Goal: Task Accomplishment & Management: Manage account settings

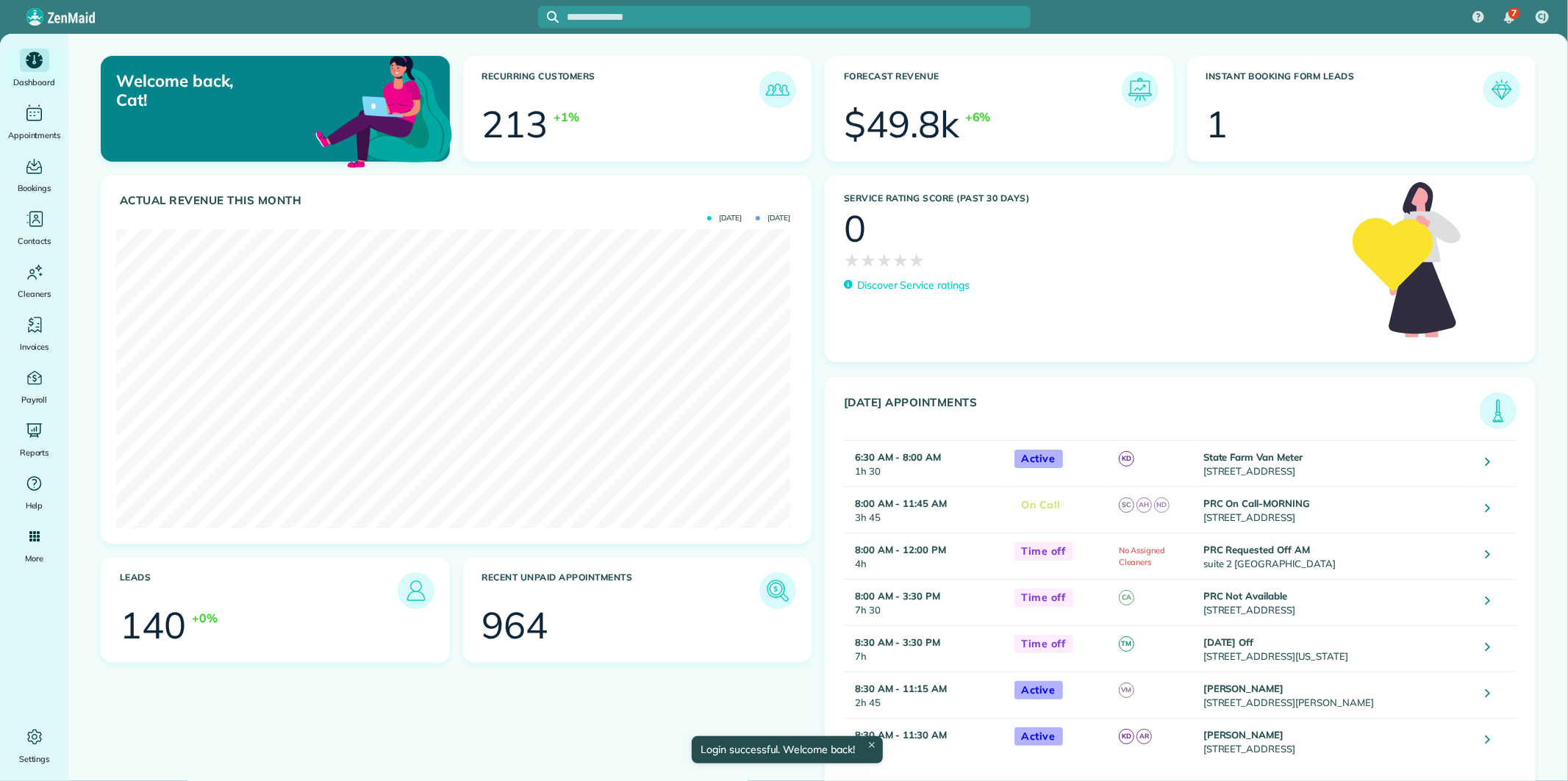
scroll to position [299, 673]
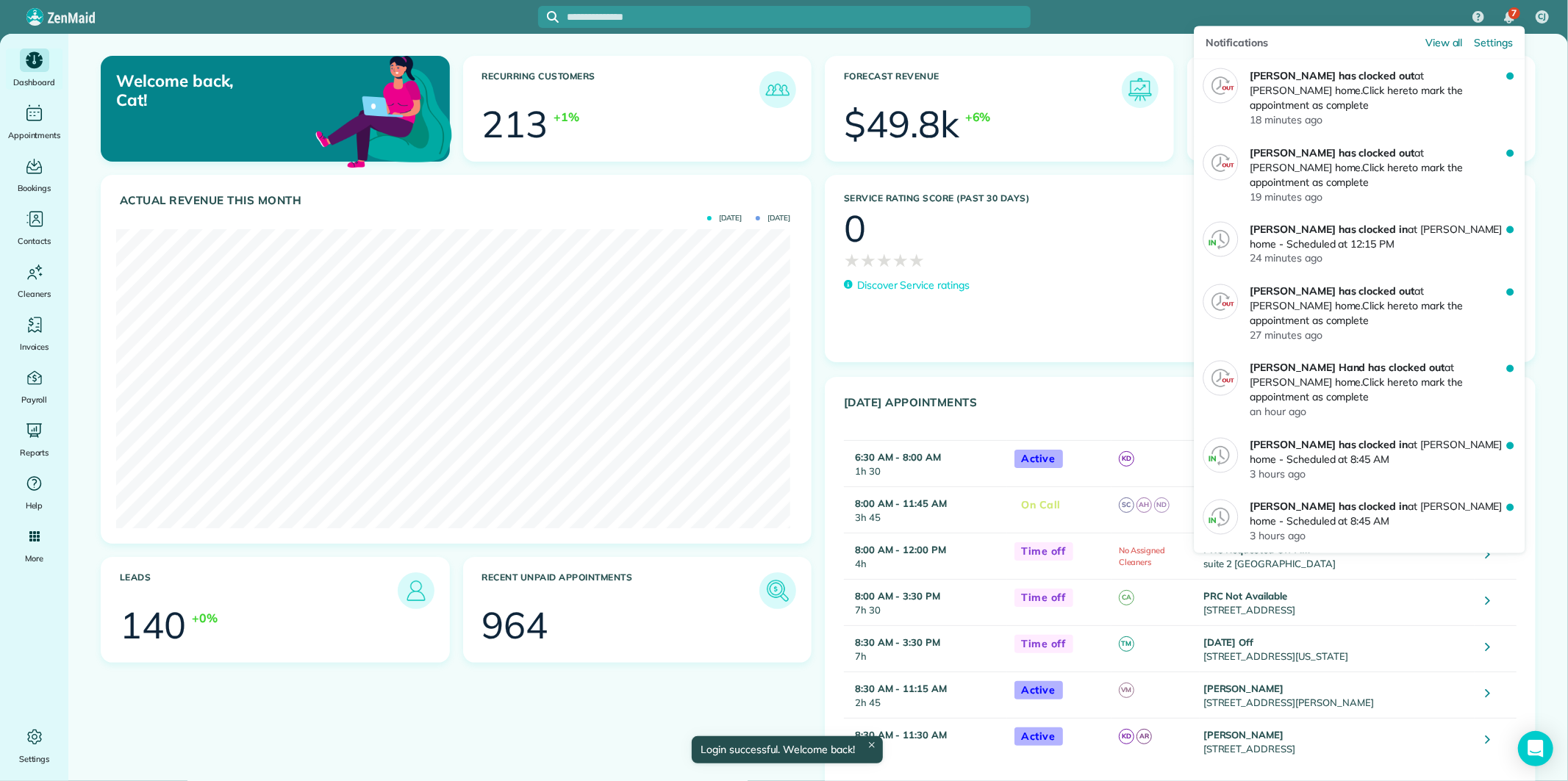
click at [1512, 16] on span "7" at bounding box center [1514, 13] width 5 height 12
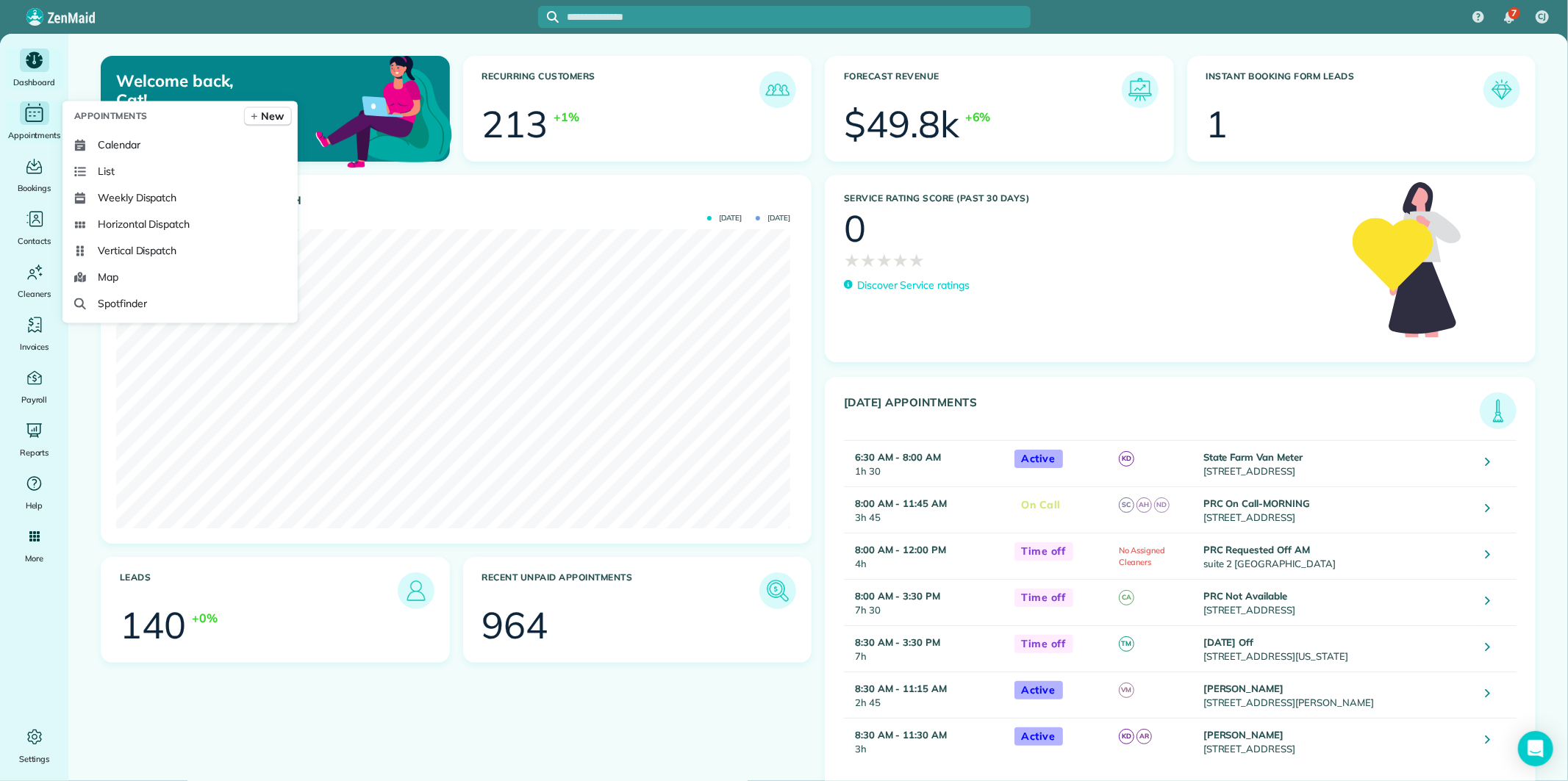
click at [37, 117] on icon "Main" at bounding box center [33, 113] width 23 height 22
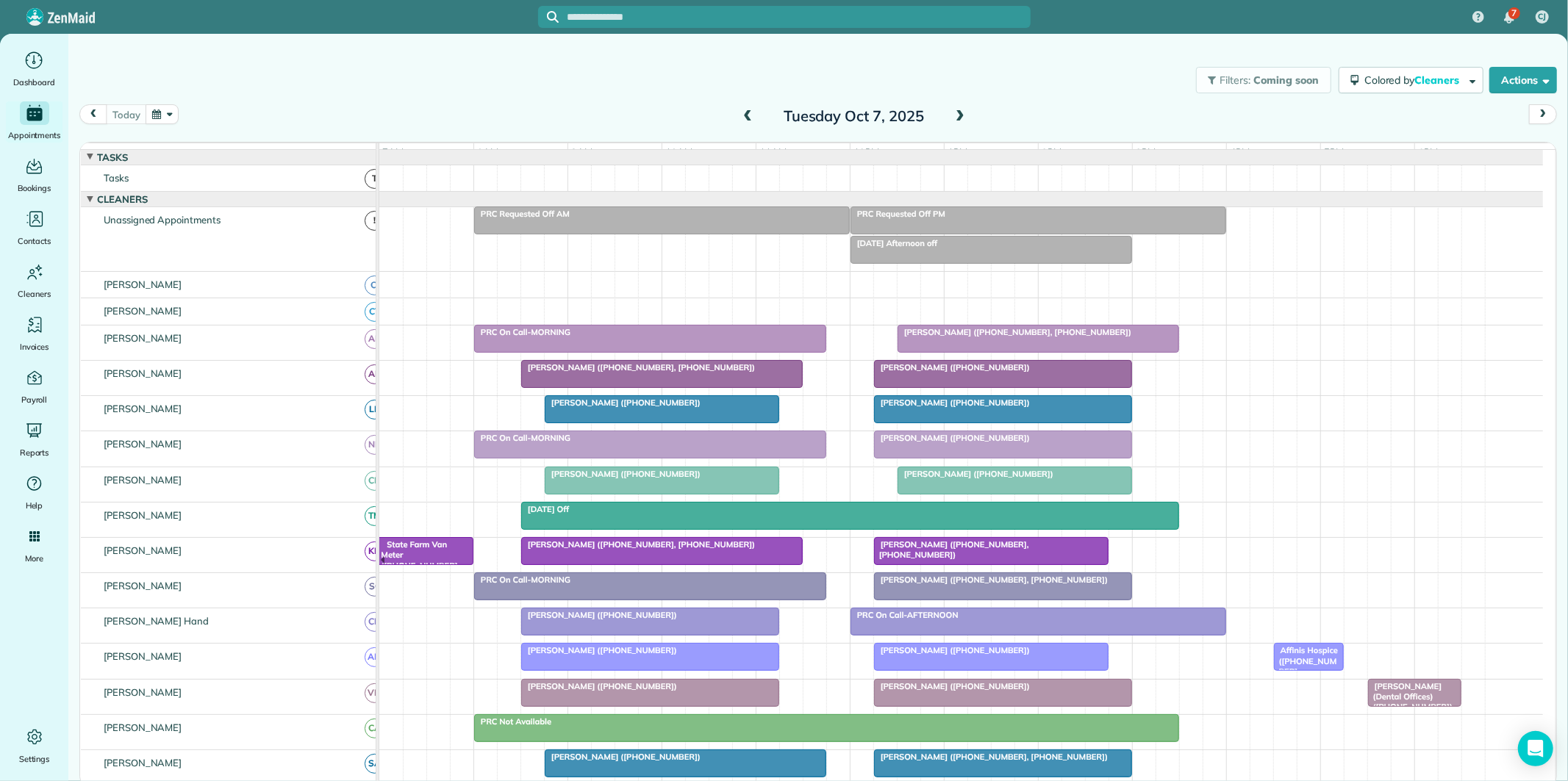
click at [163, 113] on button "button" at bounding box center [162, 115] width 33 height 20
click at [250, 209] on link "14" at bounding box center [247, 214] width 23 height 23
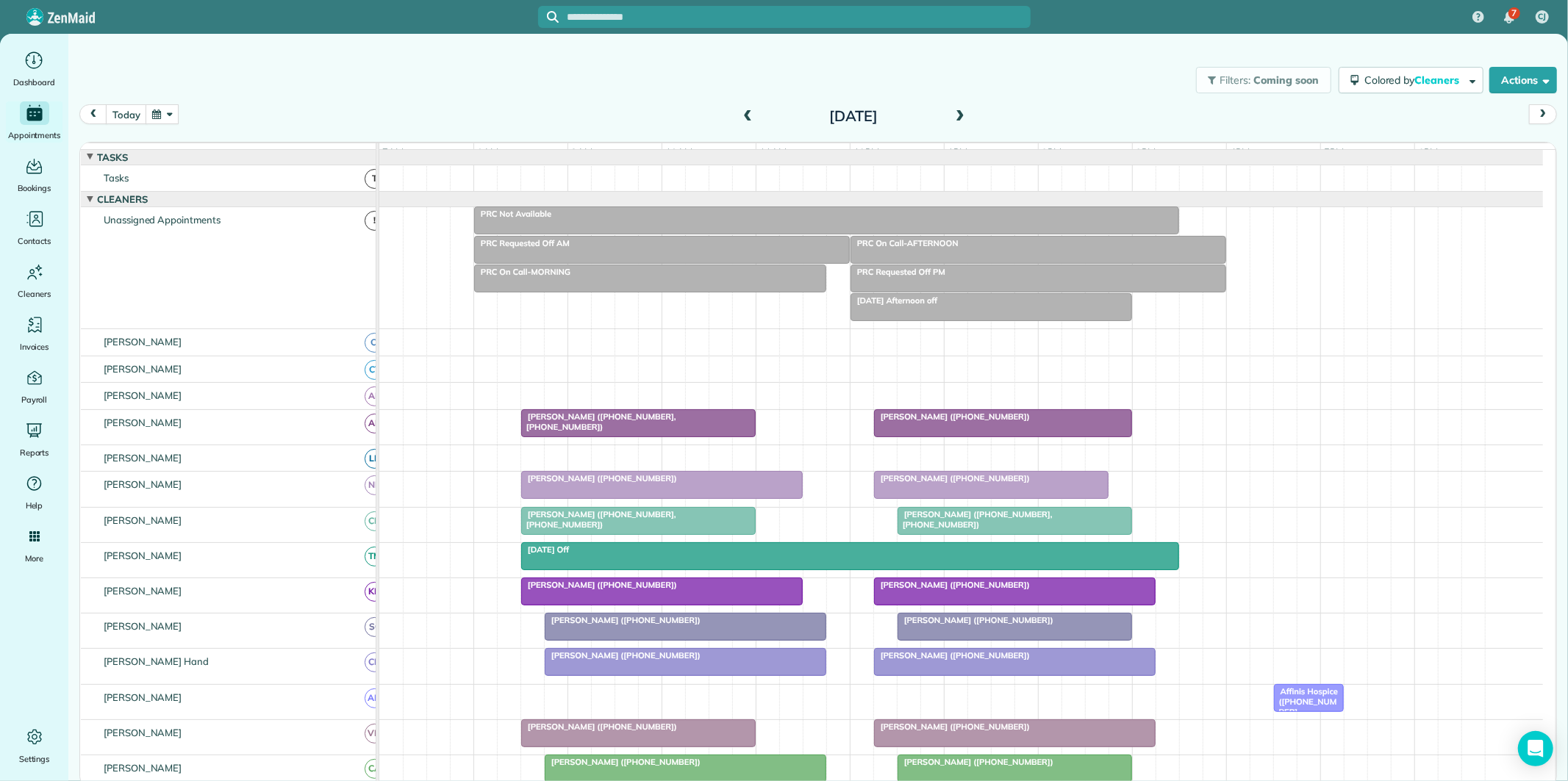
click at [163, 116] on button "button" at bounding box center [162, 115] width 33 height 20
click at [338, 111] on link "Next" at bounding box center [341, 123] width 41 height 37
click at [340, 119] on link "Next" at bounding box center [341, 123] width 41 height 37
click at [196, 124] on link "Prev" at bounding box center [199, 123] width 41 height 37
click at [313, 254] on link "28" at bounding box center [317, 260] width 23 height 23
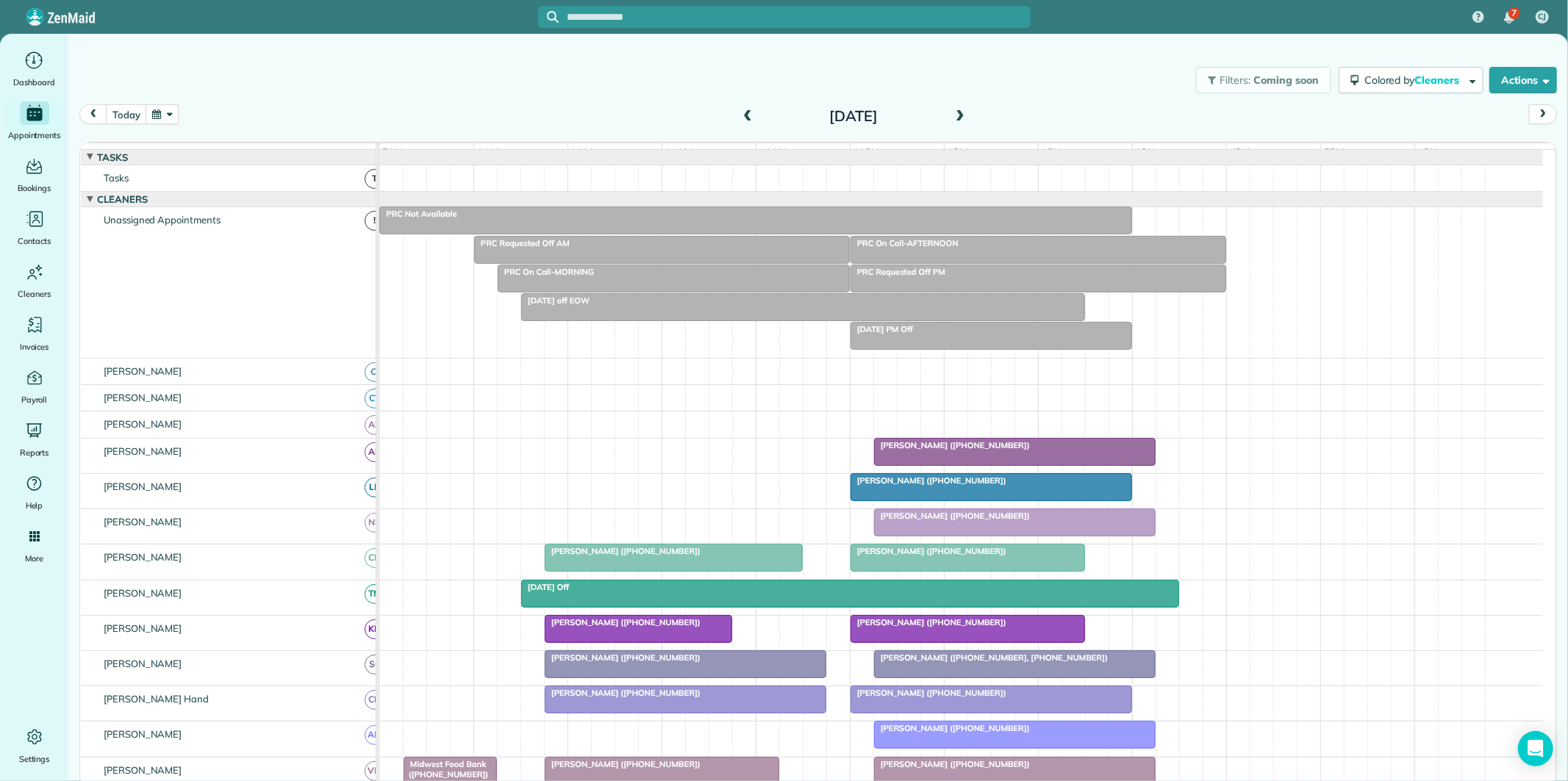
click at [809, 234] on div at bounding box center [755, 219] width 751 height 26
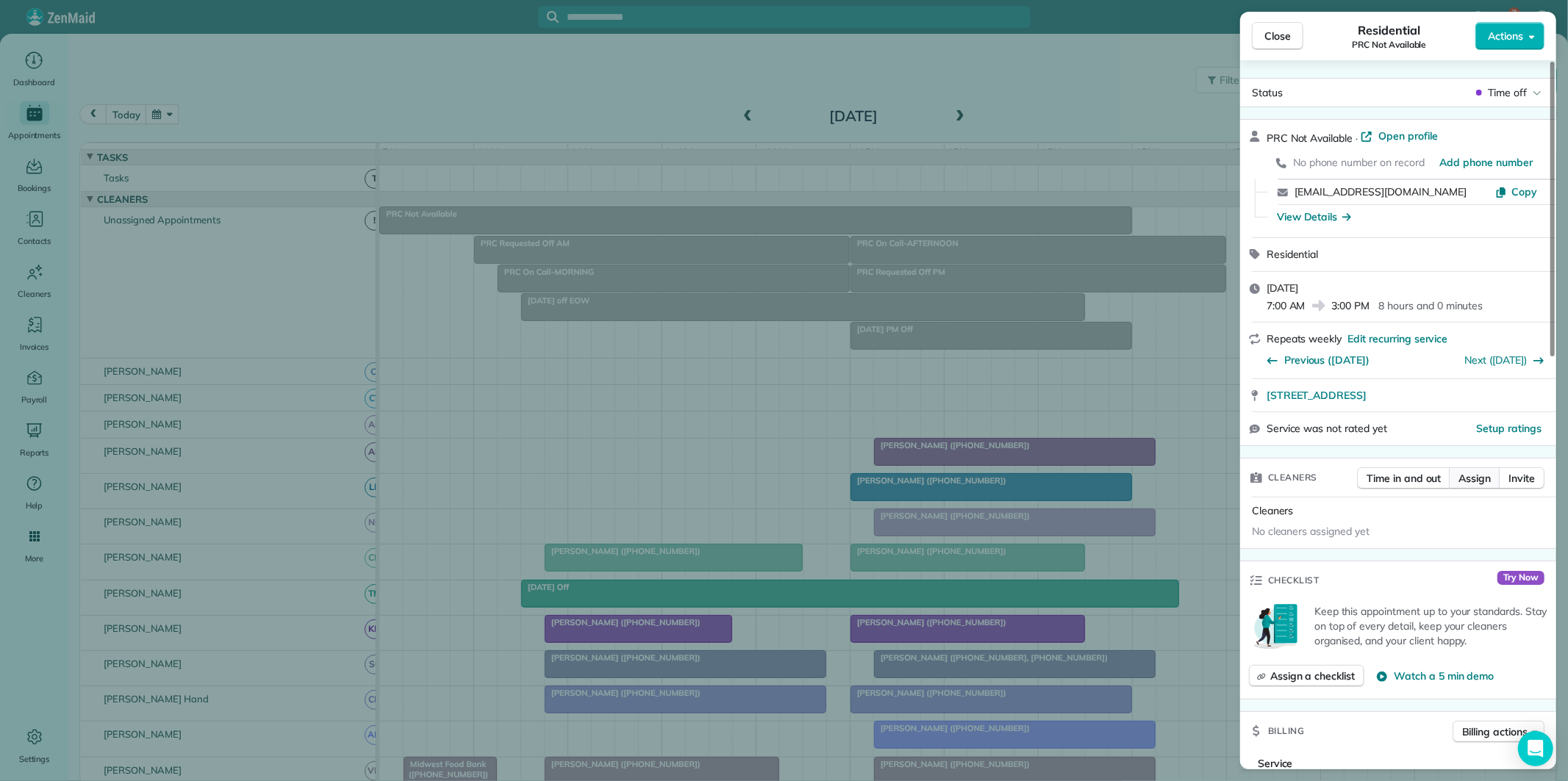
click at [1482, 475] on span "Assign" at bounding box center [1474, 479] width 33 height 14
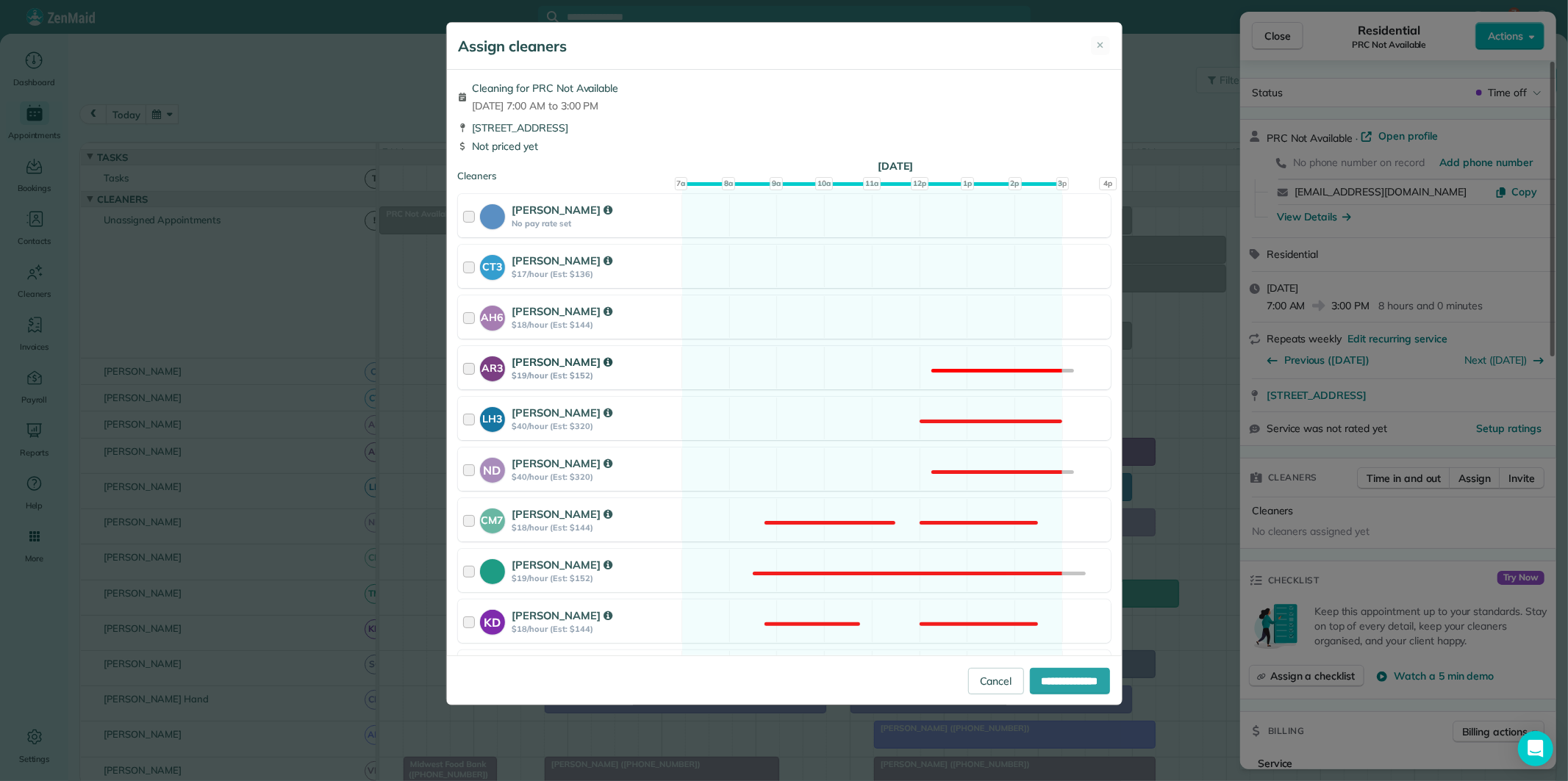
click at [788, 358] on div "AR3 Amy Reid $19/hour (Est: $152) Not available" at bounding box center [784, 367] width 653 height 43
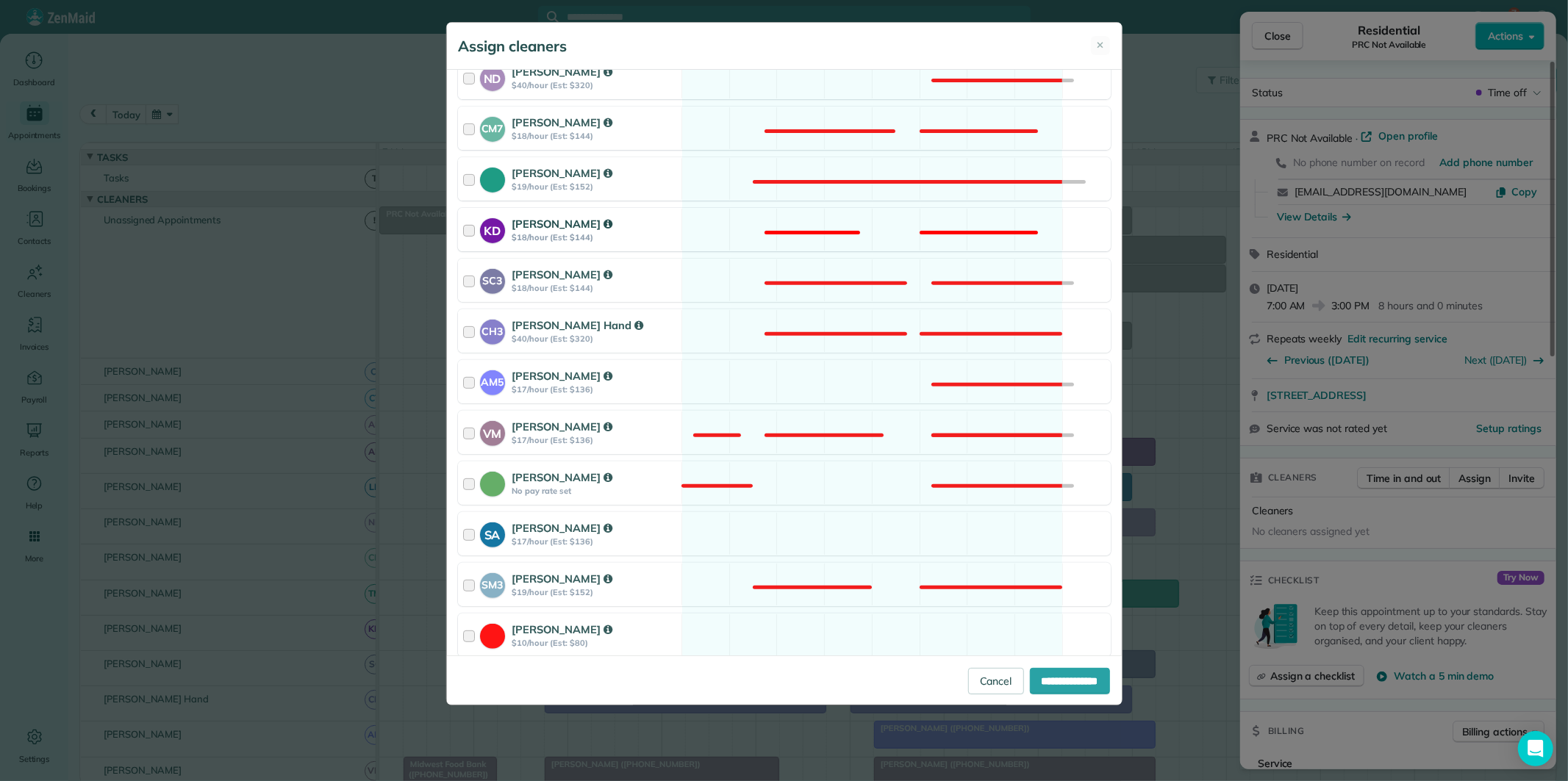
scroll to position [408, 0]
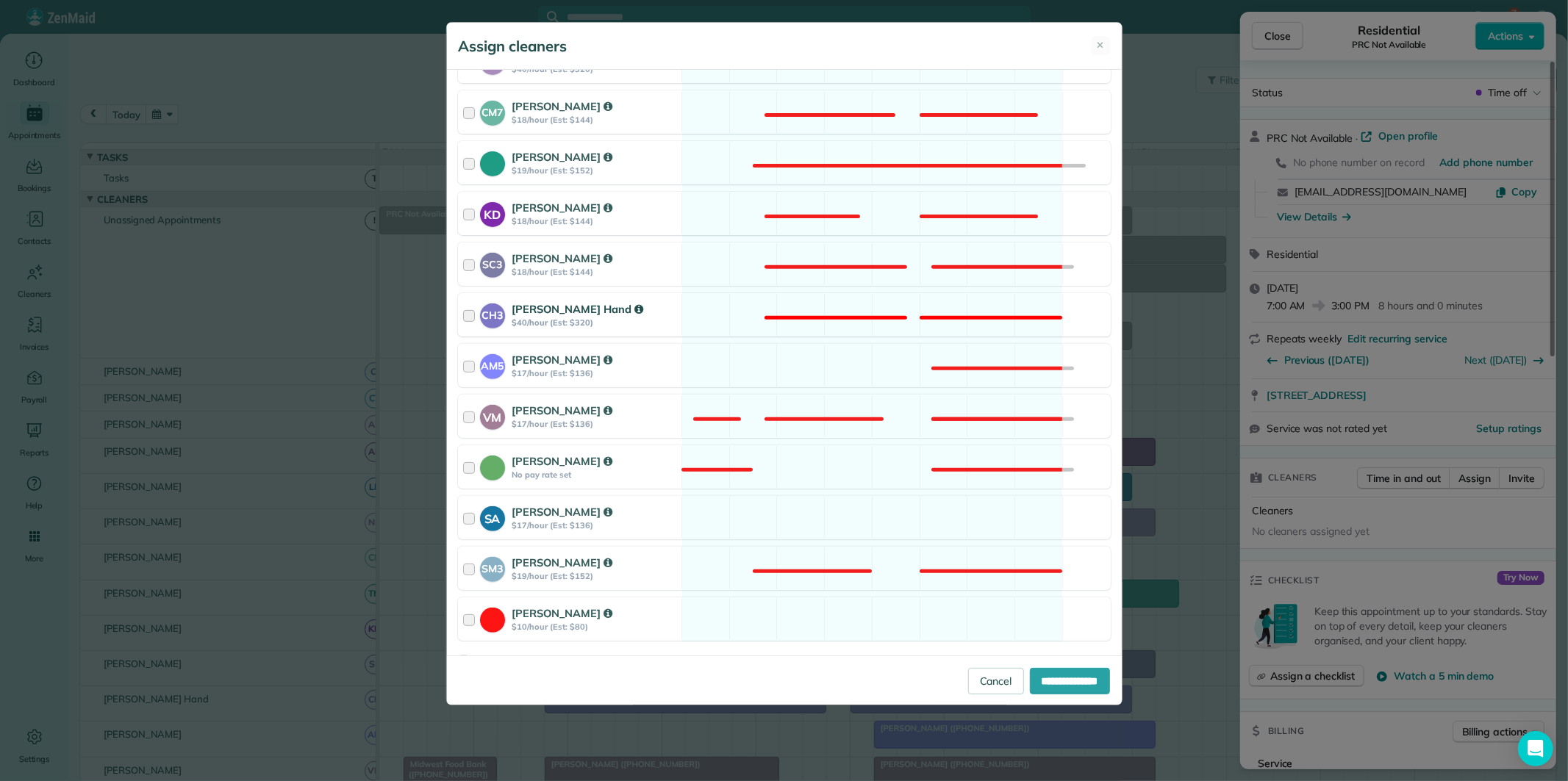
click at [792, 297] on div "CH3 Cortney Hand $40/hour (Est: $320) Not available" at bounding box center [784, 315] width 653 height 43
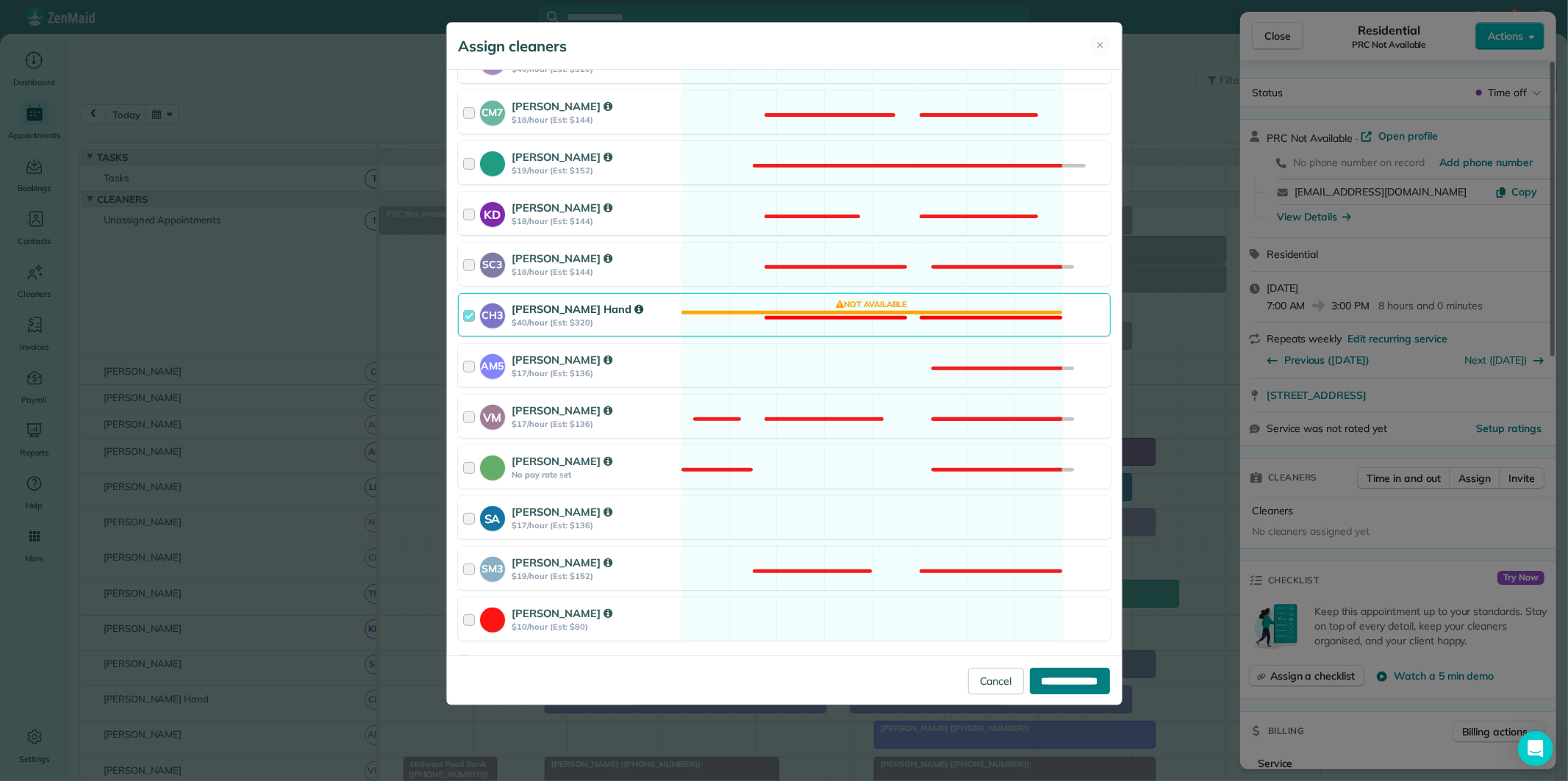
click at [1056, 680] on input "**********" at bounding box center [1069, 681] width 80 height 26
type input "**********"
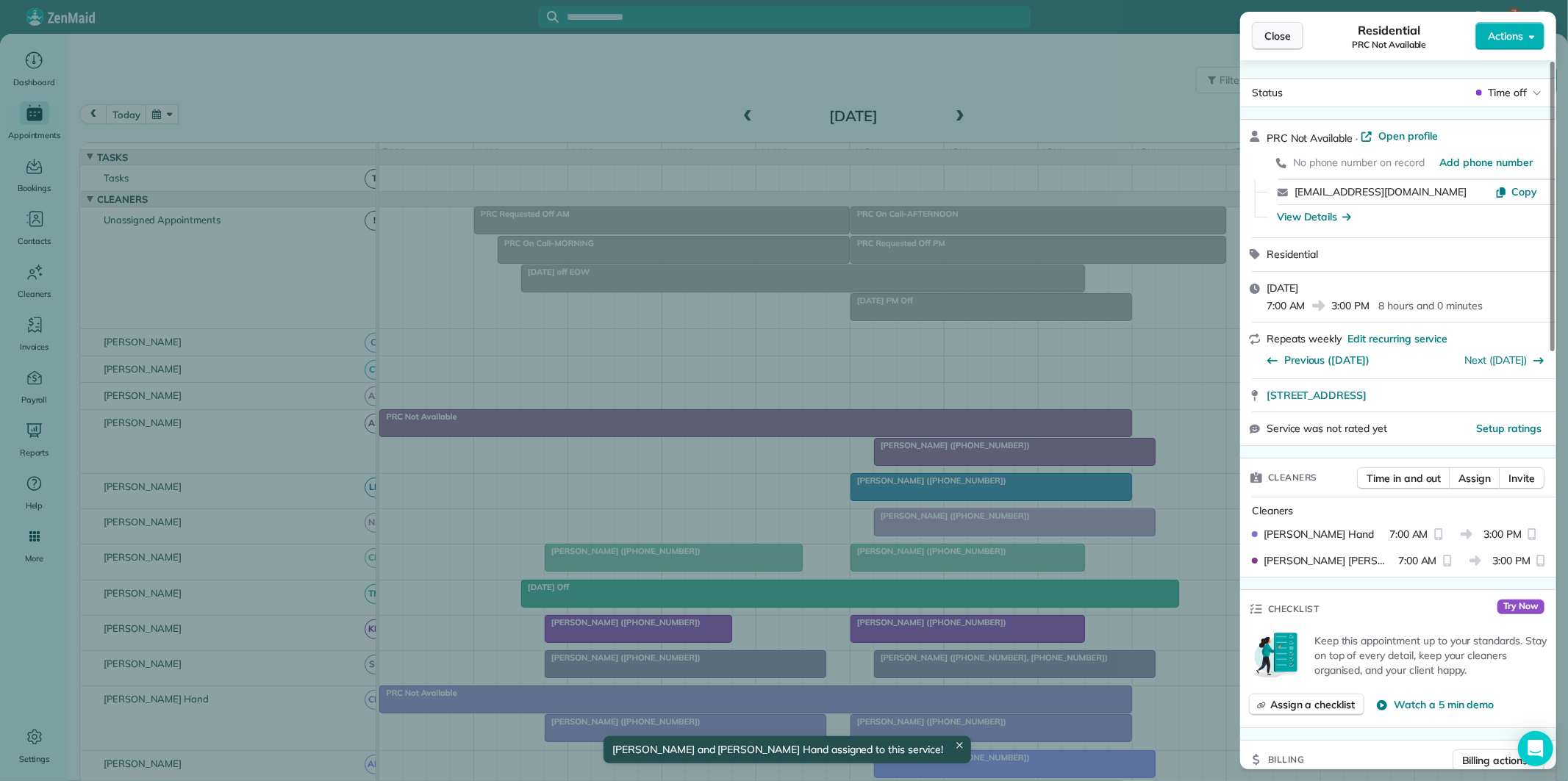
click at [1283, 30] on span "Close" at bounding box center [1277, 36] width 26 height 14
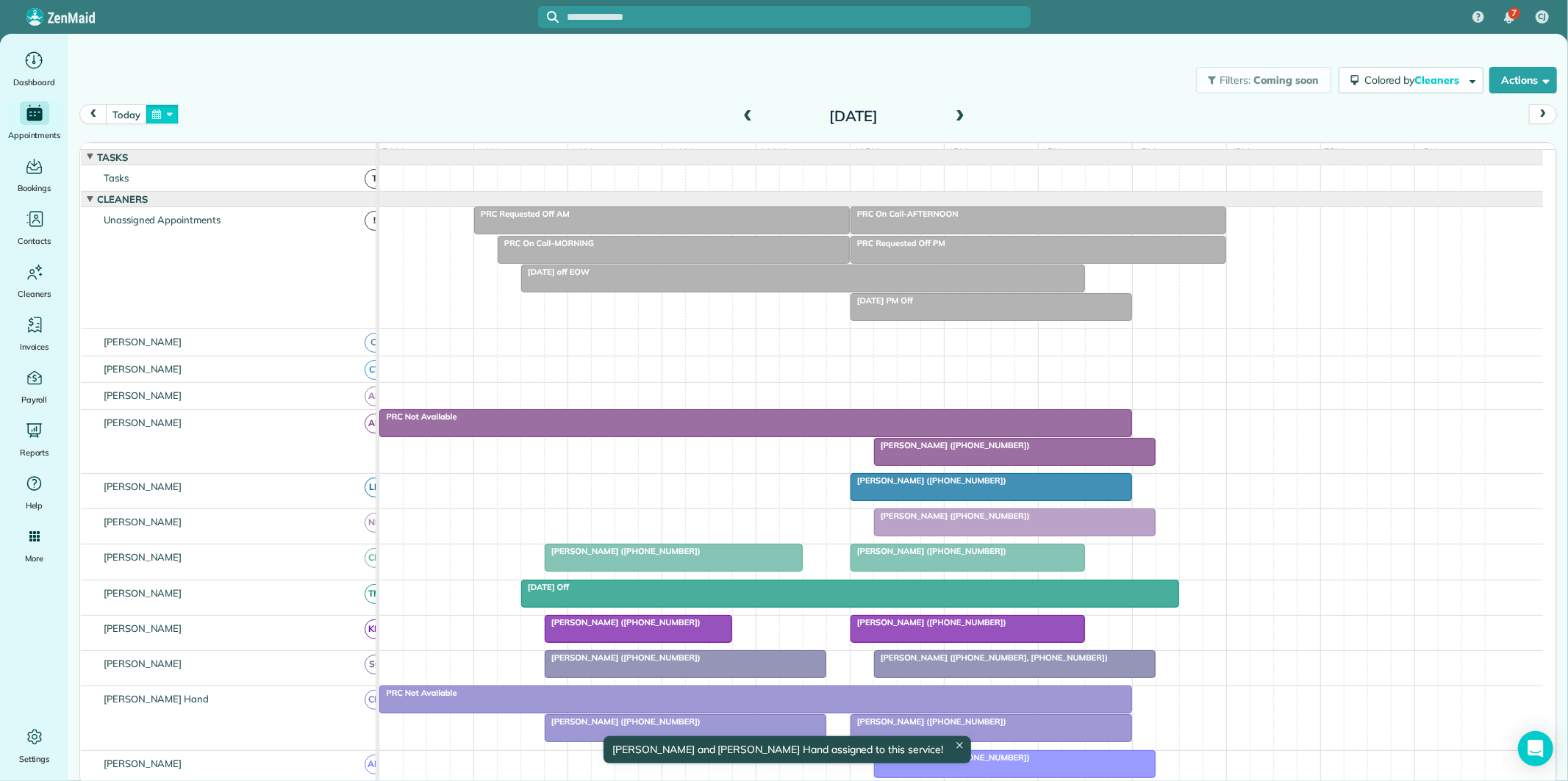
click at [163, 112] on button "button" at bounding box center [162, 115] width 33 height 20
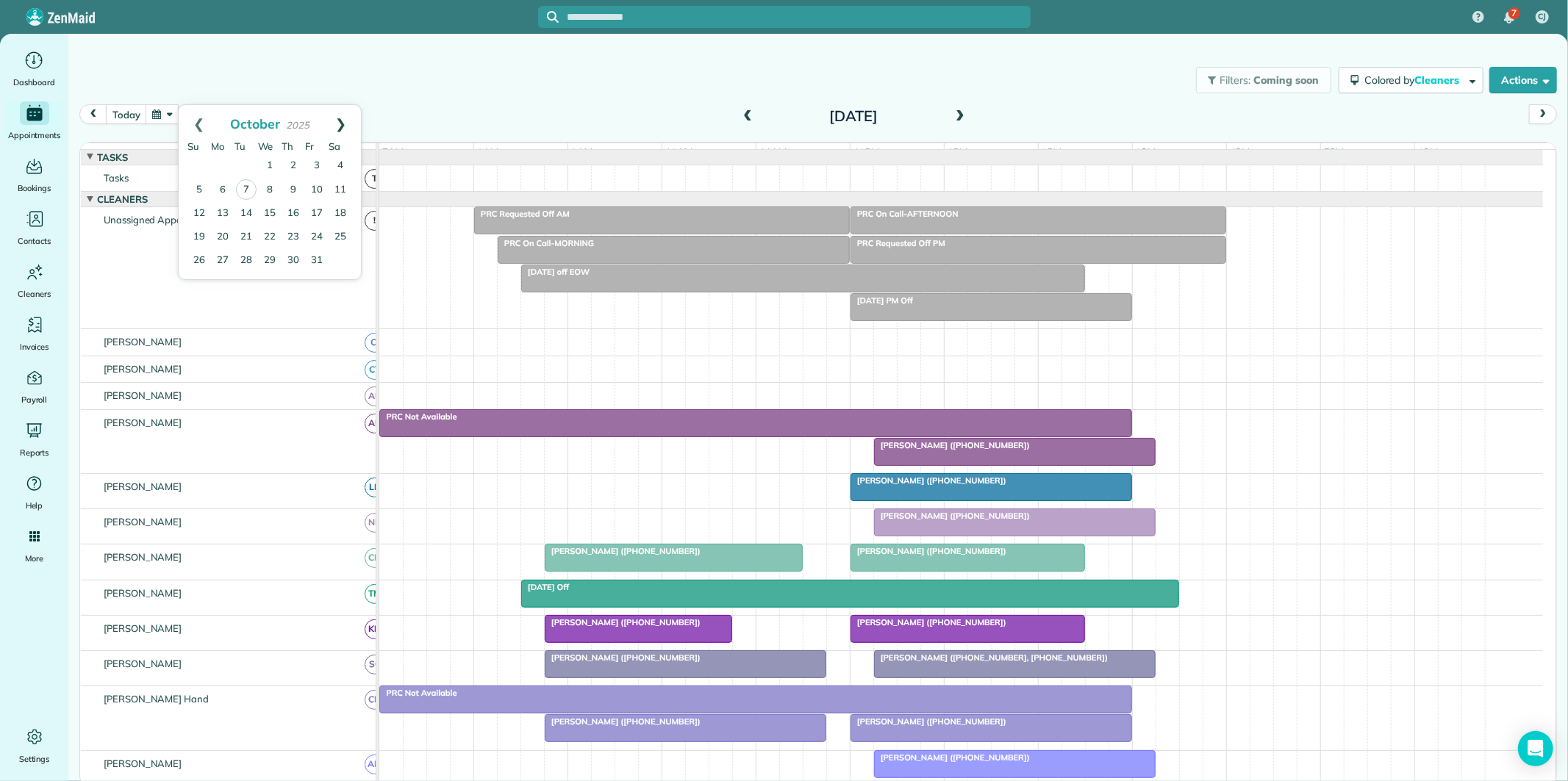
click at [341, 116] on link "Next" at bounding box center [341, 123] width 41 height 37
click at [321, 236] on link "26" at bounding box center [317, 237] width 23 height 23
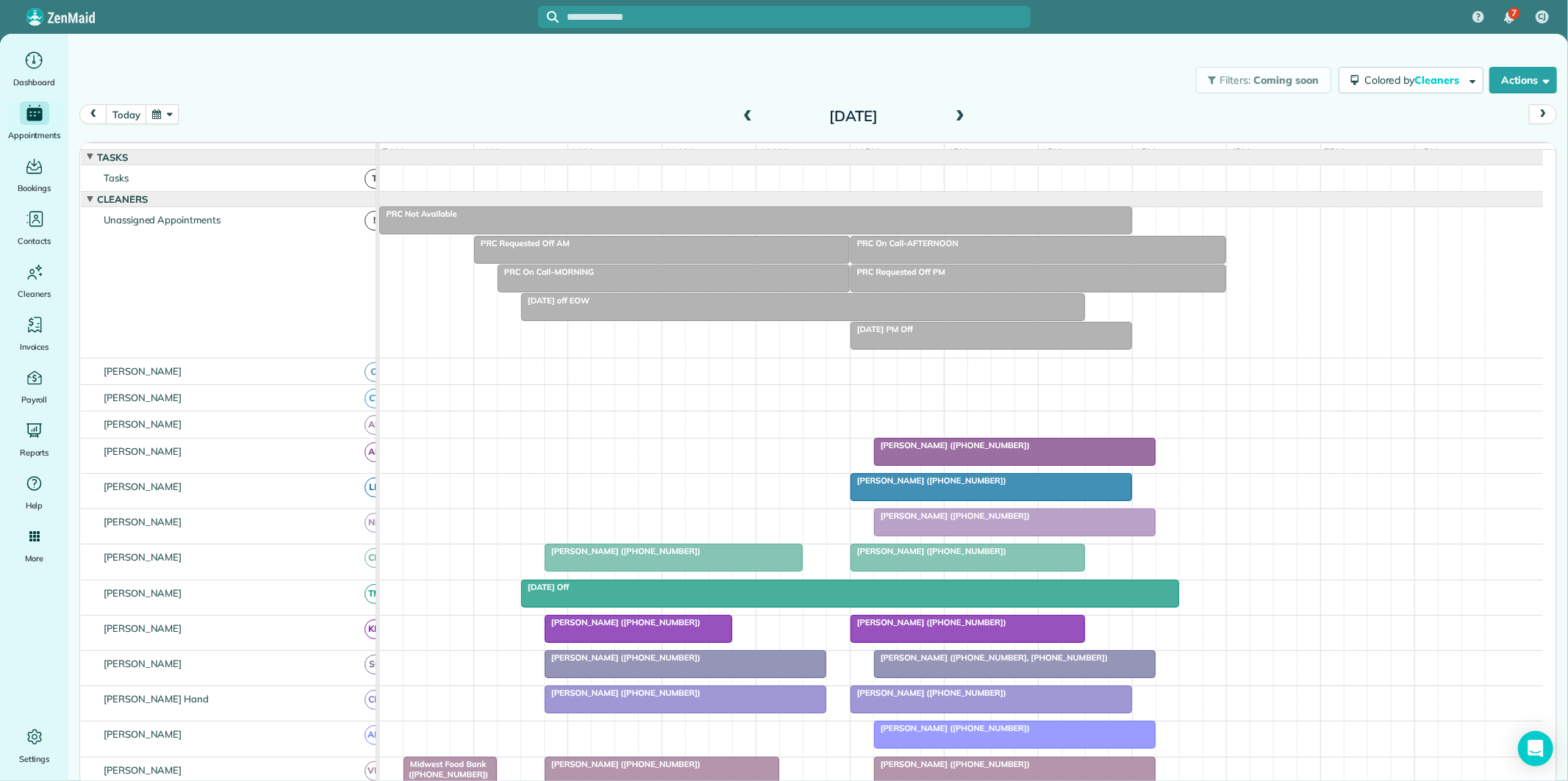
click at [745, 234] on div at bounding box center [755, 219] width 751 height 26
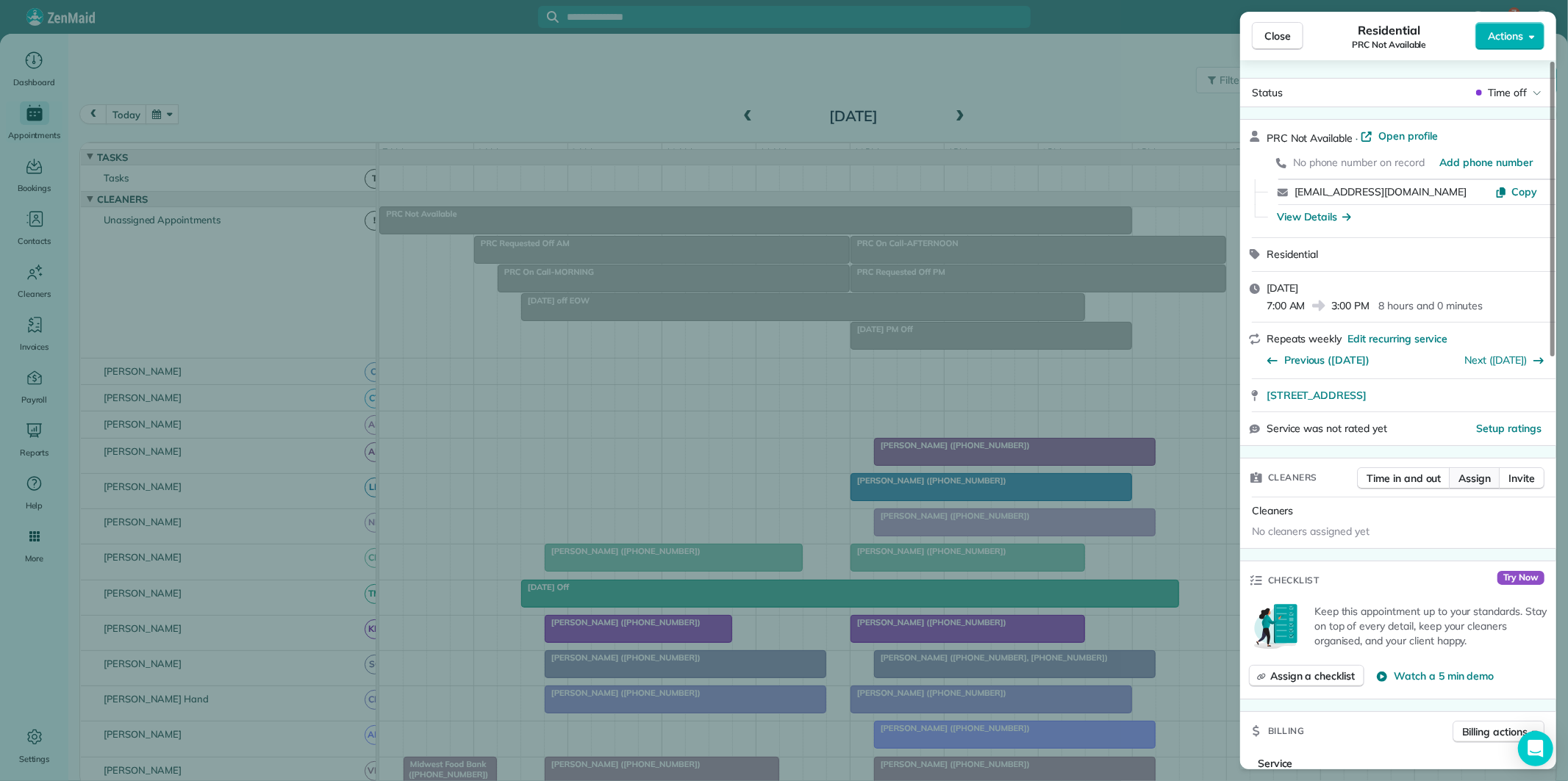
click at [1475, 482] on span "Assign" at bounding box center [1474, 479] width 33 height 14
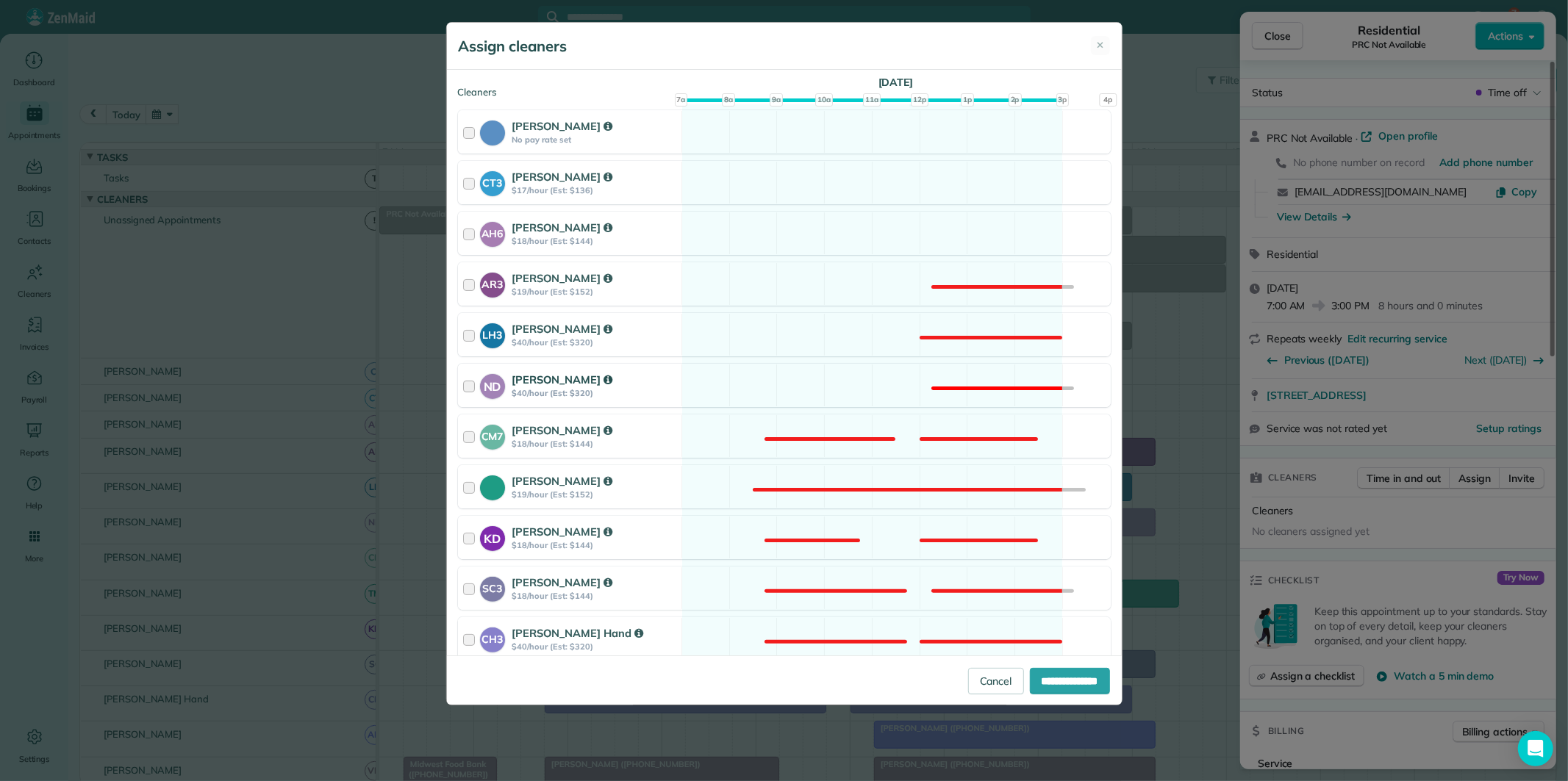
scroll to position [245, 0]
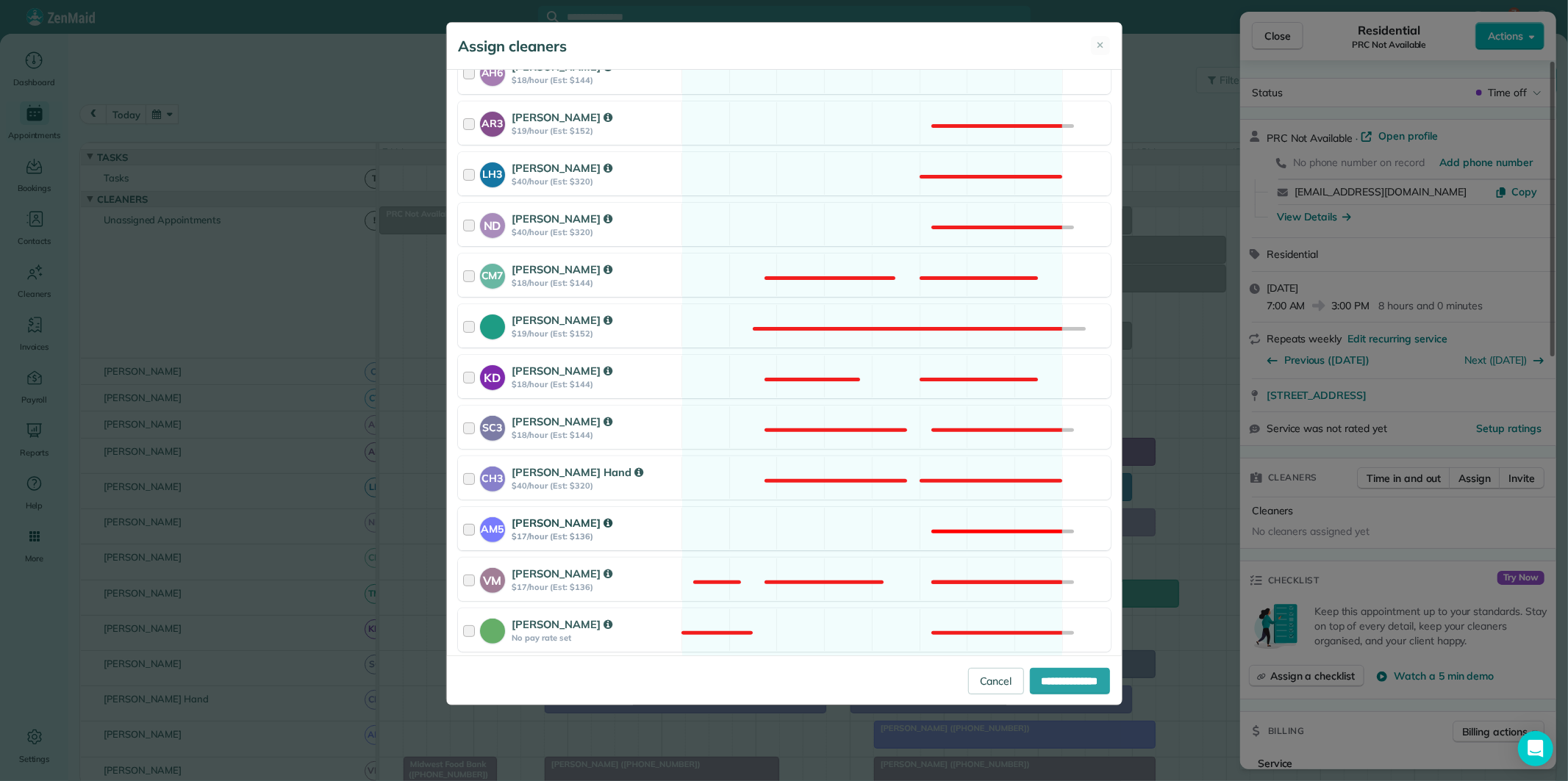
click at [863, 530] on div "AM5 Amanda Minix $17/hour (Est: $136) Not available" at bounding box center [784, 528] width 653 height 43
click at [1061, 684] on input "**********" at bounding box center [1069, 681] width 80 height 26
type input "**********"
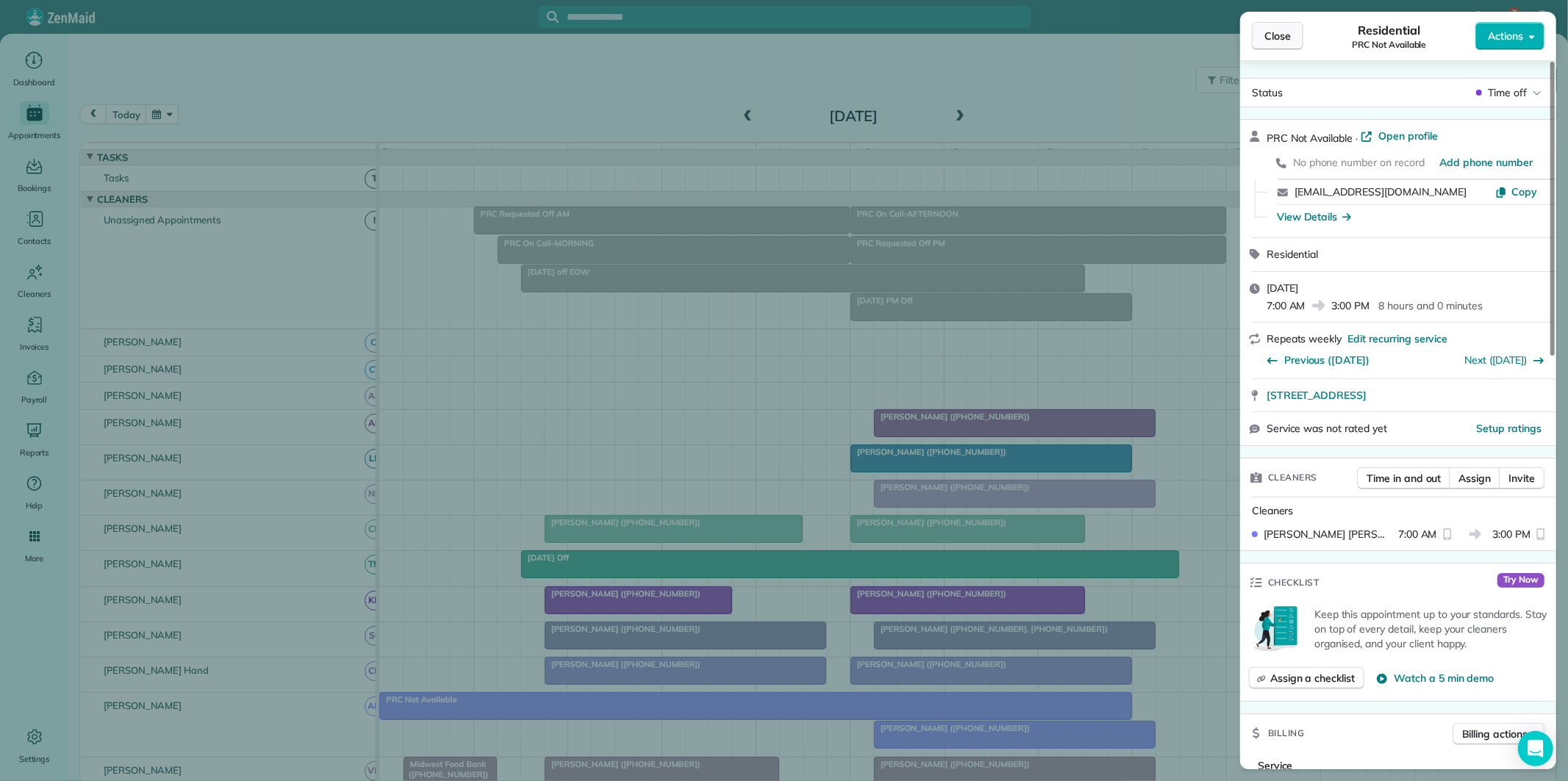
click at [1286, 34] on span "Close" at bounding box center [1277, 36] width 26 height 14
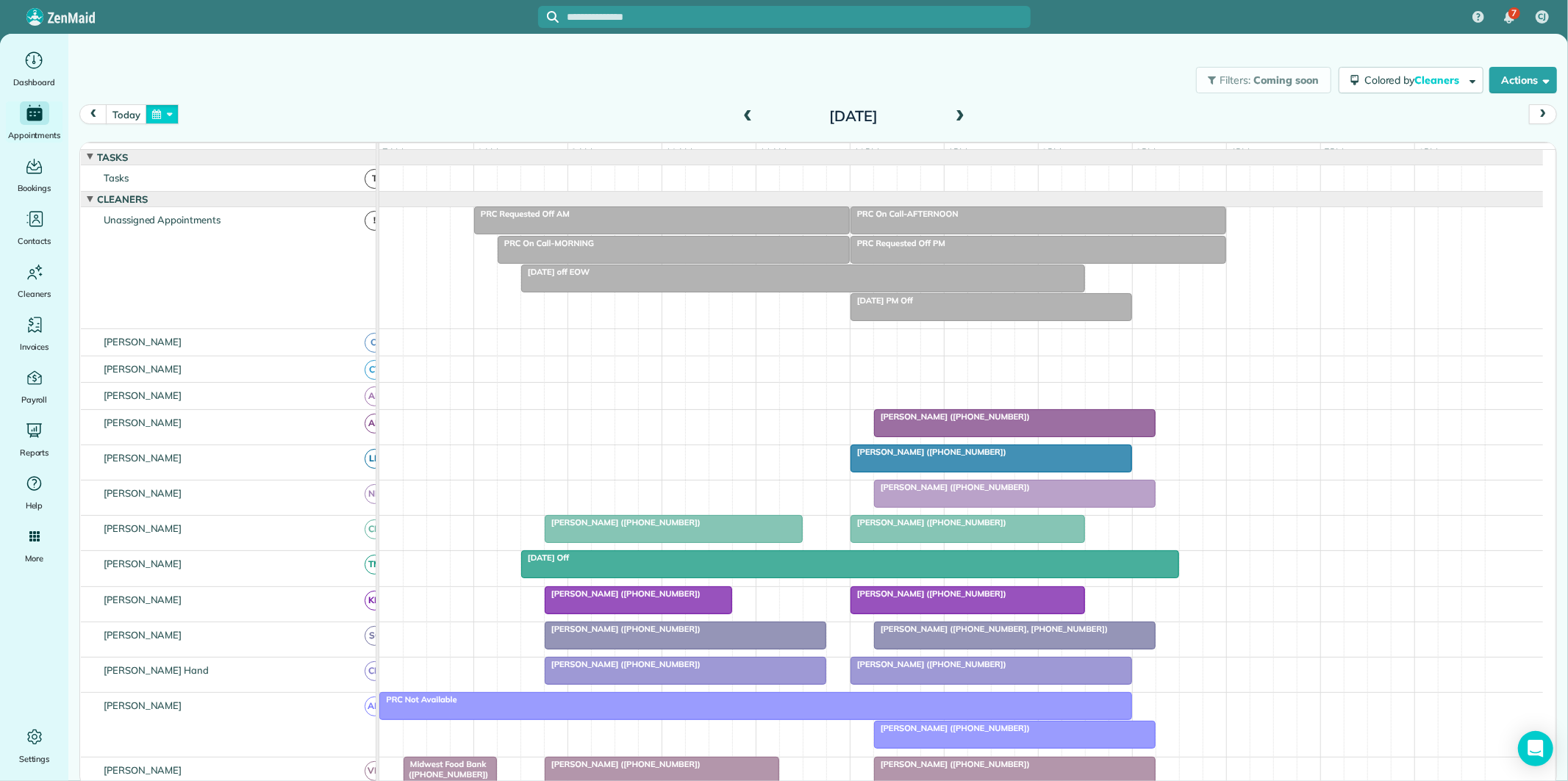
click at [167, 112] on button "button" at bounding box center [162, 115] width 33 height 20
click at [344, 118] on link "Next" at bounding box center [341, 123] width 41 height 37
click at [292, 258] on link "27" at bounding box center [294, 260] width 23 height 23
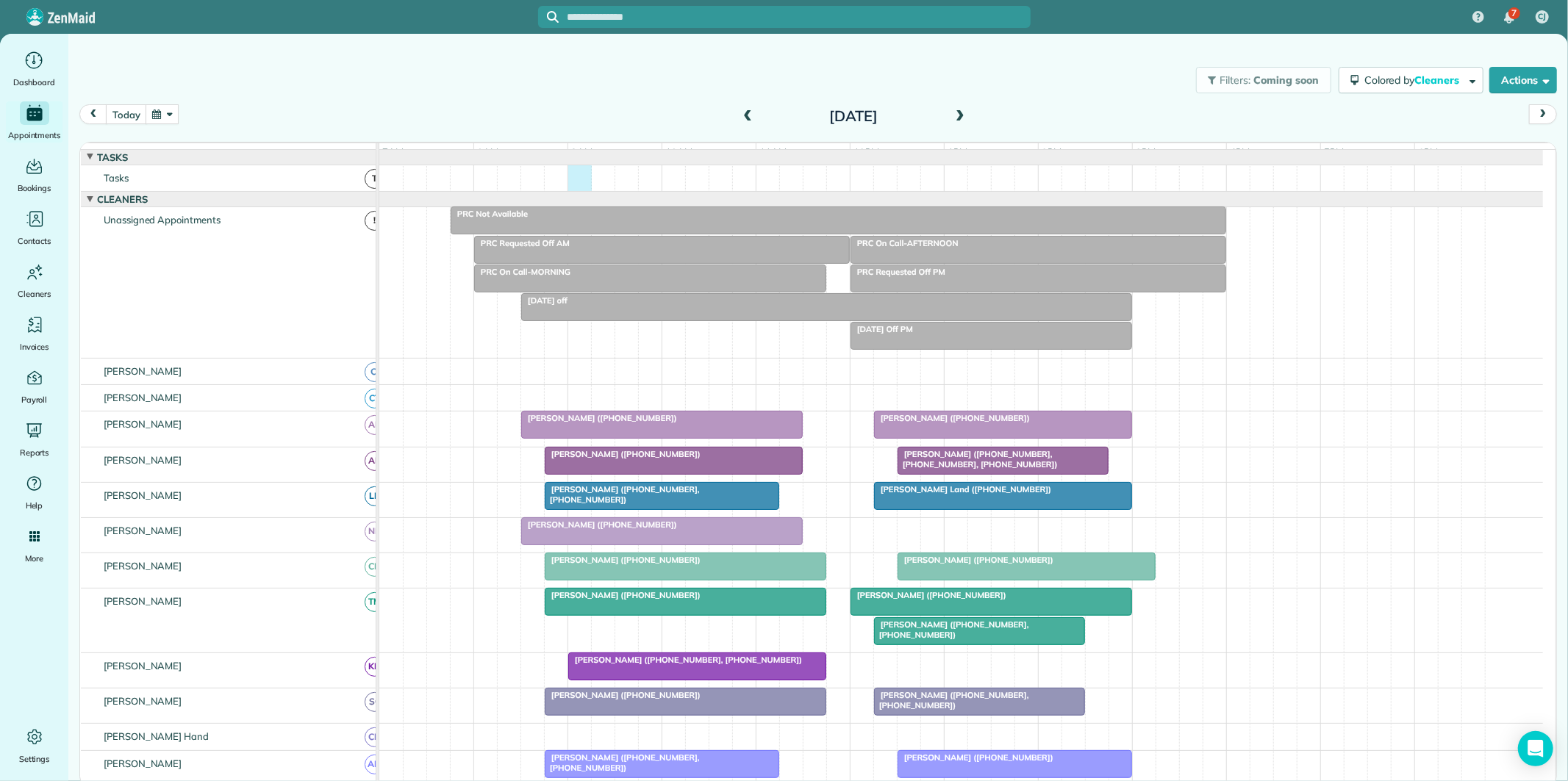
click at [578, 187] on div at bounding box center [961, 178] width 1163 height 25
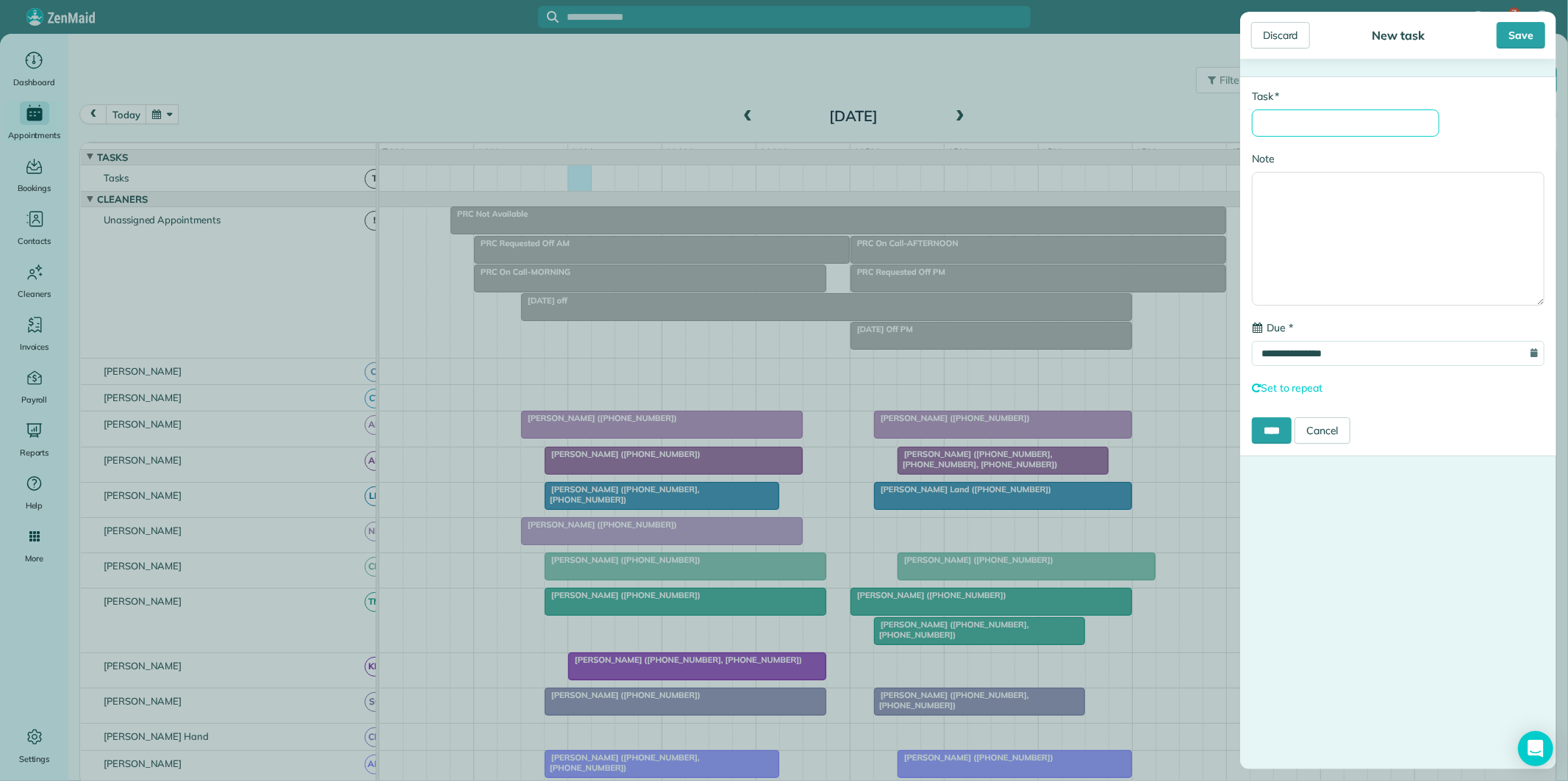
click at [1342, 123] on input "* Task" at bounding box center [1345, 123] width 187 height 27
type input "**********"
click at [1279, 423] on input "****" at bounding box center [1272, 430] width 40 height 26
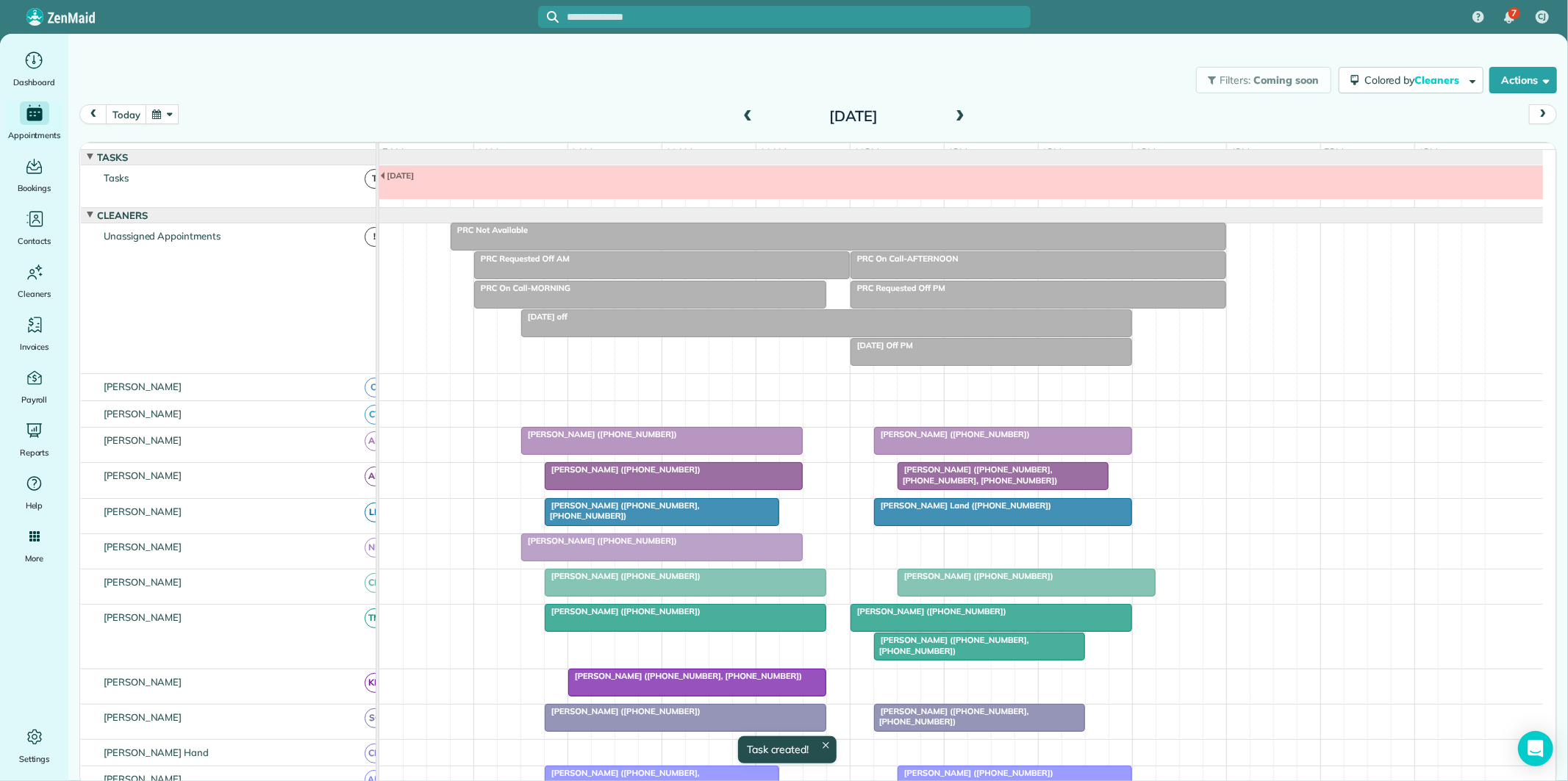
scroll to position [15, 0]
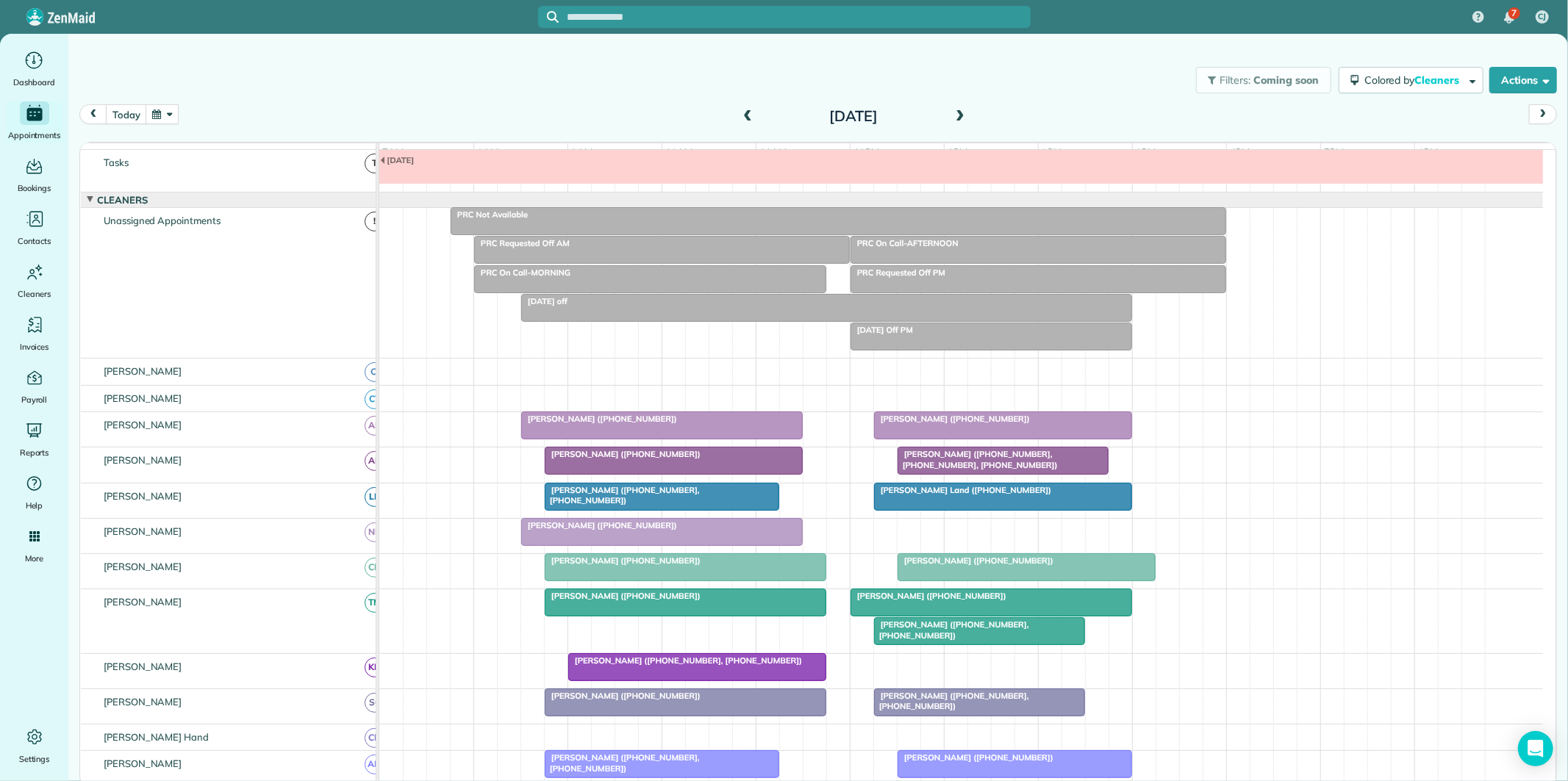
click at [169, 113] on button "button" at bounding box center [162, 115] width 33 height 20
click at [341, 121] on link "Next" at bounding box center [341, 123] width 41 height 37
click at [318, 233] on link "26" at bounding box center [317, 237] width 23 height 23
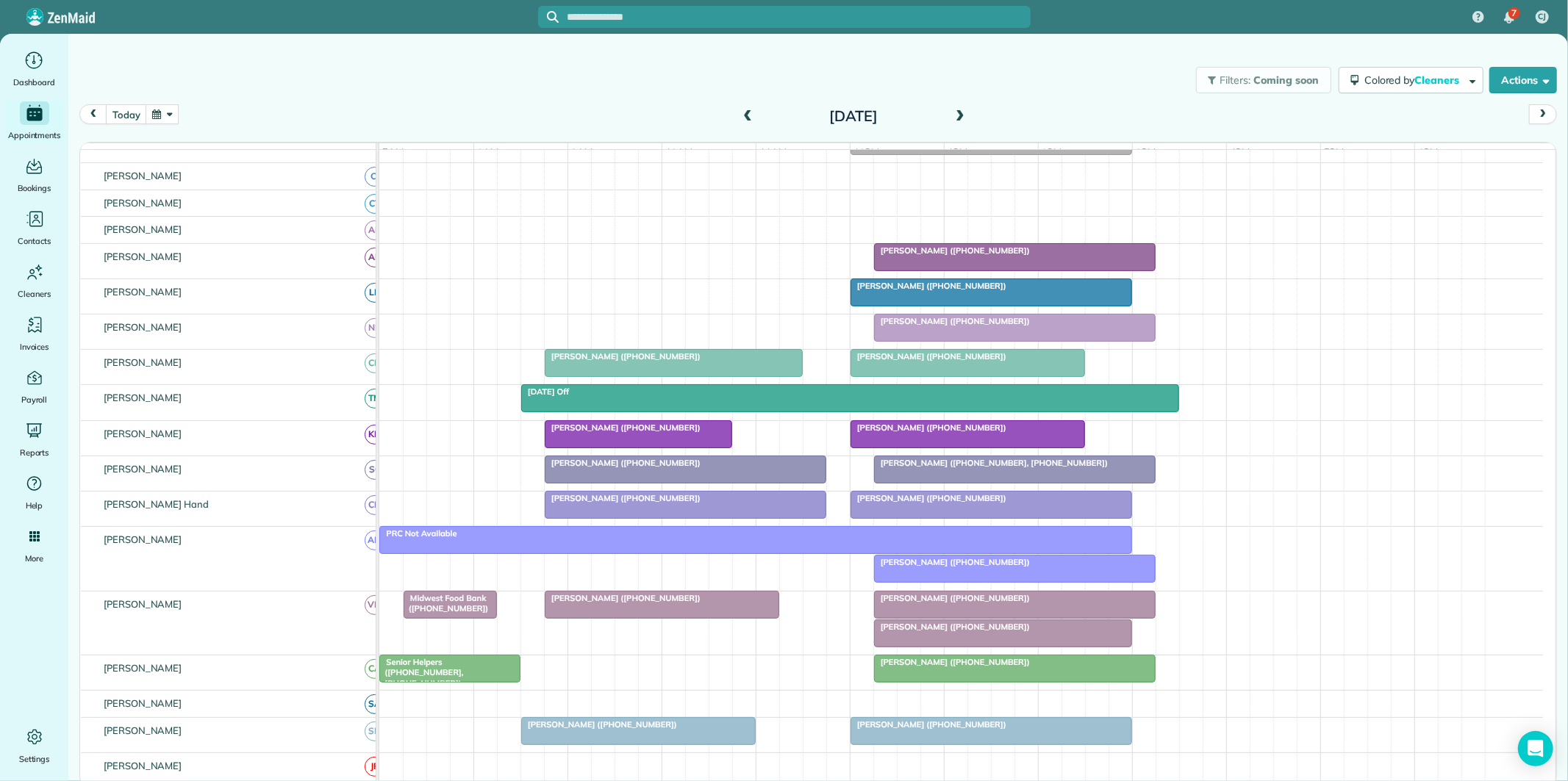
scroll to position [245, 0]
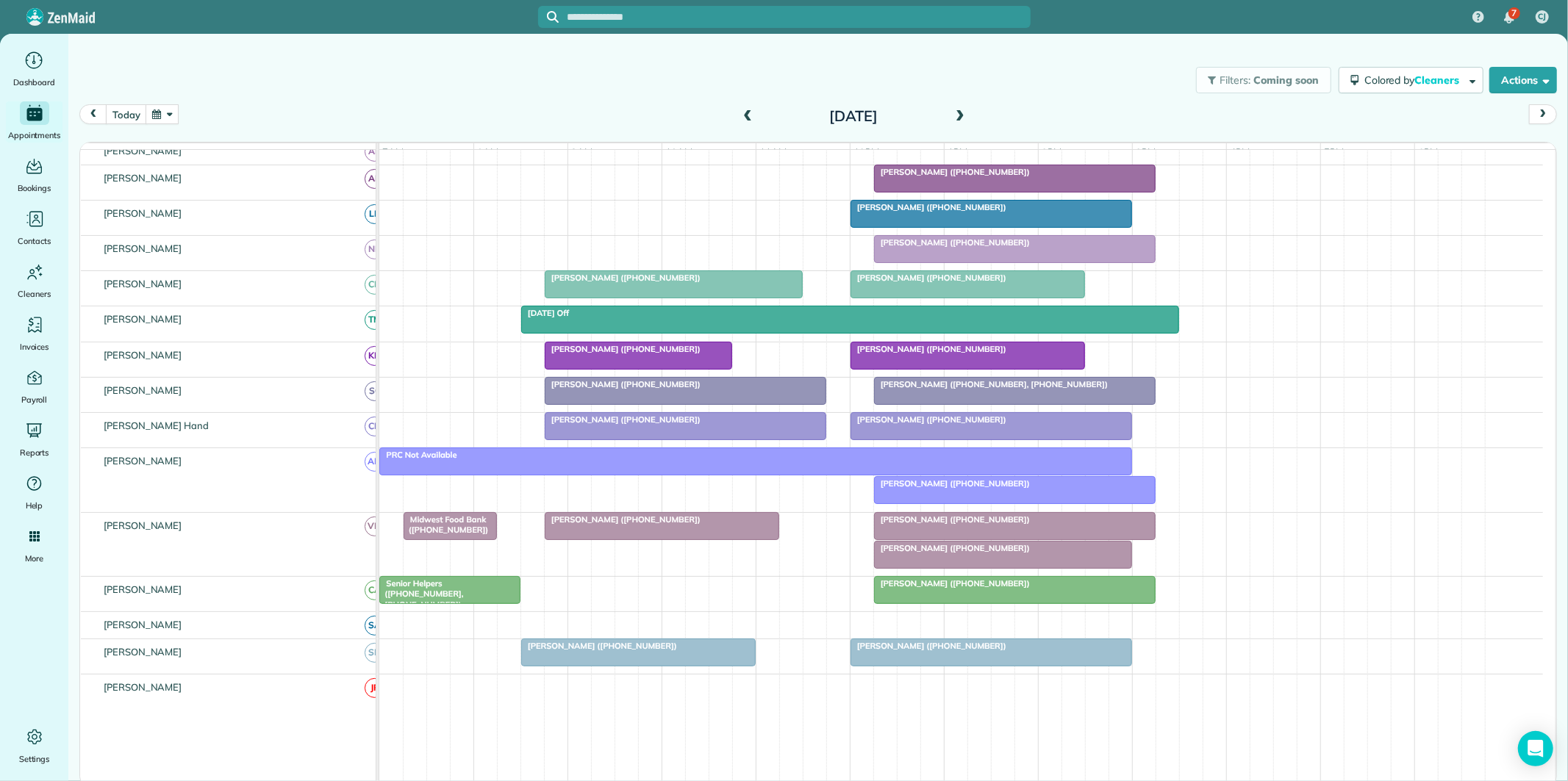
click at [833, 475] on div at bounding box center [755, 460] width 751 height 26
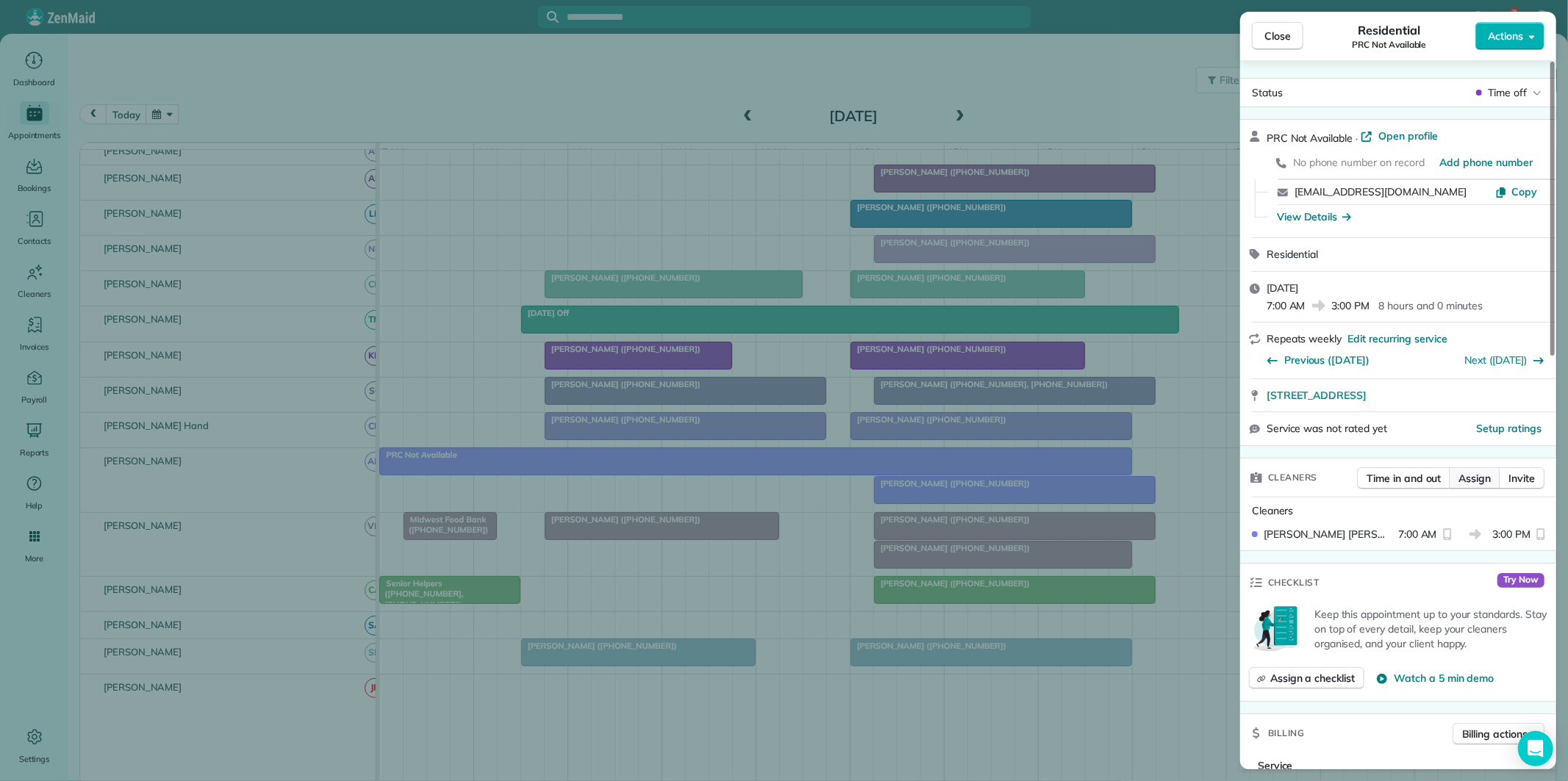
click at [1476, 481] on span "Assign" at bounding box center [1474, 479] width 33 height 14
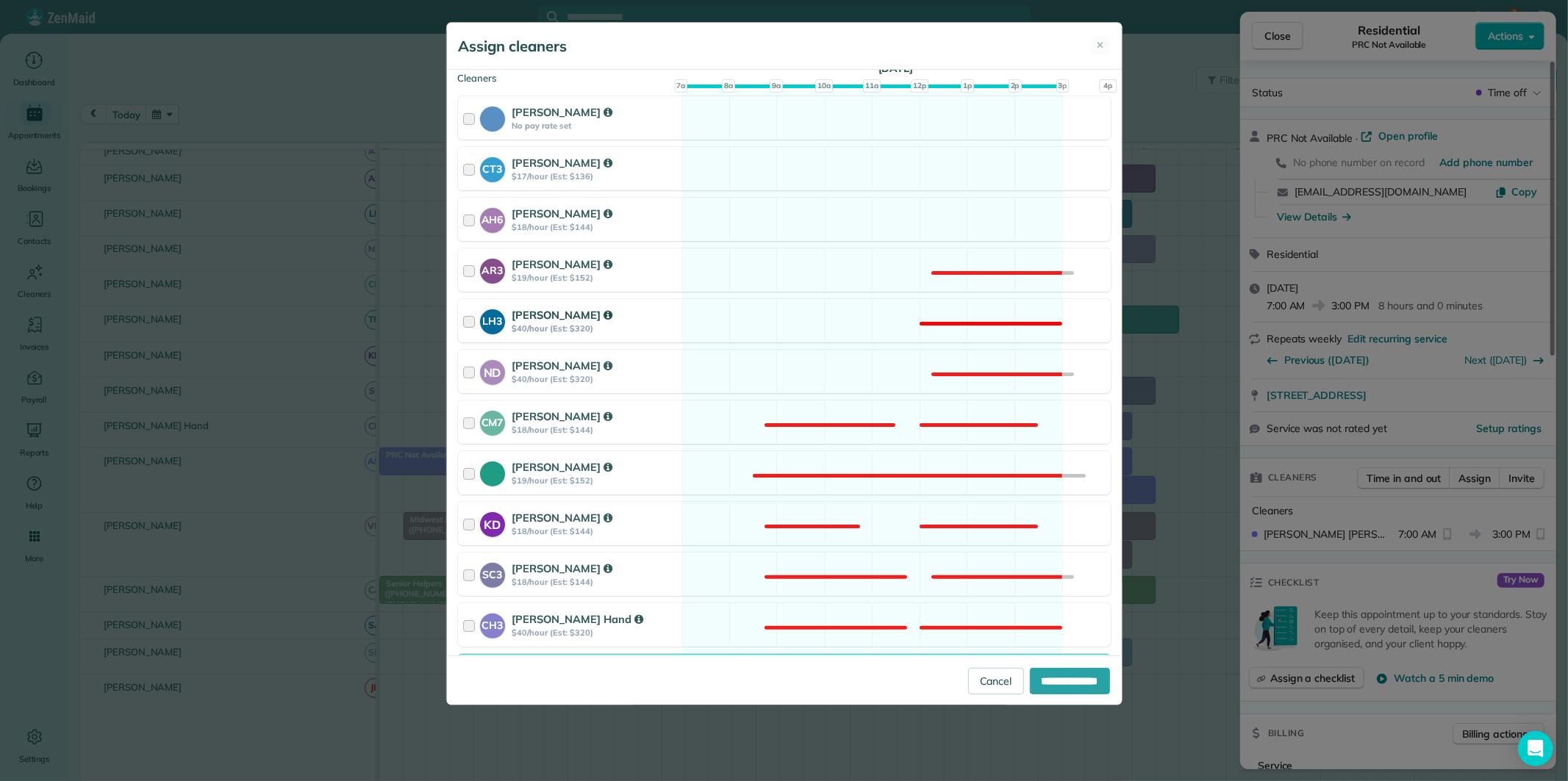
scroll to position [326, 0]
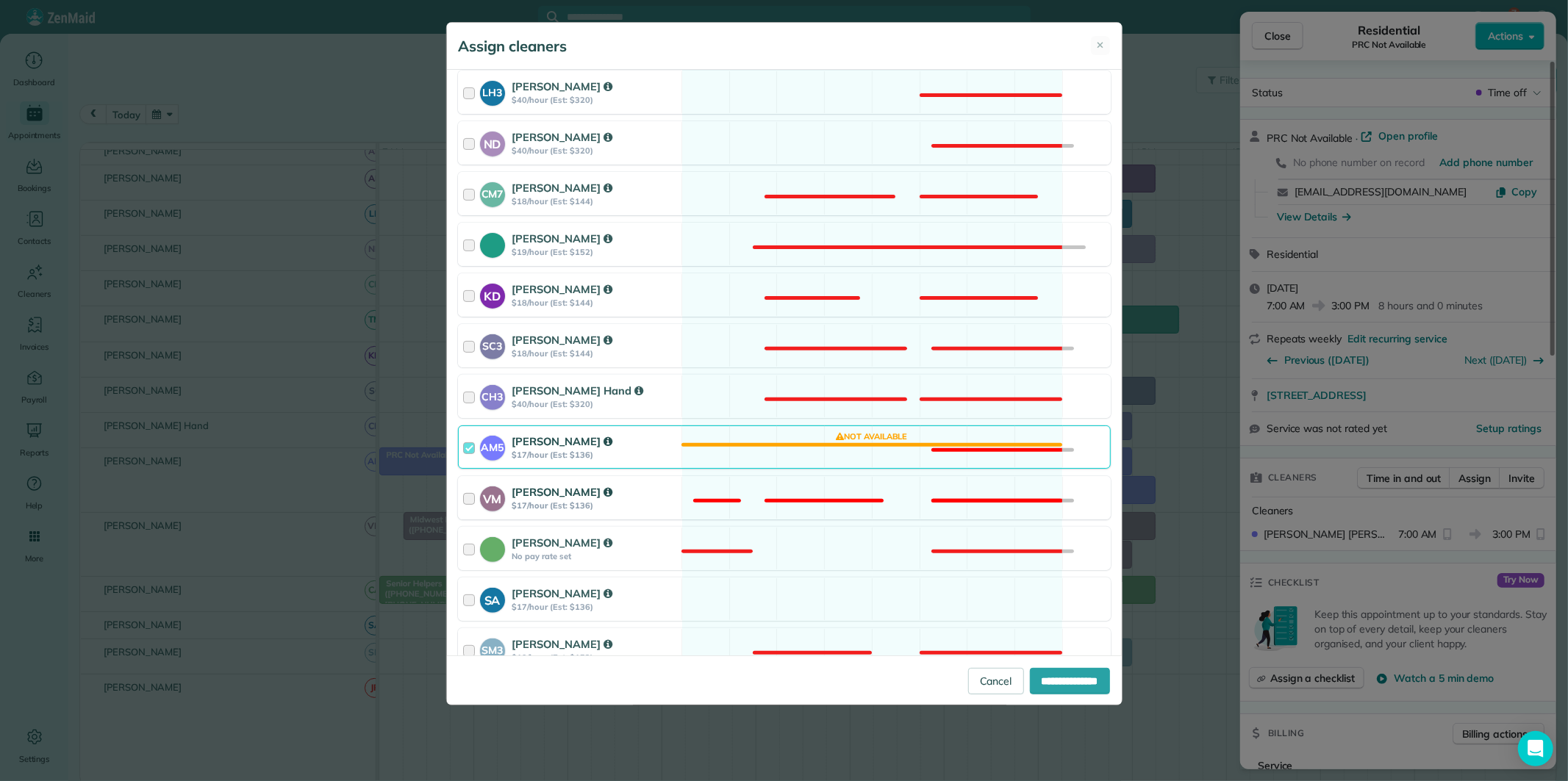
click at [853, 495] on div "VM Victoria Minix $17/hour (Est: $136) Not available" at bounding box center [784, 497] width 653 height 43
click at [1051, 676] on input "**********" at bounding box center [1069, 681] width 80 height 26
type input "**********"
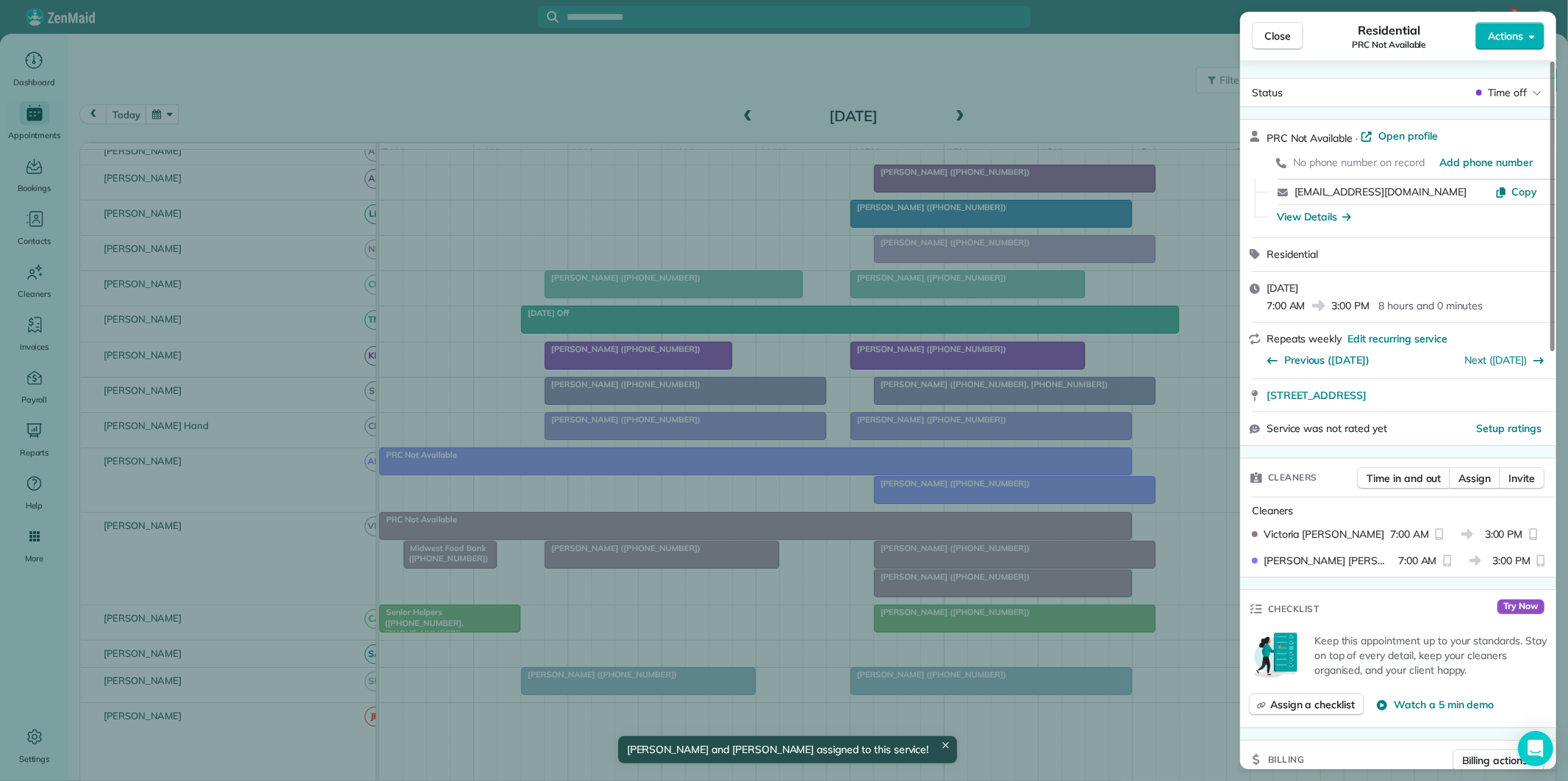
click at [1276, 35] on span "Close" at bounding box center [1277, 36] width 26 height 14
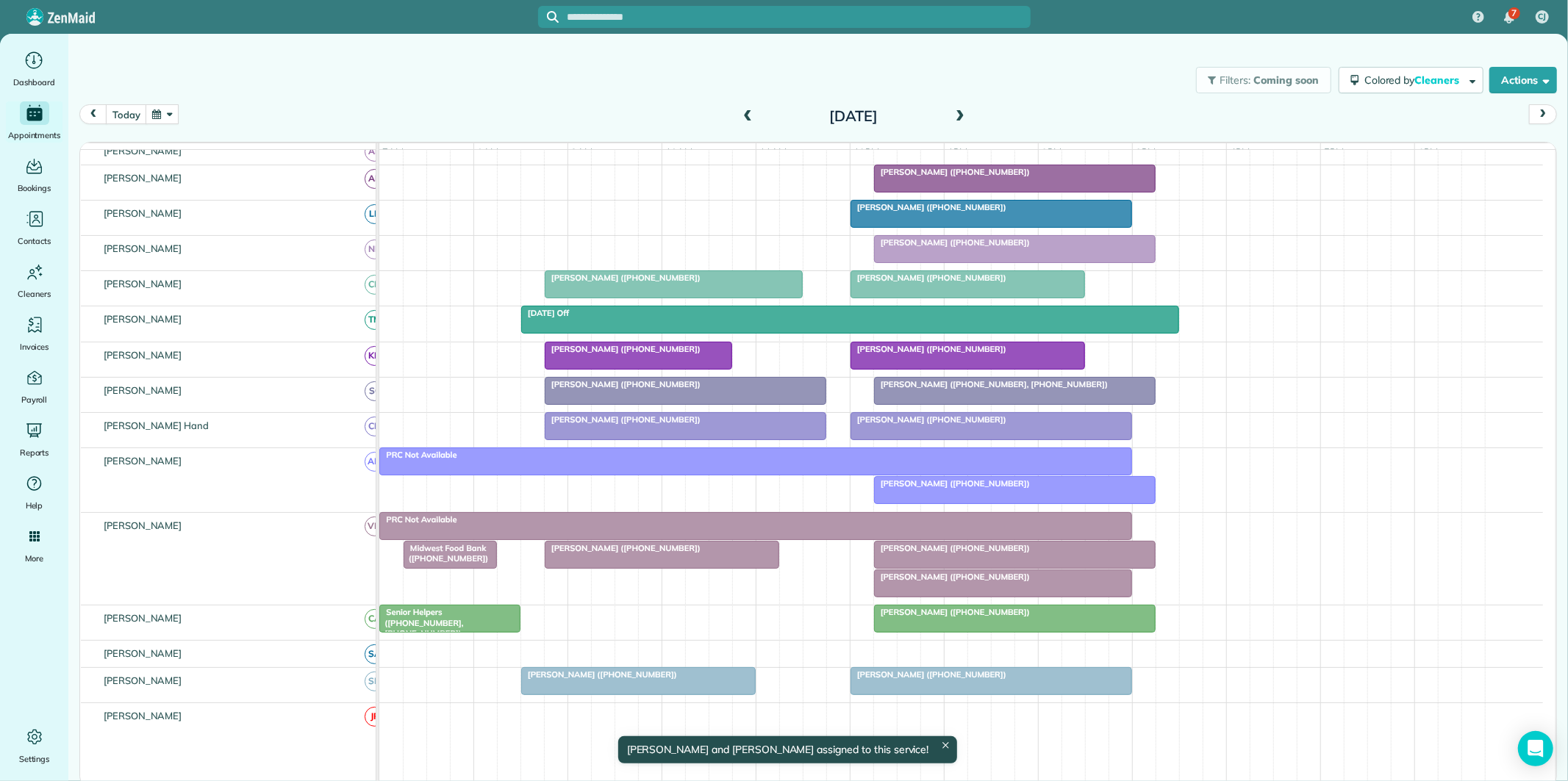
click at [238, 82] on div "Filters: Coming soon Colored by Cleaners Color by Cleaner Color by Team Color b…" at bounding box center [818, 80] width 1499 height 49
click at [170, 114] on button "button" at bounding box center [162, 115] width 33 height 20
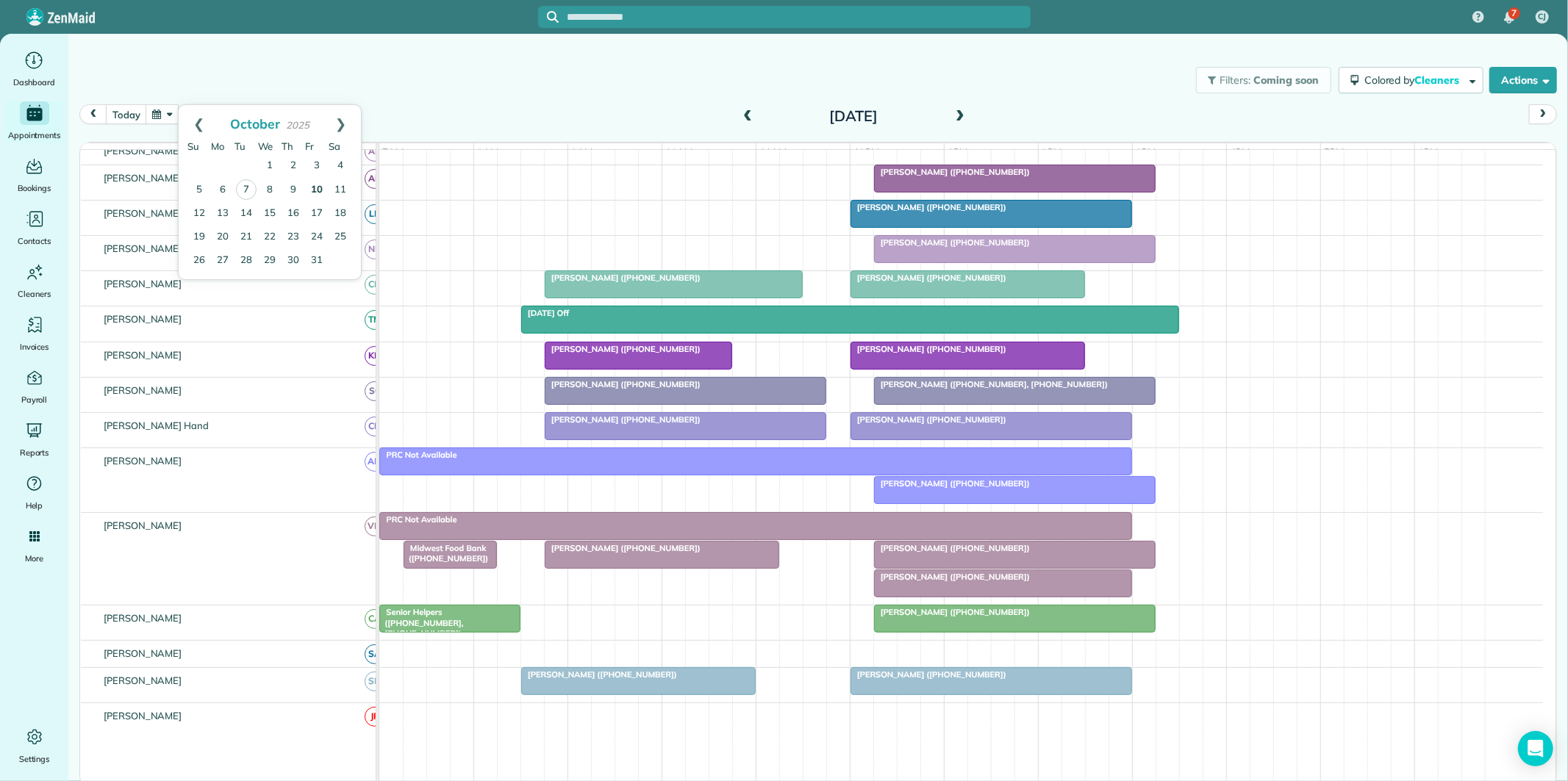
click at [314, 185] on link "10" at bounding box center [317, 191] width 23 height 23
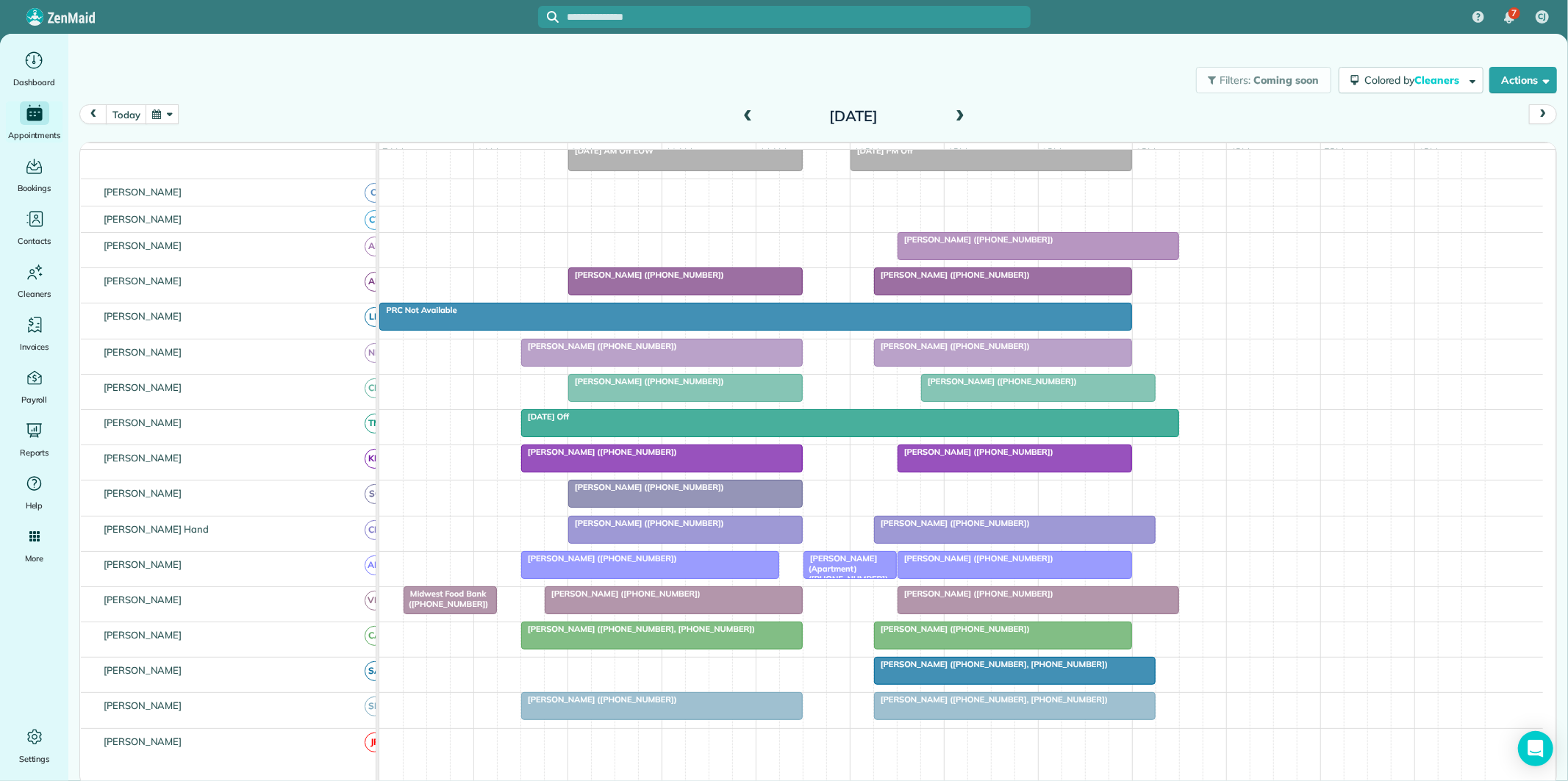
scroll to position [187, 0]
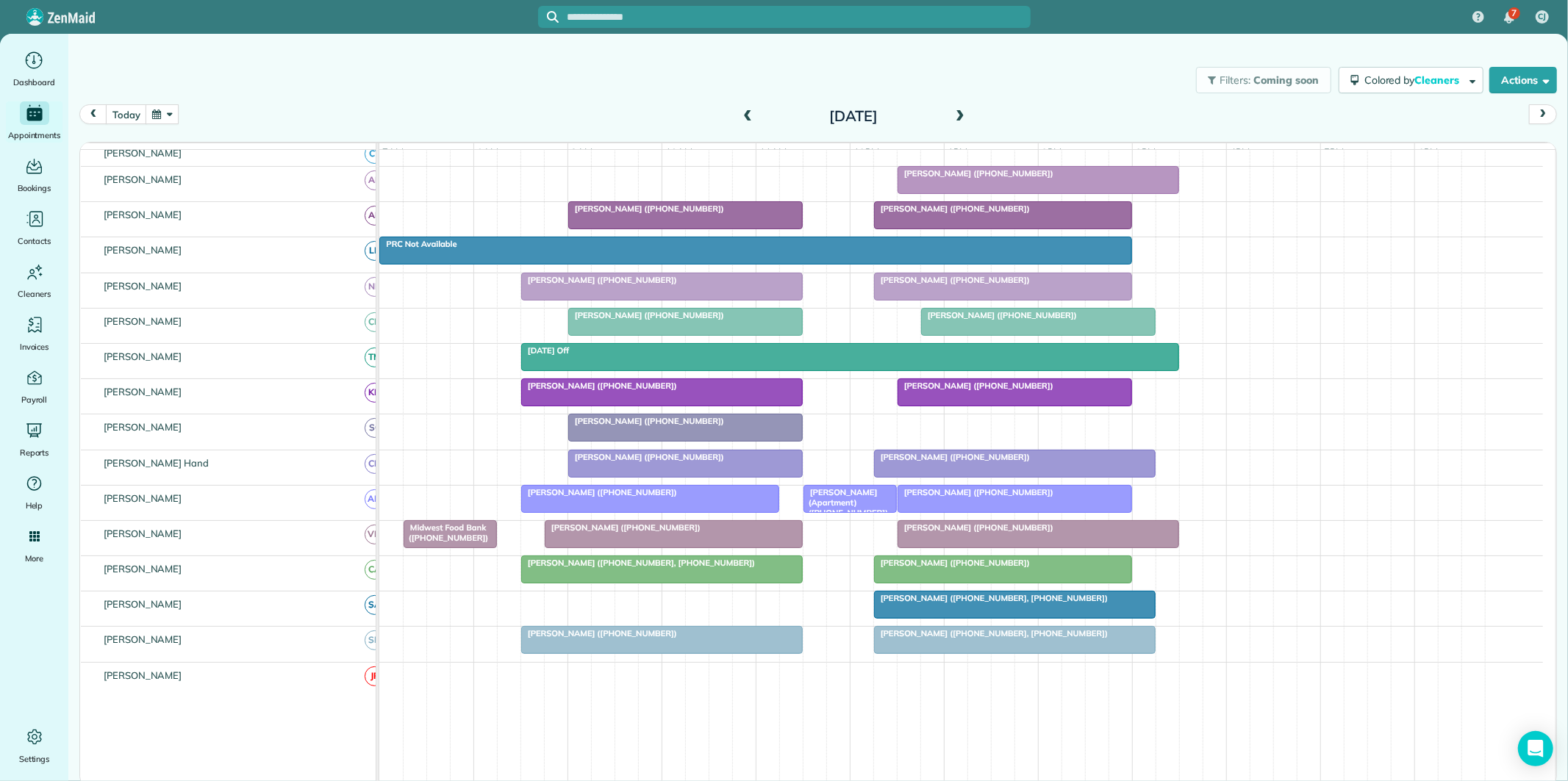
click at [175, 111] on button "button" at bounding box center [162, 115] width 33 height 20
click at [226, 210] on link "13" at bounding box center [223, 214] width 23 height 23
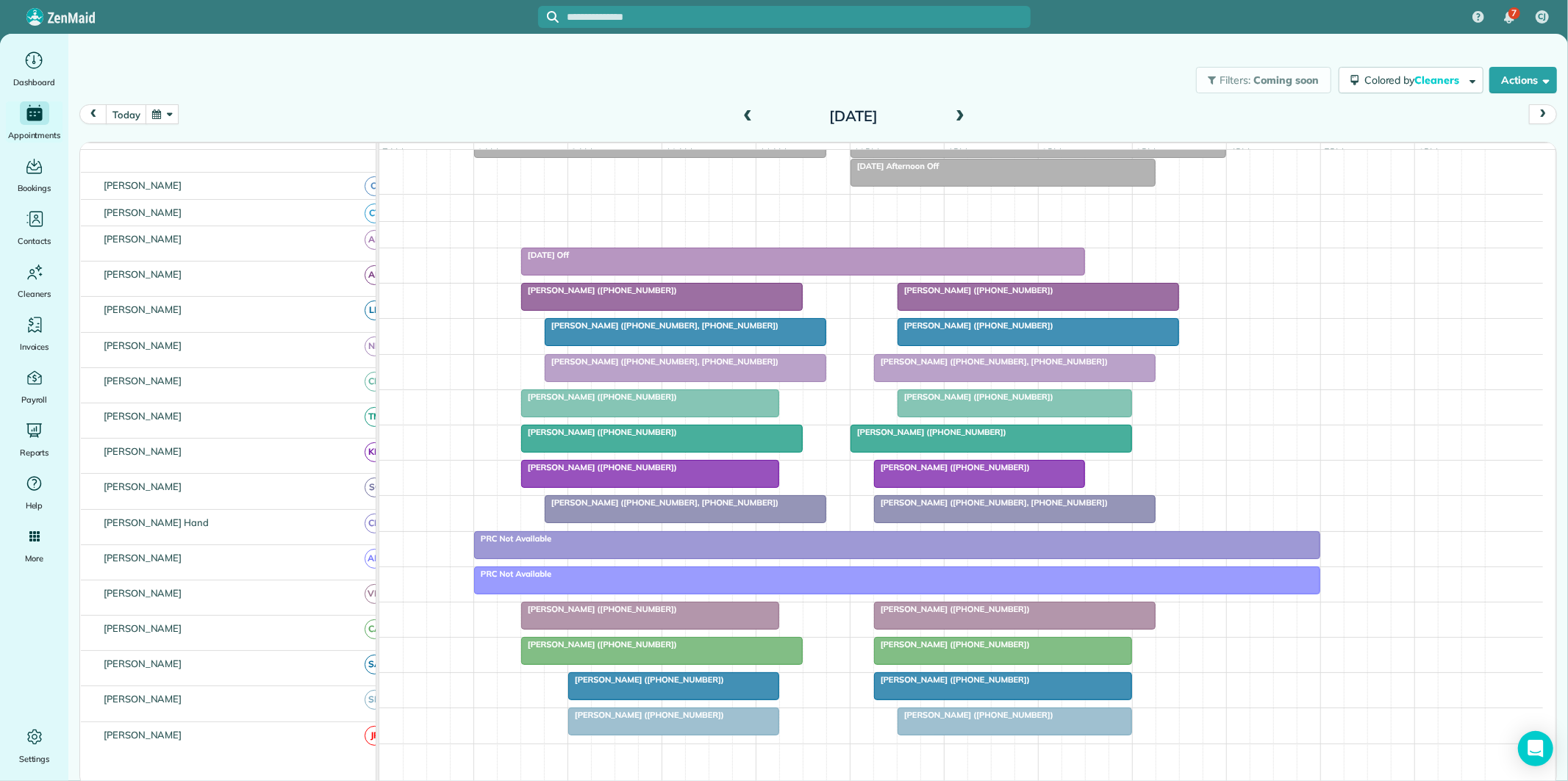
scroll to position [106, 0]
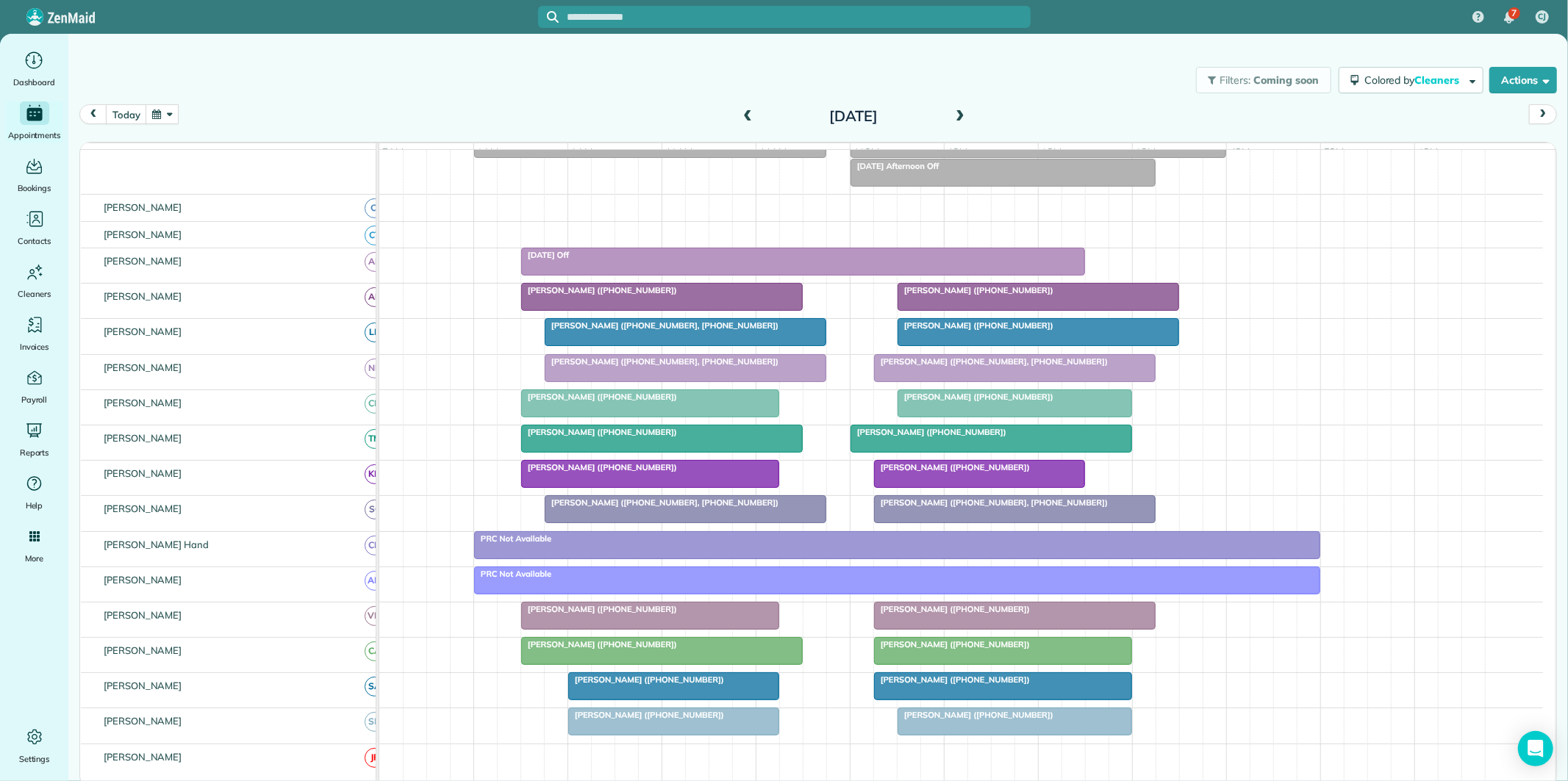
click at [959, 112] on span at bounding box center [960, 116] width 16 height 14
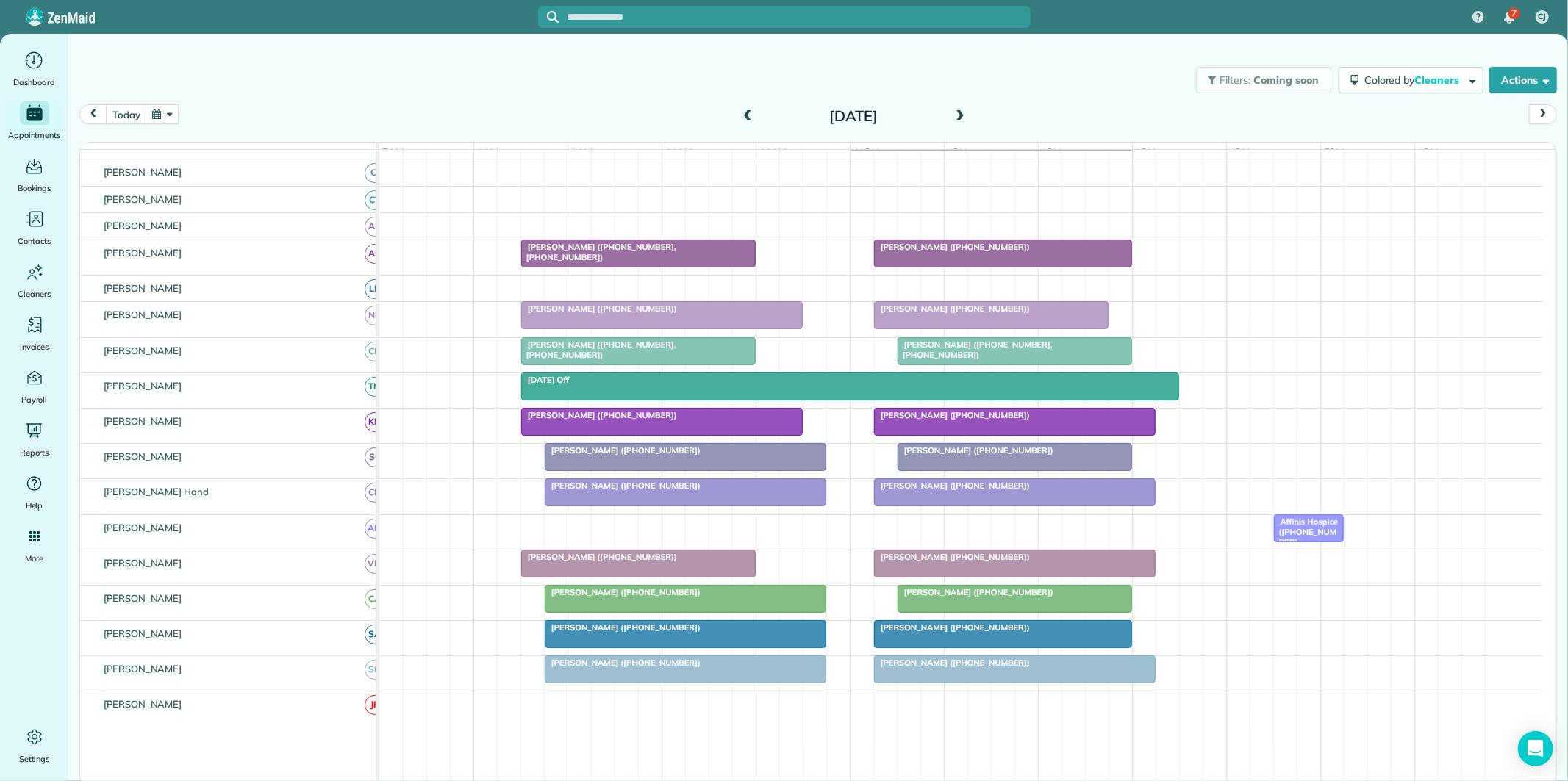
scroll to position [156, 0]
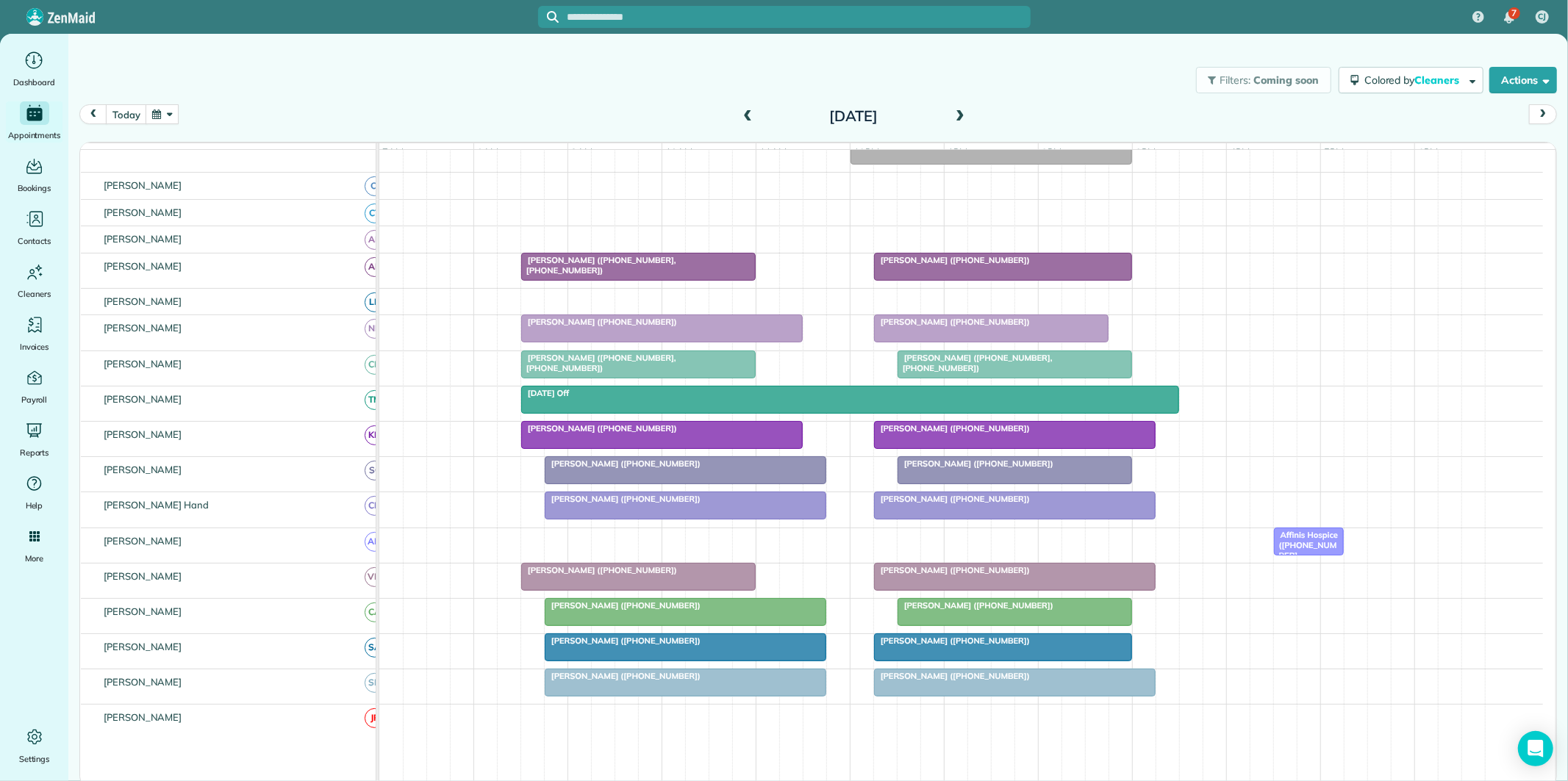
click at [958, 110] on span at bounding box center [960, 116] width 16 height 14
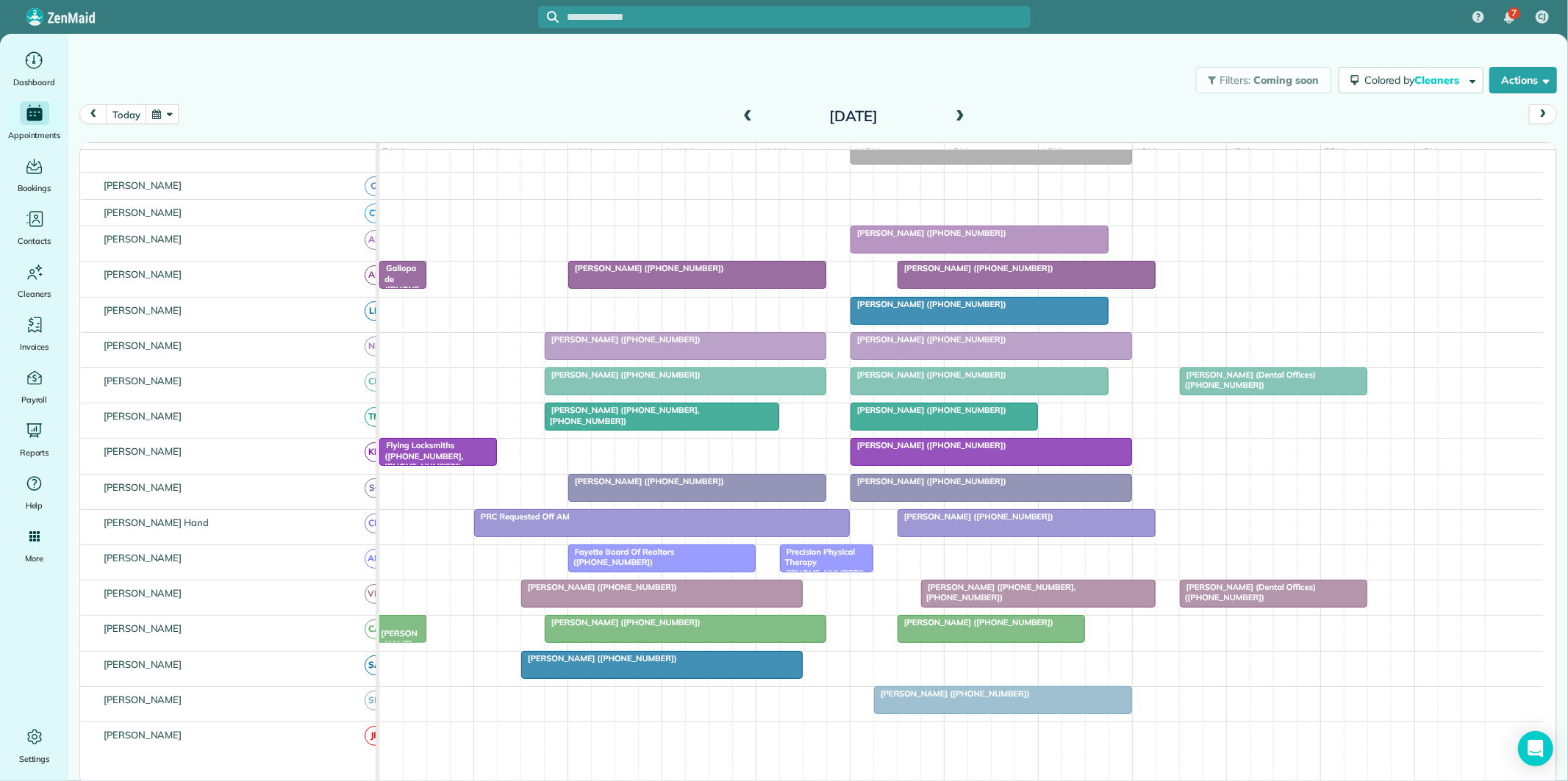
click at [155, 114] on button "button" at bounding box center [162, 115] width 33 height 20
click at [317, 183] on link "10" at bounding box center [317, 191] width 23 height 23
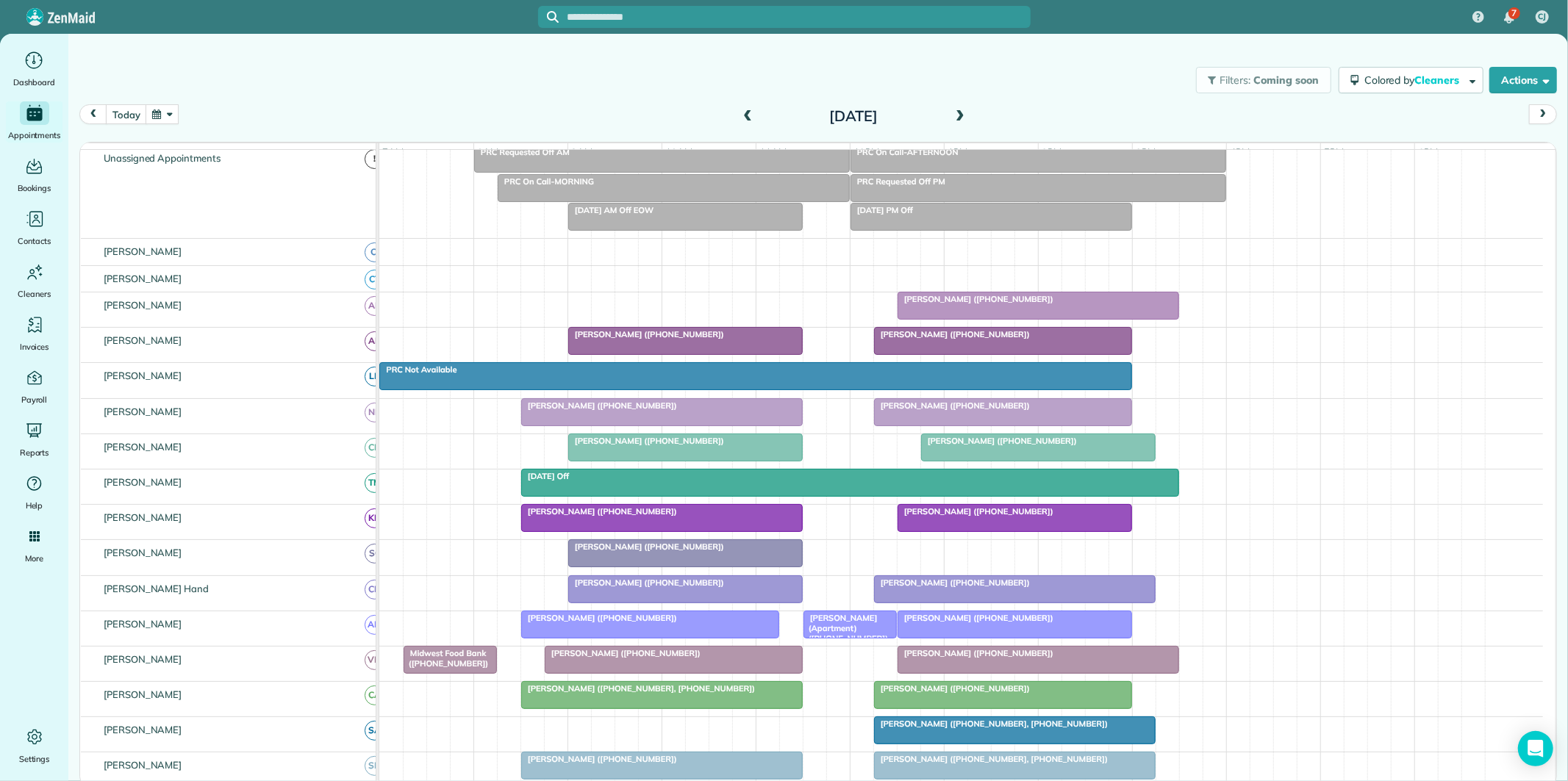
scroll to position [0, 0]
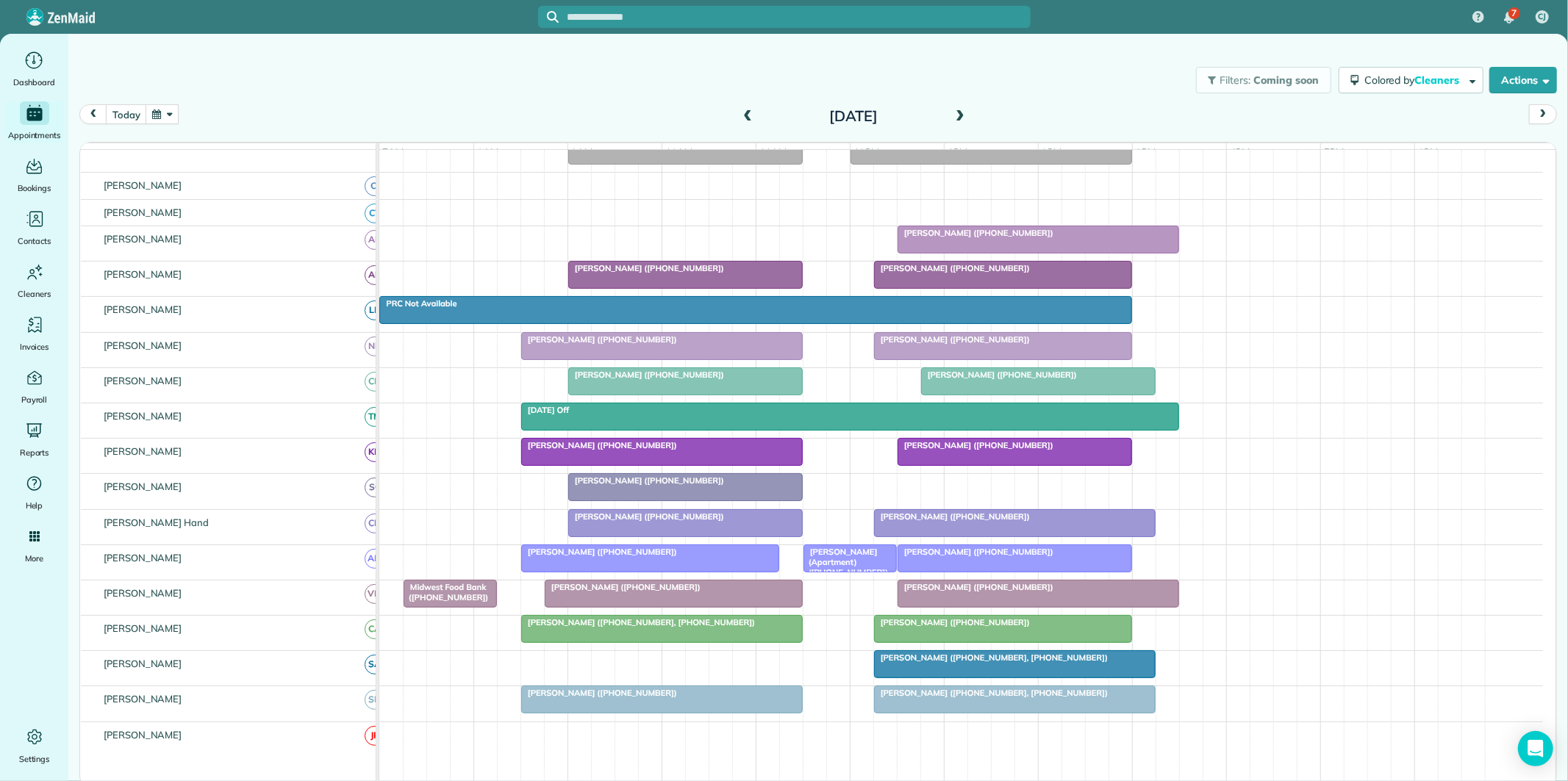
click at [684, 274] on div "Madeline Giles (+14049878183)" at bounding box center [686, 267] width 226 height 10
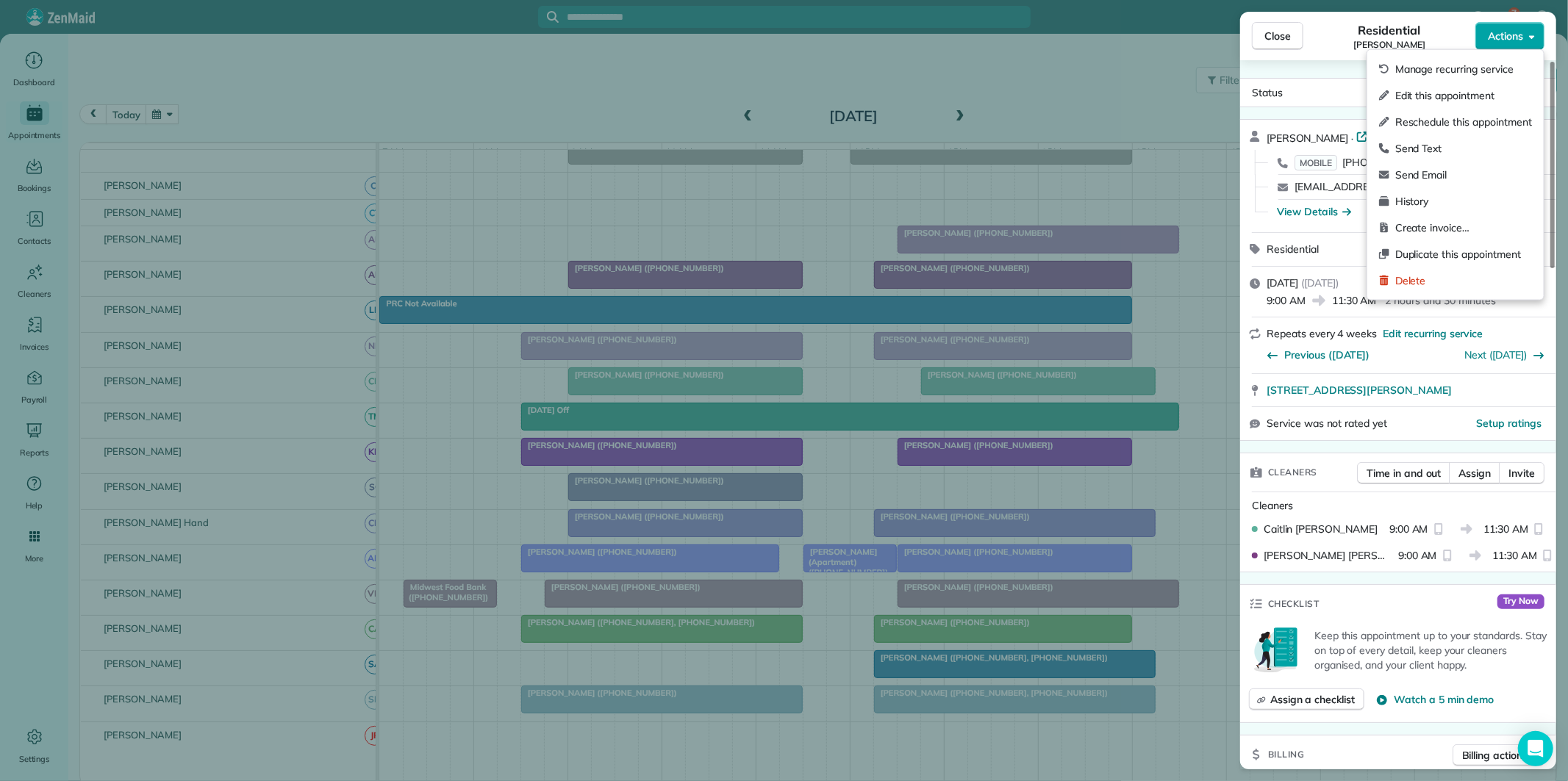
click at [1513, 34] on span "Actions" at bounding box center [1505, 36] width 35 height 14
click at [1442, 99] on span "Edit this appointment" at bounding box center [1462, 96] width 136 height 14
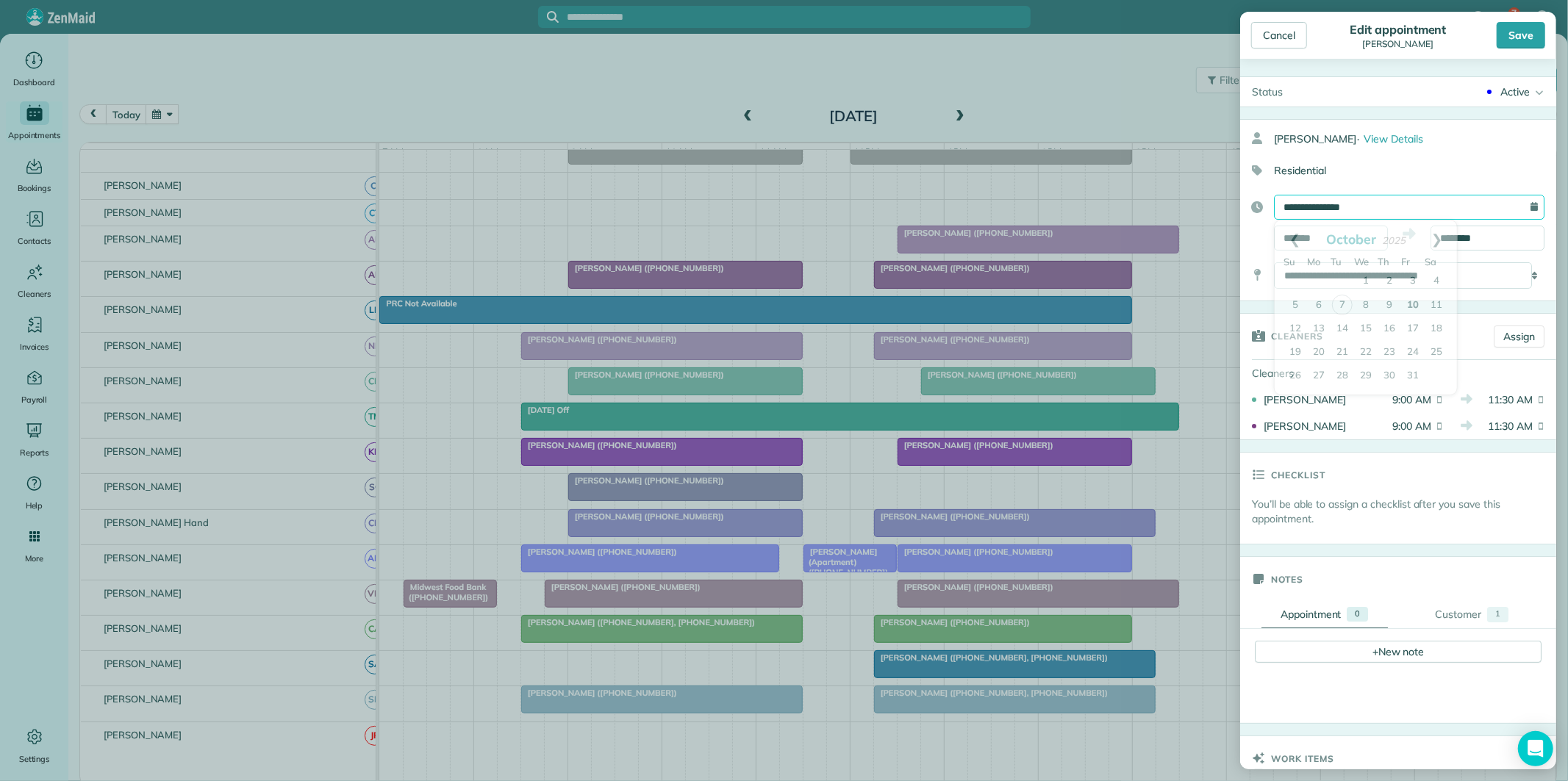
click at [1366, 209] on input "**********" at bounding box center [1408, 208] width 270 height 25
click at [1348, 326] on link "14" at bounding box center [1342, 330] width 23 height 23
type input "**********"
click at [1522, 37] on div "Save" at bounding box center [1521, 34] width 49 height 26
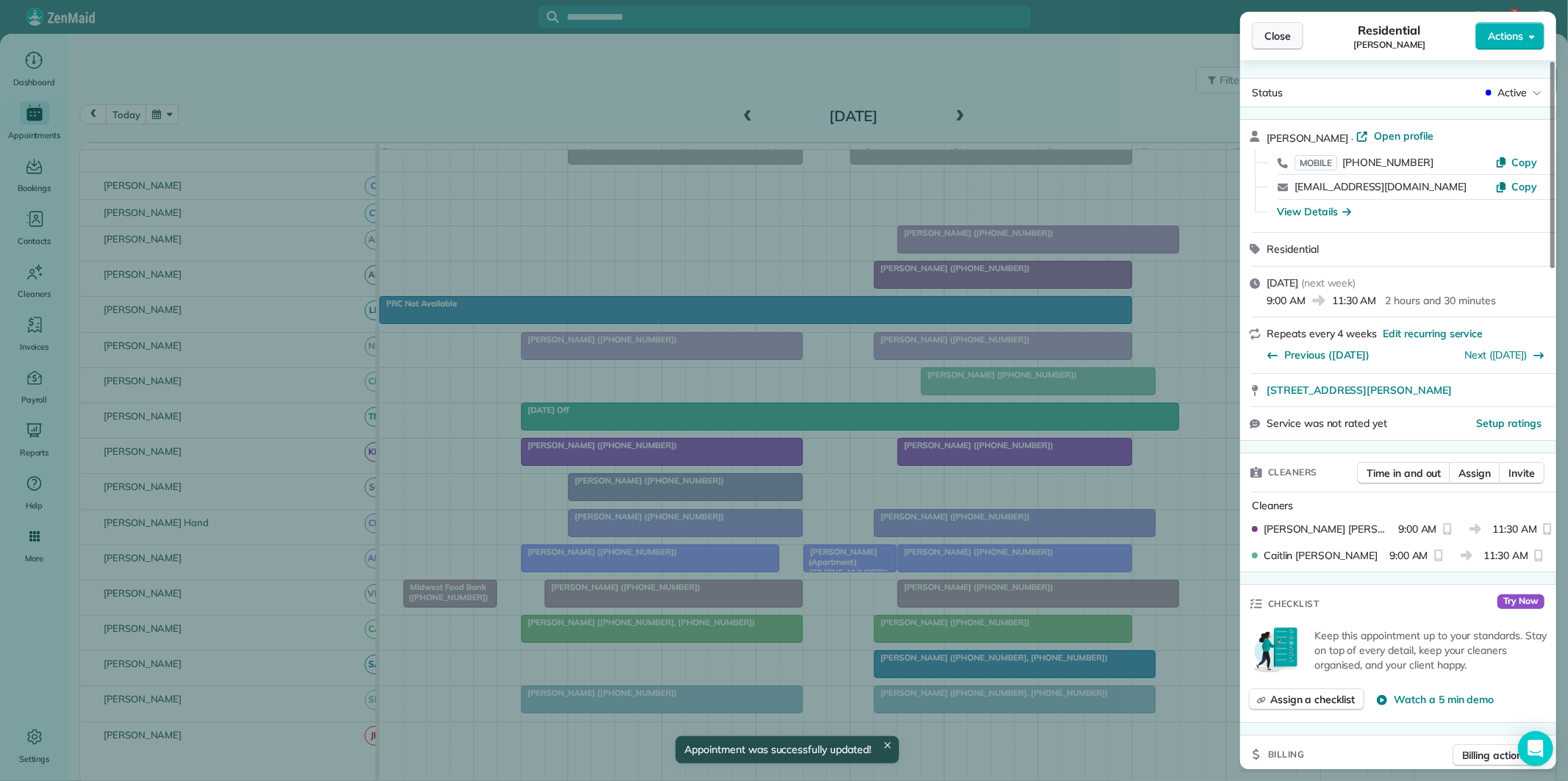
click at [1288, 42] on span "Close" at bounding box center [1277, 36] width 26 height 14
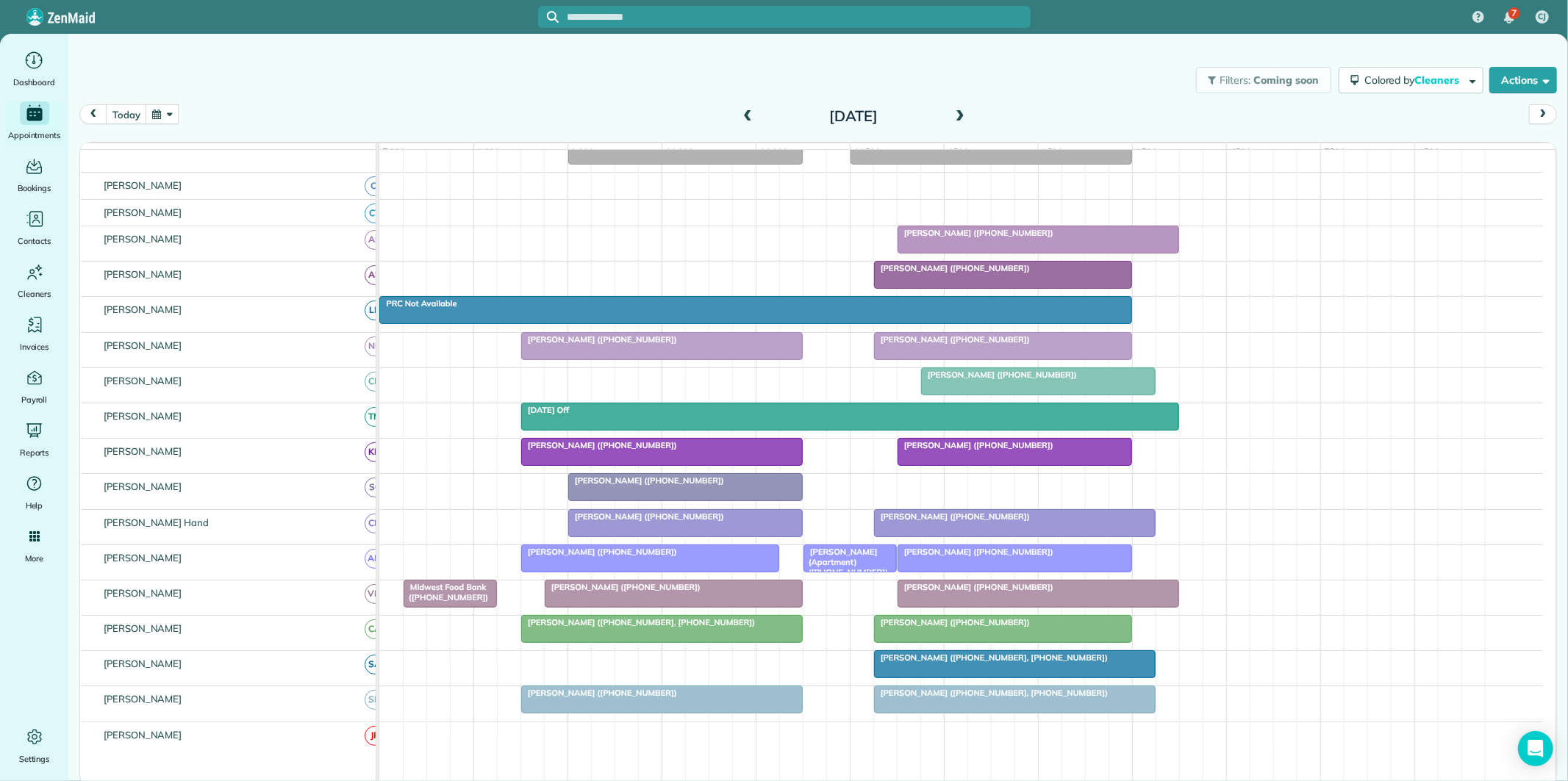
click at [158, 111] on button "button" at bounding box center [162, 115] width 33 height 20
click at [244, 231] on link "21" at bounding box center [247, 237] width 23 height 23
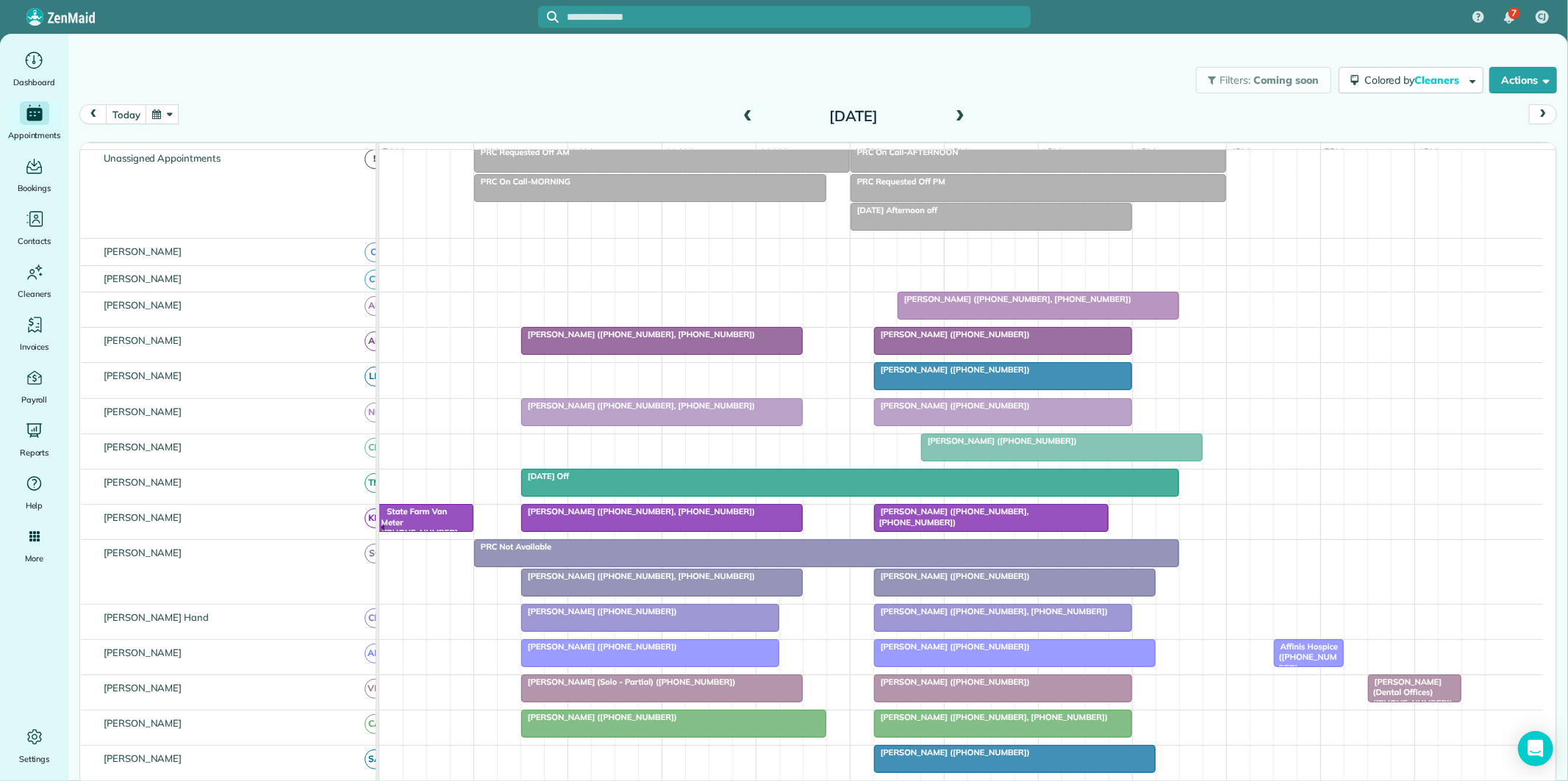
scroll to position [128, 0]
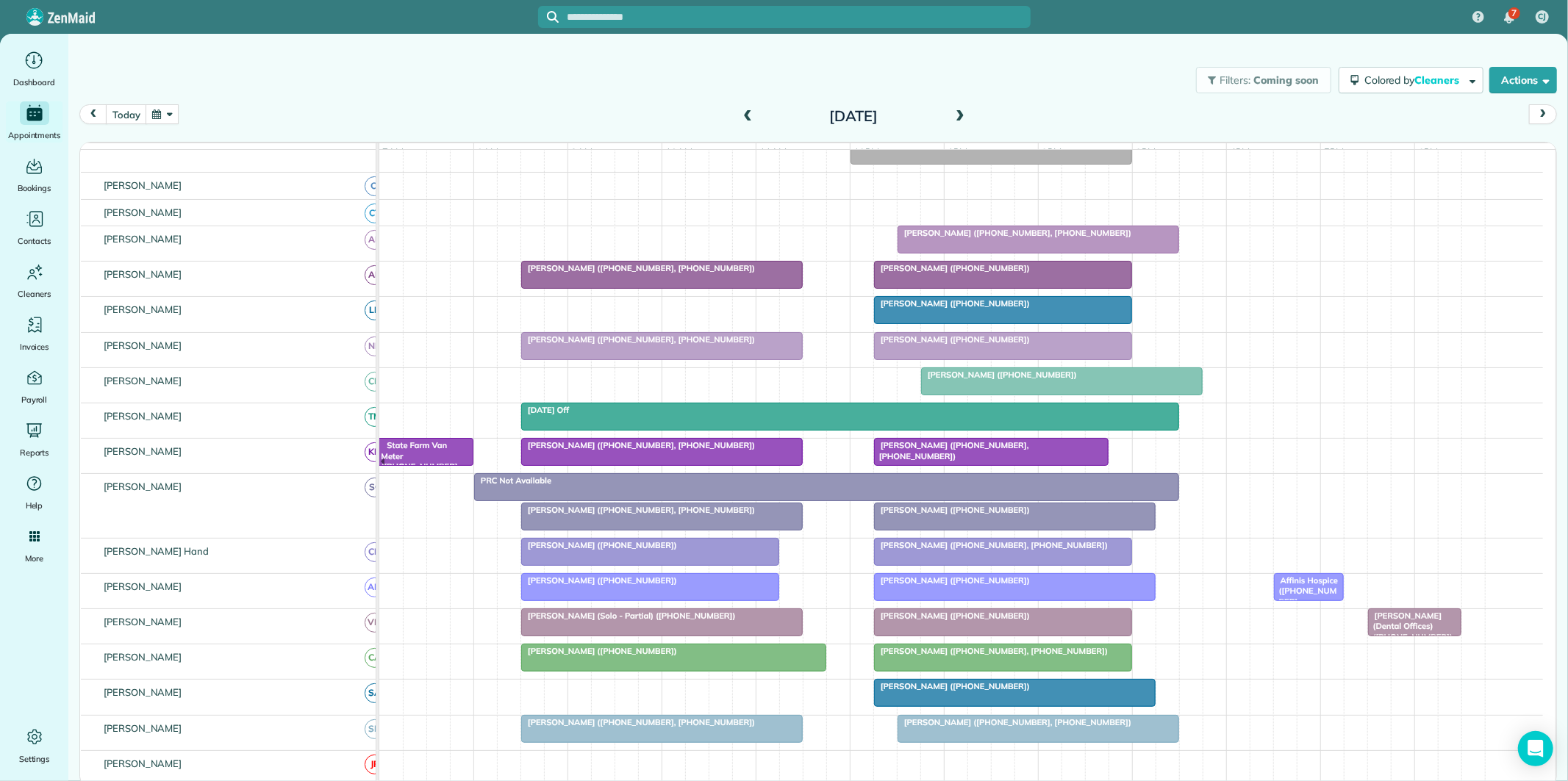
click at [170, 113] on button "button" at bounding box center [162, 115] width 33 height 20
click at [239, 209] on link "14" at bounding box center [247, 214] width 23 height 23
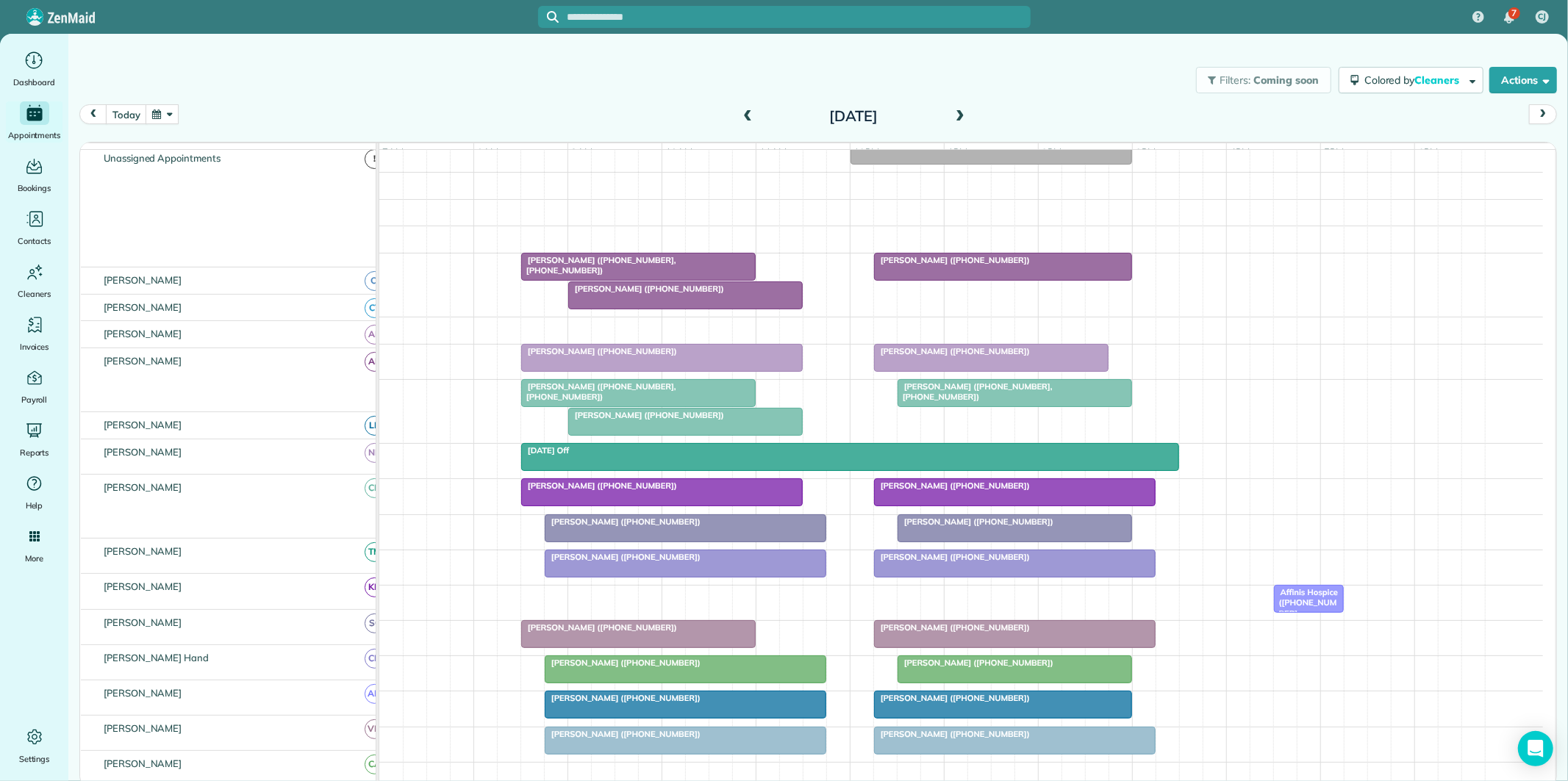
scroll to position [156, 0]
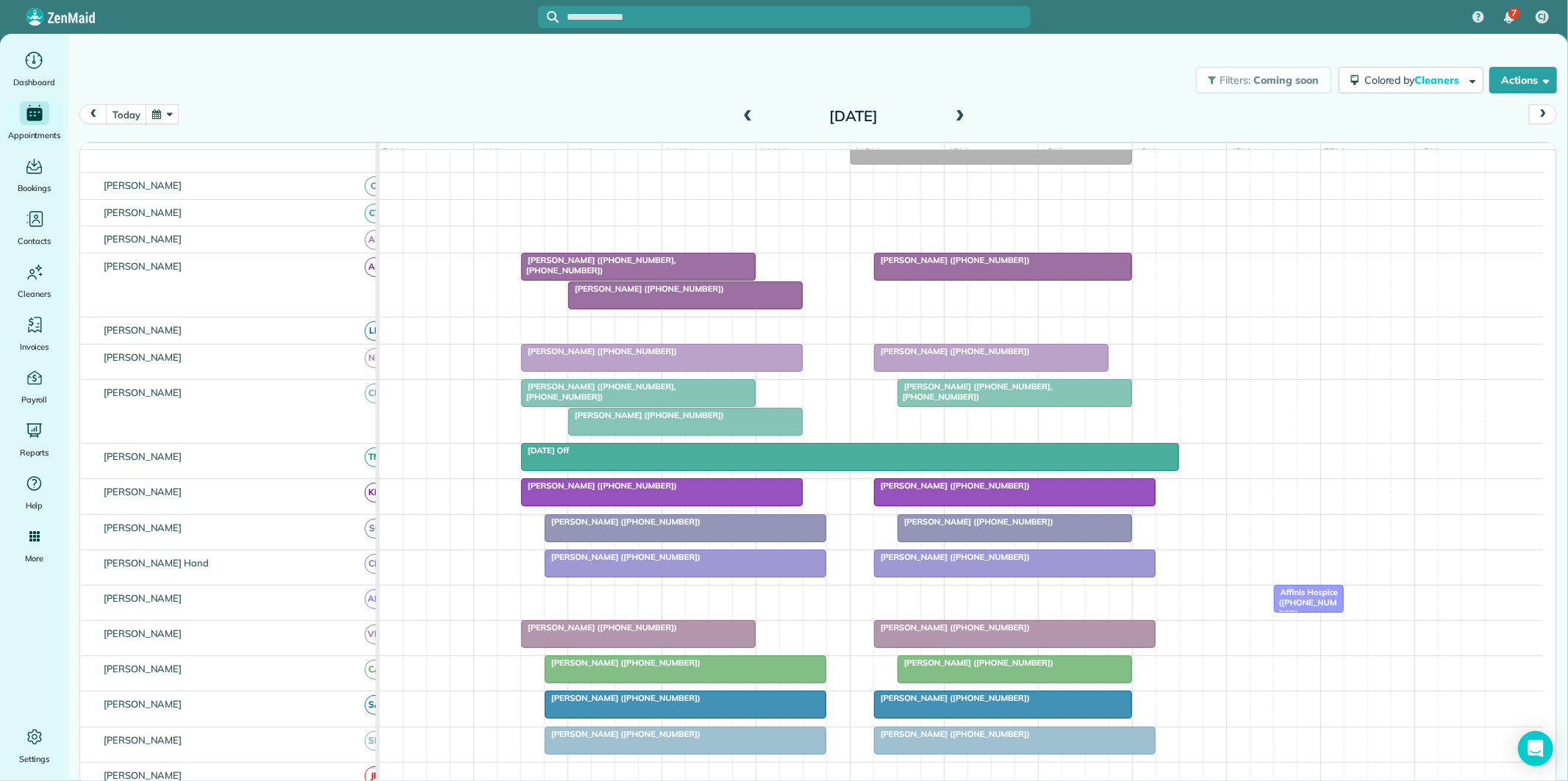
click at [744, 107] on span at bounding box center [748, 116] width 16 height 22
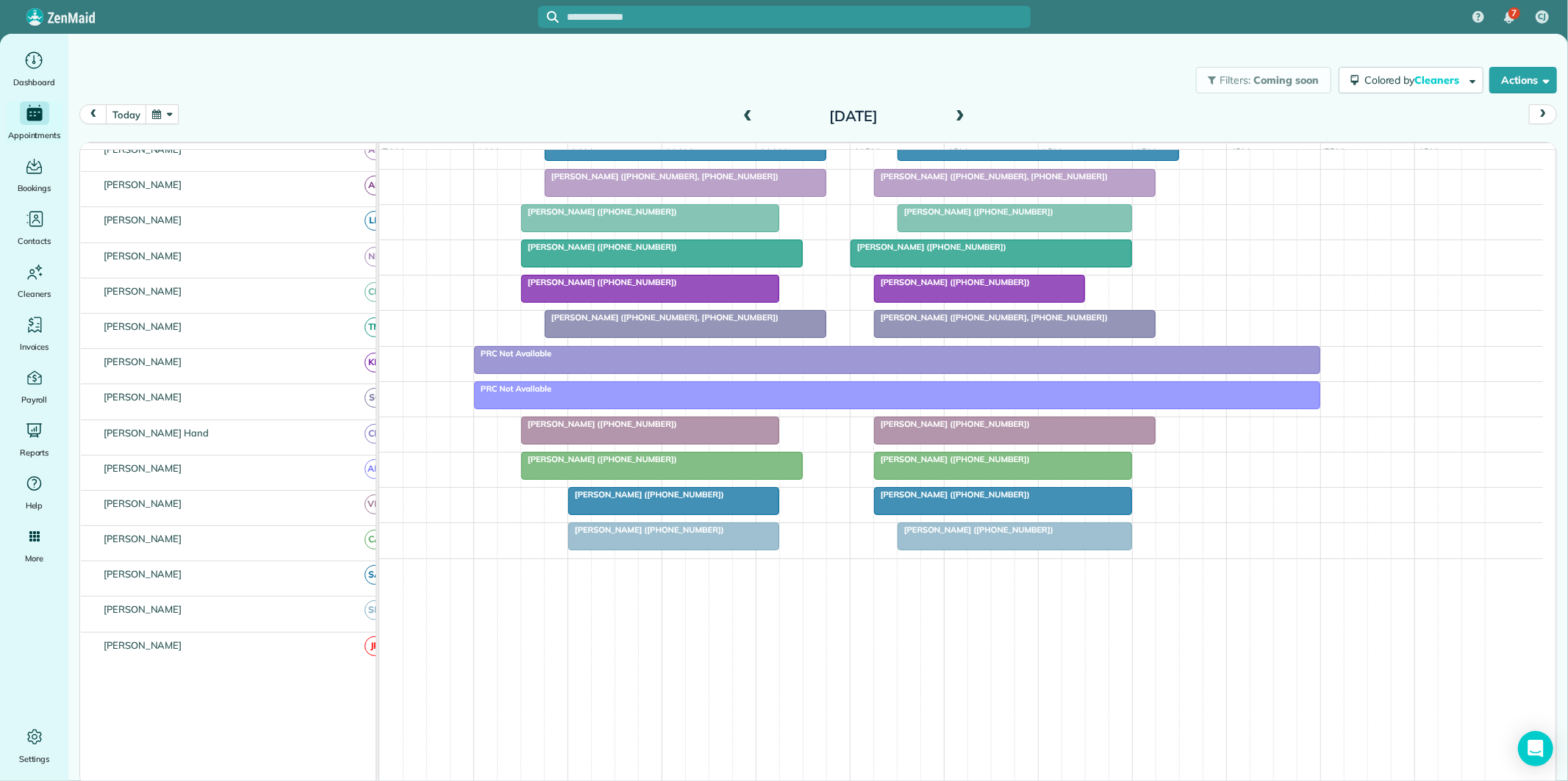
scroll to position [291, 0]
click at [966, 429] on span "Mary Bouyer (+16788845537)" at bounding box center [952, 423] width 157 height 10
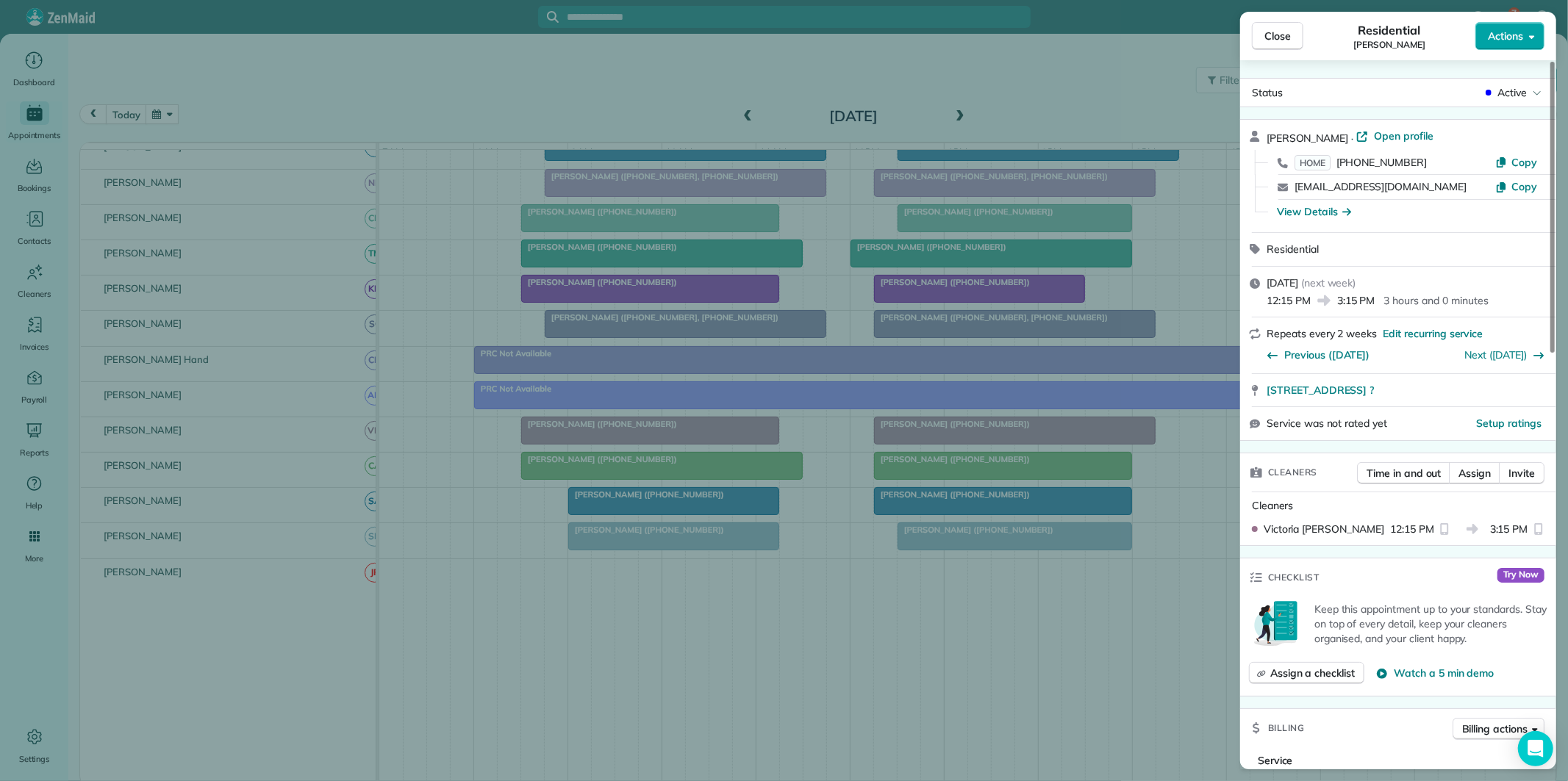
click at [1502, 33] on span "Actions" at bounding box center [1505, 36] width 35 height 14
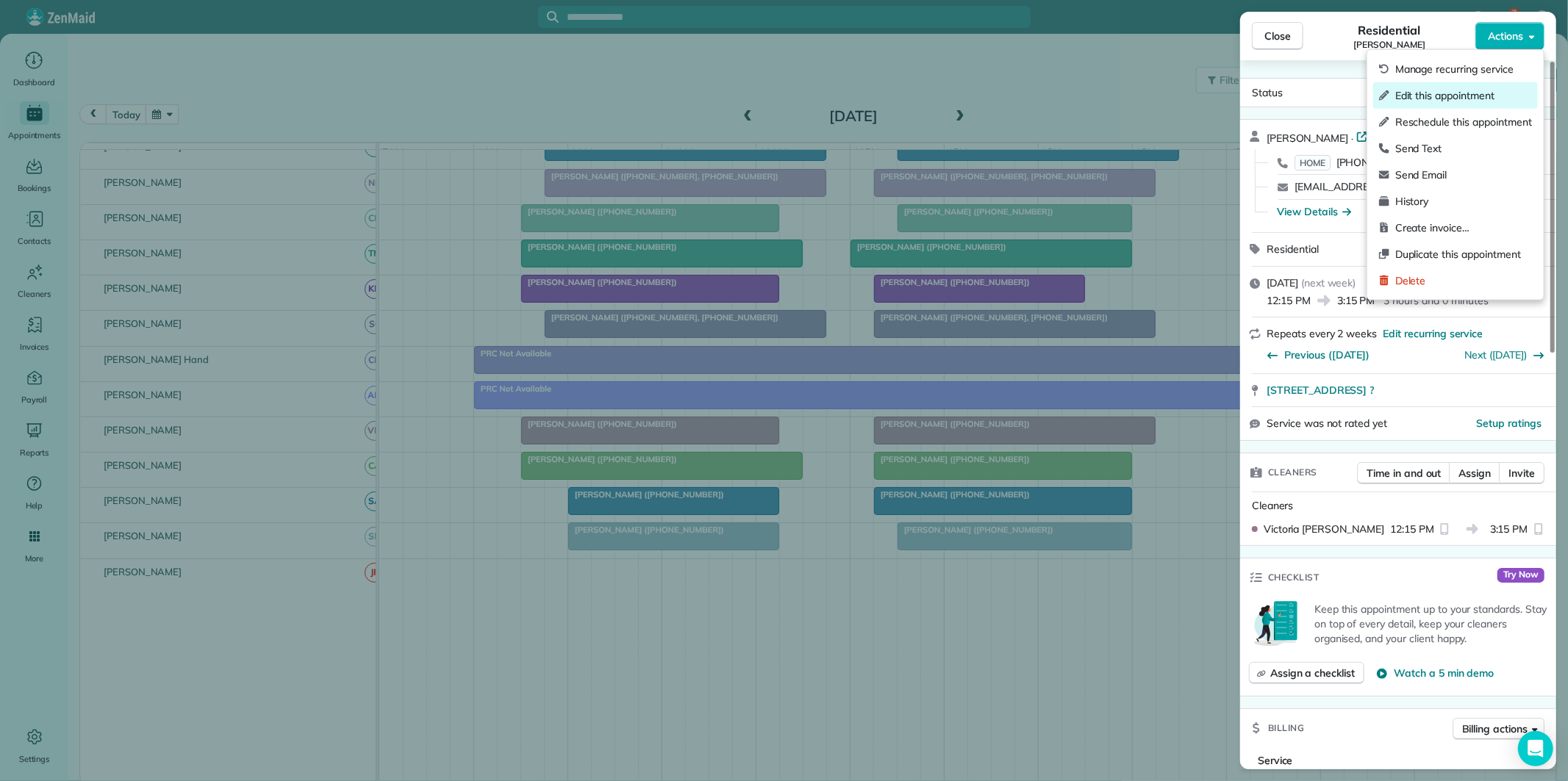
click at [1457, 97] on span "Edit this appointment" at bounding box center [1462, 96] width 136 height 14
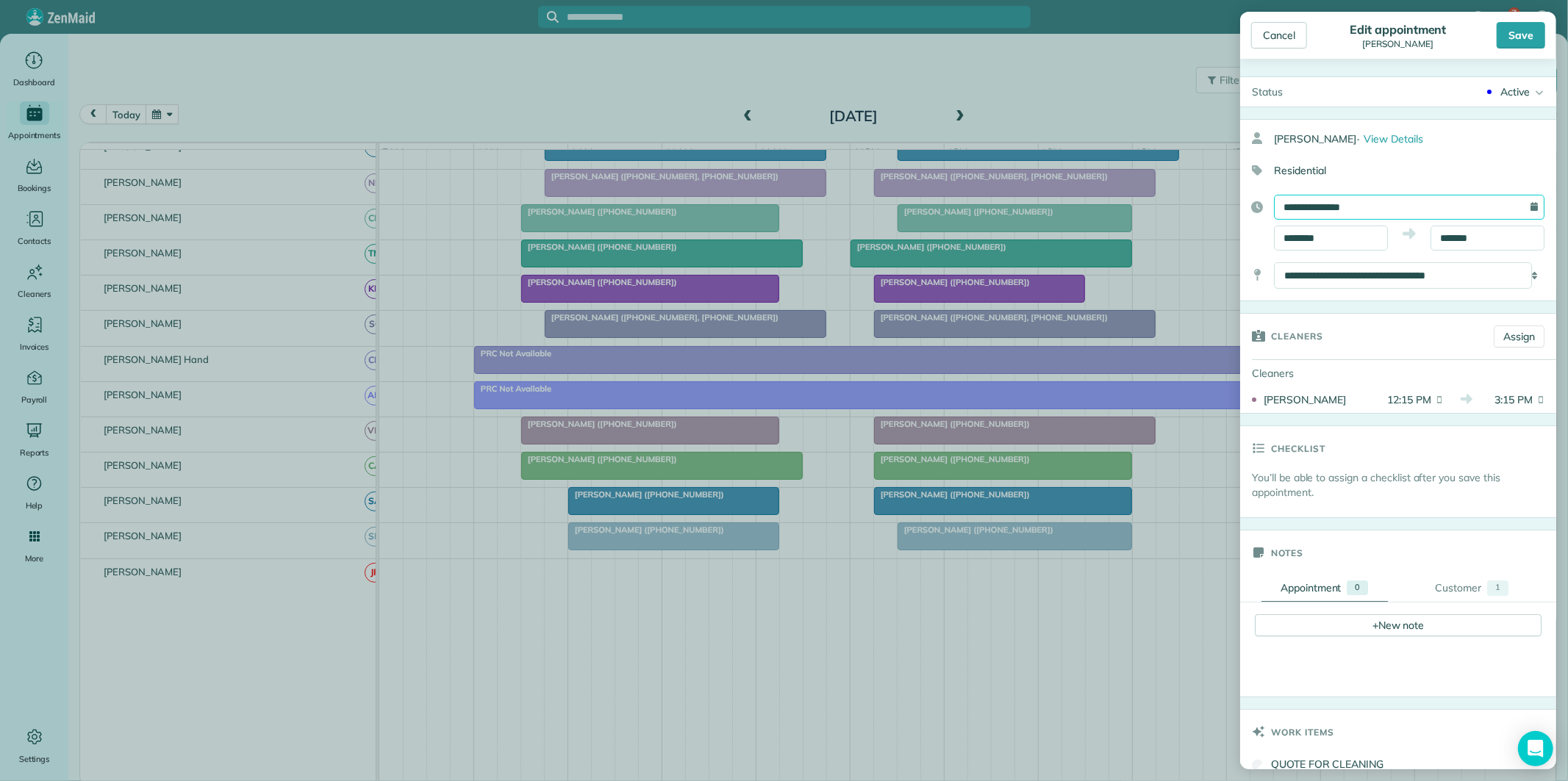
click at [1367, 204] on input "**********" at bounding box center [1408, 208] width 270 height 25
click at [1342, 325] on link "14" at bounding box center [1342, 330] width 23 height 23
type input "**********"
click at [1327, 238] on input "********" at bounding box center [1330, 238] width 114 height 25
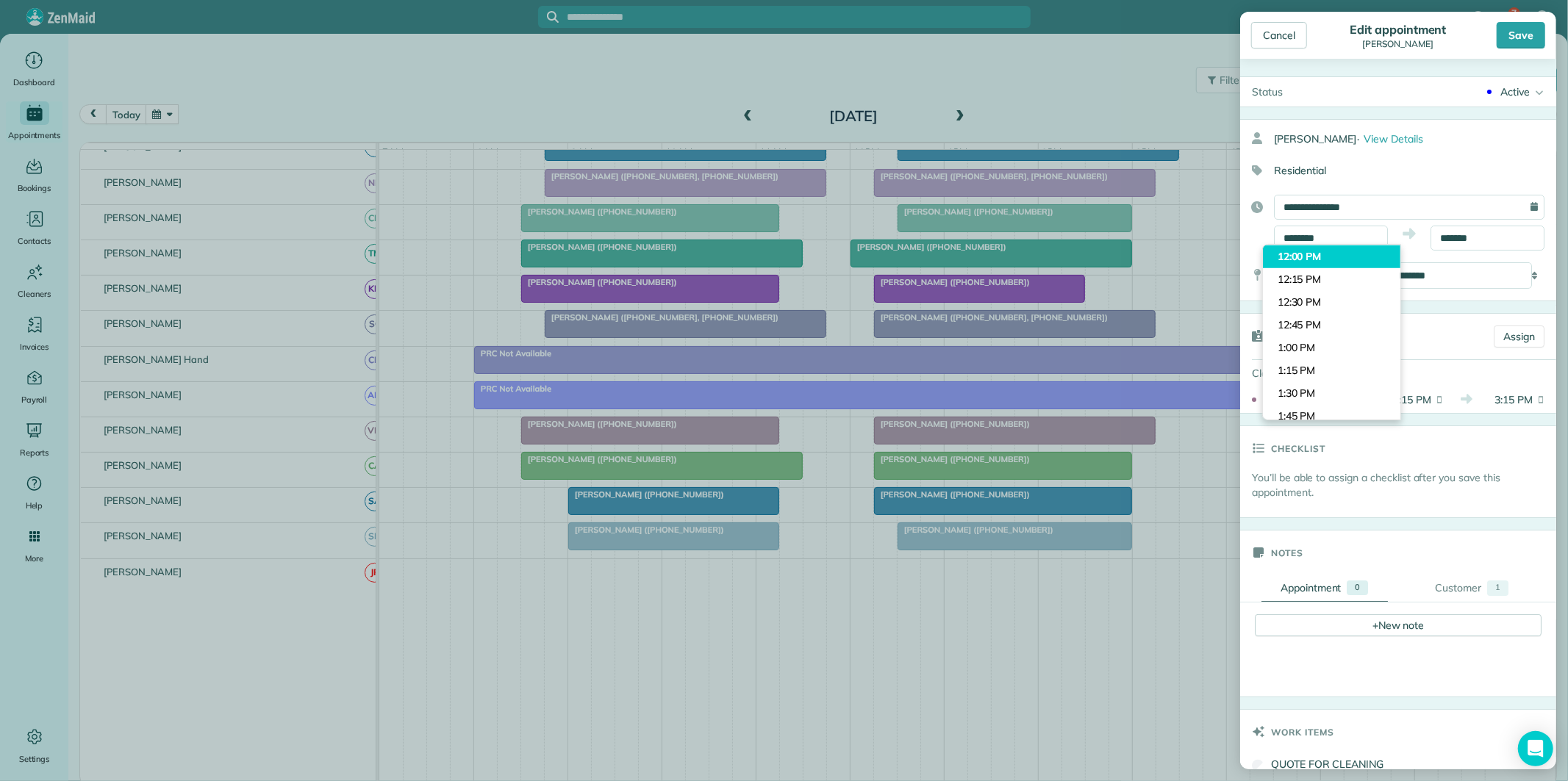
type input "********"
click at [1327, 255] on body "7 CJ Dashboard Appointments Bookings Contacts Cleaners Invoices Payroll Reports…" at bounding box center [784, 390] width 1568 height 781
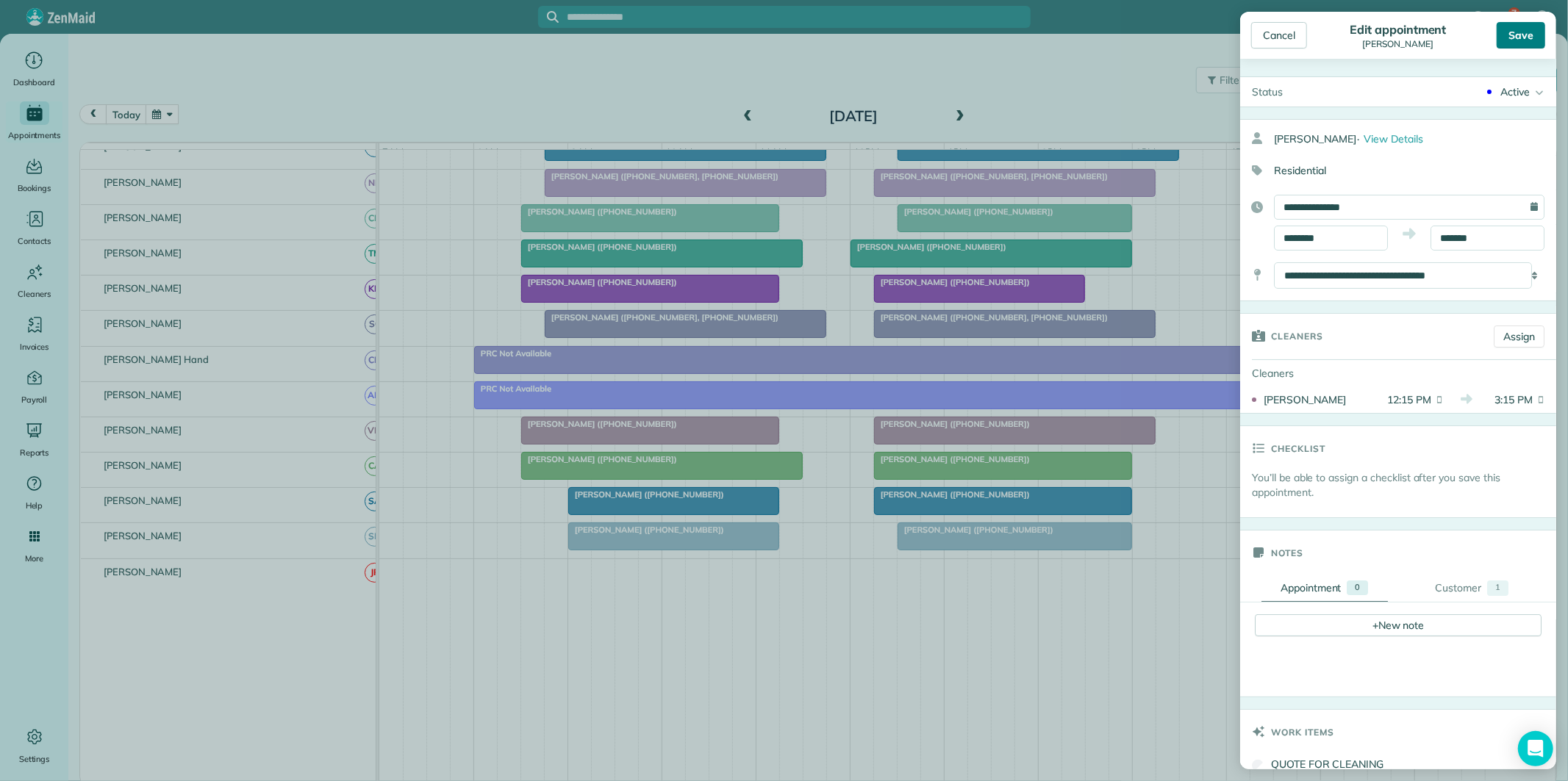
click at [1523, 33] on div "Save" at bounding box center [1521, 34] width 49 height 26
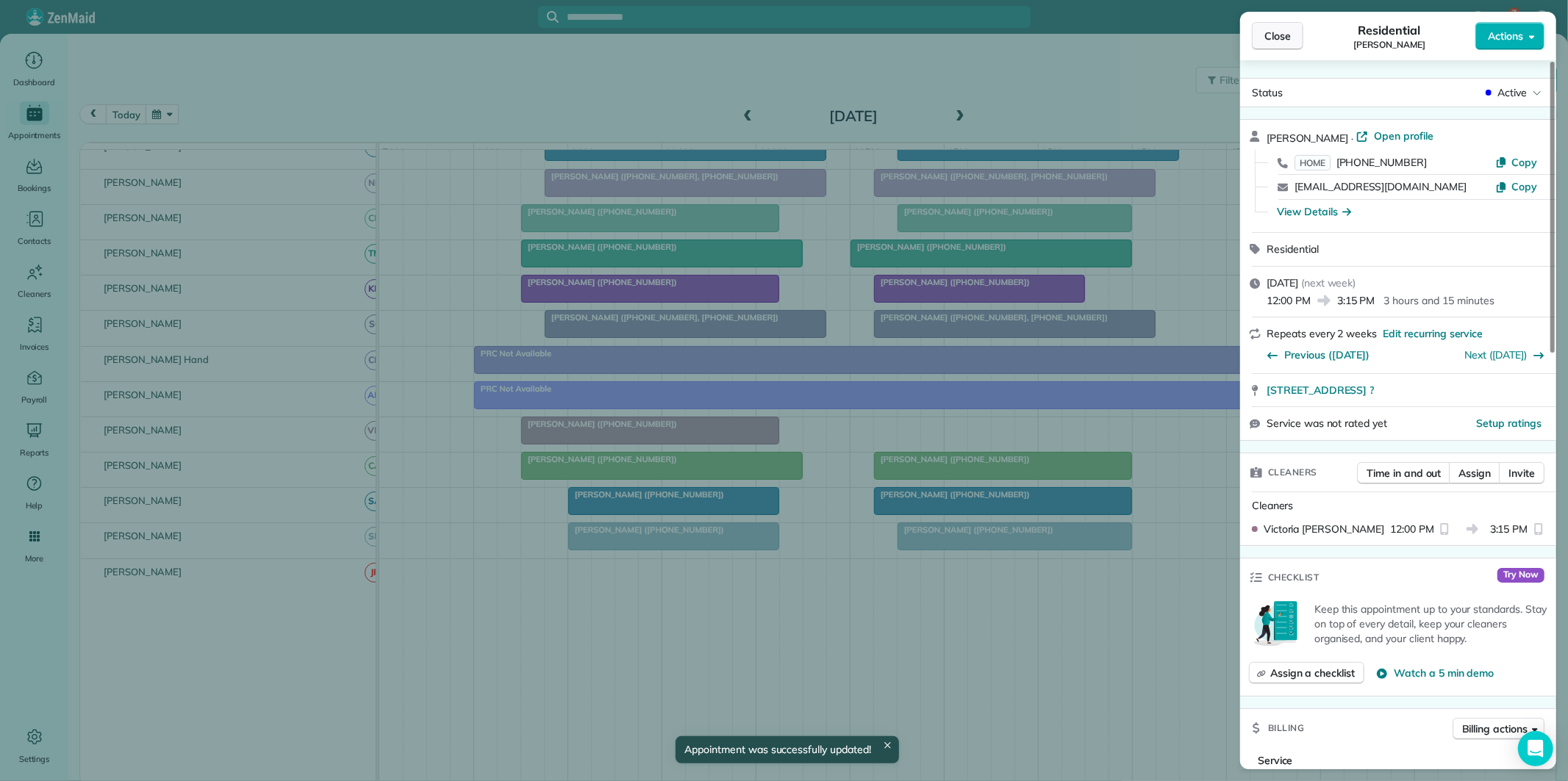
click at [1295, 34] on button "Close" at bounding box center [1277, 35] width 51 height 28
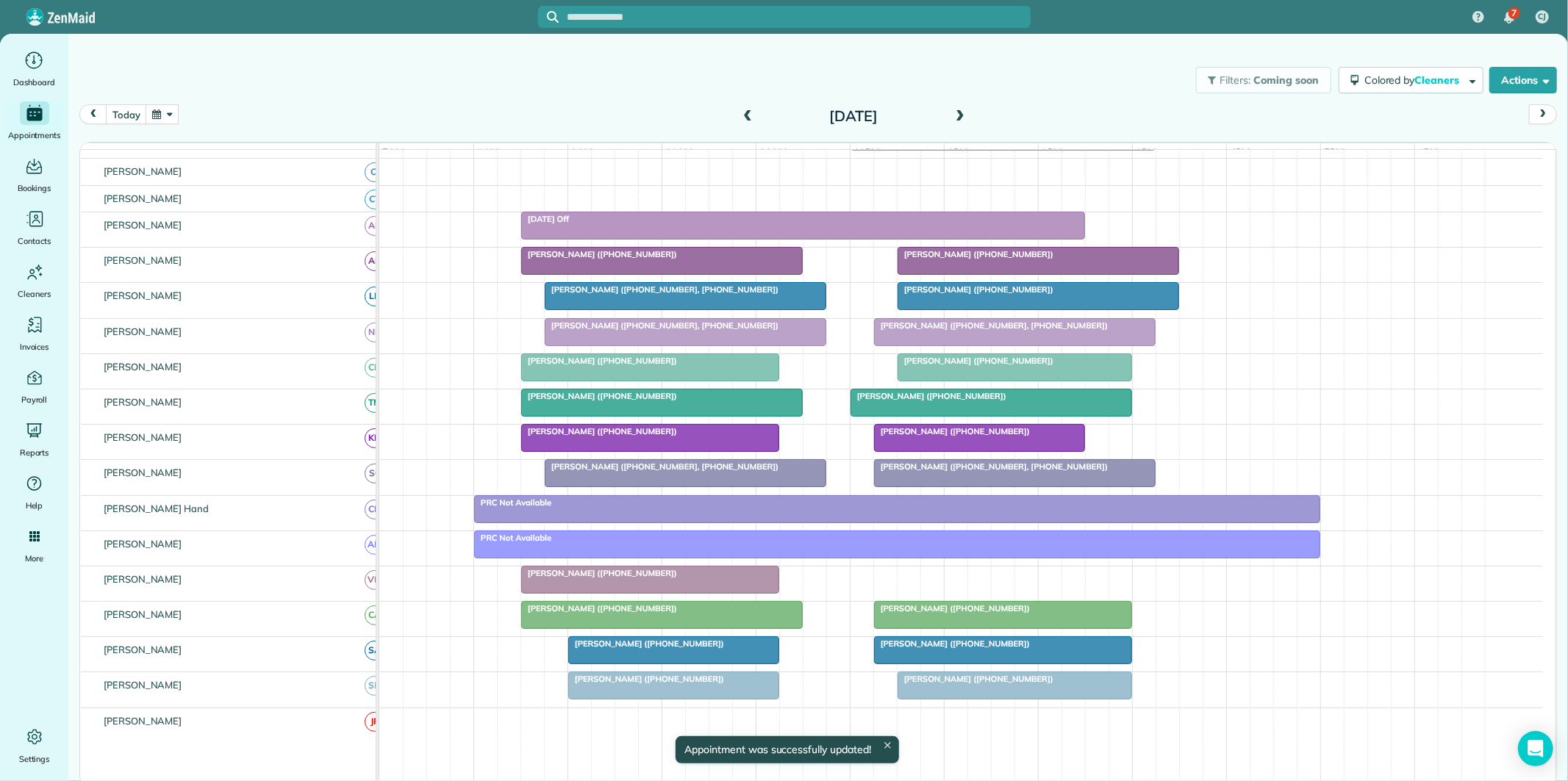
scroll to position [128, 0]
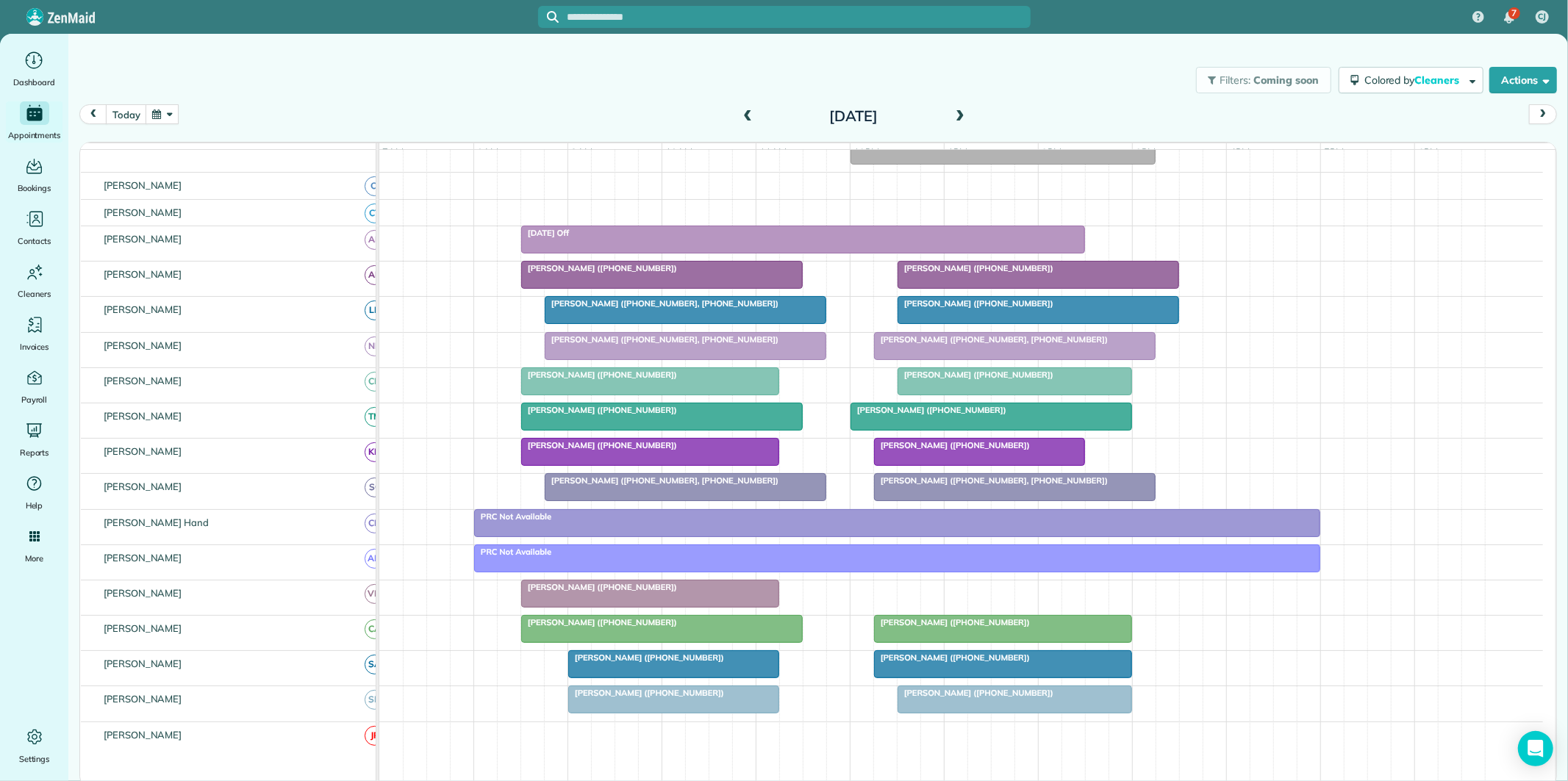
click at [164, 108] on button "button" at bounding box center [162, 115] width 33 height 20
click at [964, 116] on span at bounding box center [960, 116] width 16 height 14
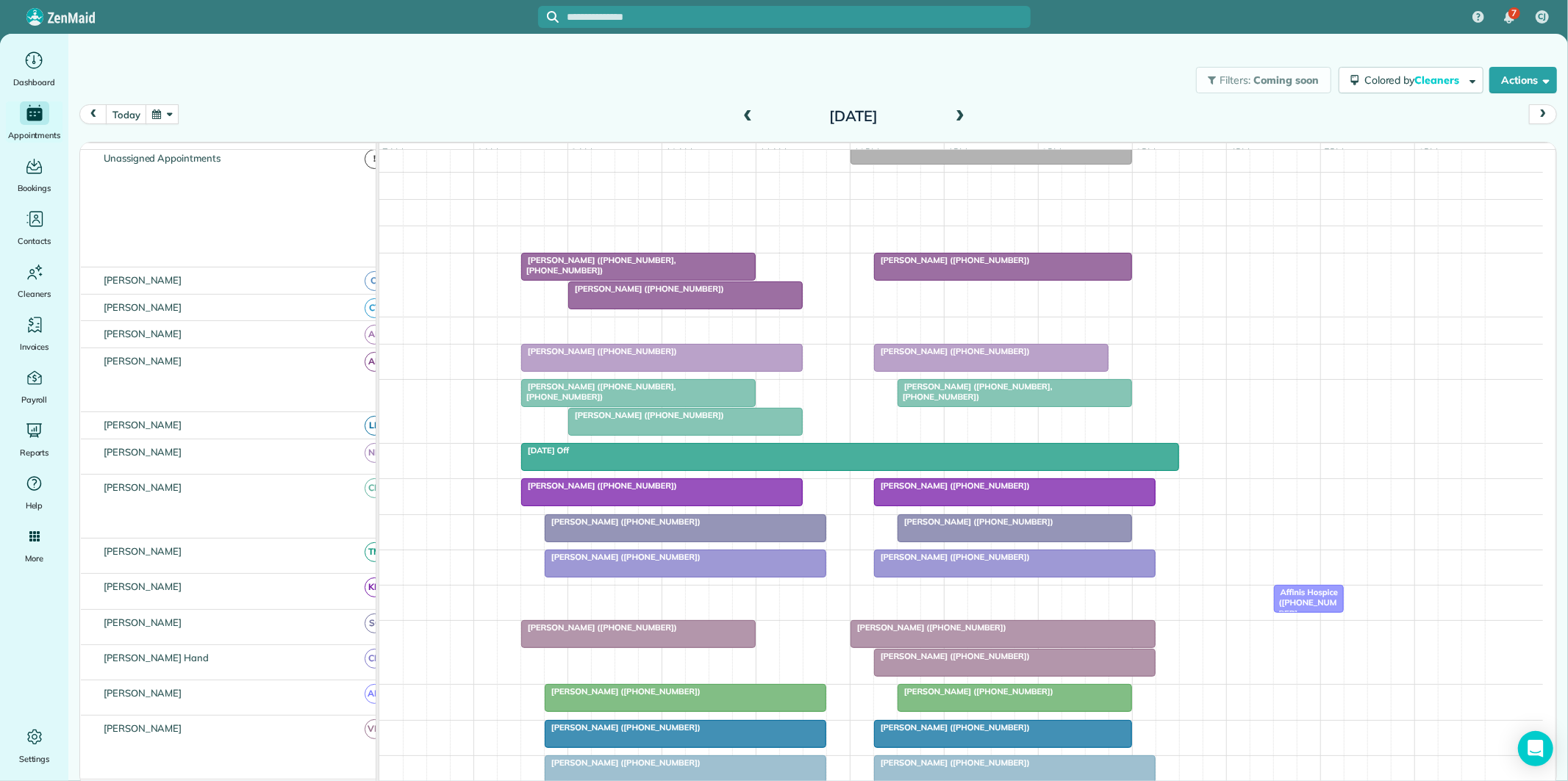
scroll to position [156, 0]
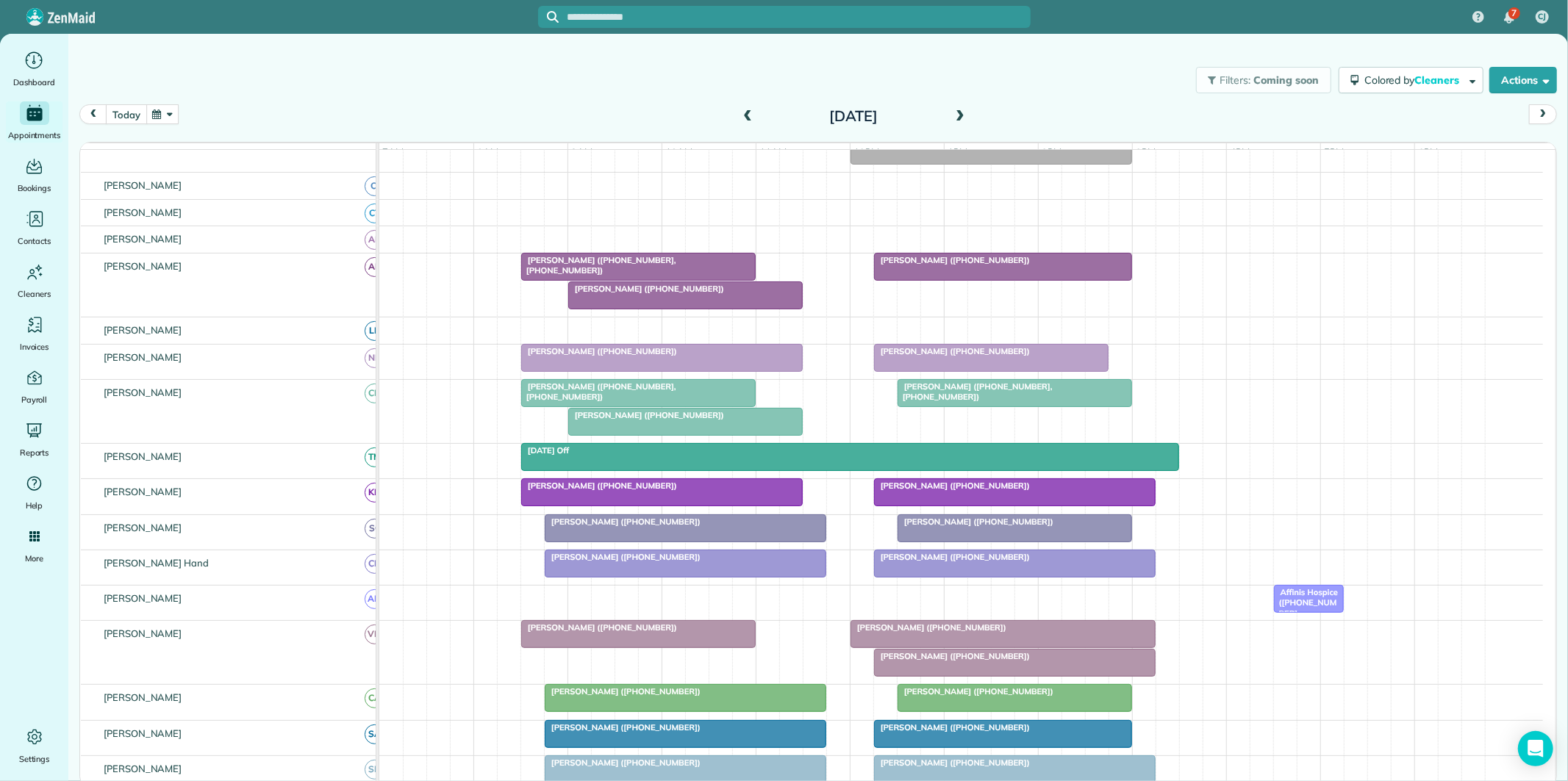
click at [134, 112] on button "today" at bounding box center [126, 115] width 41 height 20
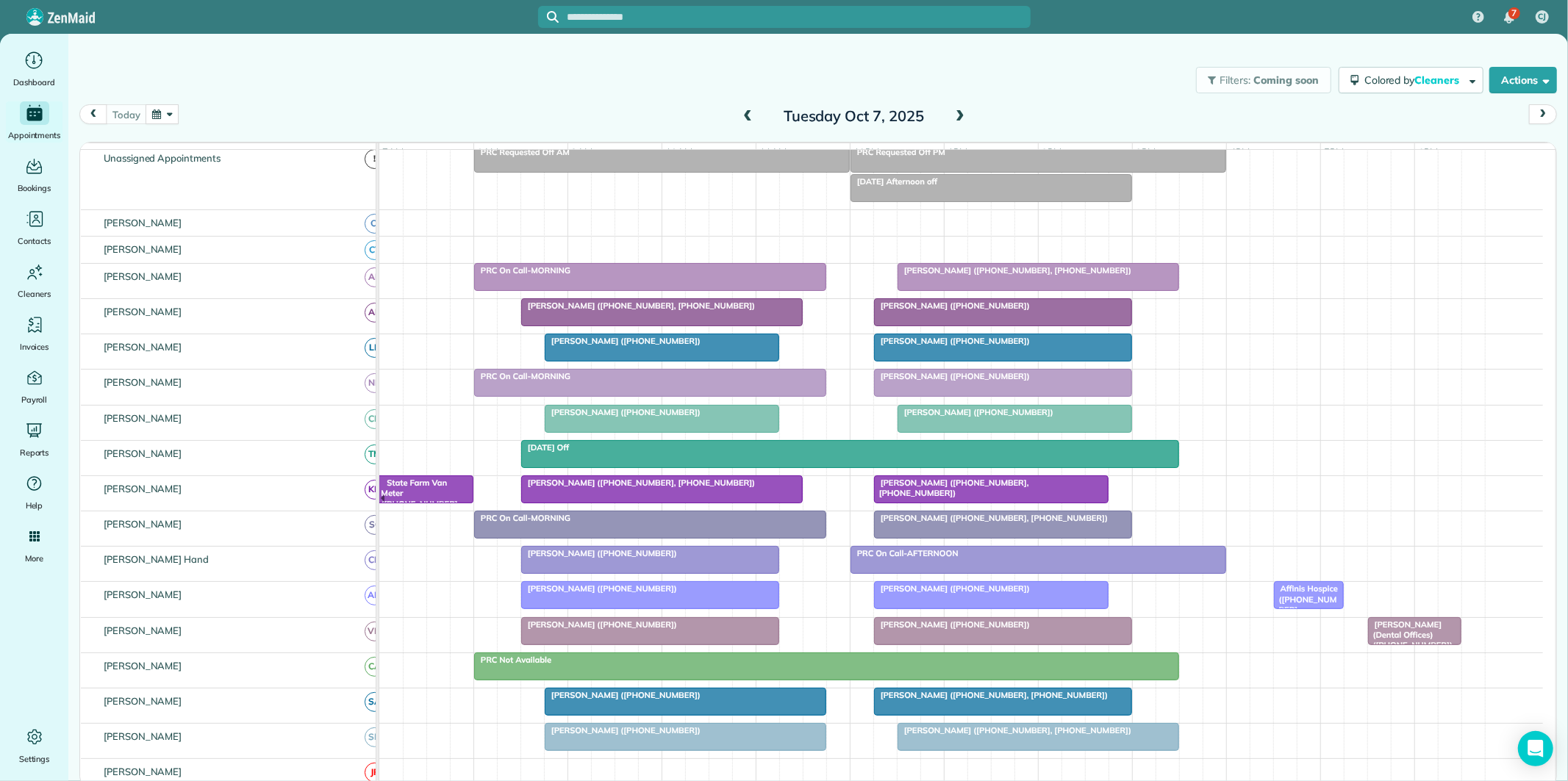
scroll to position [99, 0]
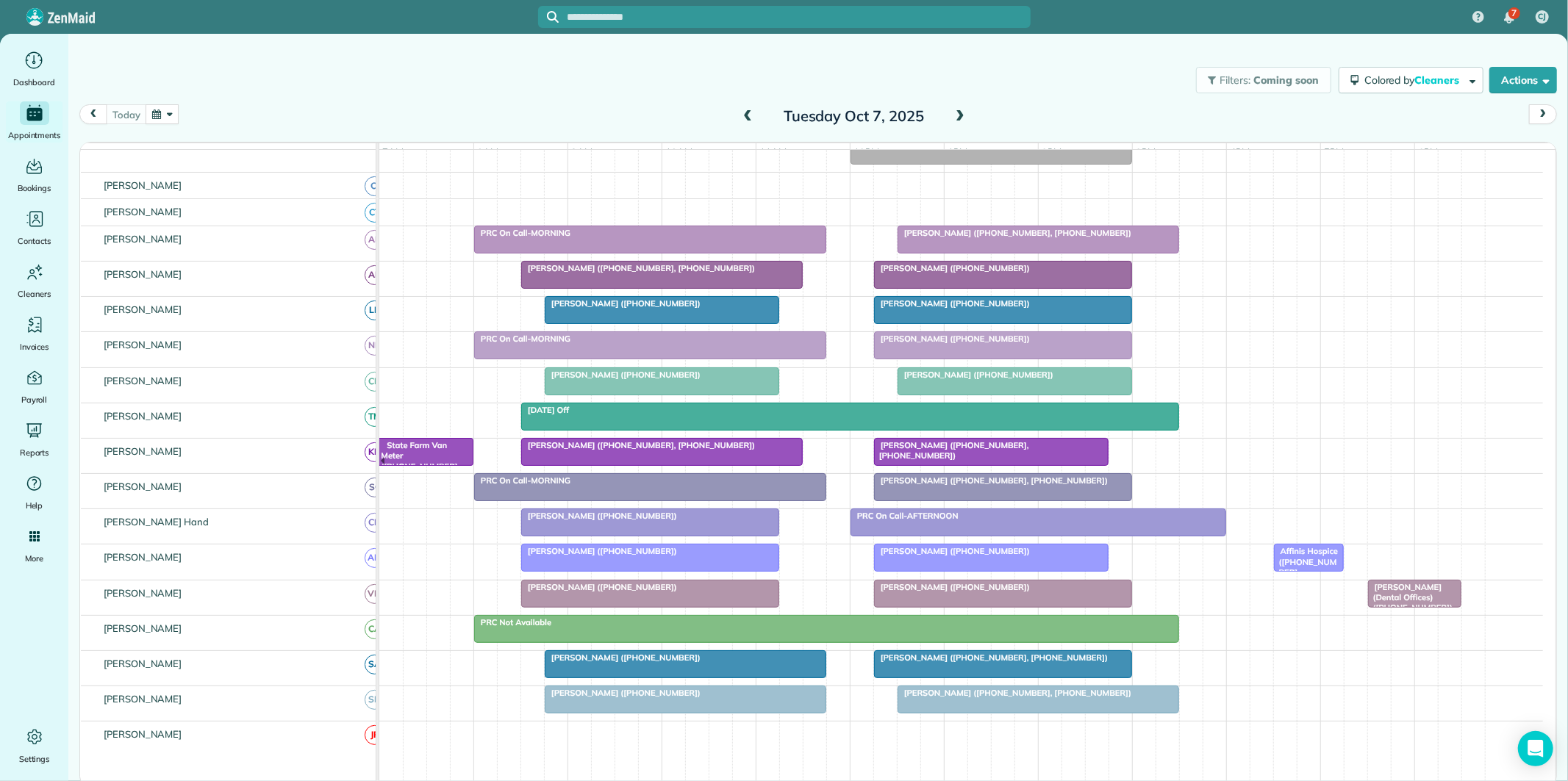
click at [958, 113] on span at bounding box center [960, 116] width 16 height 14
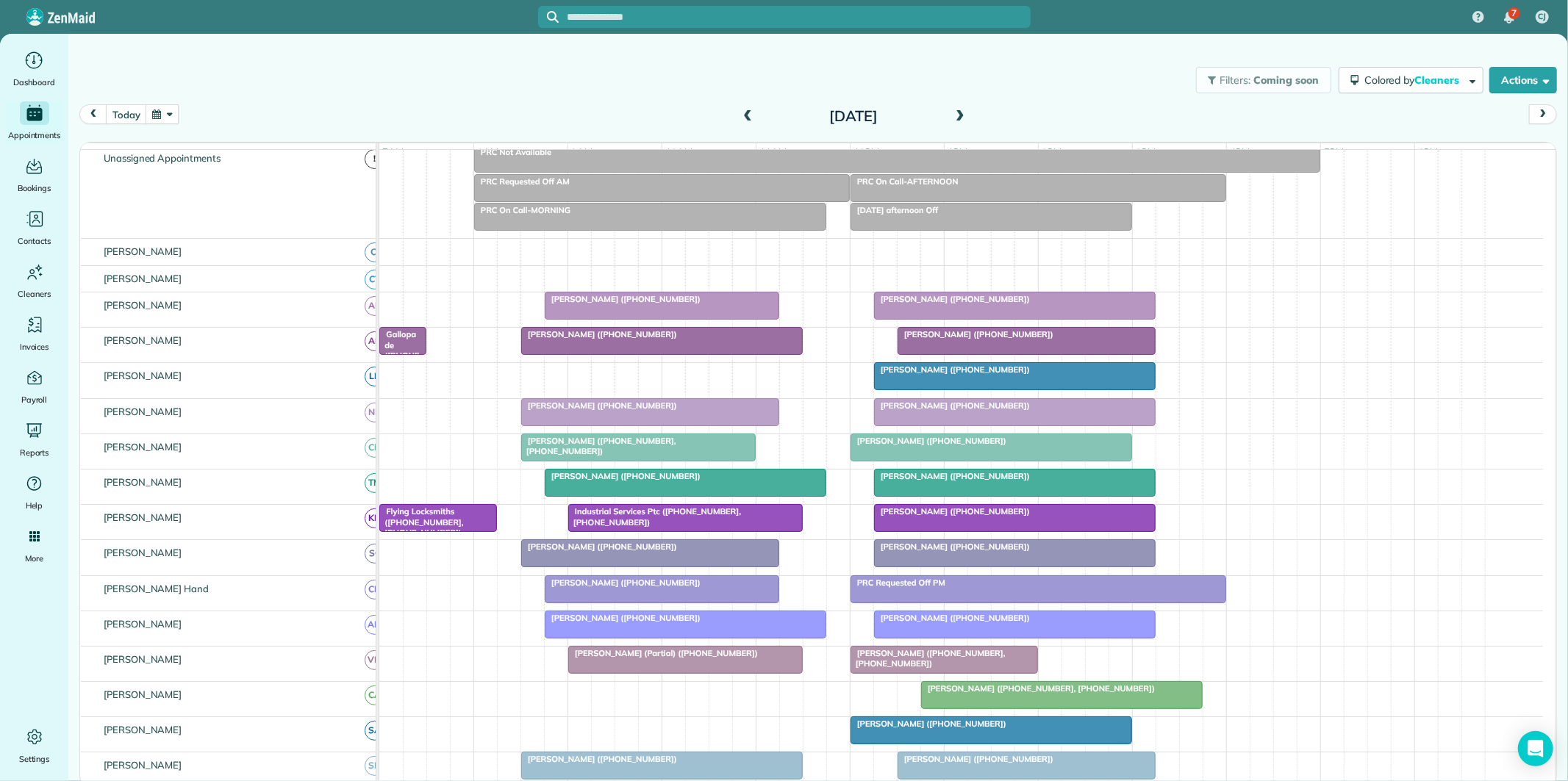
scroll to position [128, 0]
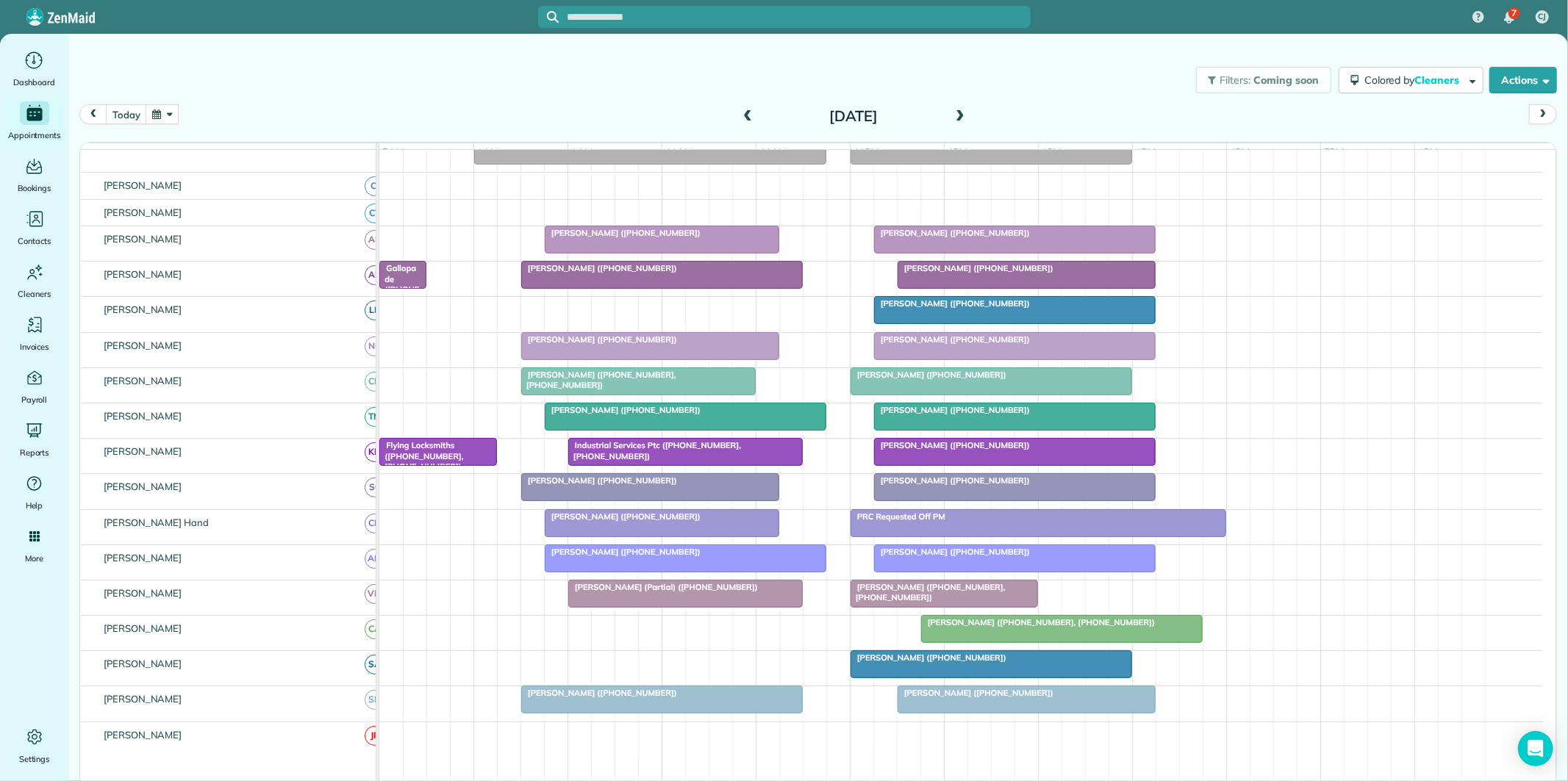
click at [958, 113] on span at bounding box center [960, 116] width 16 height 14
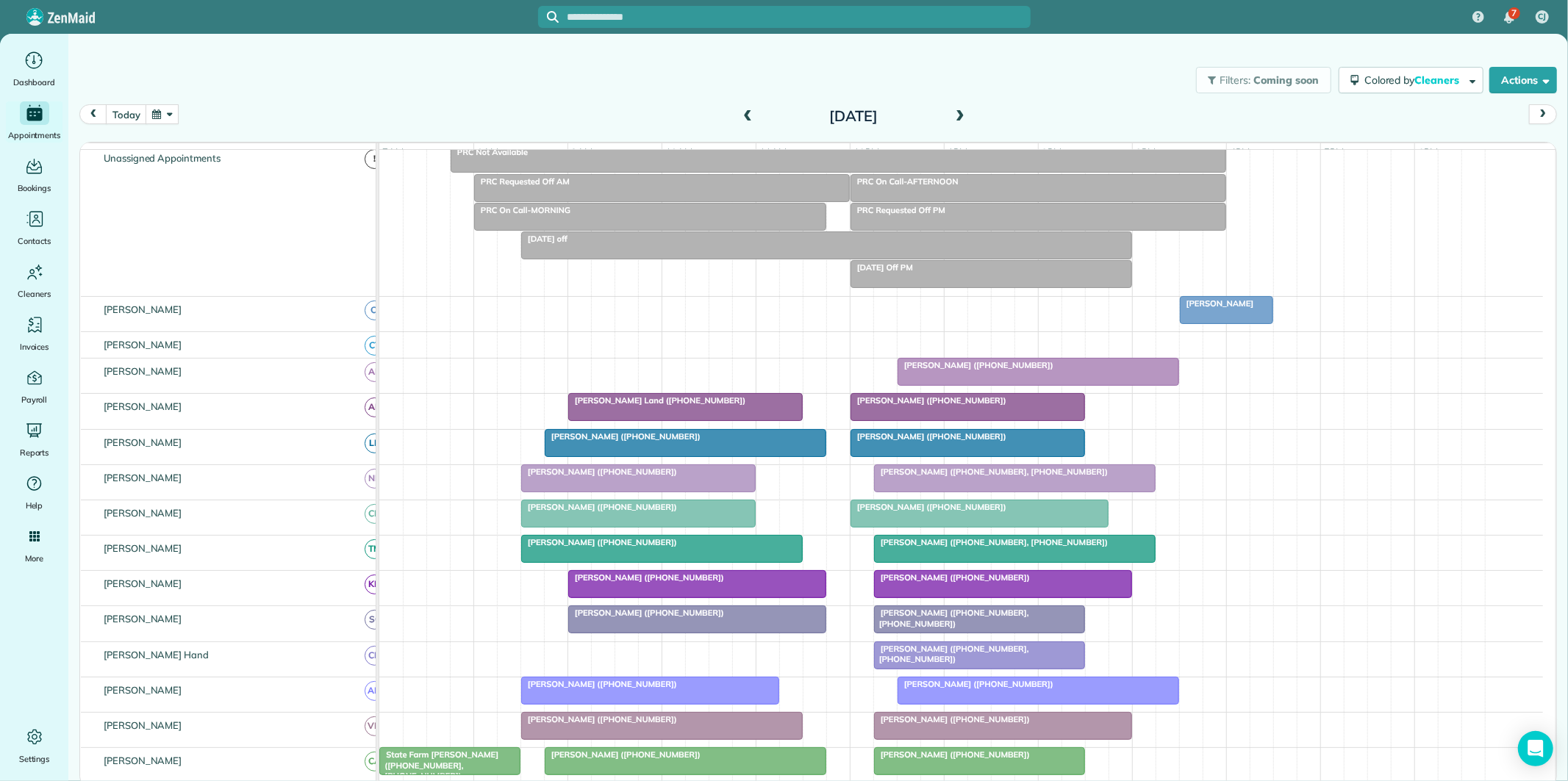
scroll to position [185, 0]
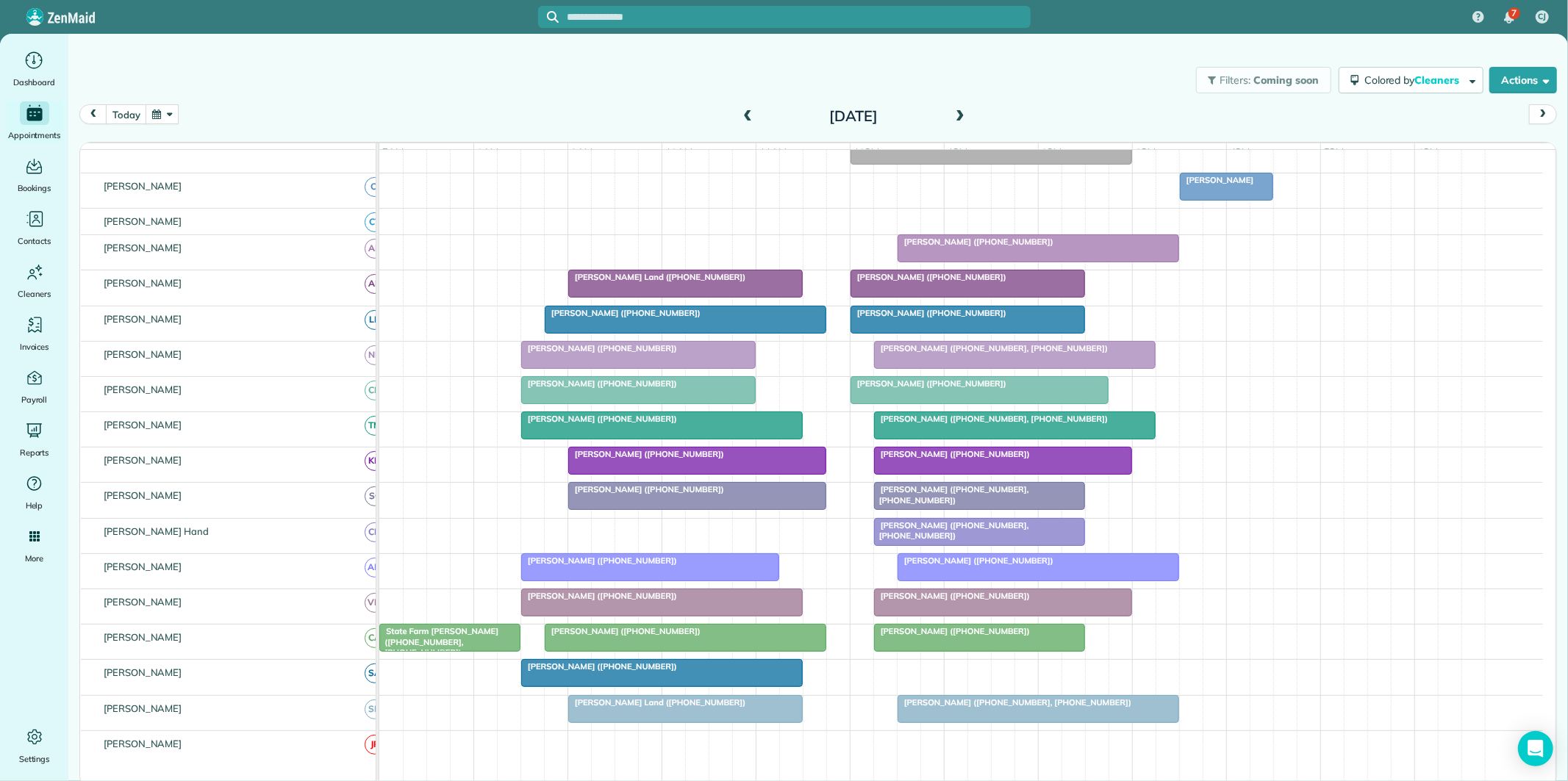
click at [747, 118] on span at bounding box center [748, 116] width 16 height 14
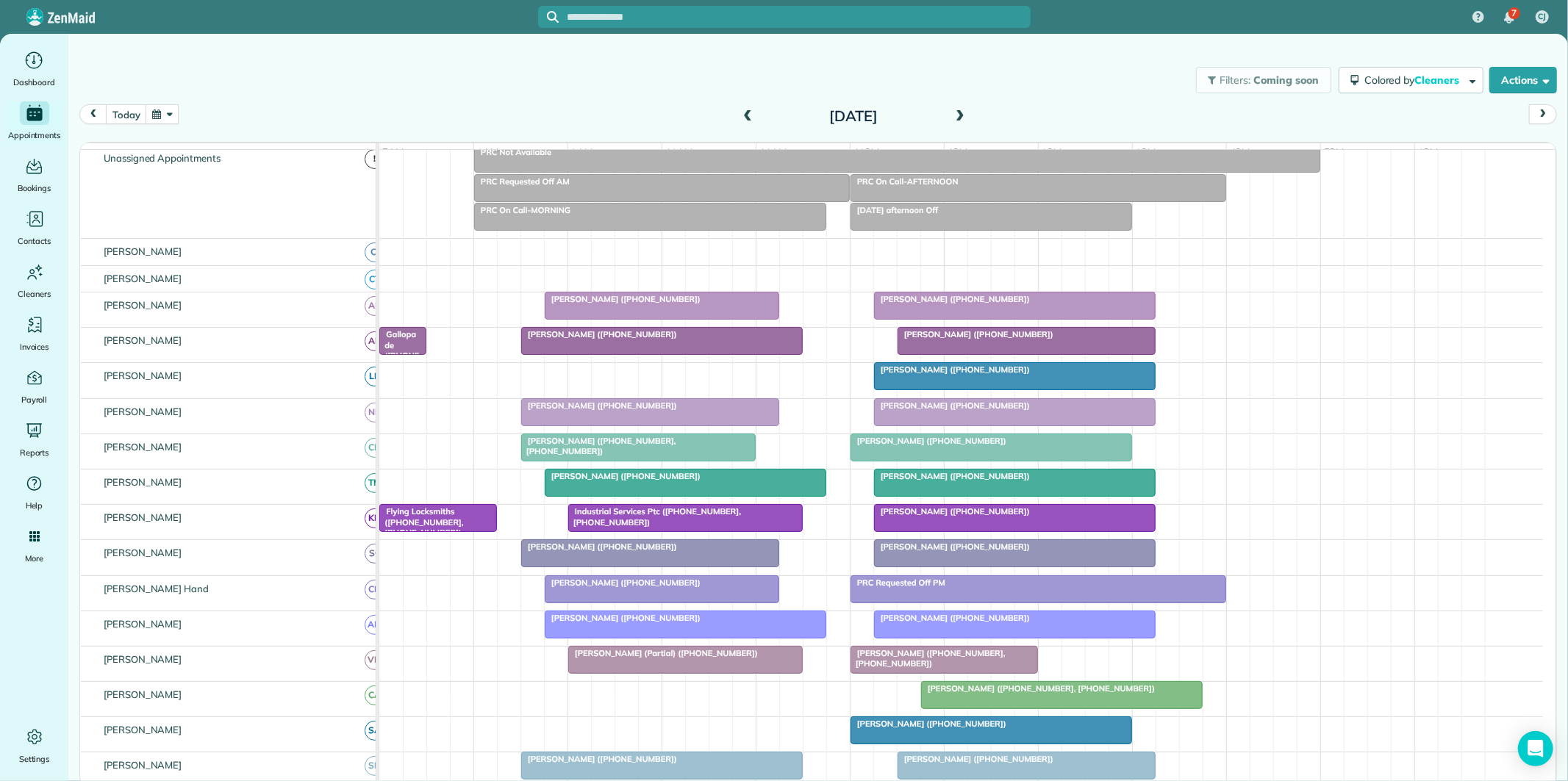
scroll to position [128, 0]
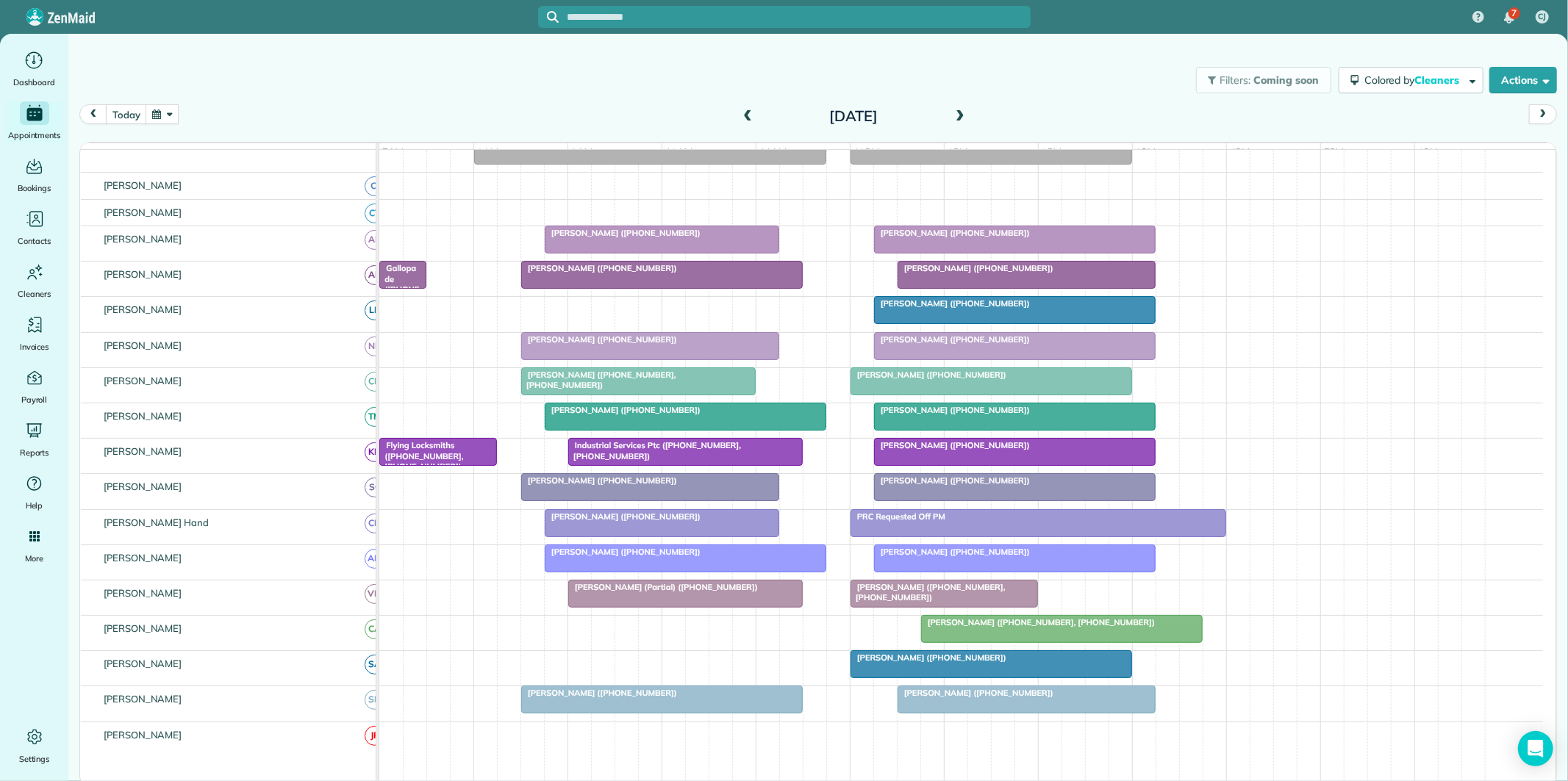
click at [964, 116] on span at bounding box center [960, 116] width 16 height 14
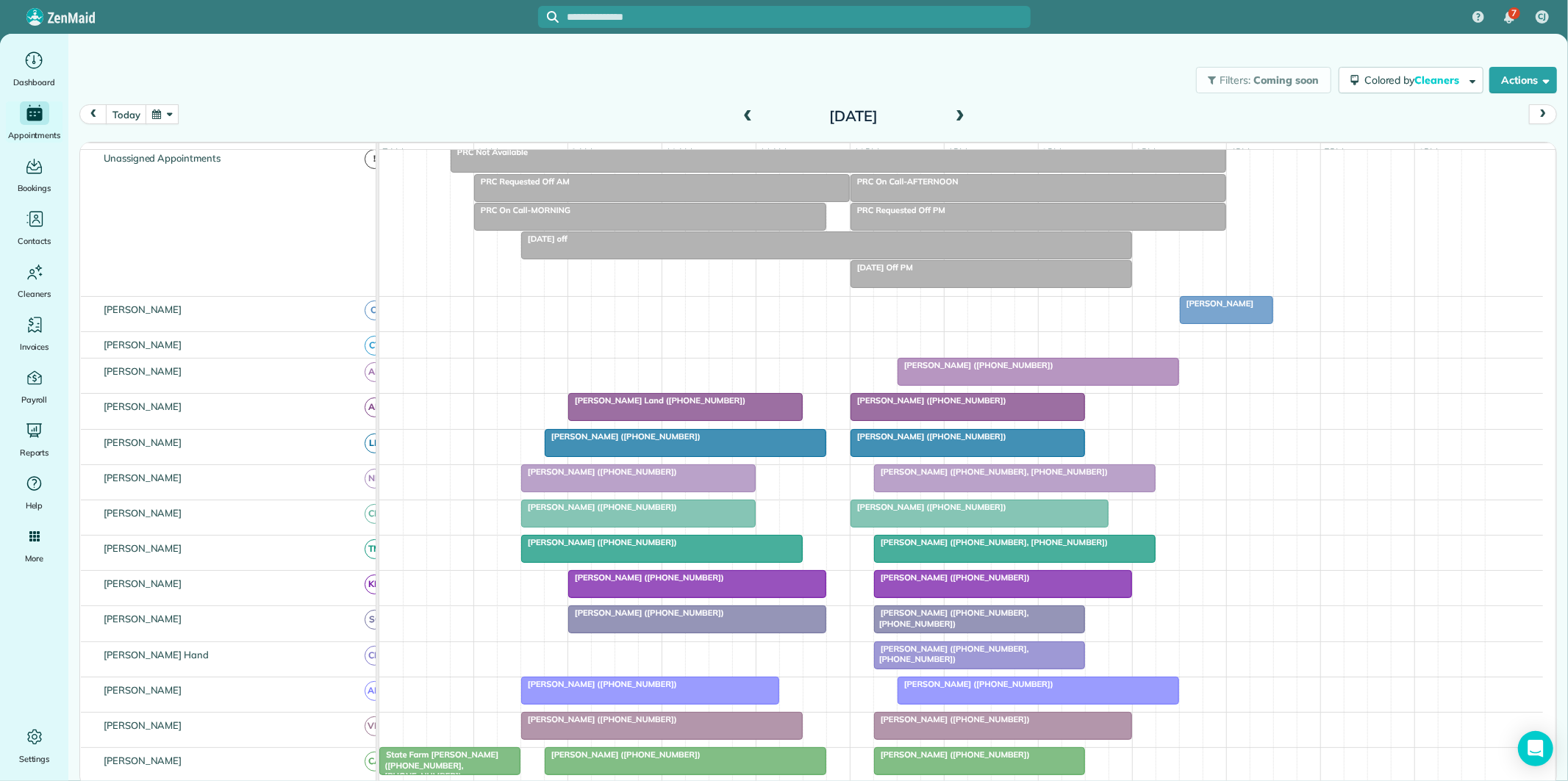
scroll to position [185, 0]
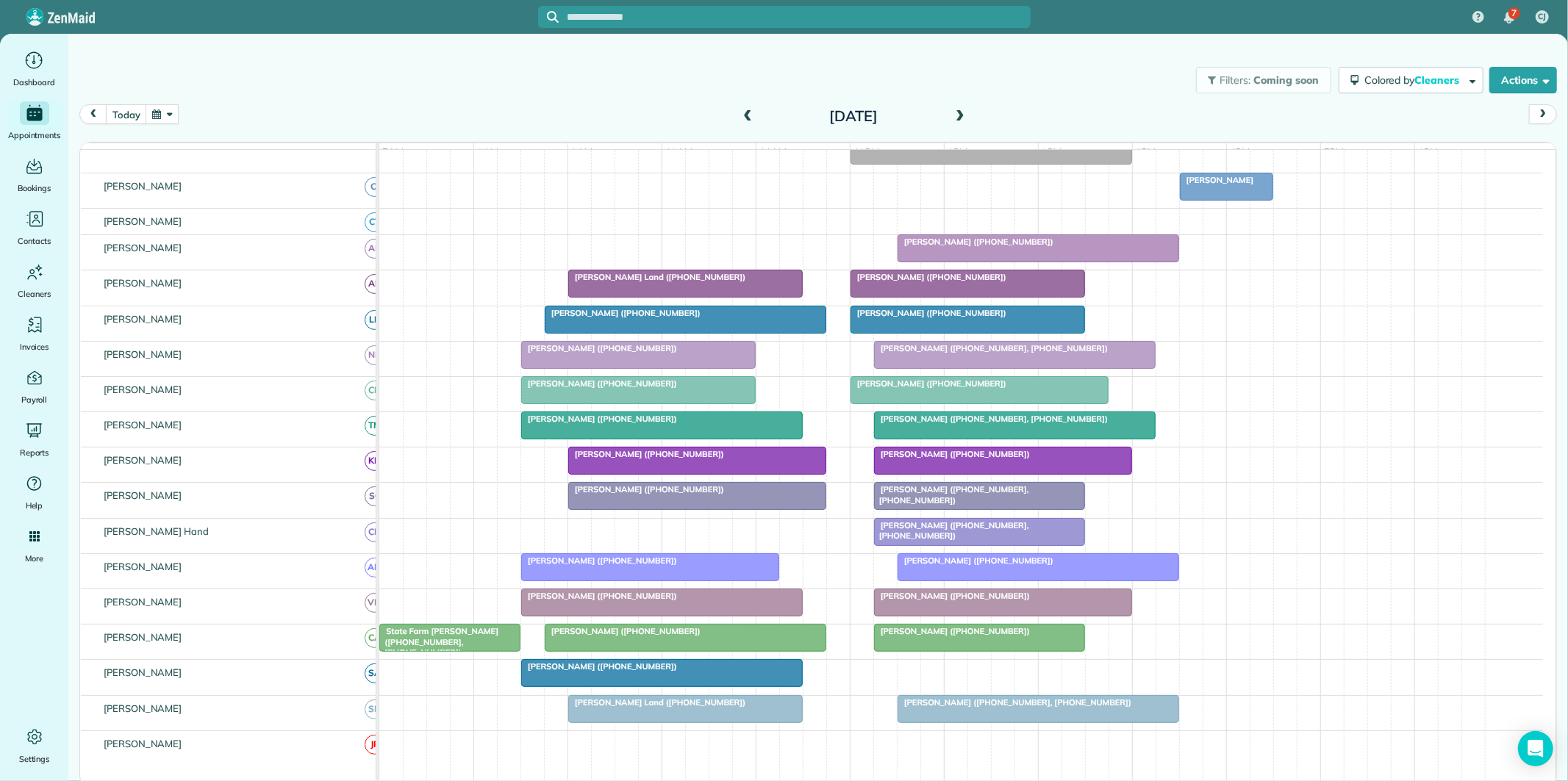
click at [964, 116] on span at bounding box center [960, 116] width 16 height 14
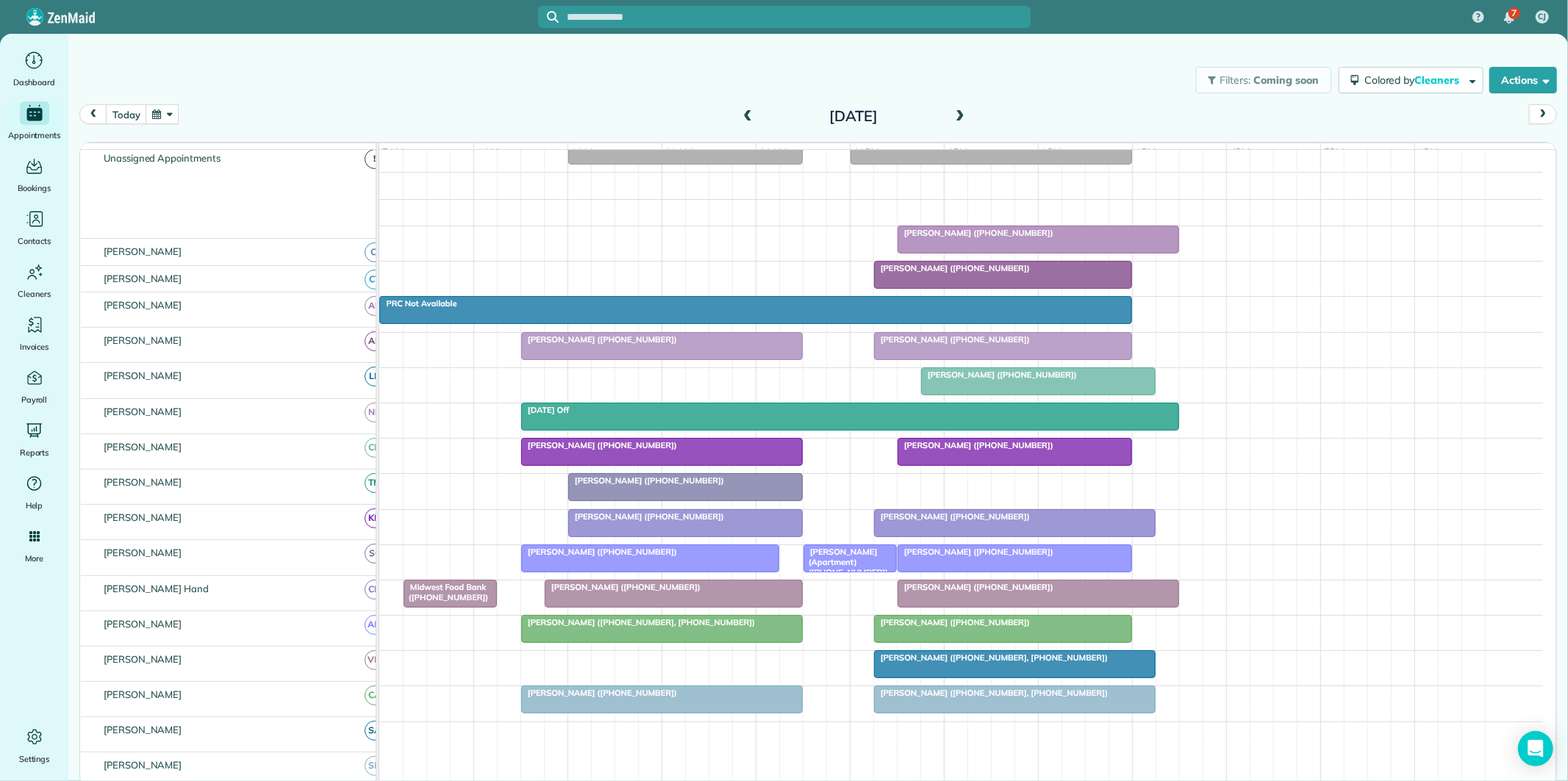
scroll to position [128, 0]
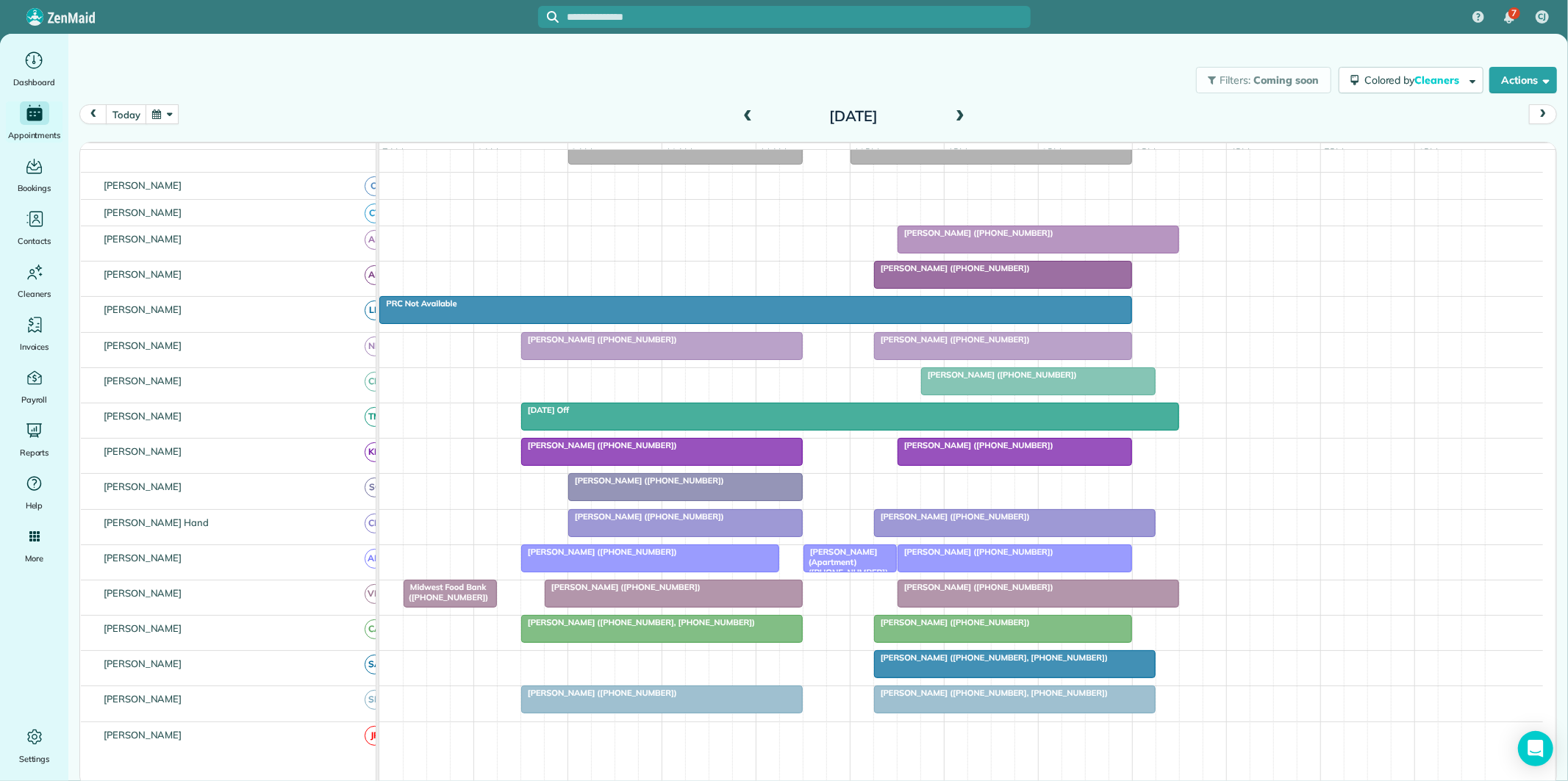
click at [173, 107] on button "button" at bounding box center [162, 115] width 33 height 20
click at [250, 209] on link "14" at bounding box center [247, 214] width 23 height 23
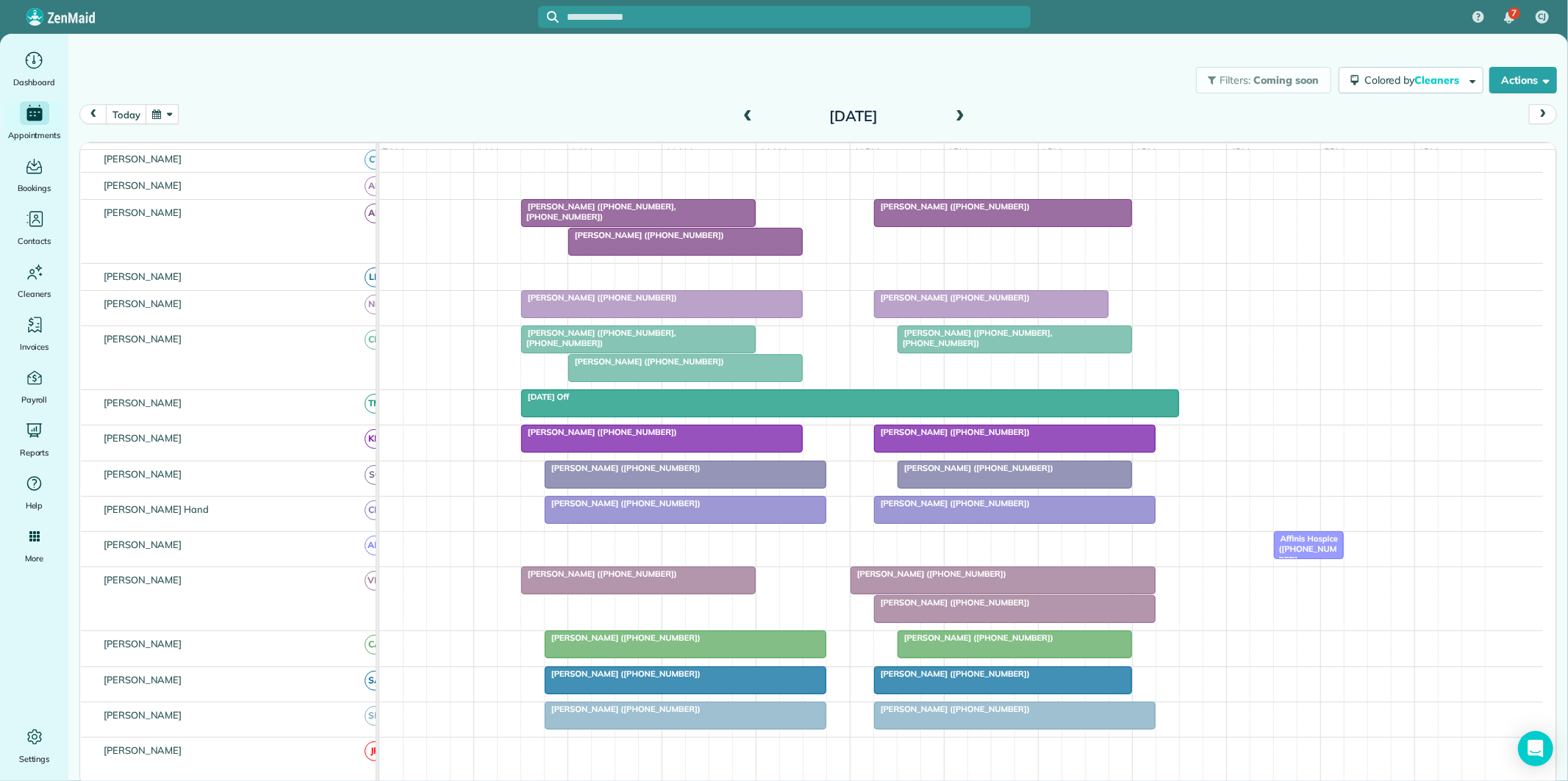
scroll to position [238, 0]
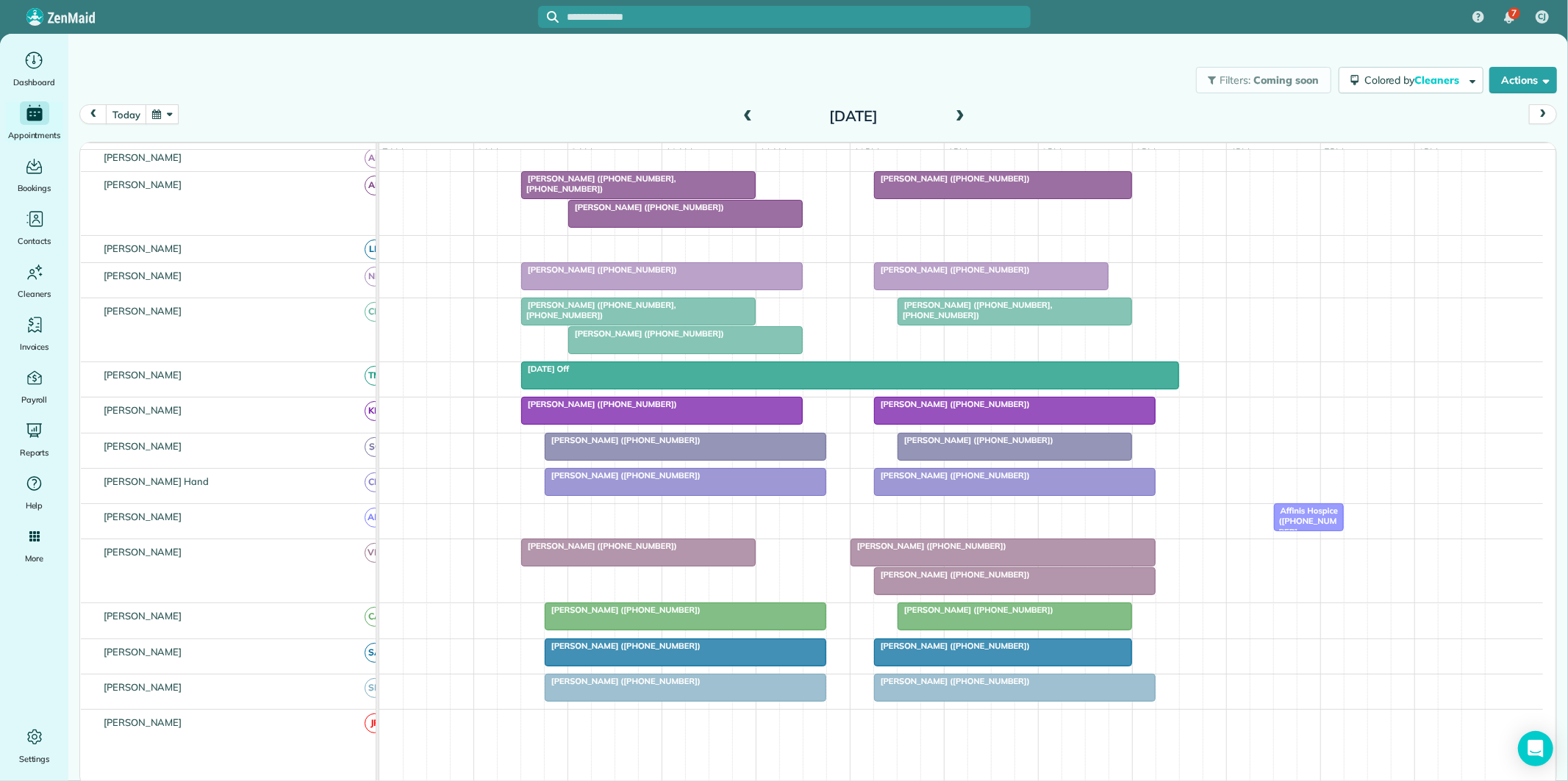
click at [642, 353] on div at bounding box center [686, 339] width 233 height 26
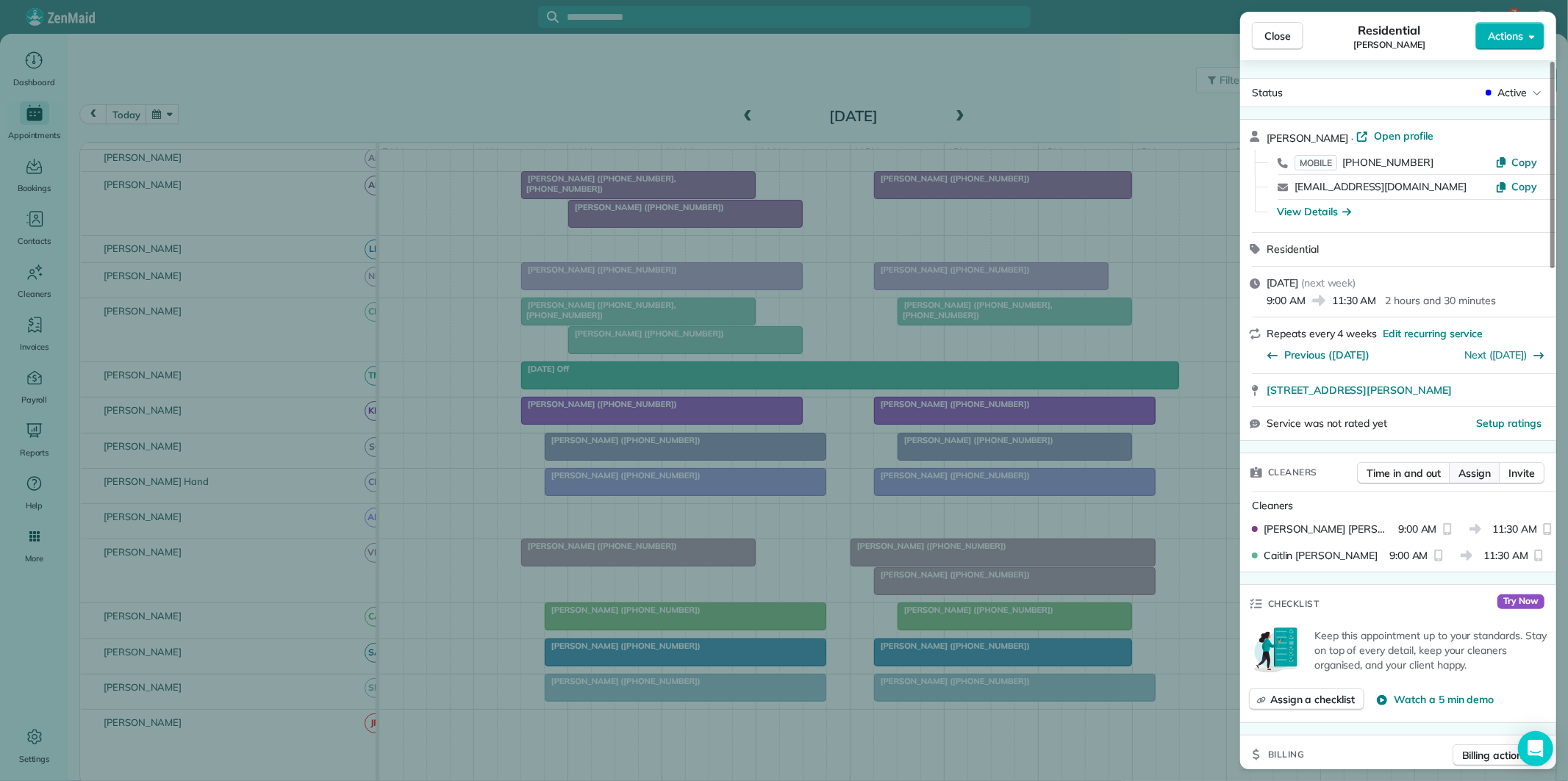
click at [1476, 469] on span "Assign" at bounding box center [1474, 473] width 33 height 14
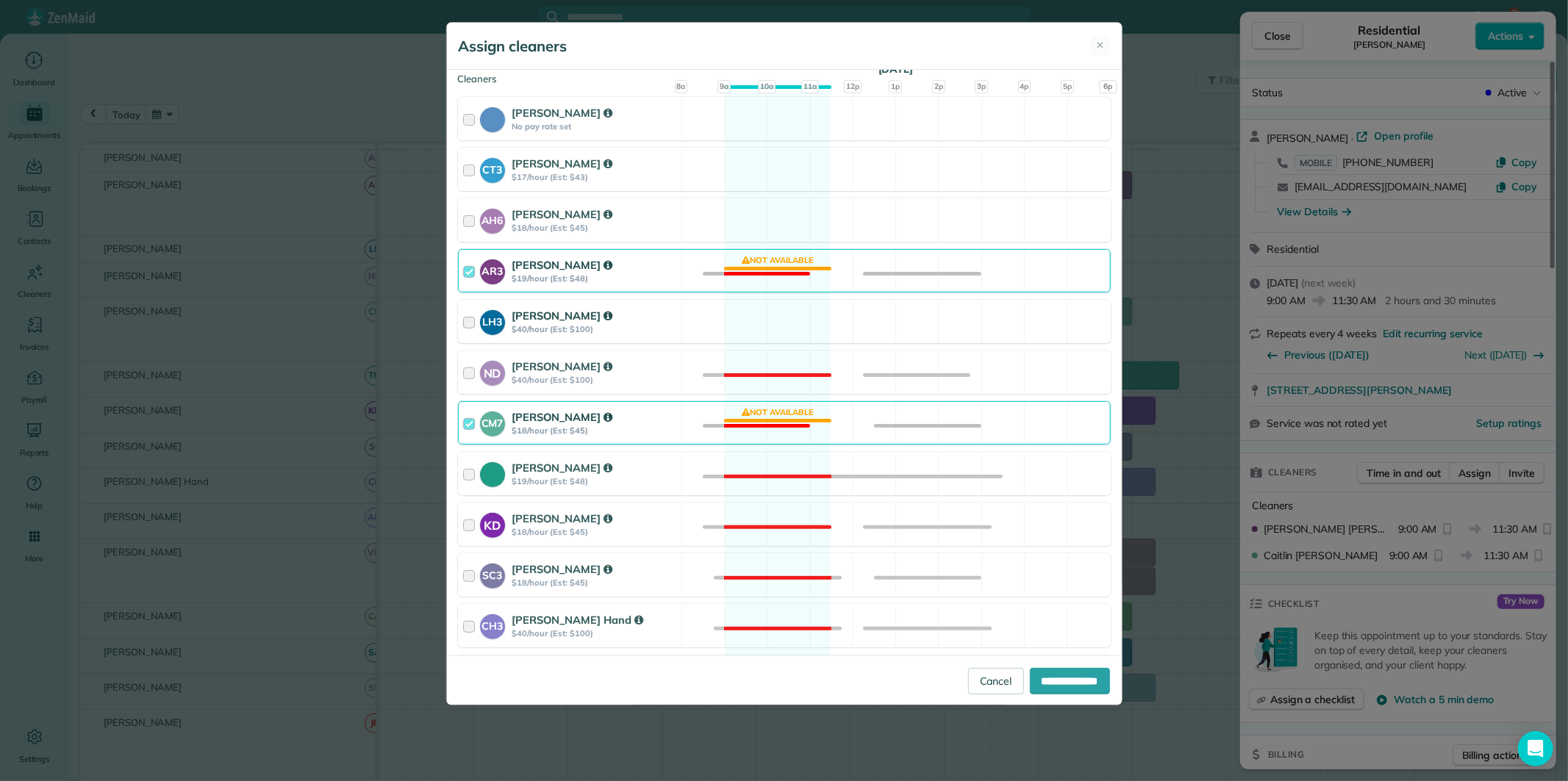
scroll to position [163, 0]
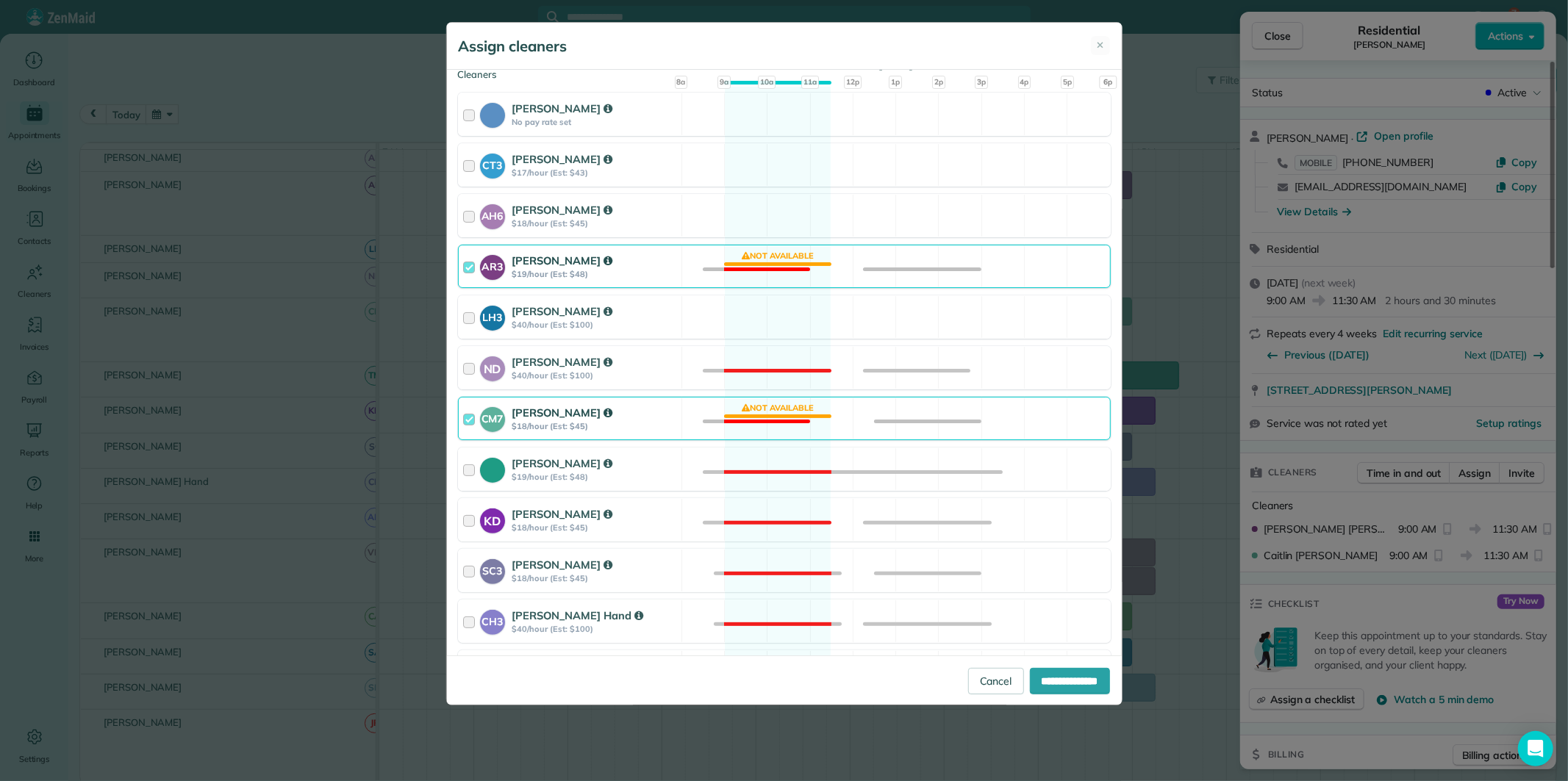
click at [746, 408] on div "CM7 Caitlin Miller $18/hour (Est: $45) Not available" at bounding box center [784, 418] width 653 height 43
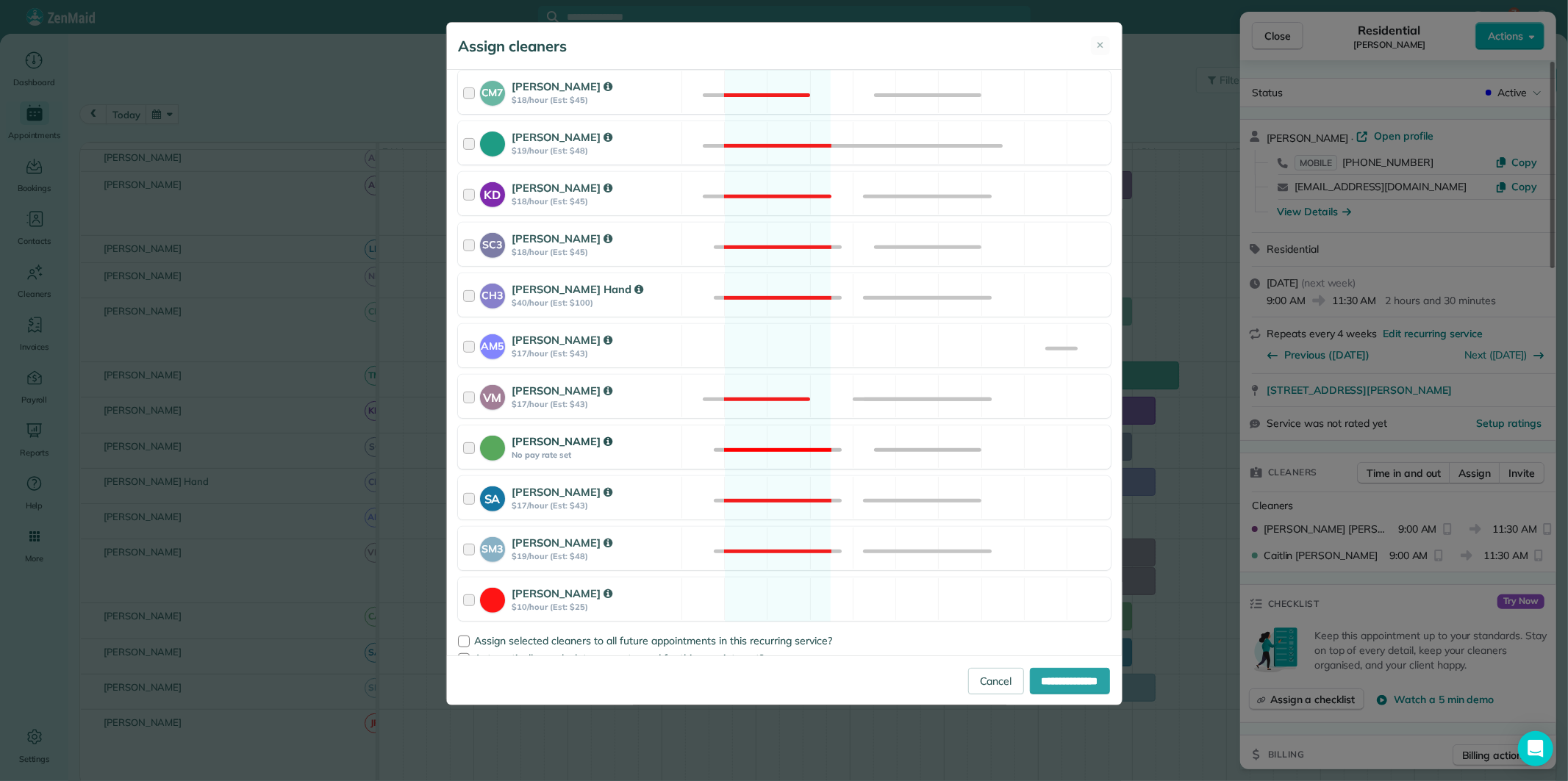
scroll to position [326, 0]
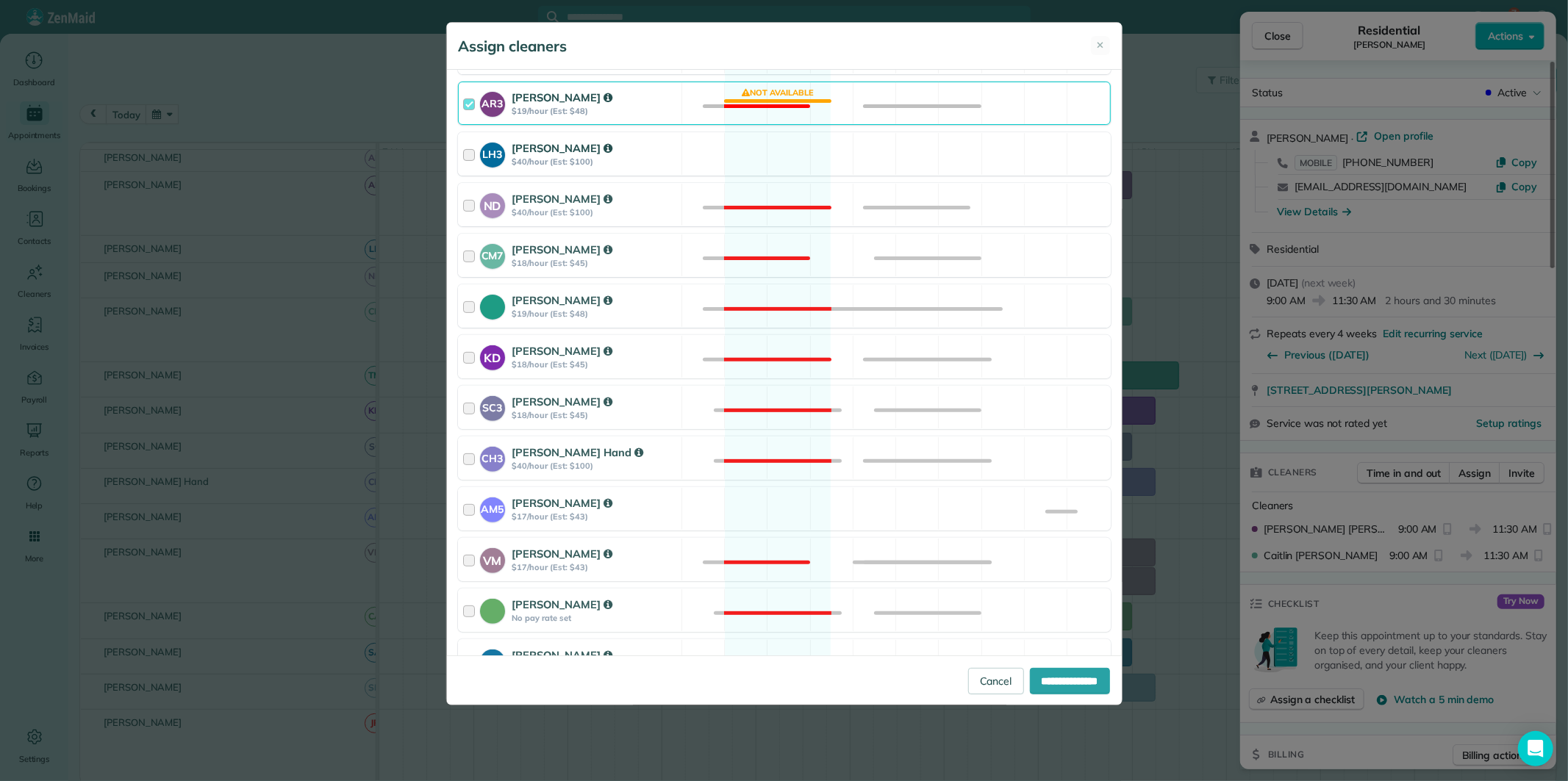
click at [748, 140] on div "LH3 Laurie Hoble $40/hour (Est: $100) Available" at bounding box center [784, 153] width 653 height 43
click at [1060, 679] on input "**********" at bounding box center [1069, 681] width 80 height 26
type input "**********"
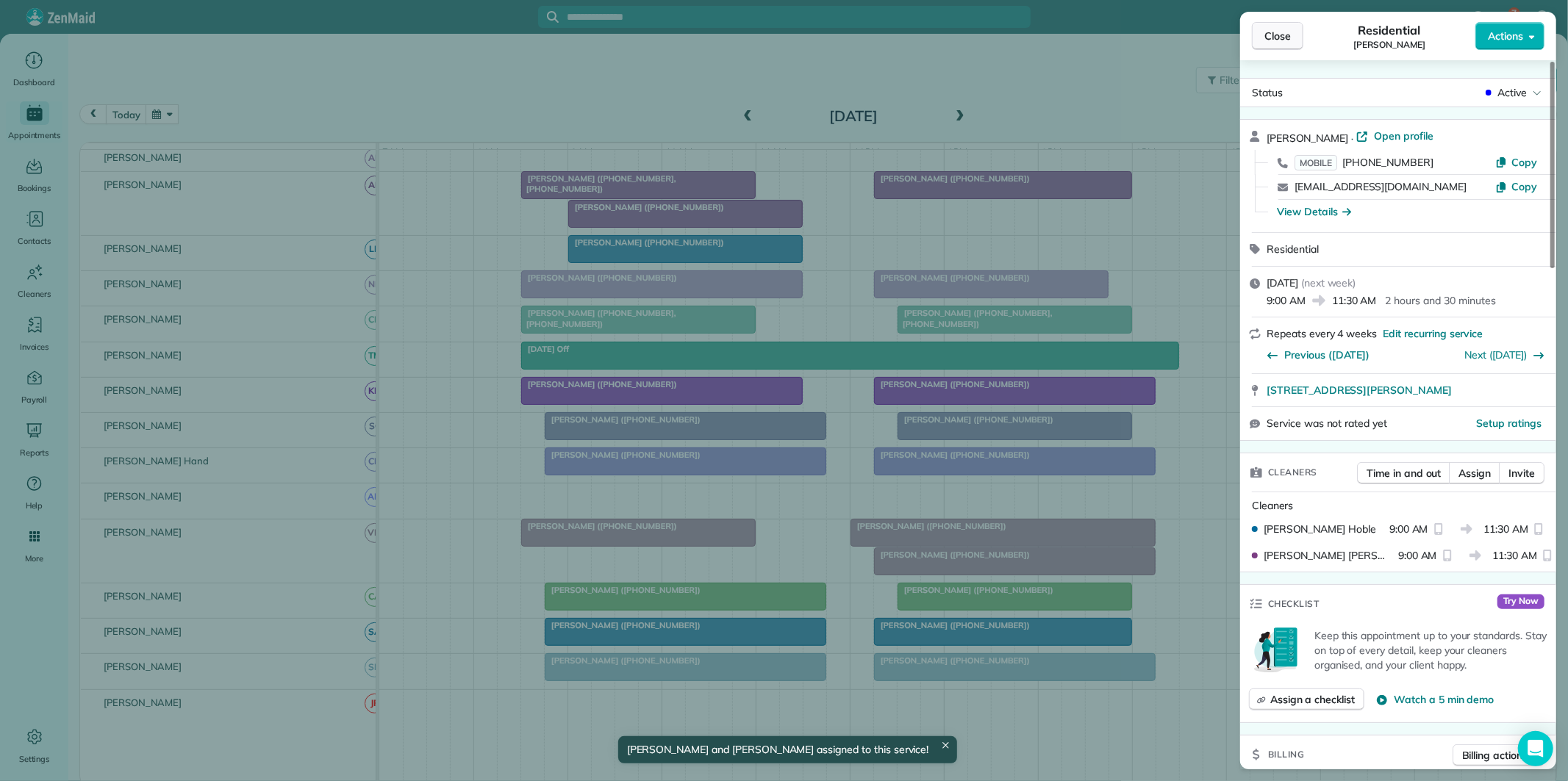
click at [1286, 38] on span "Close" at bounding box center [1277, 36] width 26 height 14
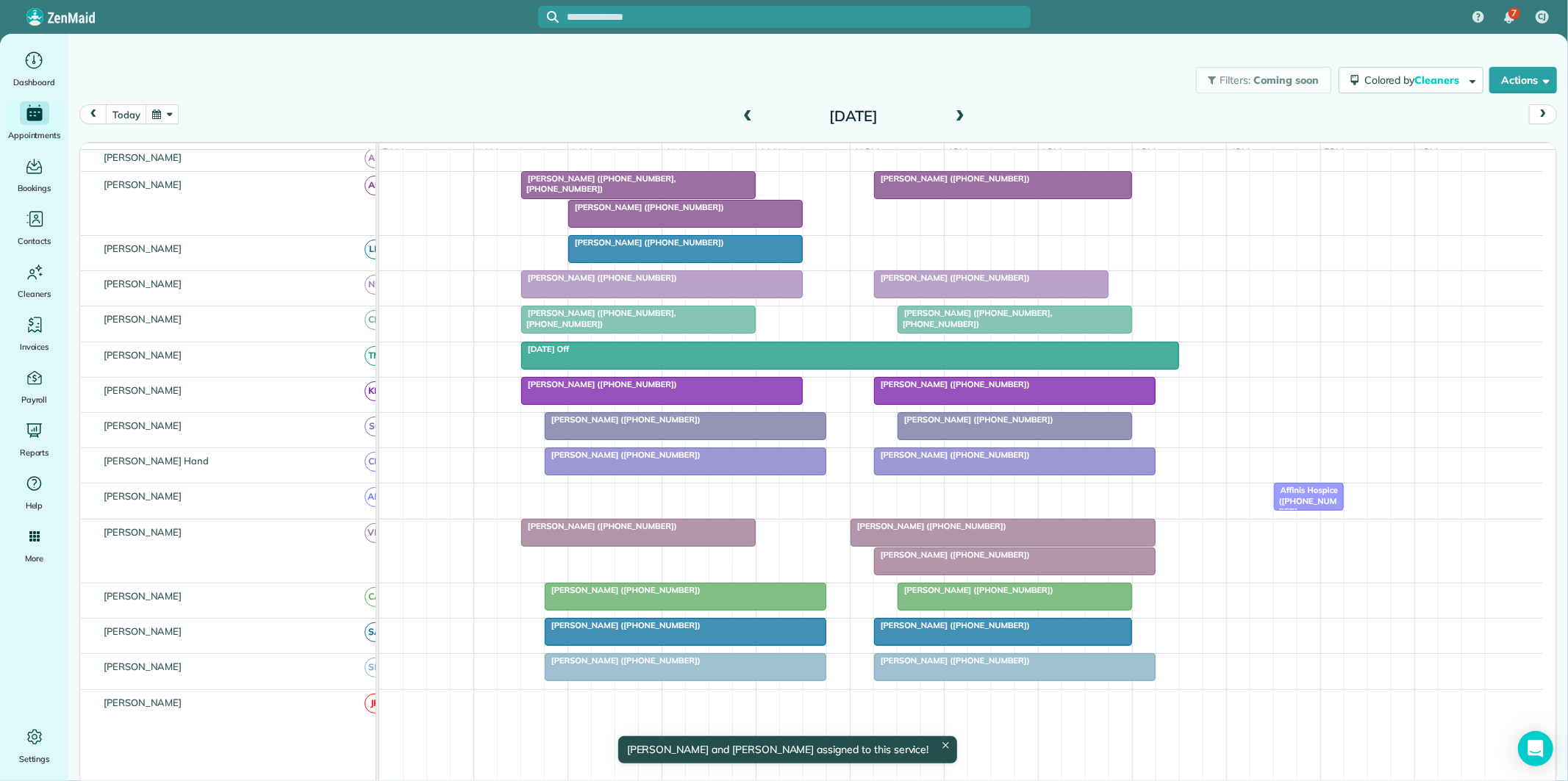
click at [621, 193] on span "Bill Chiles (+14704334565, +18505298402)" at bounding box center [598, 183] width 156 height 21
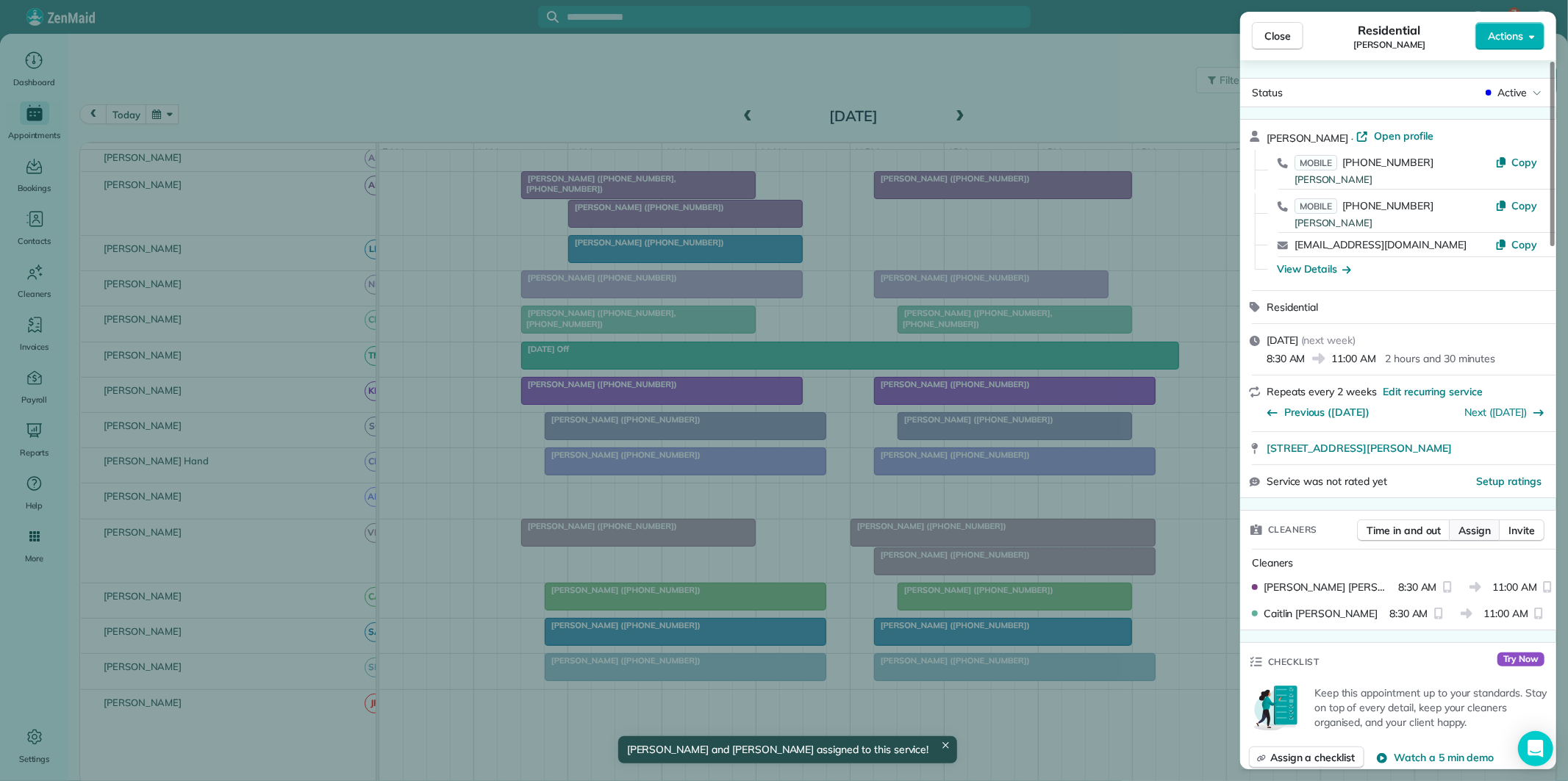
click at [1468, 526] on span "Assign" at bounding box center [1474, 530] width 33 height 14
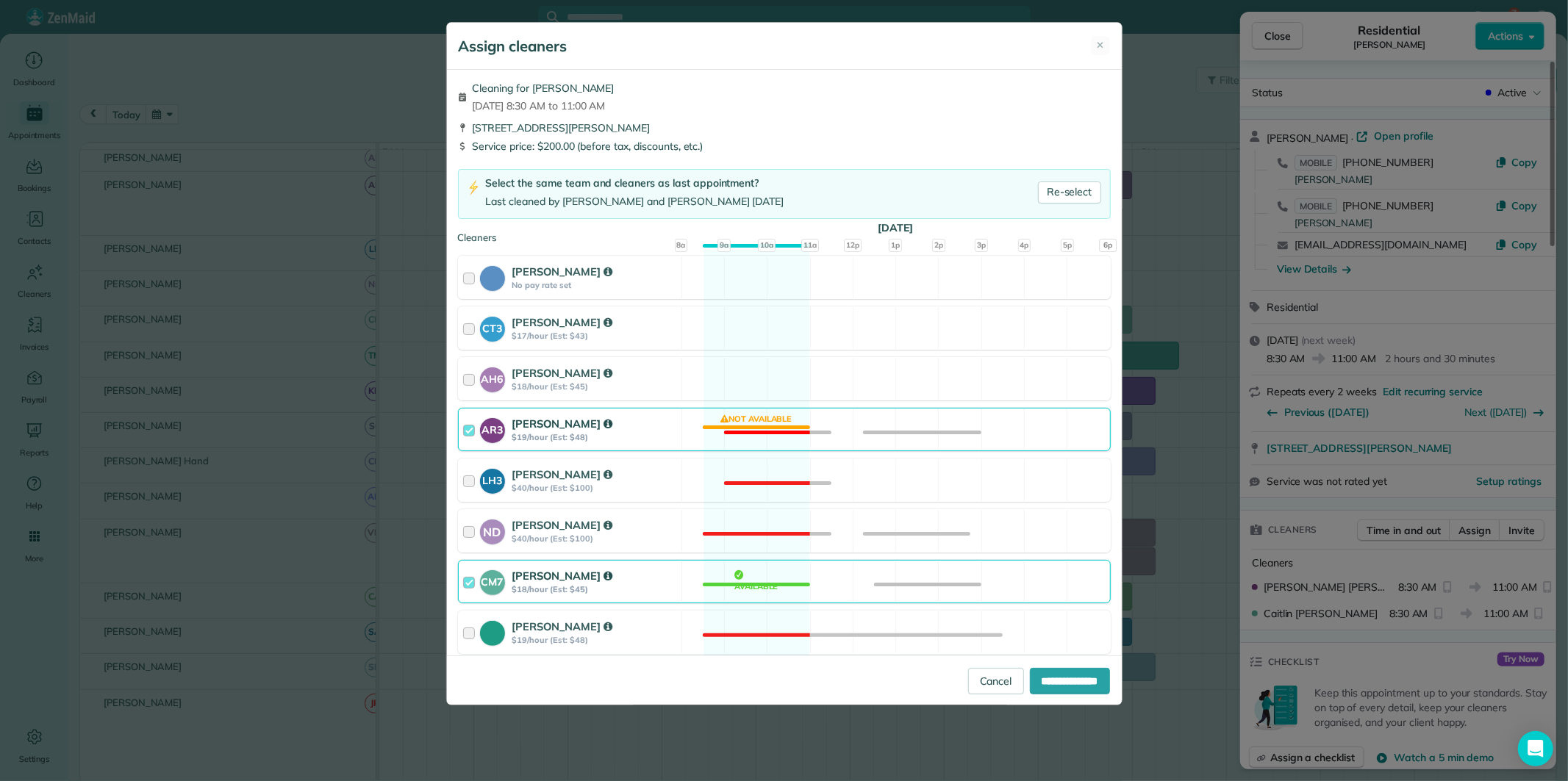
click at [745, 423] on div "AR3 Amy Reid $19/hour (Est: $48) Not available" at bounding box center [784, 430] width 653 height 43
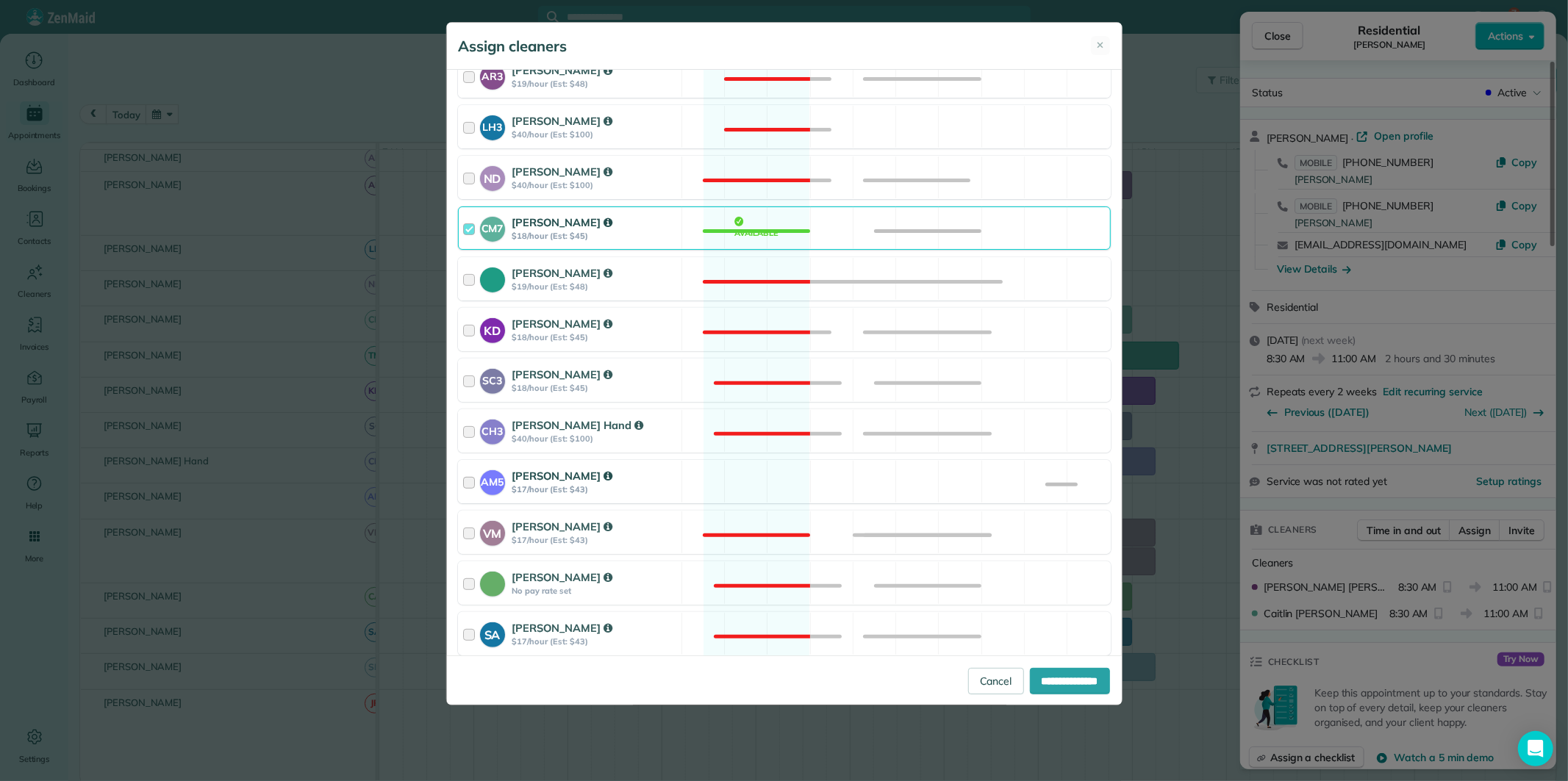
scroll to position [408, 0]
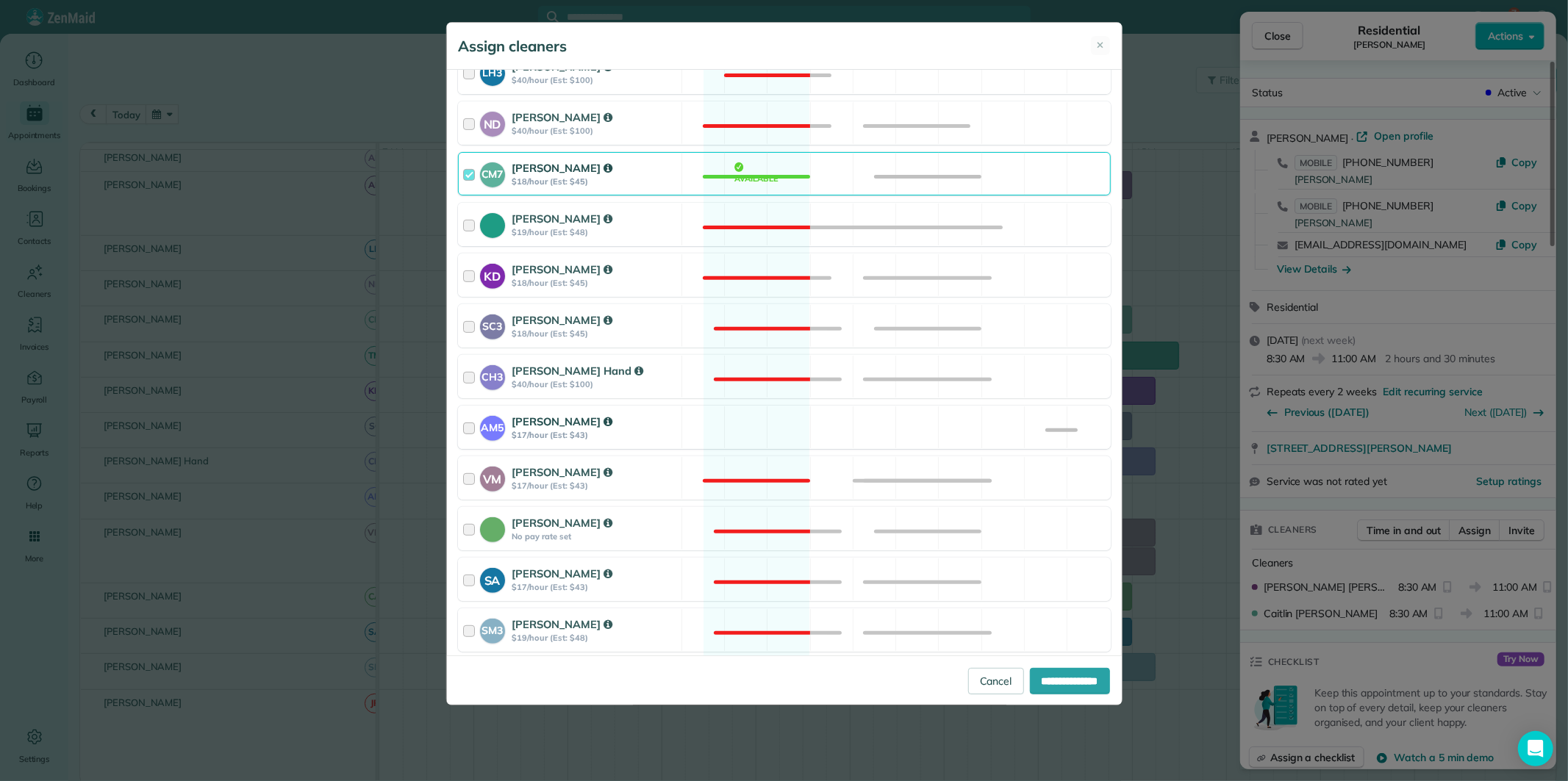
click at [746, 436] on div "AM5 Amanda Minix $17/hour (Est: $43) Available" at bounding box center [784, 427] width 653 height 43
click at [1077, 682] on input "**********" at bounding box center [1069, 681] width 80 height 26
type input "**********"
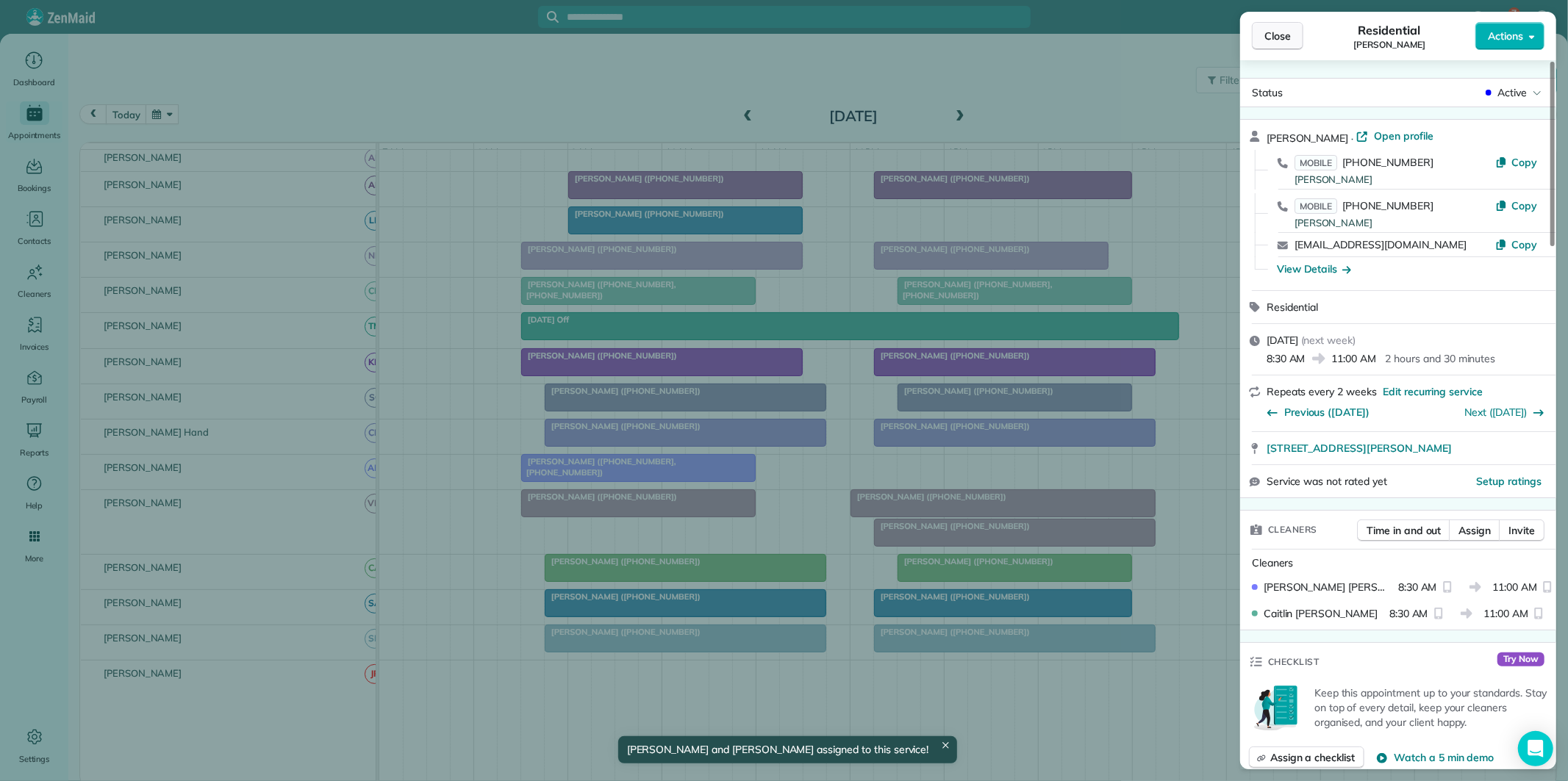
click at [1294, 33] on button "Close" at bounding box center [1277, 35] width 51 height 28
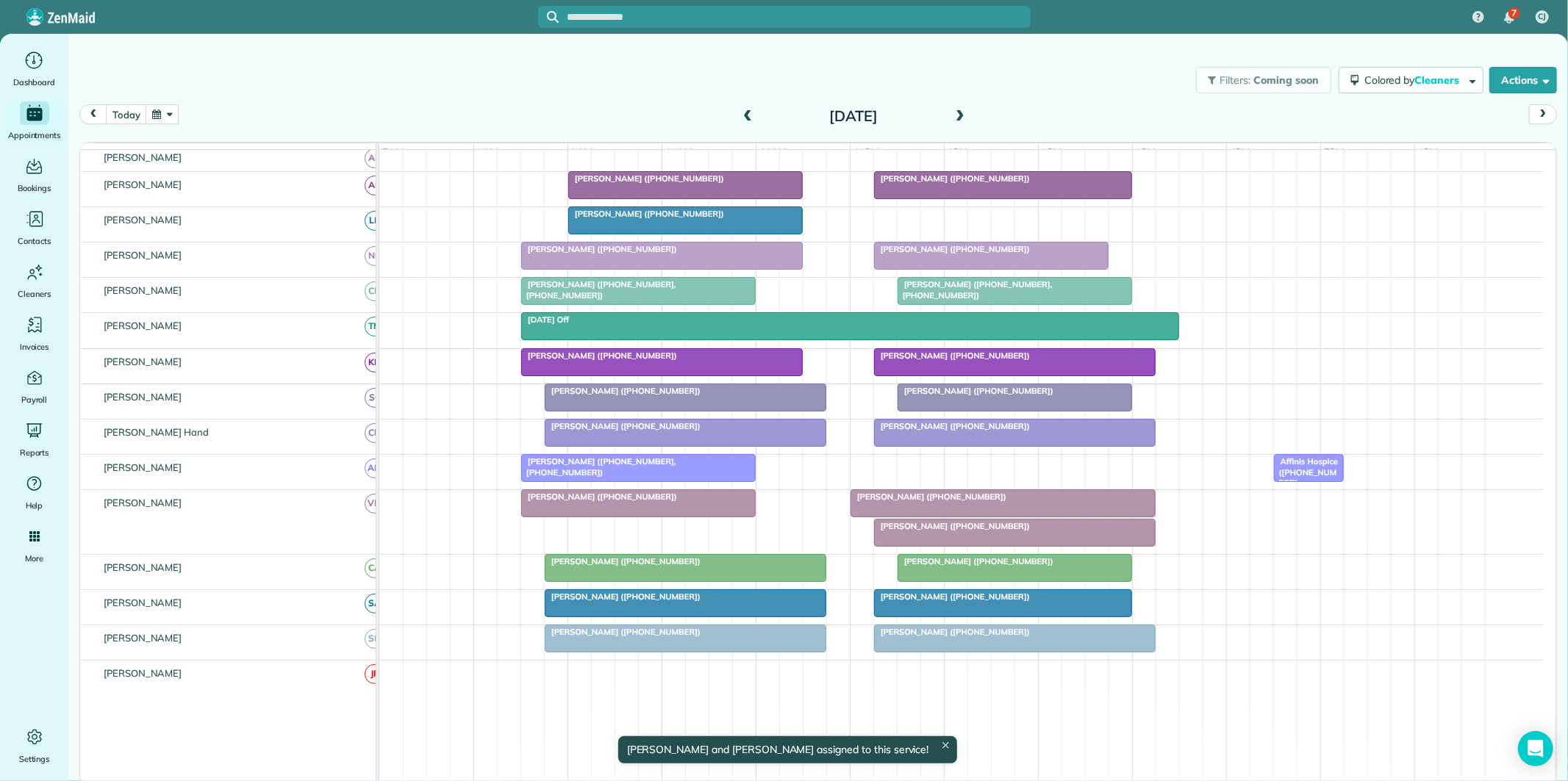
click at [986, 531] on span "Holly Garner (+17708610468)" at bounding box center [952, 525] width 157 height 10
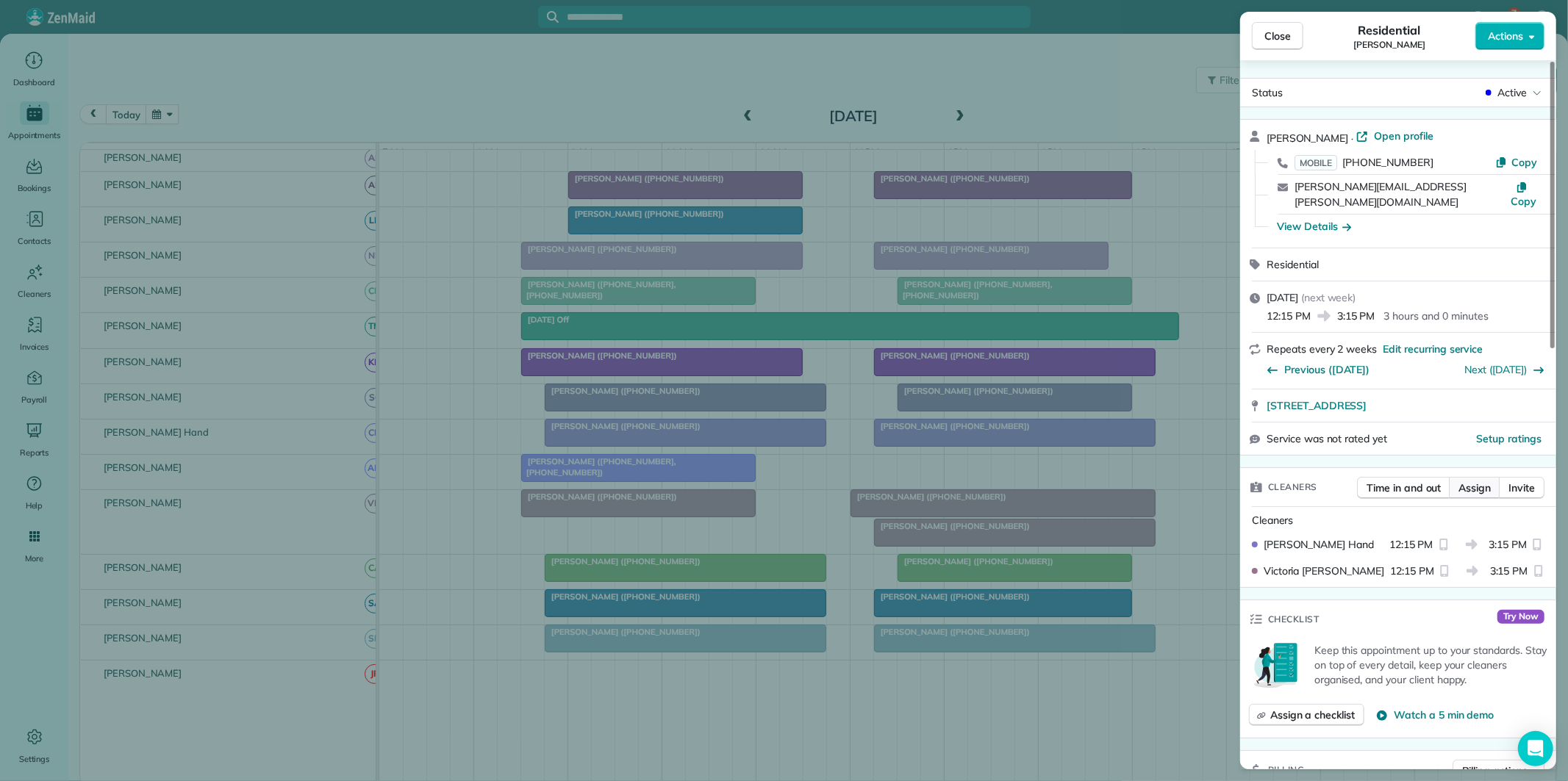
click at [1483, 480] on span "Assign" at bounding box center [1474, 488] width 33 height 14
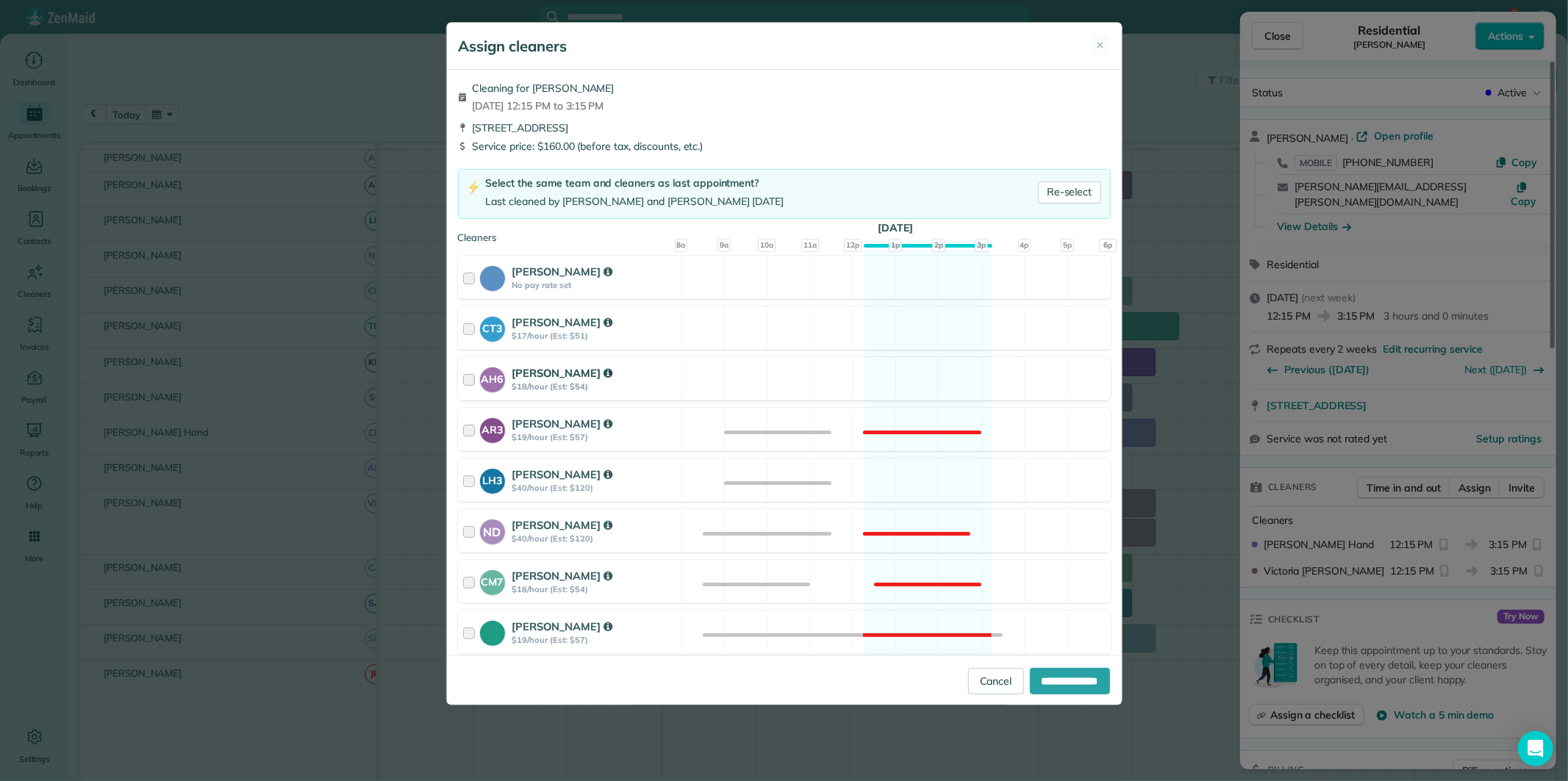
click at [936, 380] on div "AH6 Ashley Hudson $18/hour (Est: $54) Available" at bounding box center [784, 378] width 653 height 43
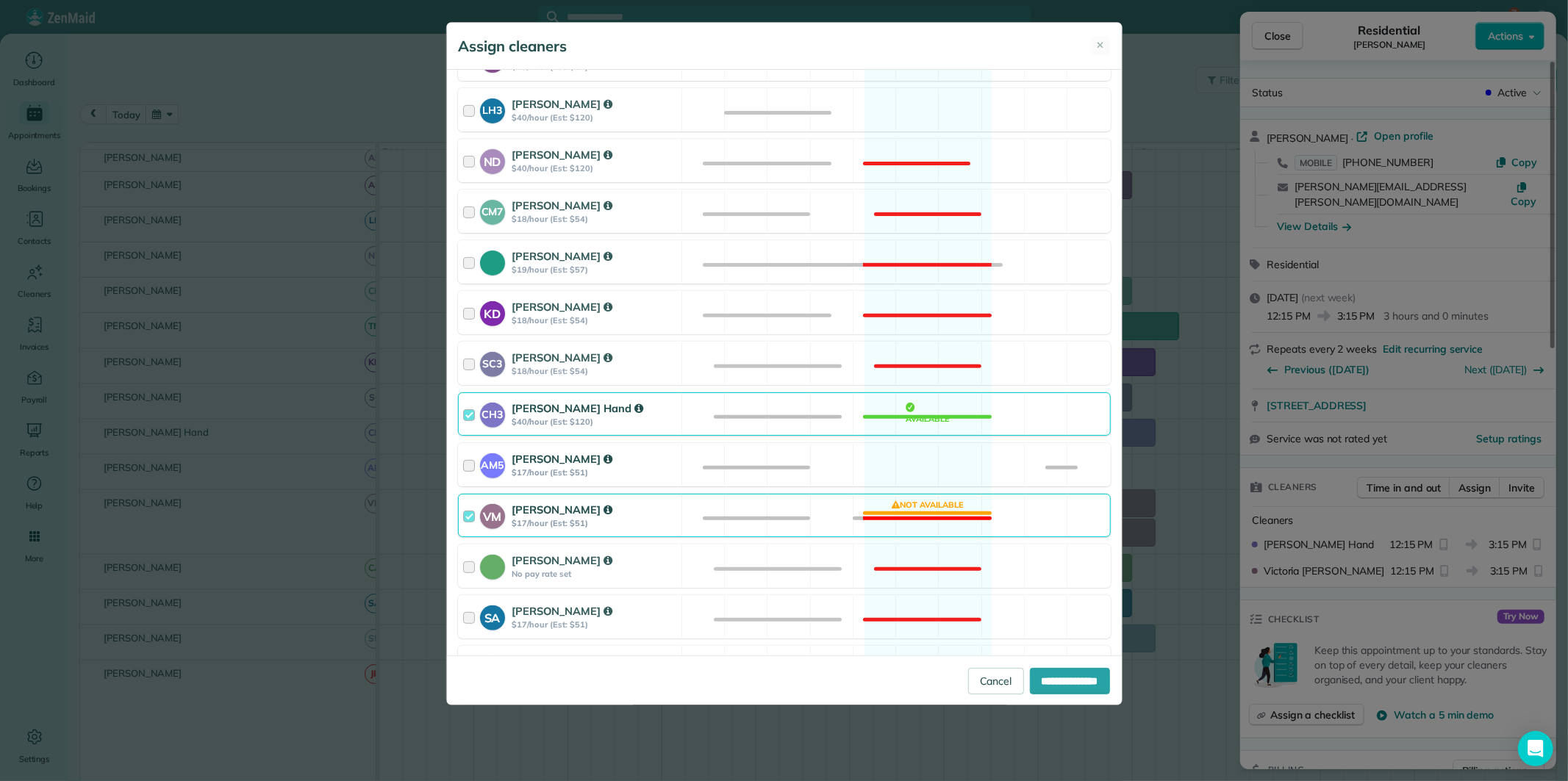
scroll to position [408, 0]
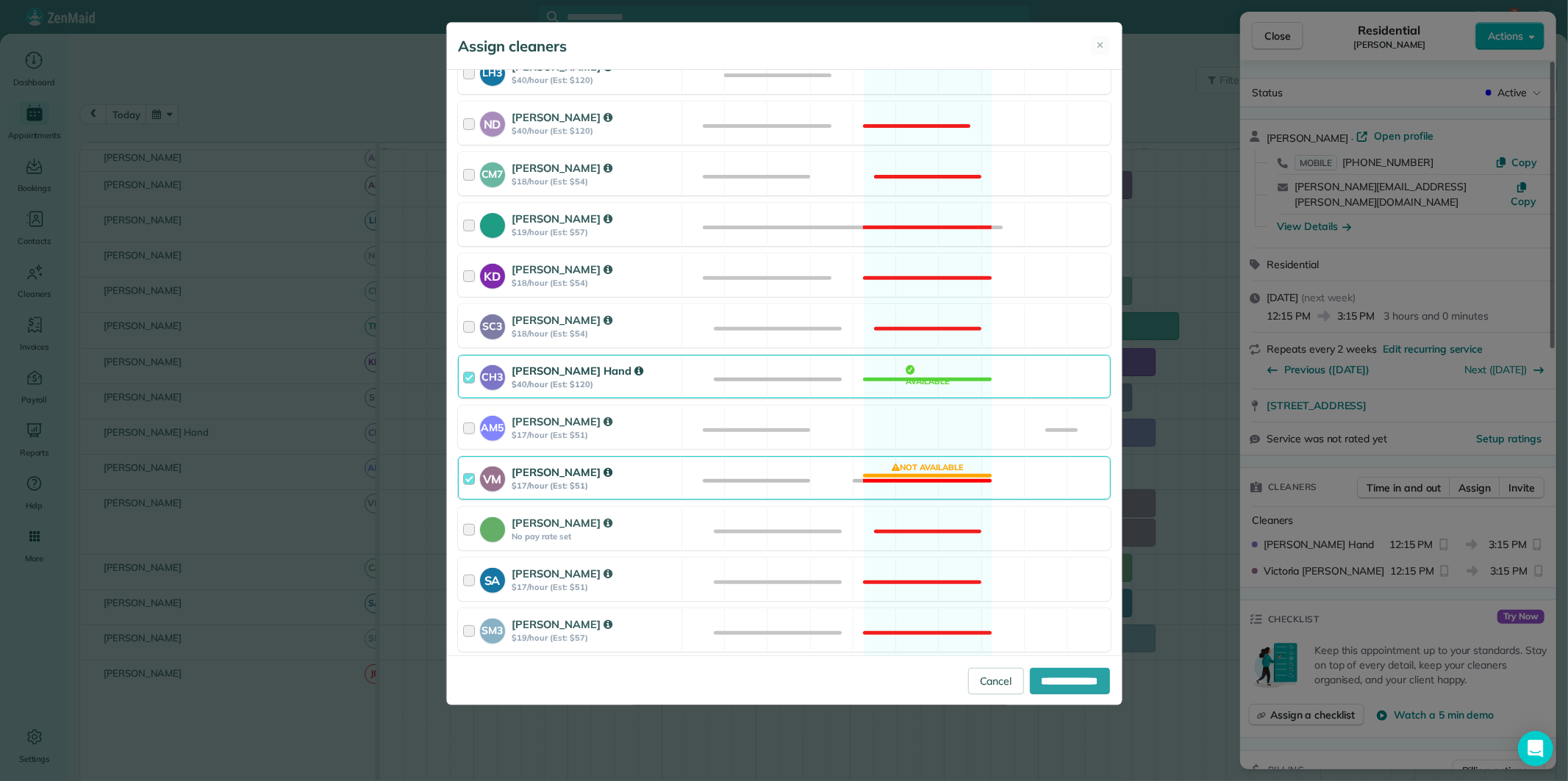
click at [932, 478] on div "VM Victoria Minix $17/hour (Est: $51) Not available" at bounding box center [784, 478] width 653 height 43
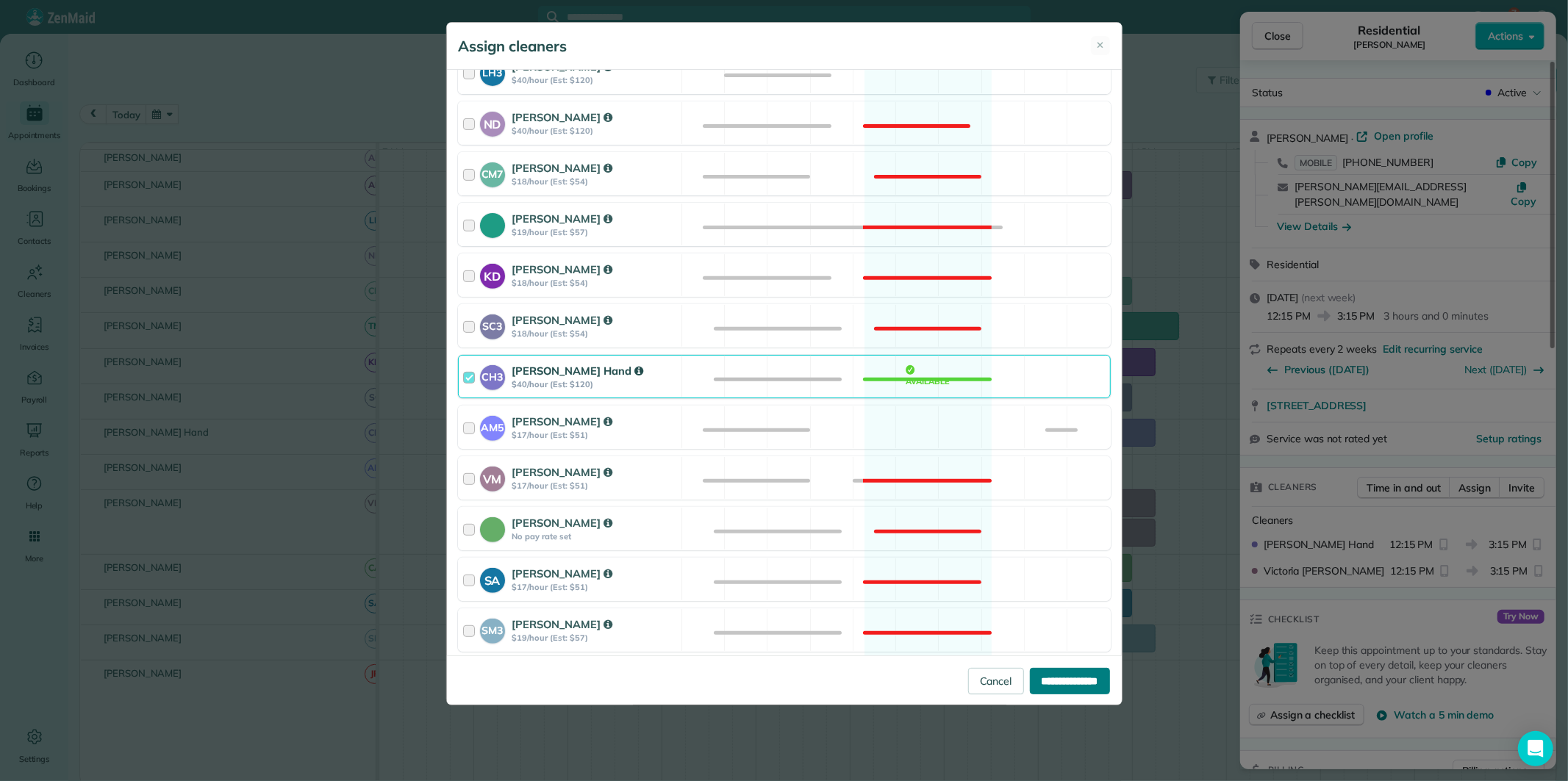
click at [1052, 683] on input "**********" at bounding box center [1069, 681] width 80 height 26
type input "**********"
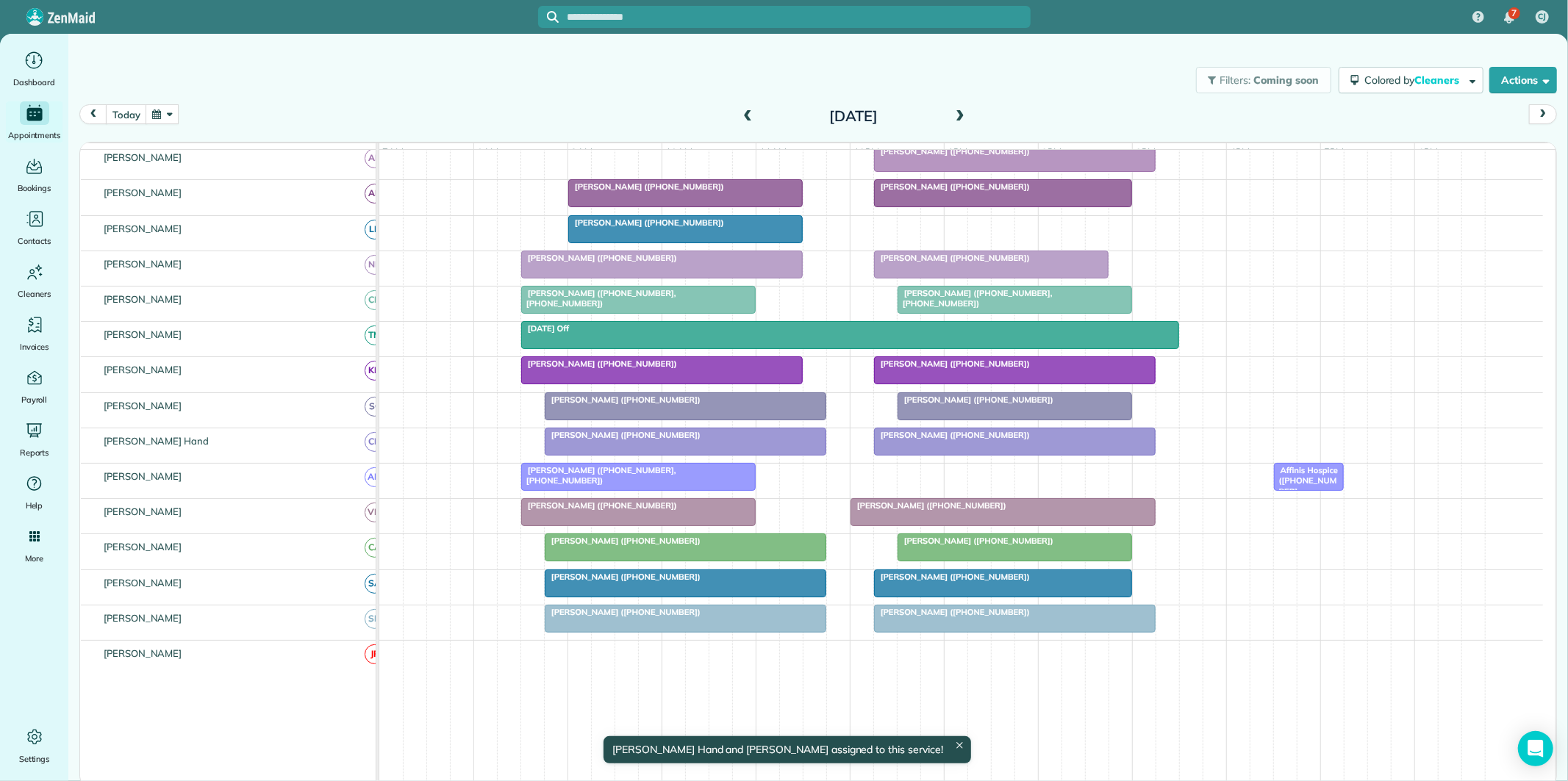
scroll to position [246, 0]
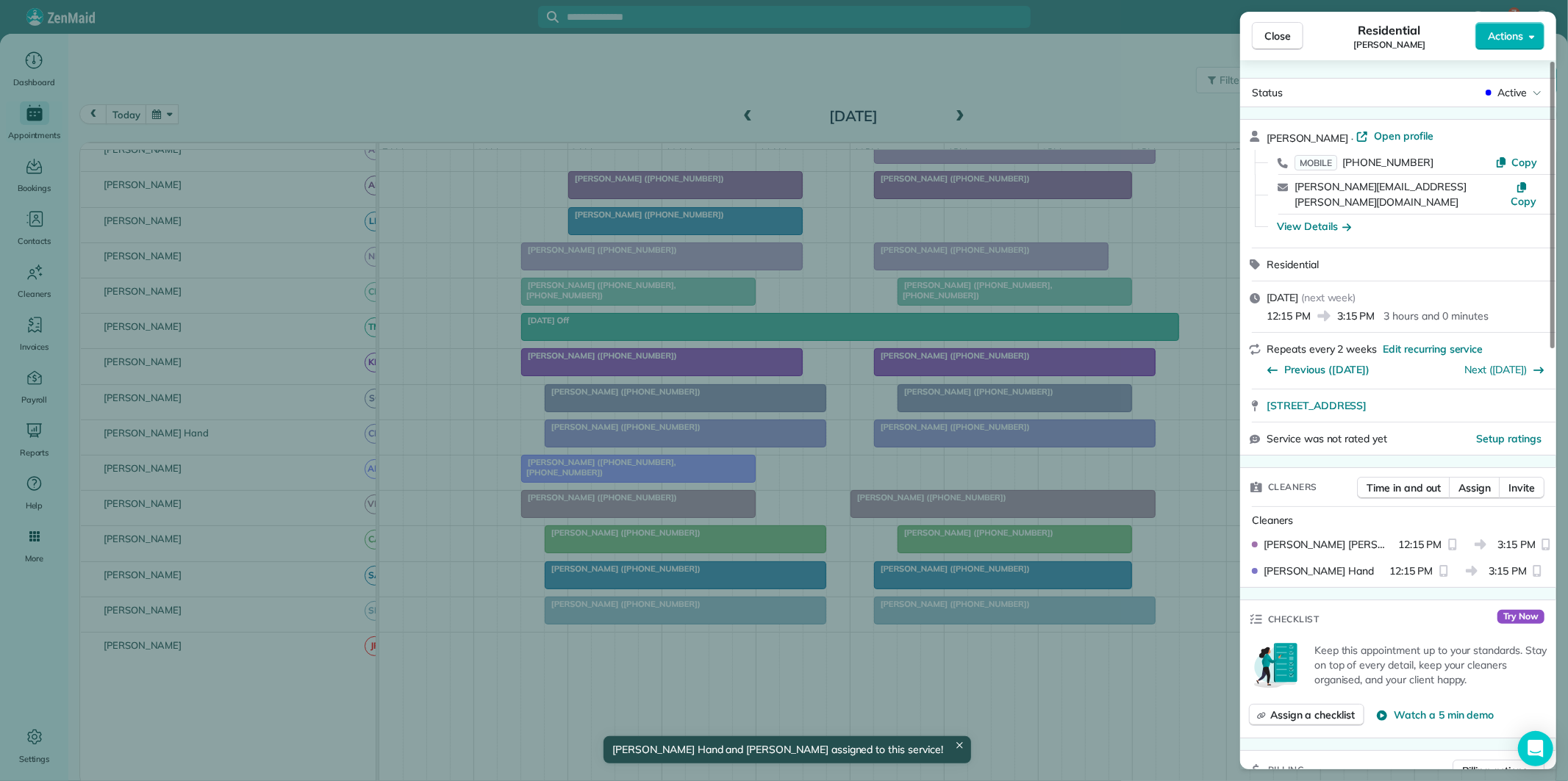
click at [1284, 34] on span "Close" at bounding box center [1277, 36] width 26 height 14
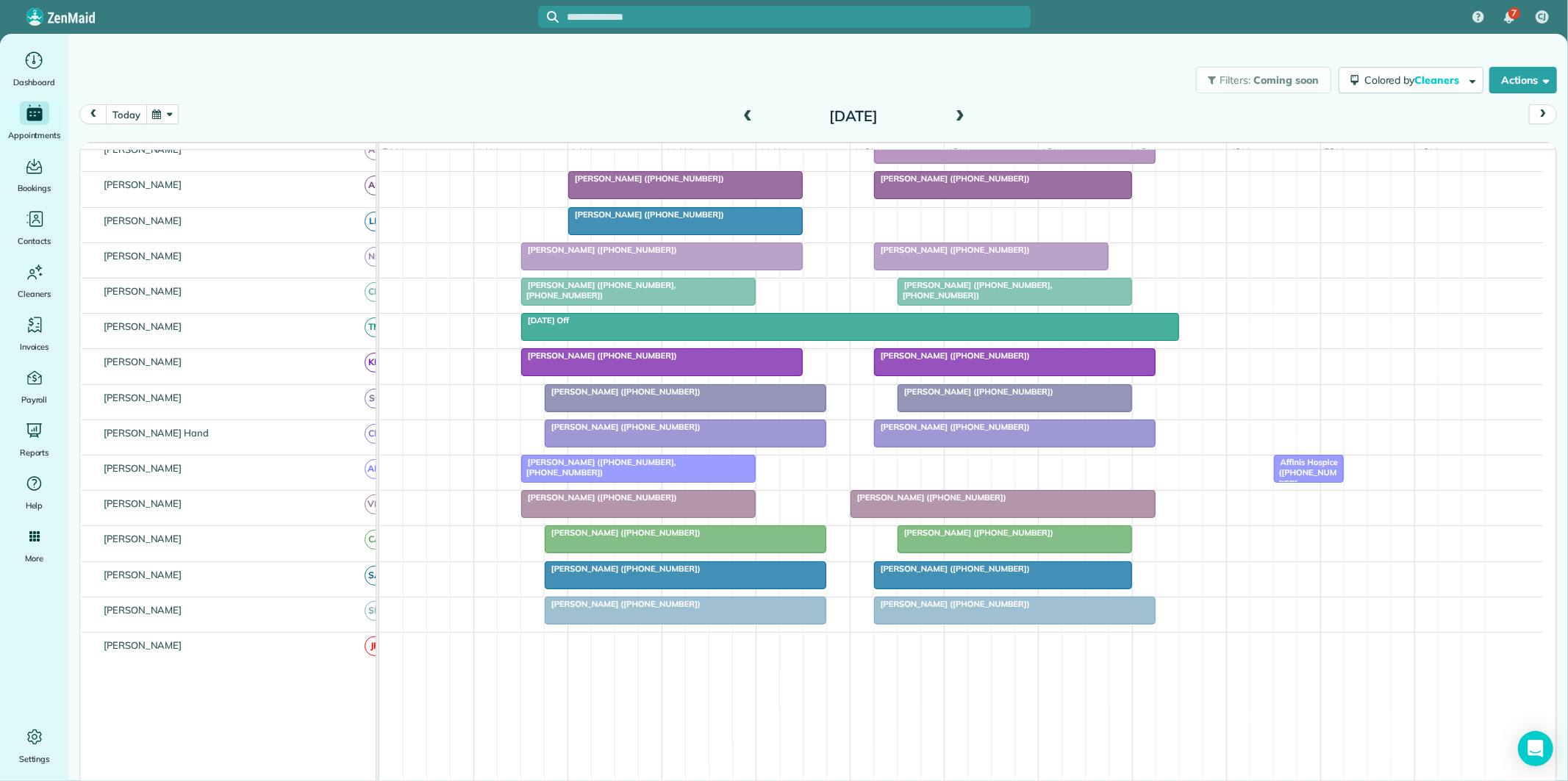
click at [134, 111] on button "today" at bounding box center [126, 115] width 41 height 20
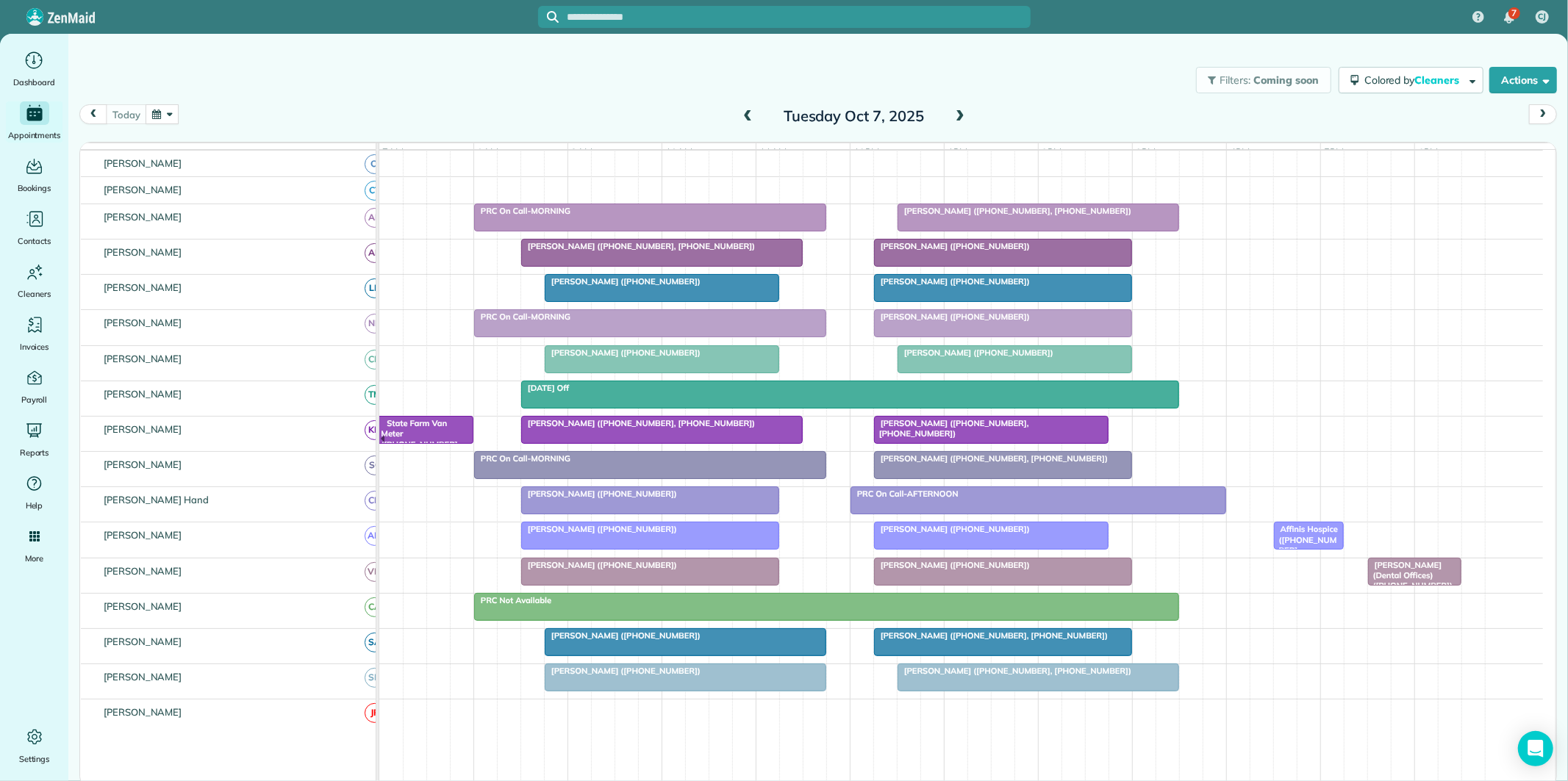
scroll to position [159, 0]
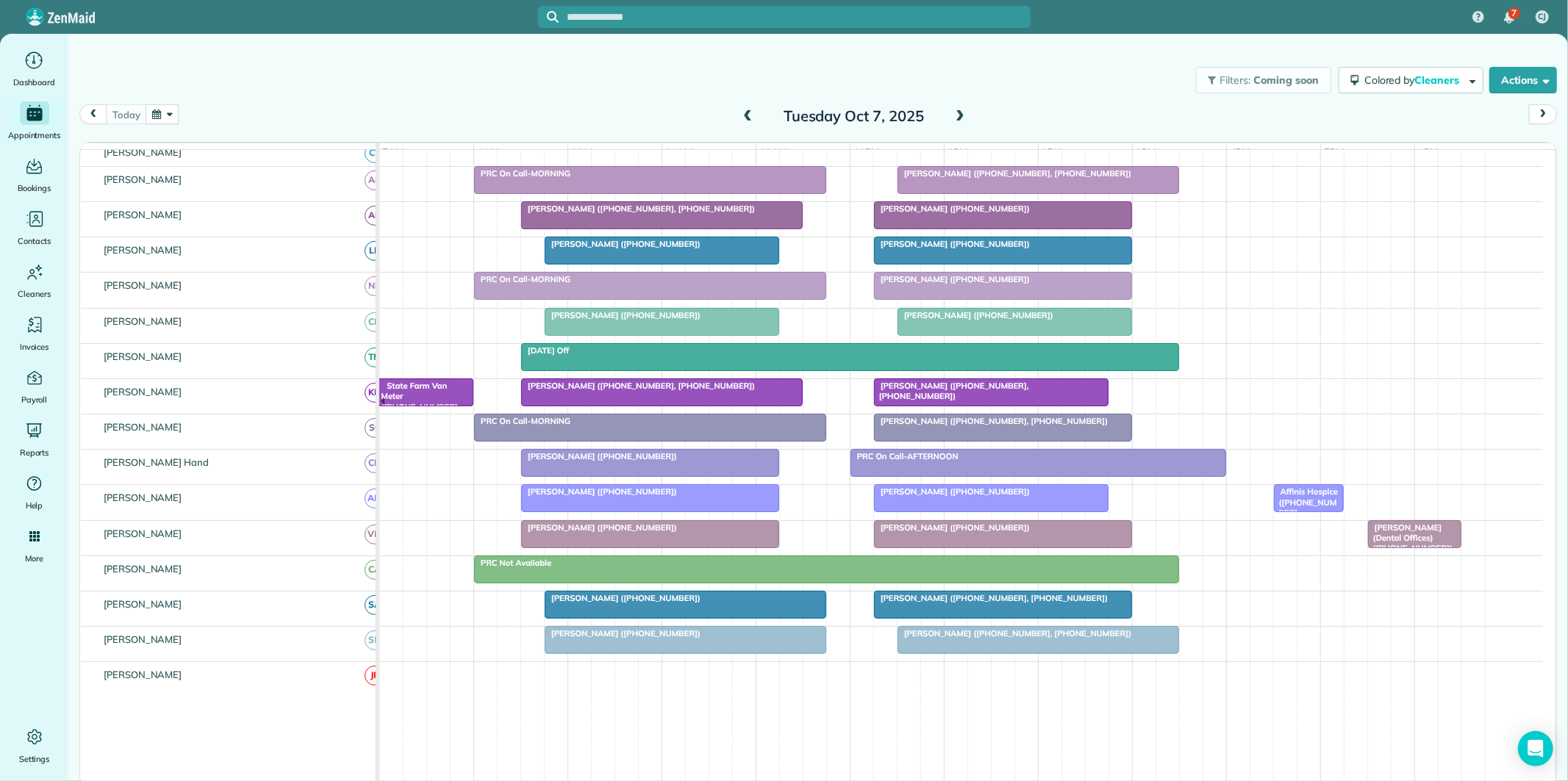
click at [975, 284] on span "Jessica Sczak (+16784098543)" at bounding box center [952, 279] width 157 height 10
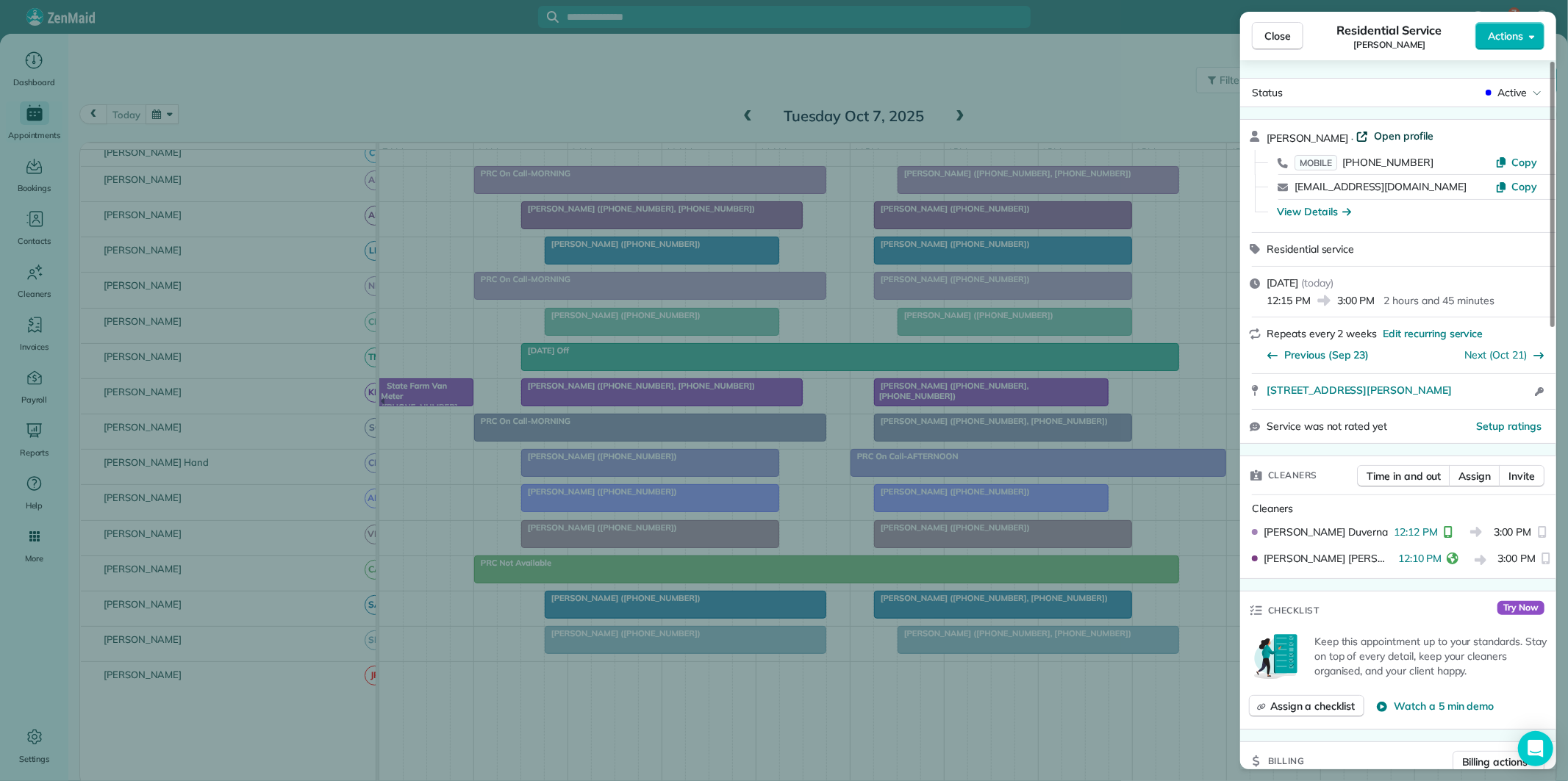
click at [1397, 134] on span "Open profile" at bounding box center [1404, 135] width 60 height 14
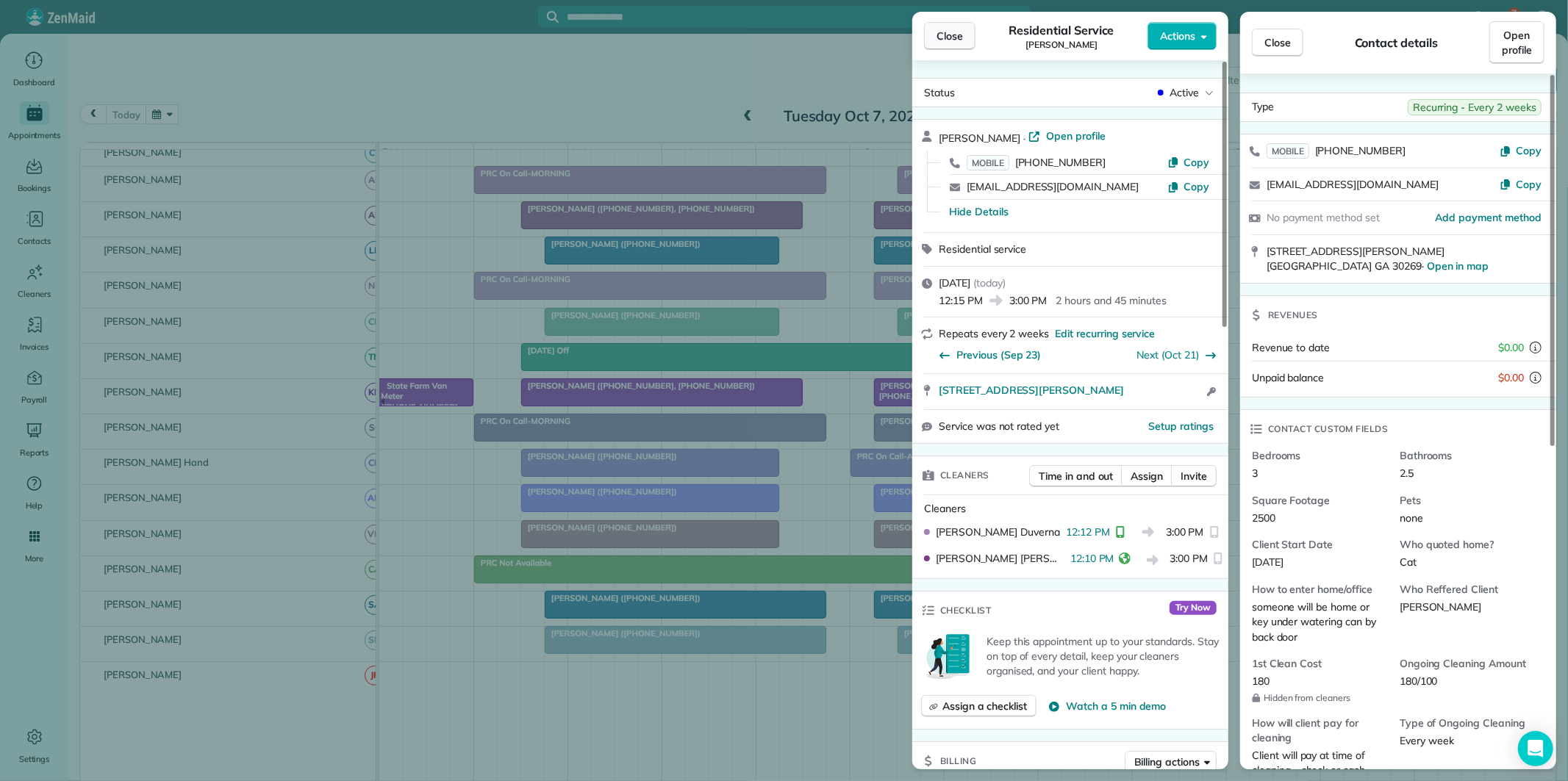
click at [949, 40] on span "Close" at bounding box center [949, 36] width 26 height 14
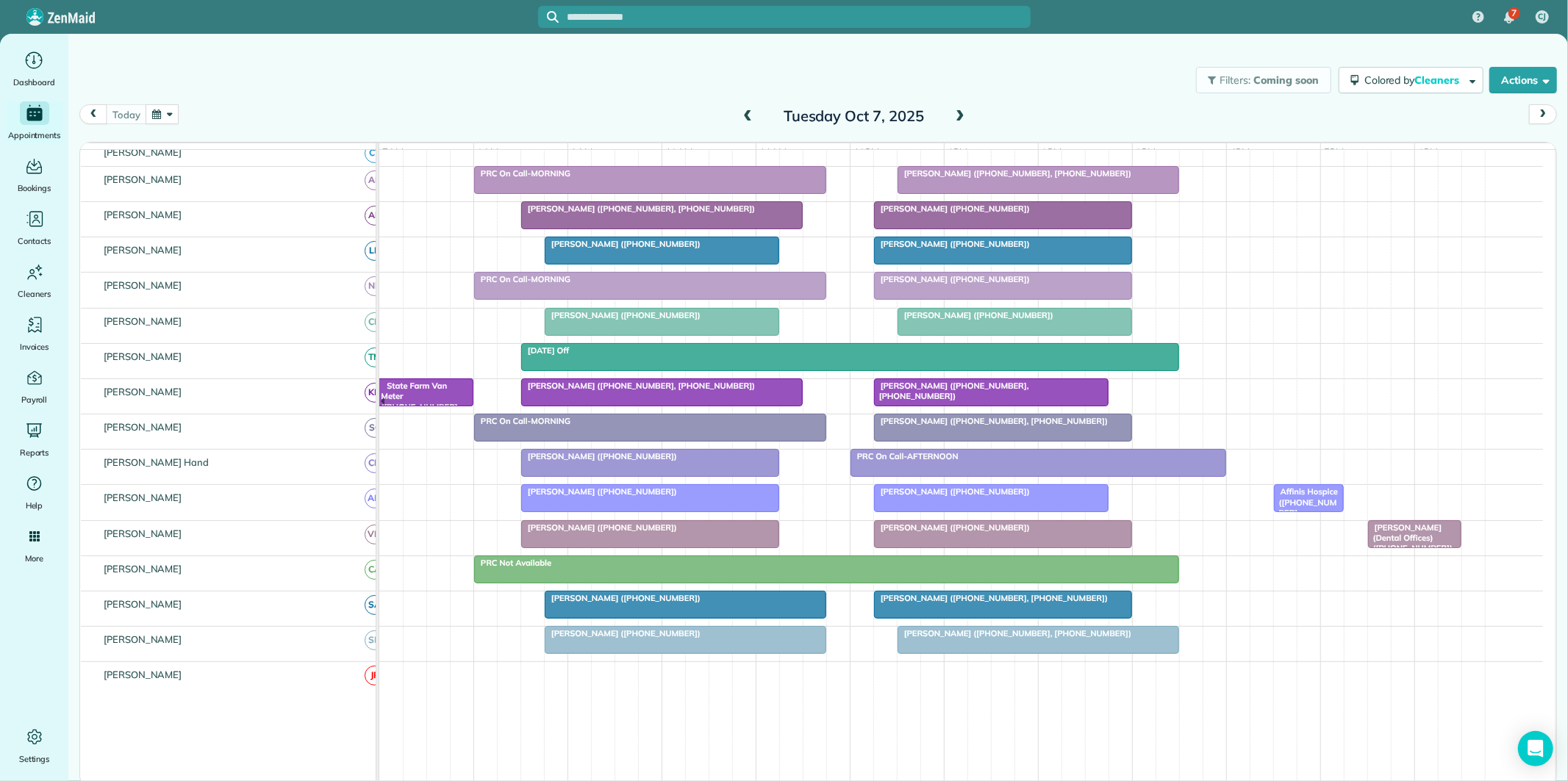
click at [961, 113] on span at bounding box center [960, 116] width 16 height 14
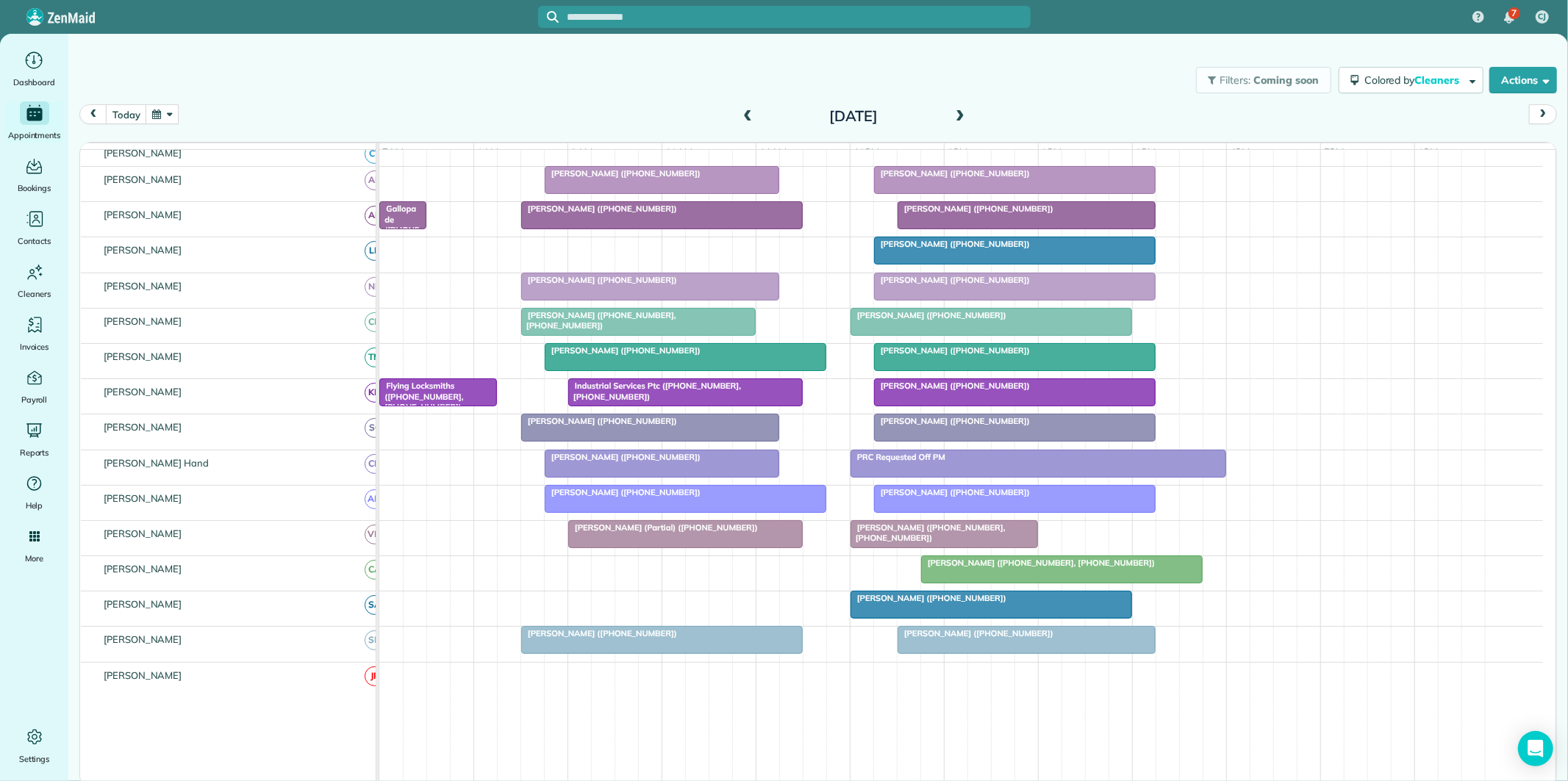
scroll to position [106, 0]
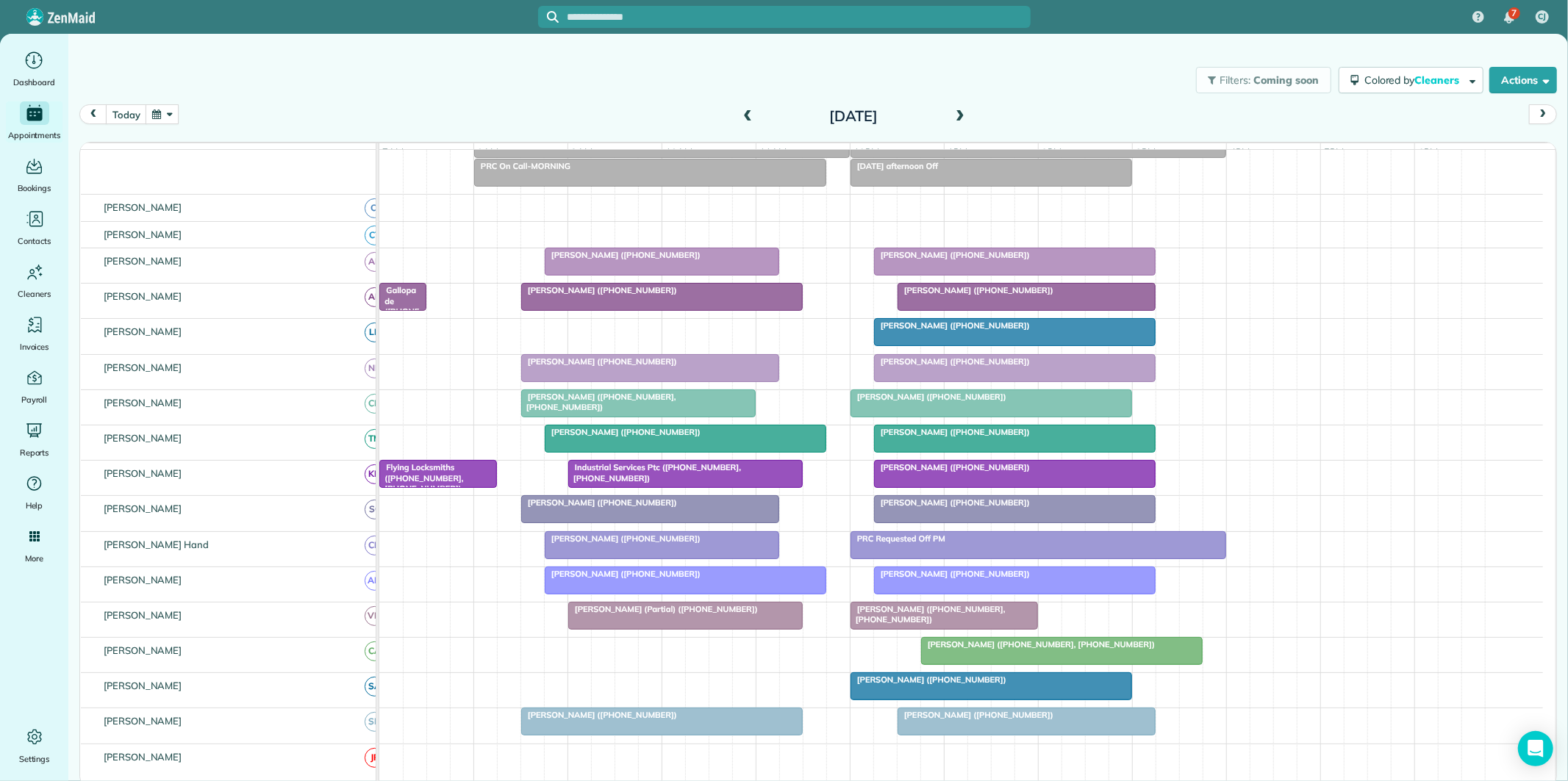
click at [961, 107] on span at bounding box center [960, 116] width 16 height 22
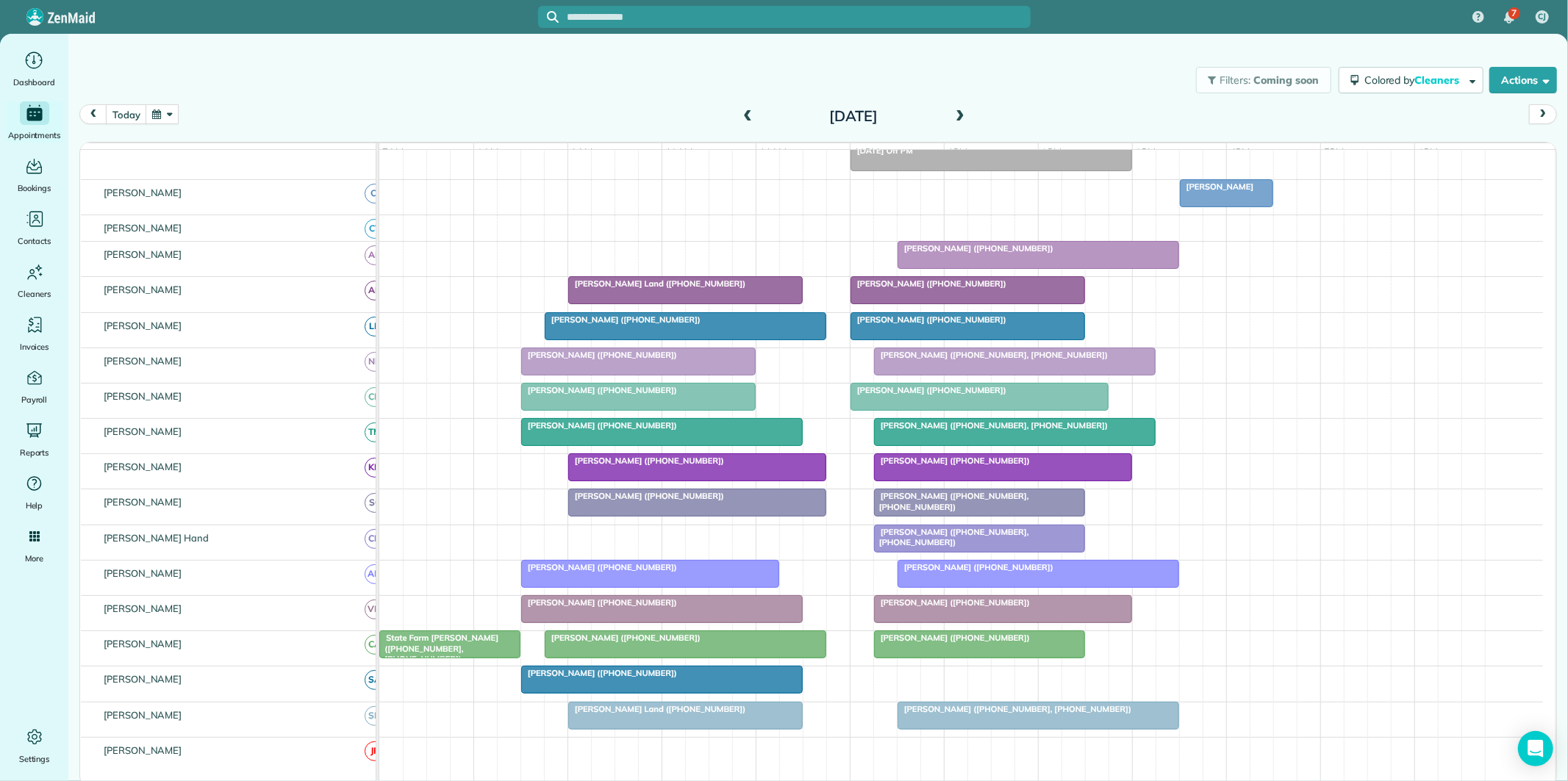
scroll to position [203, 0]
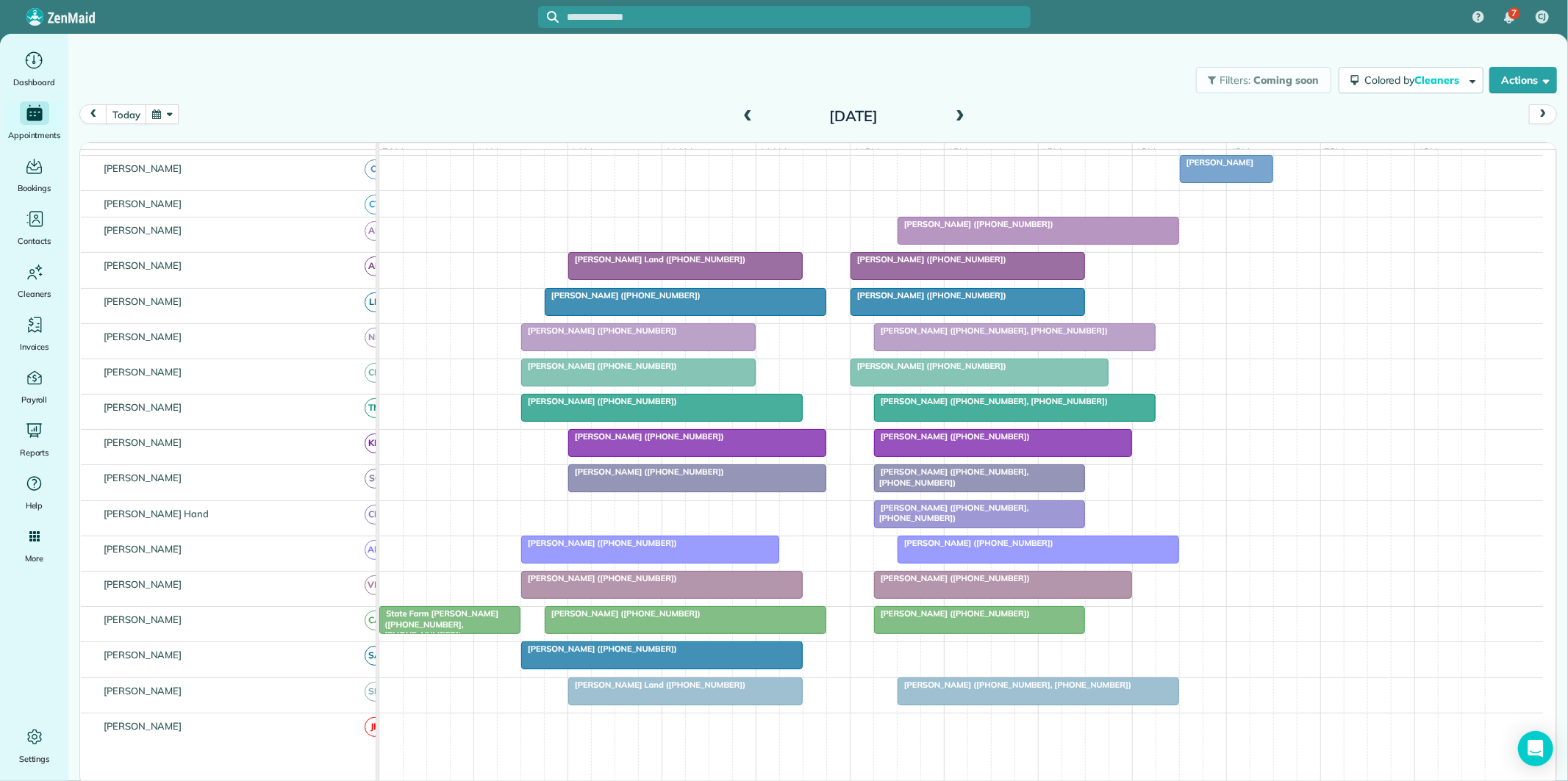
click at [964, 112] on span at bounding box center [960, 116] width 16 height 14
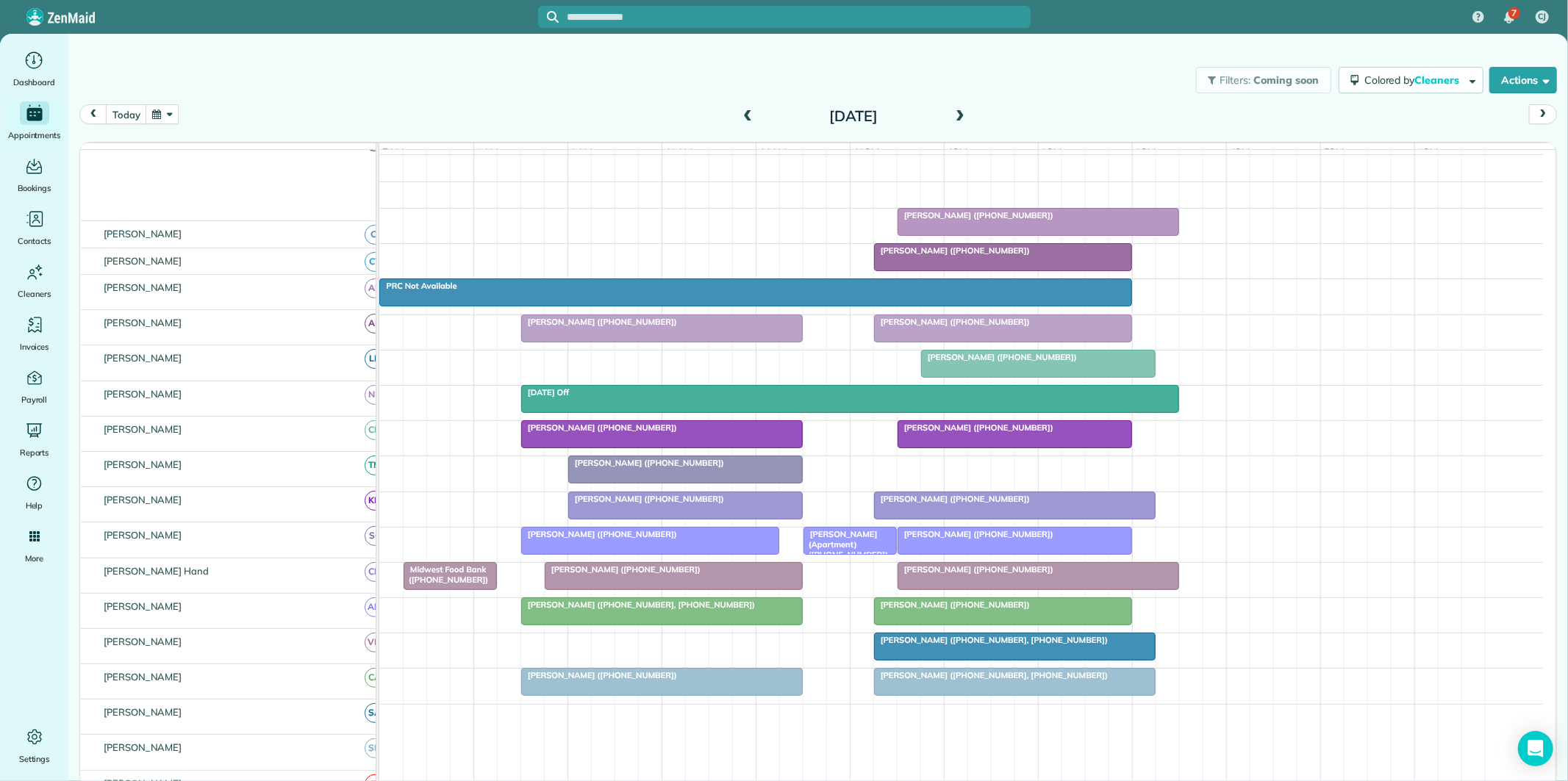
scroll to position [145, 0]
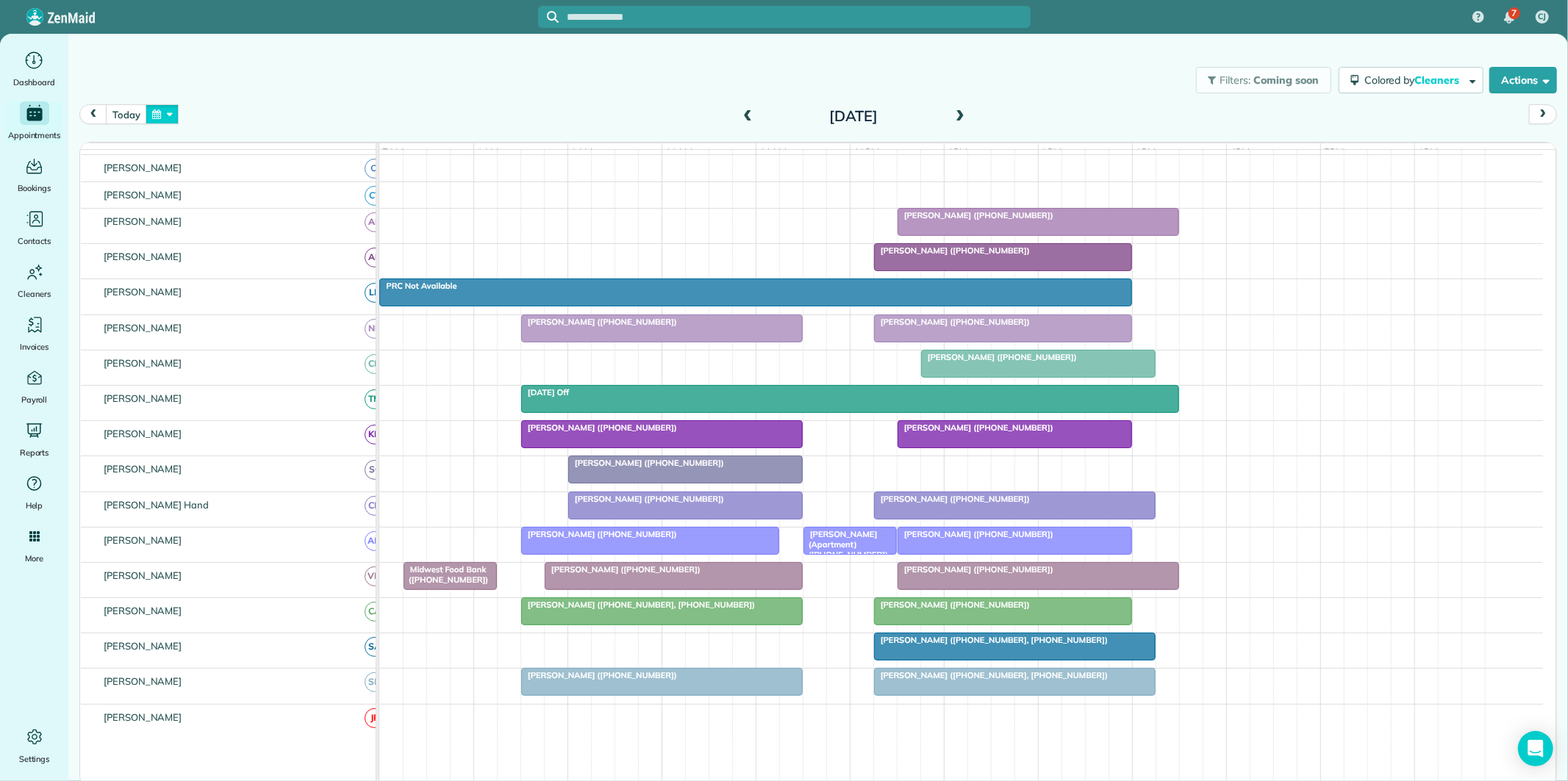
click at [170, 114] on button "button" at bounding box center [162, 115] width 33 height 20
click at [216, 208] on link "13" at bounding box center [223, 214] width 23 height 23
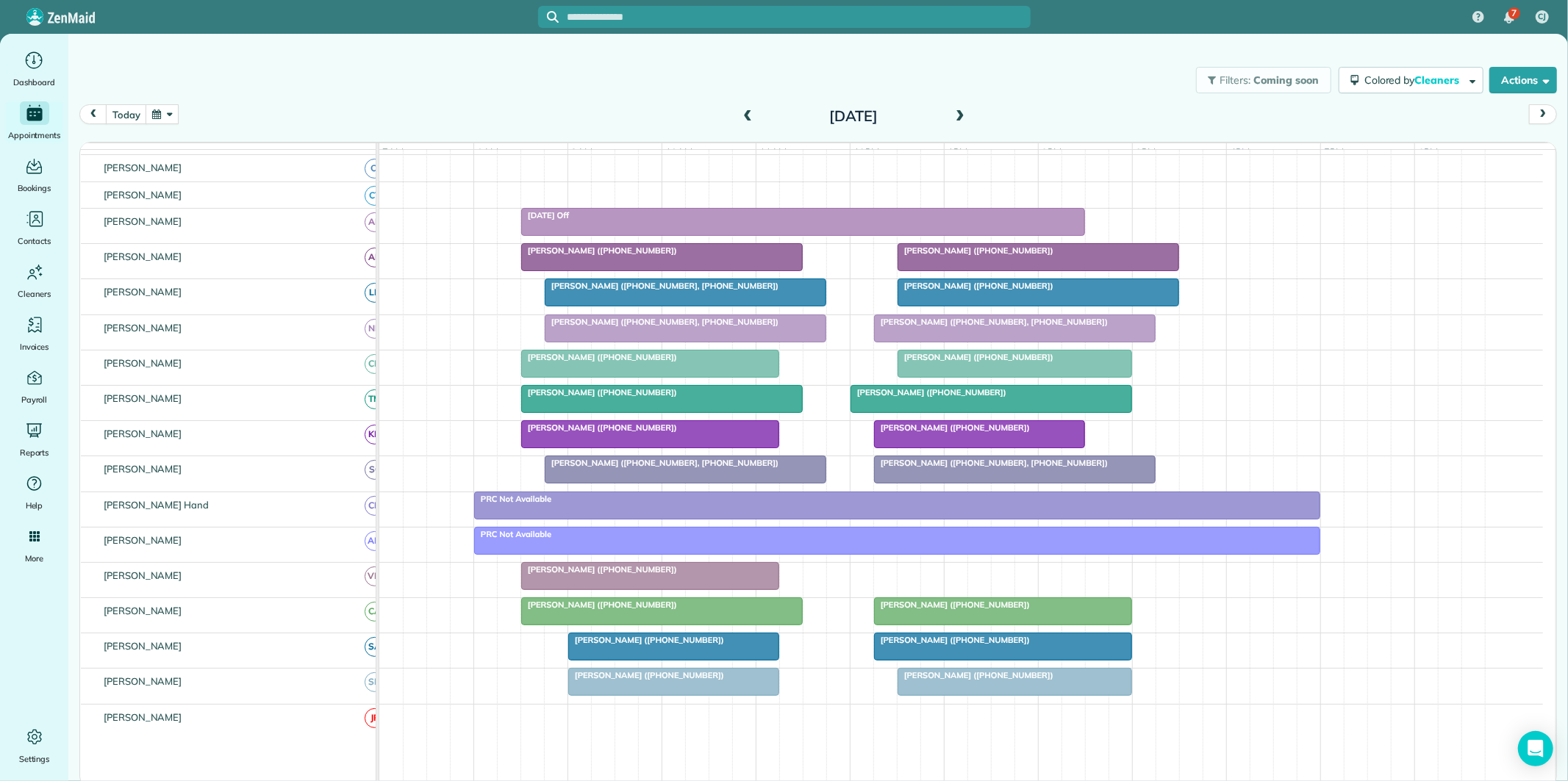
click at [958, 113] on span at bounding box center [960, 116] width 16 height 14
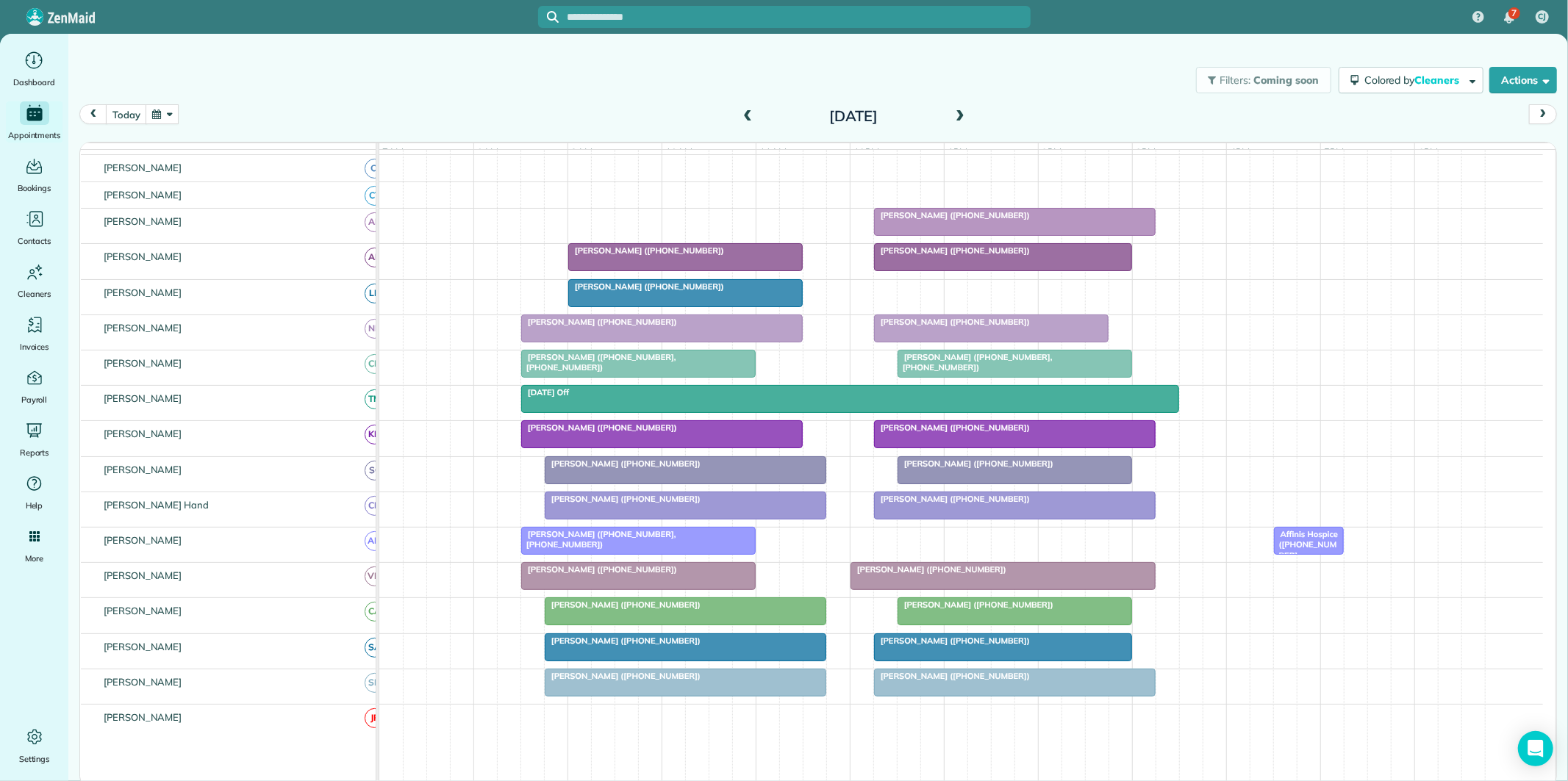
click at [958, 113] on span at bounding box center [960, 116] width 16 height 14
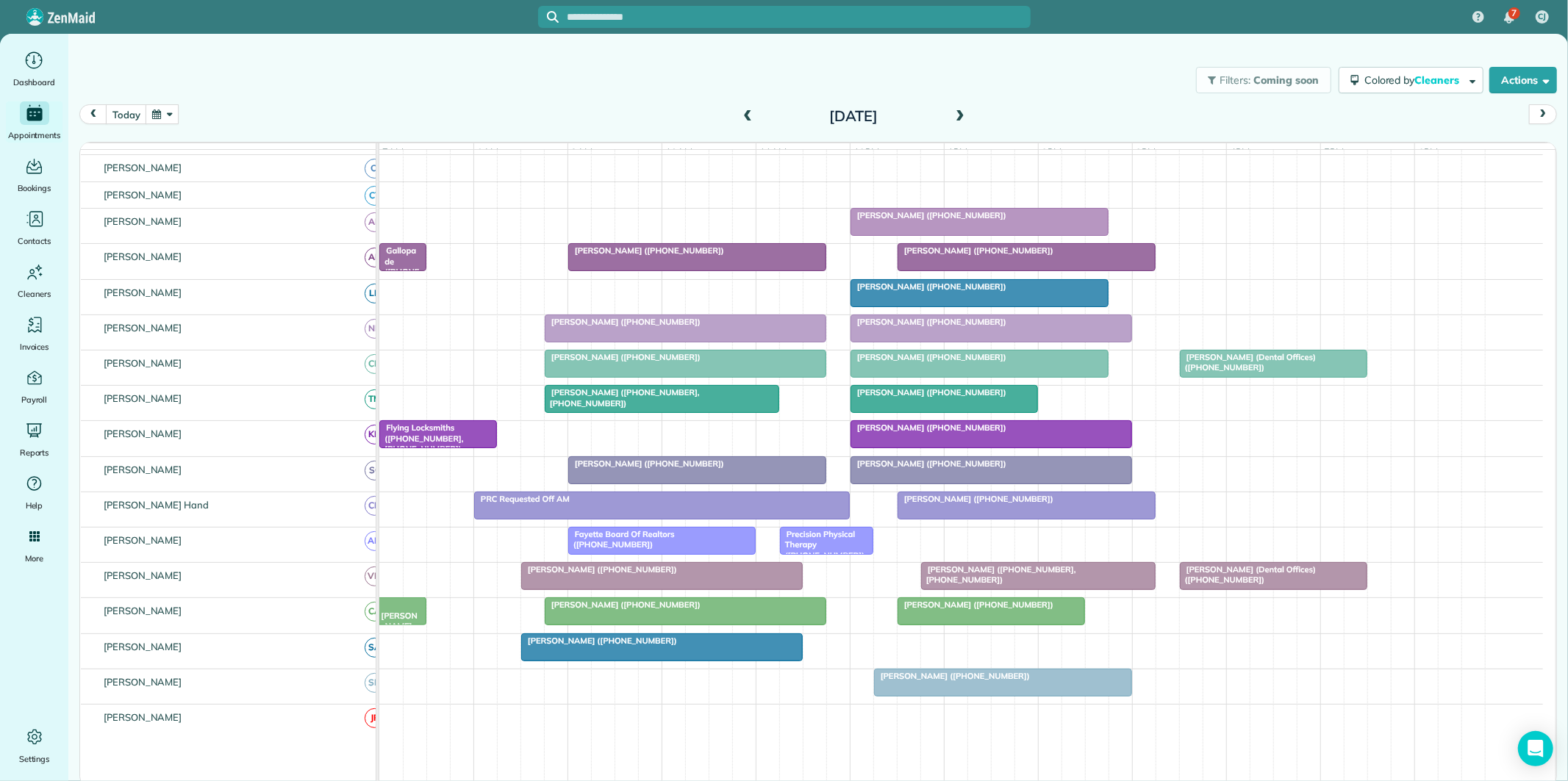
click at [958, 113] on span at bounding box center [960, 116] width 16 height 14
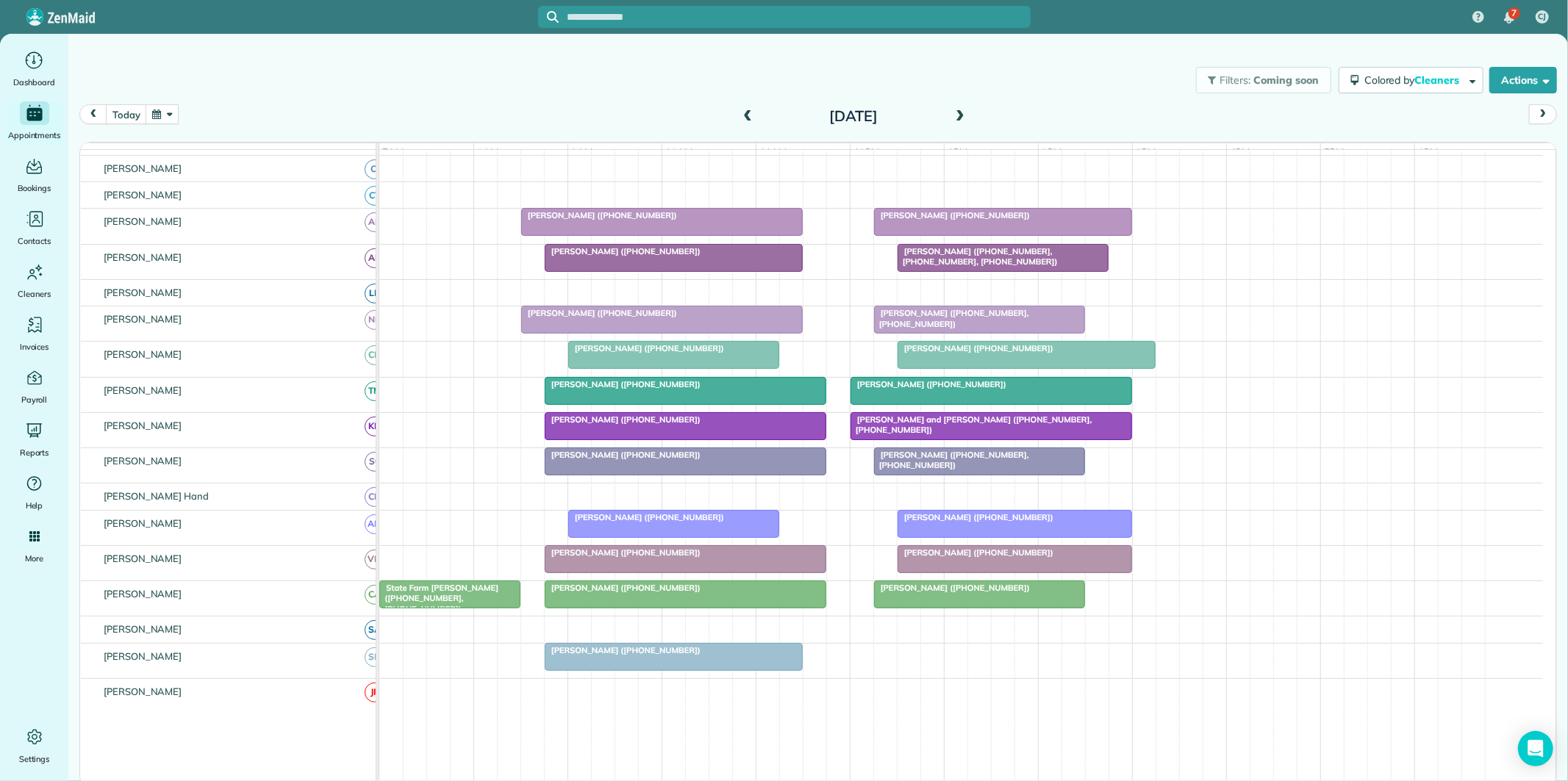
click at [958, 113] on span at bounding box center [960, 116] width 16 height 14
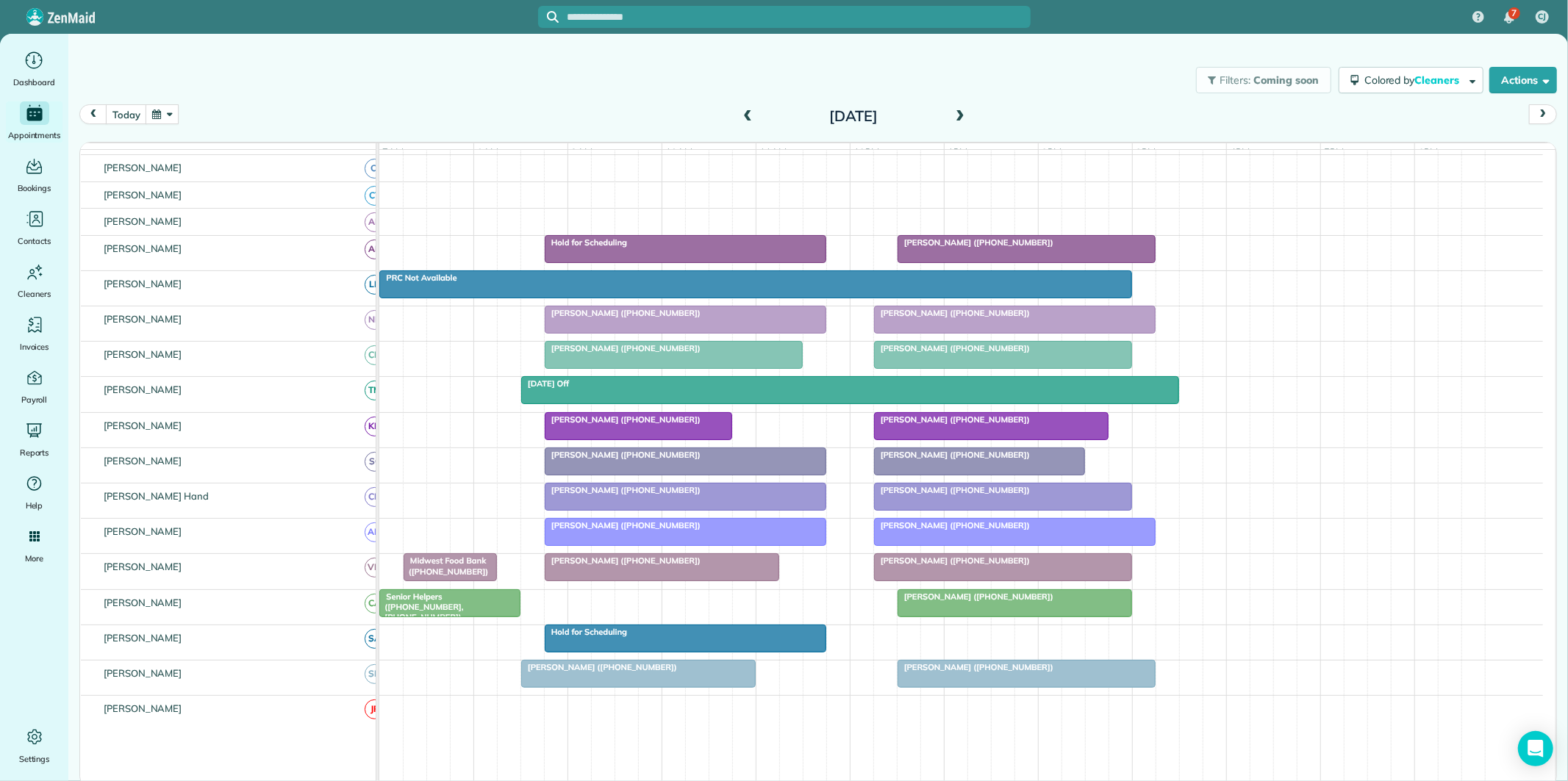
click at [956, 353] on div "Kim Airhart (+14047518434)" at bounding box center [1003, 348] width 249 height 10
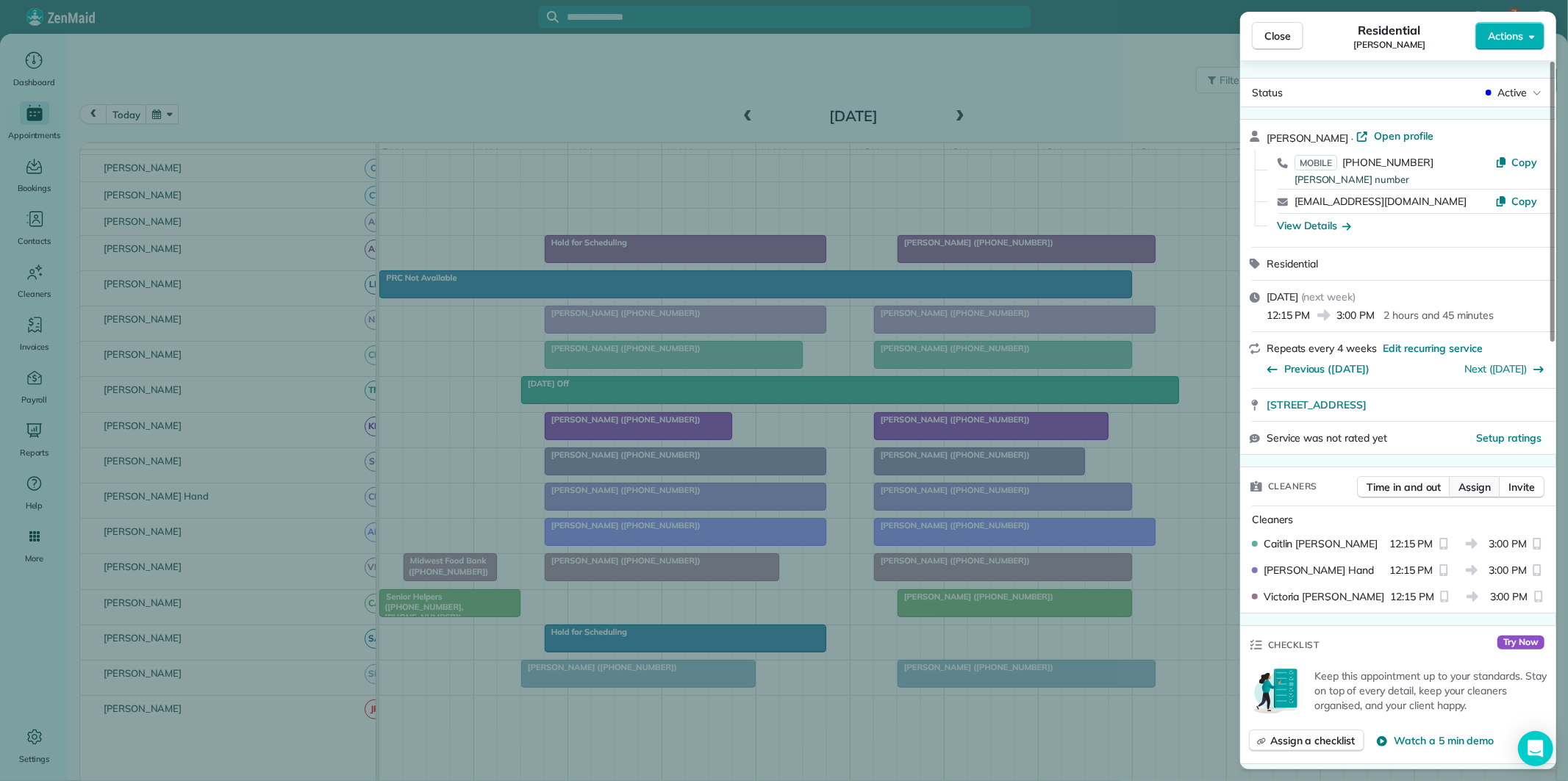
click at [1485, 486] on span "Assign" at bounding box center [1474, 487] width 33 height 14
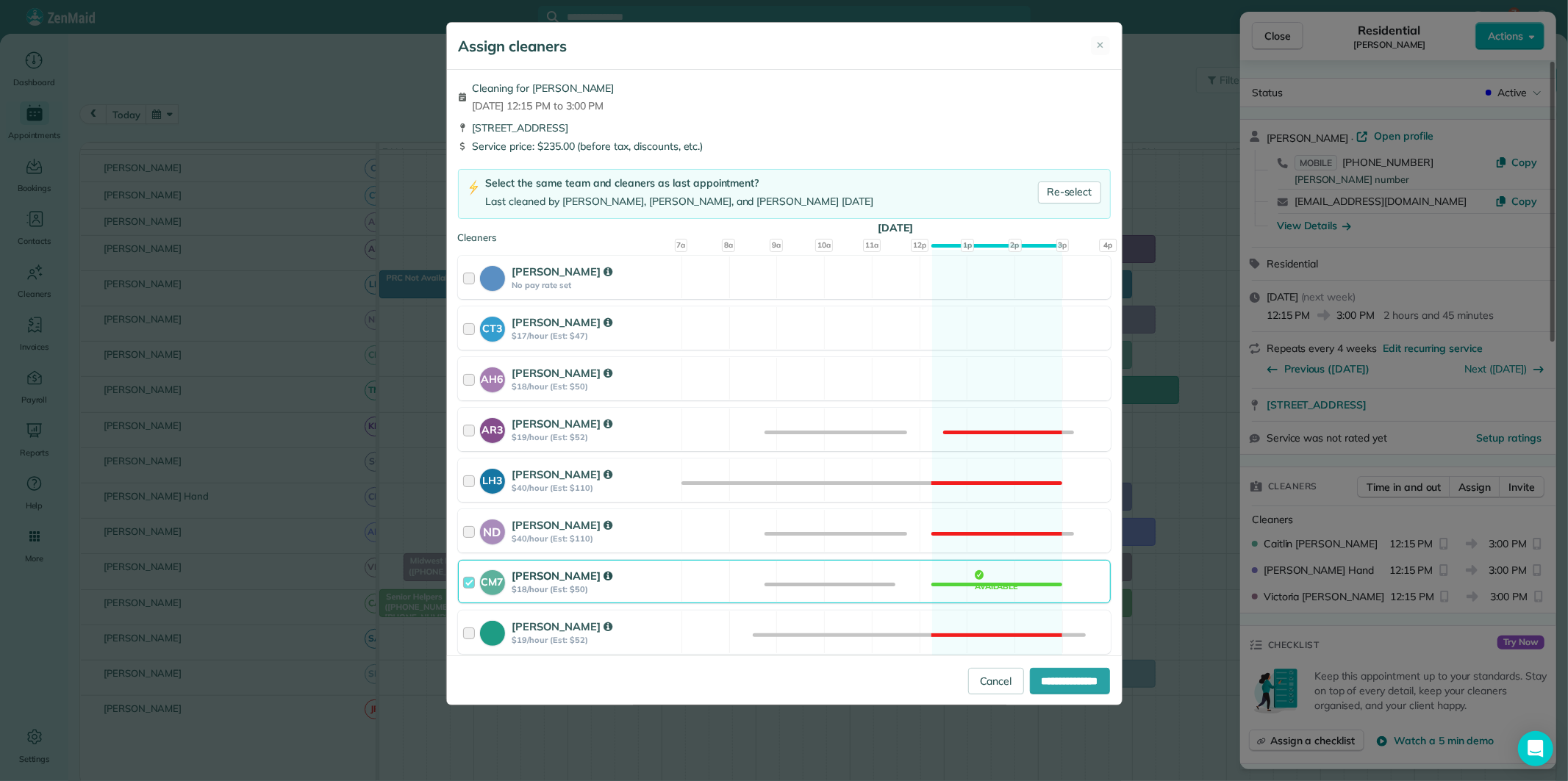
click at [1000, 583] on div "CM7 Caitlin Miller $18/hour (Est: $50) Available" at bounding box center [784, 581] width 653 height 43
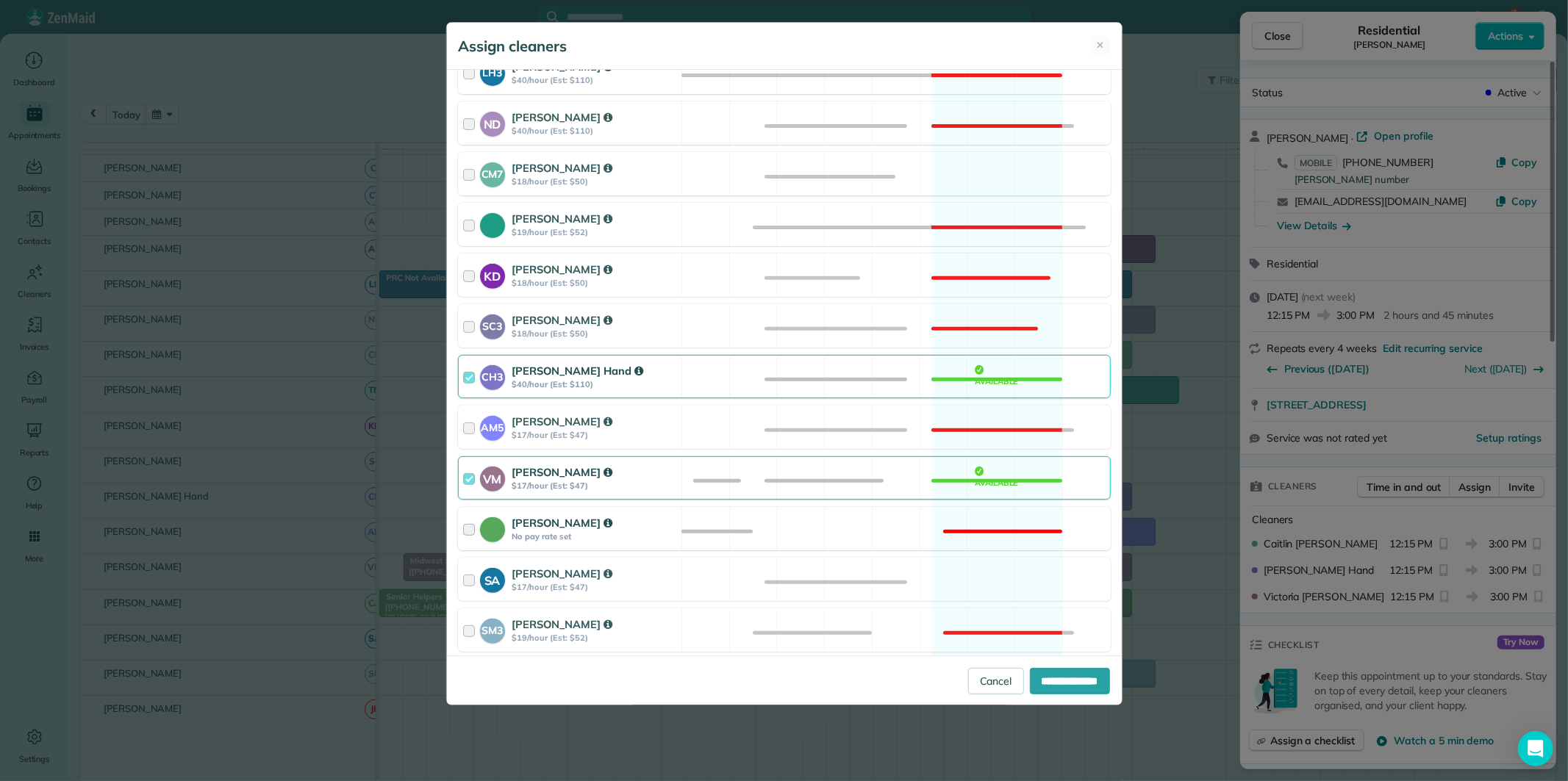
scroll to position [489, 0]
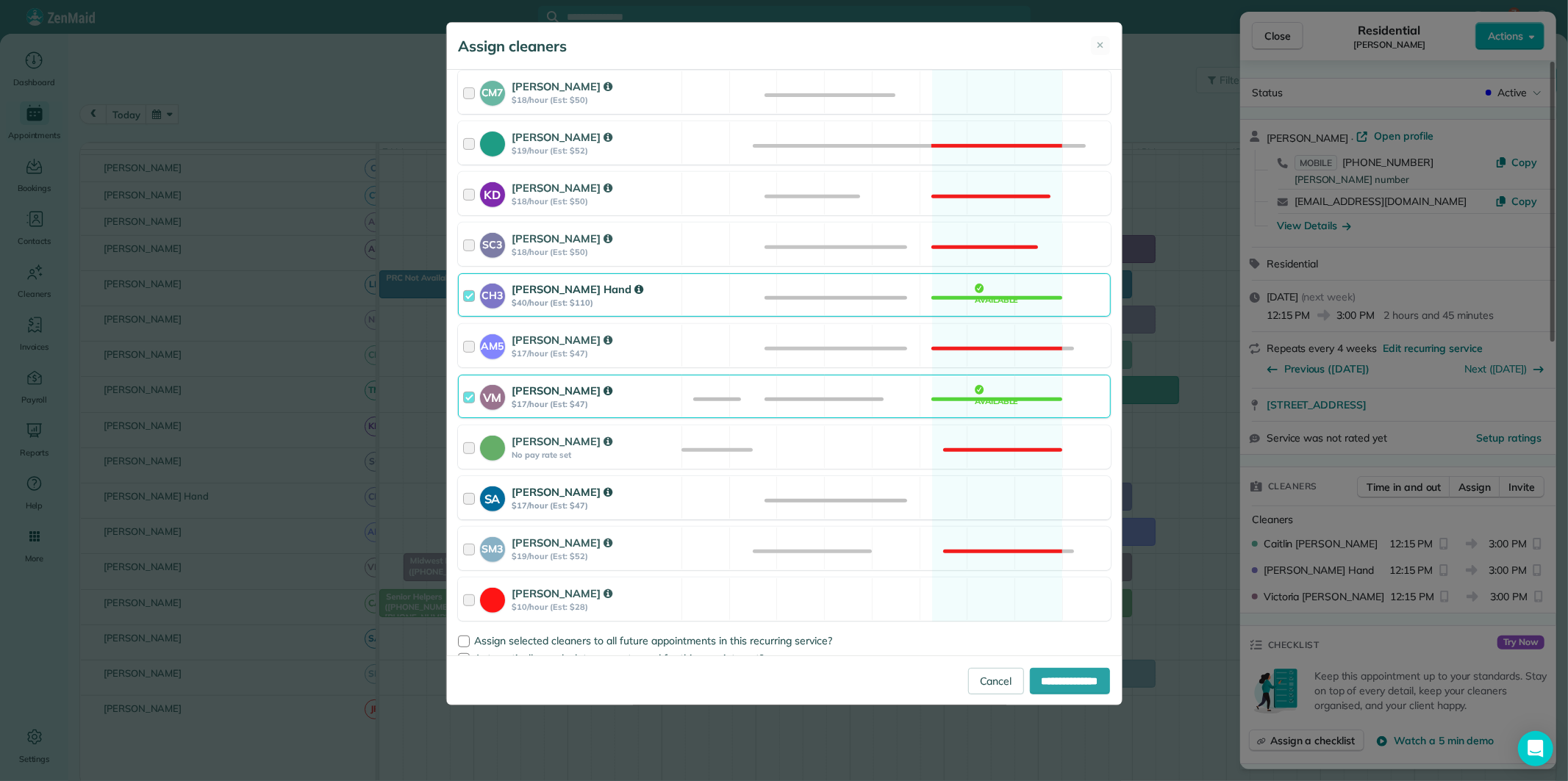
click at [1003, 499] on div "SA Stephanie Allen $17/hour (Est: $47) Available" at bounding box center [784, 497] width 653 height 43
click at [1049, 683] on input "**********" at bounding box center [1069, 681] width 80 height 26
type input "**********"
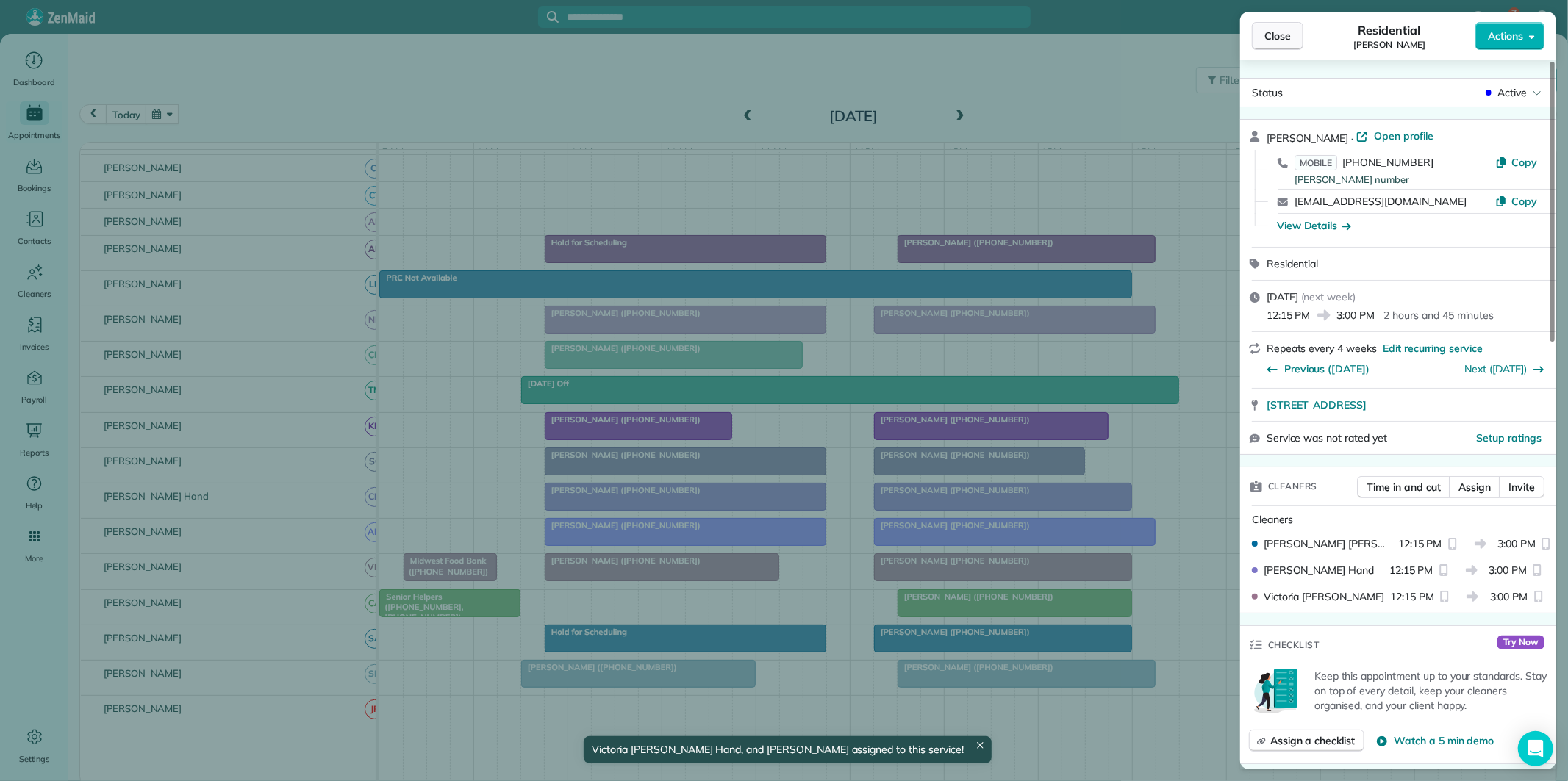
click at [1274, 33] on span "Close" at bounding box center [1277, 36] width 26 height 14
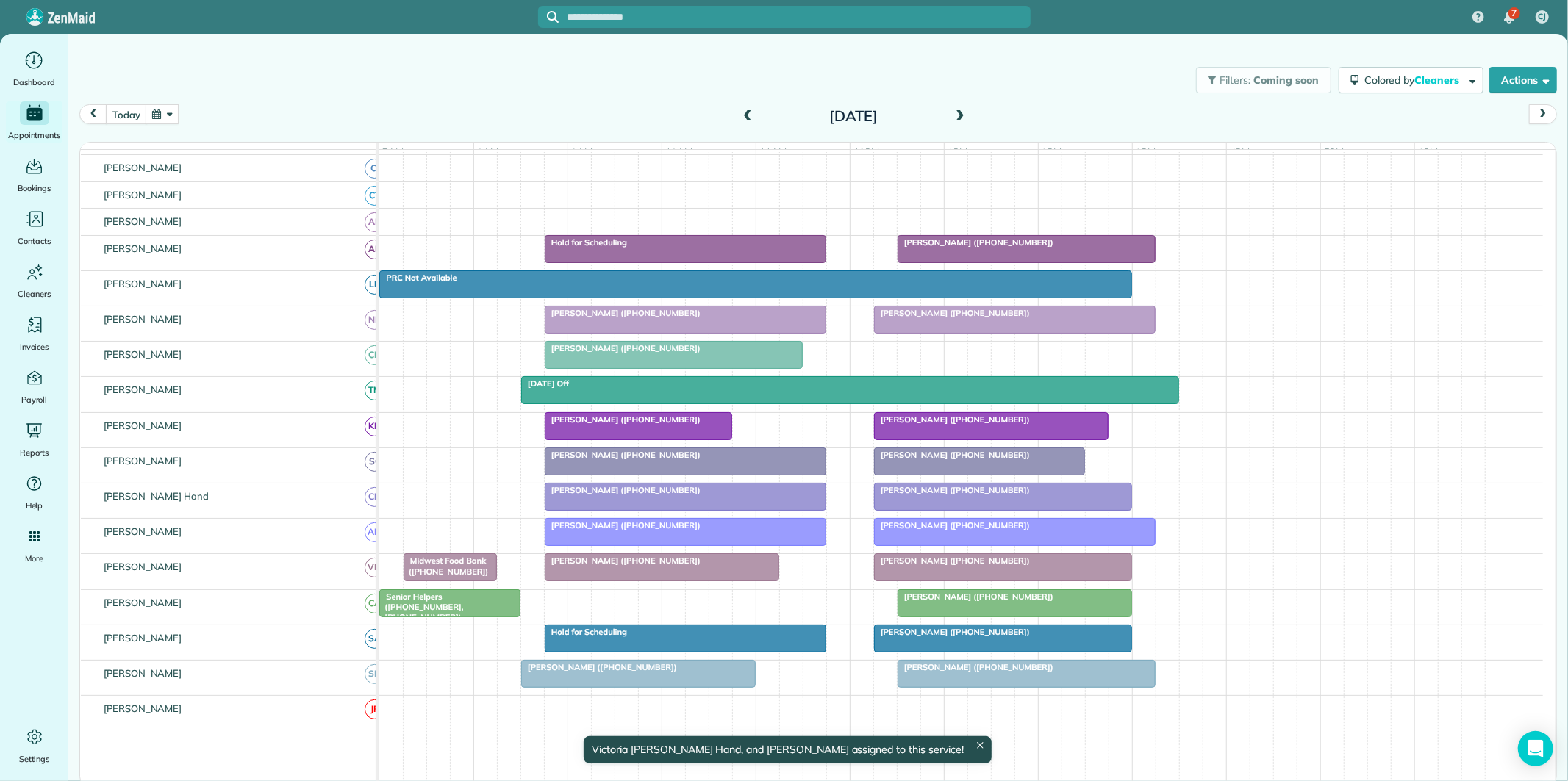
click at [164, 115] on button "button" at bounding box center [162, 115] width 33 height 20
click at [246, 189] on link "7" at bounding box center [246, 190] width 21 height 21
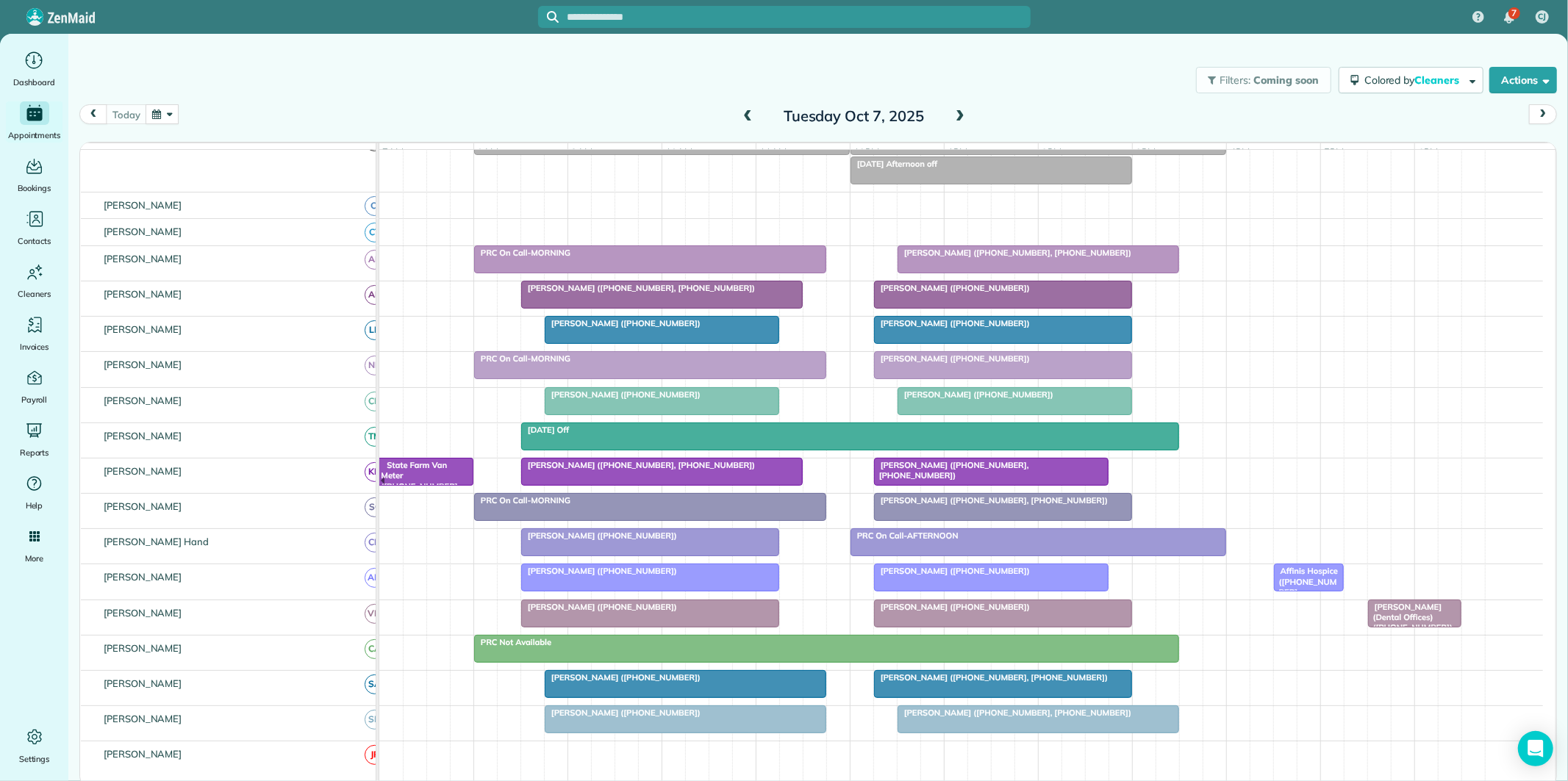
scroll to position [117, 0]
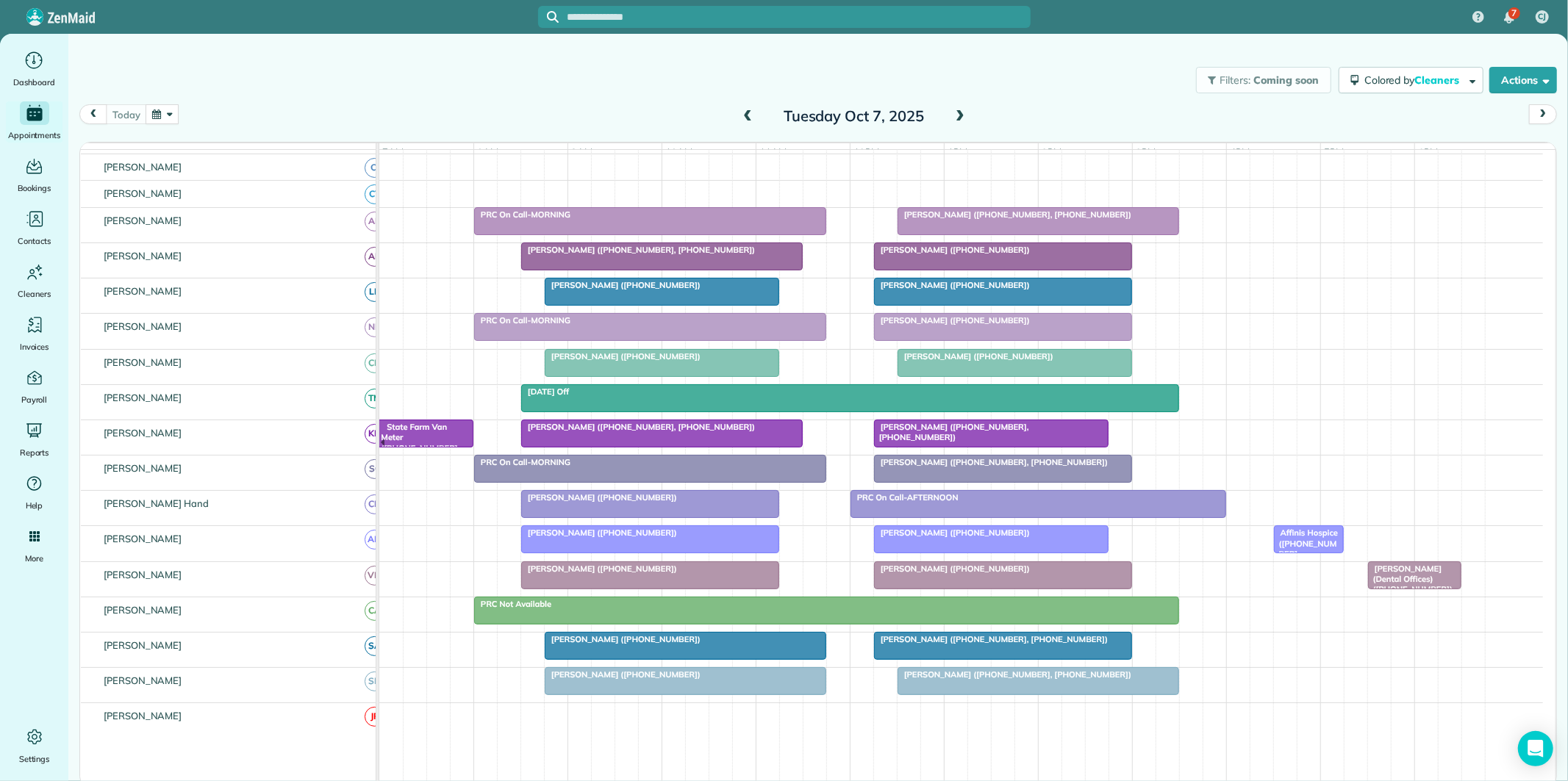
click at [963, 361] on span "Ginnie Crawford (+14046449724)" at bounding box center [975, 356] width 157 height 10
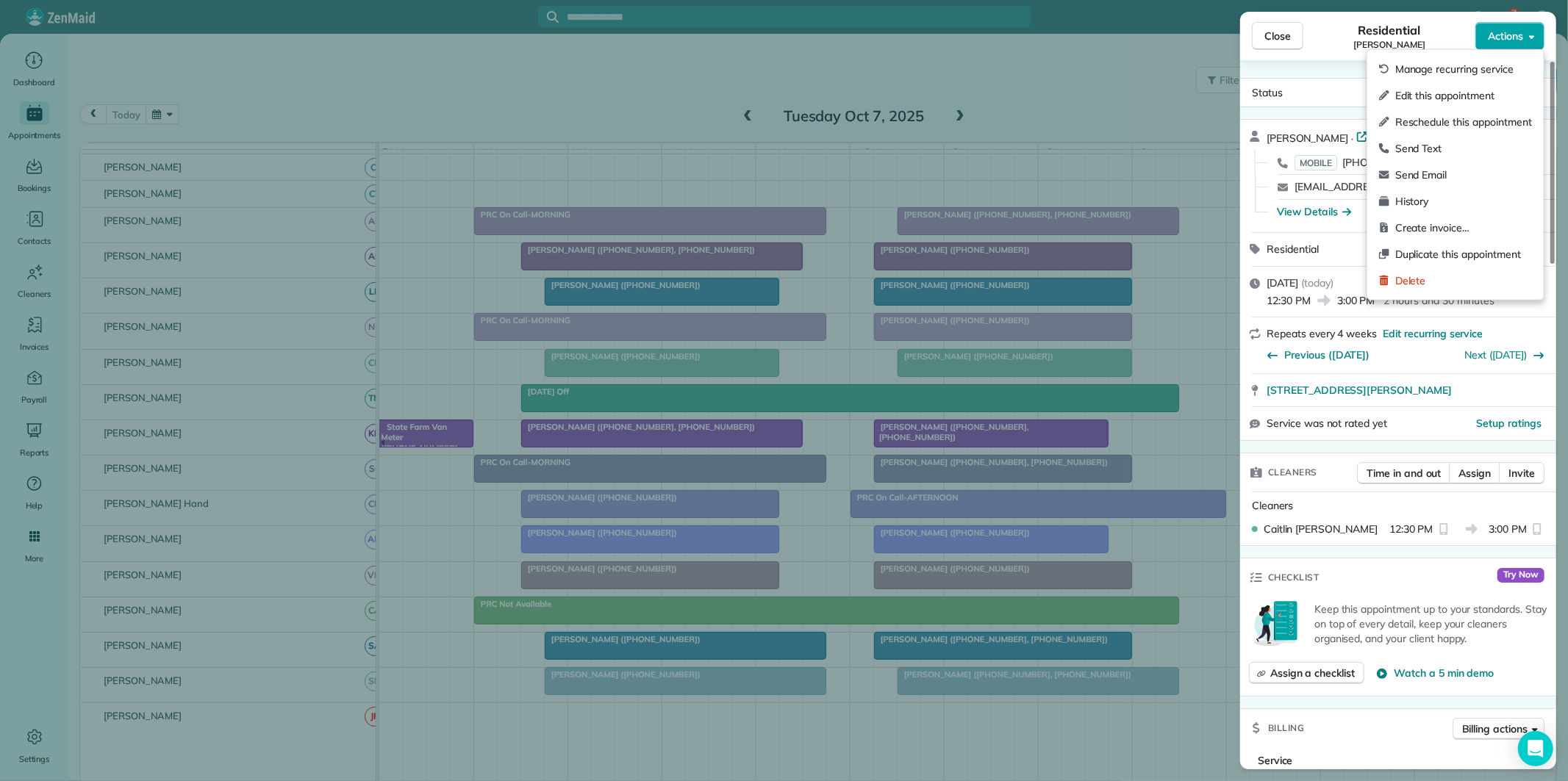
click at [1509, 31] on span "Actions" at bounding box center [1505, 36] width 35 height 14
click at [1455, 91] on span "Edit this appointment" at bounding box center [1462, 96] width 136 height 14
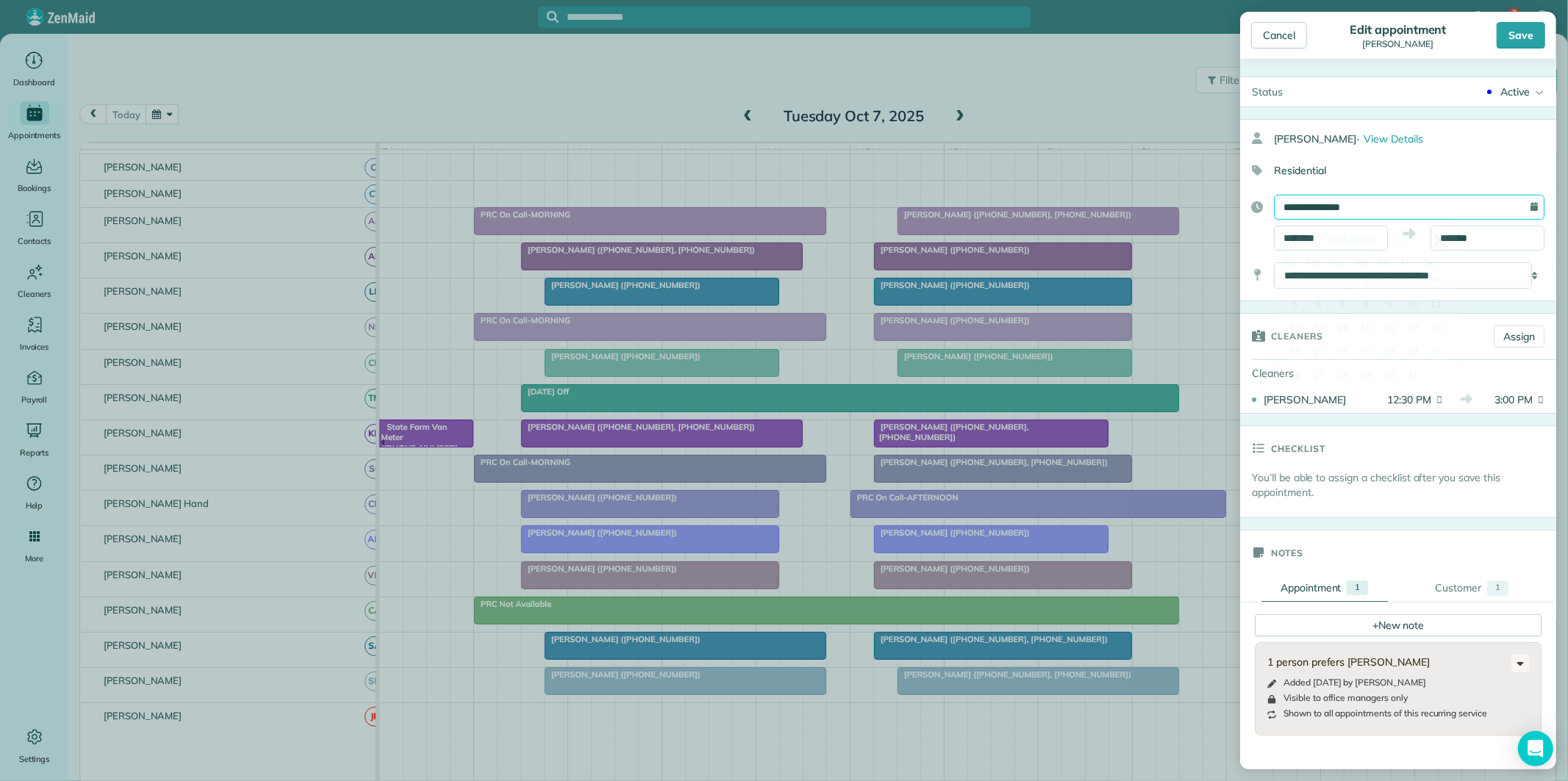
click at [1356, 209] on input "**********" at bounding box center [1408, 208] width 270 height 25
click at [1408, 325] on link "17" at bounding box center [1413, 330] width 23 height 23
type input "**********"
click at [1305, 239] on input "********" at bounding box center [1330, 238] width 114 height 25
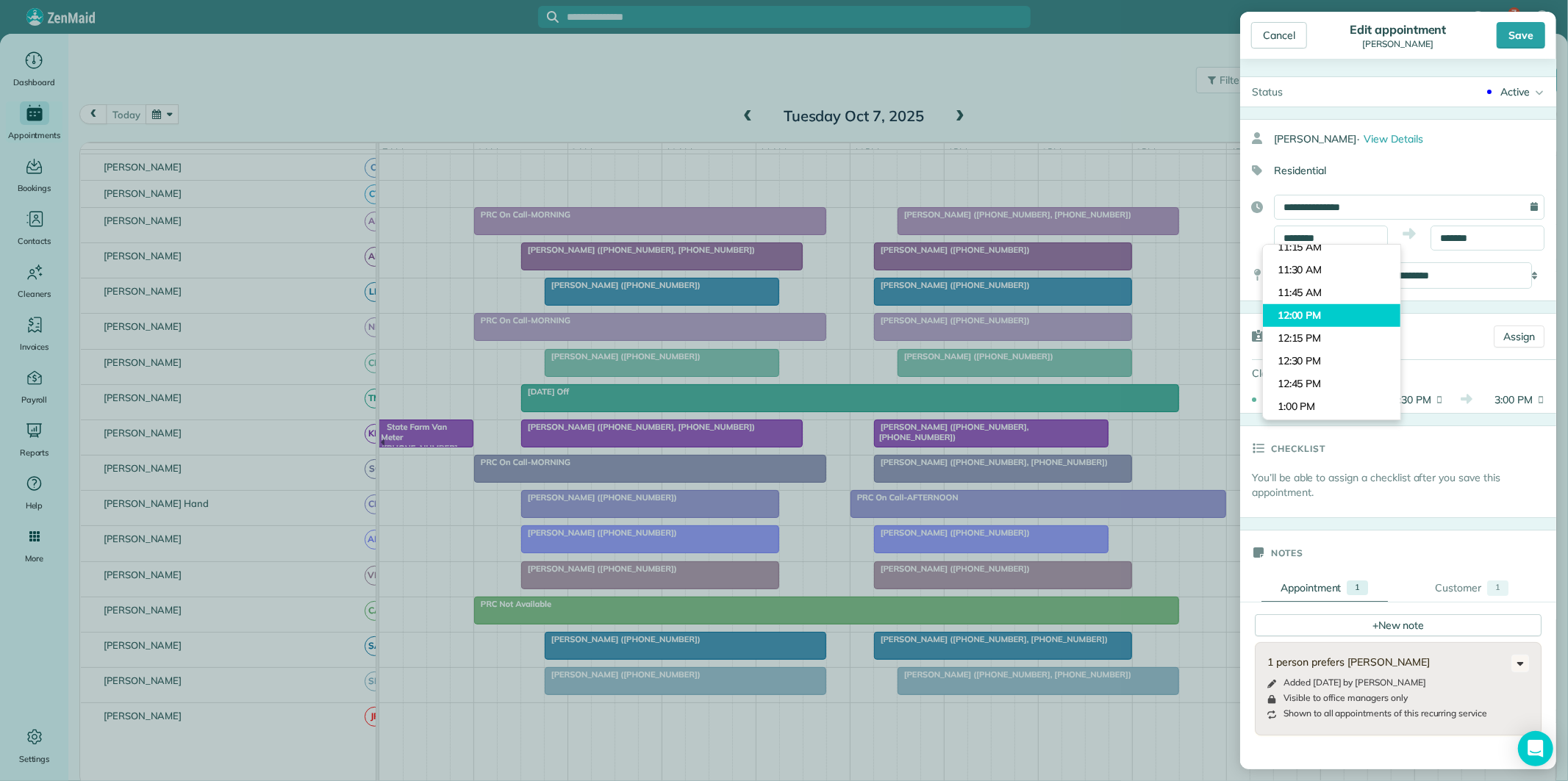
type input "********"
click at [1298, 304] on body "7 CJ Dashboard Appointments Bookings Contacts Cleaners Invoices Payroll Reports…" at bounding box center [784, 390] width 1568 height 781
click at [1526, 37] on div "Save" at bounding box center [1521, 34] width 49 height 26
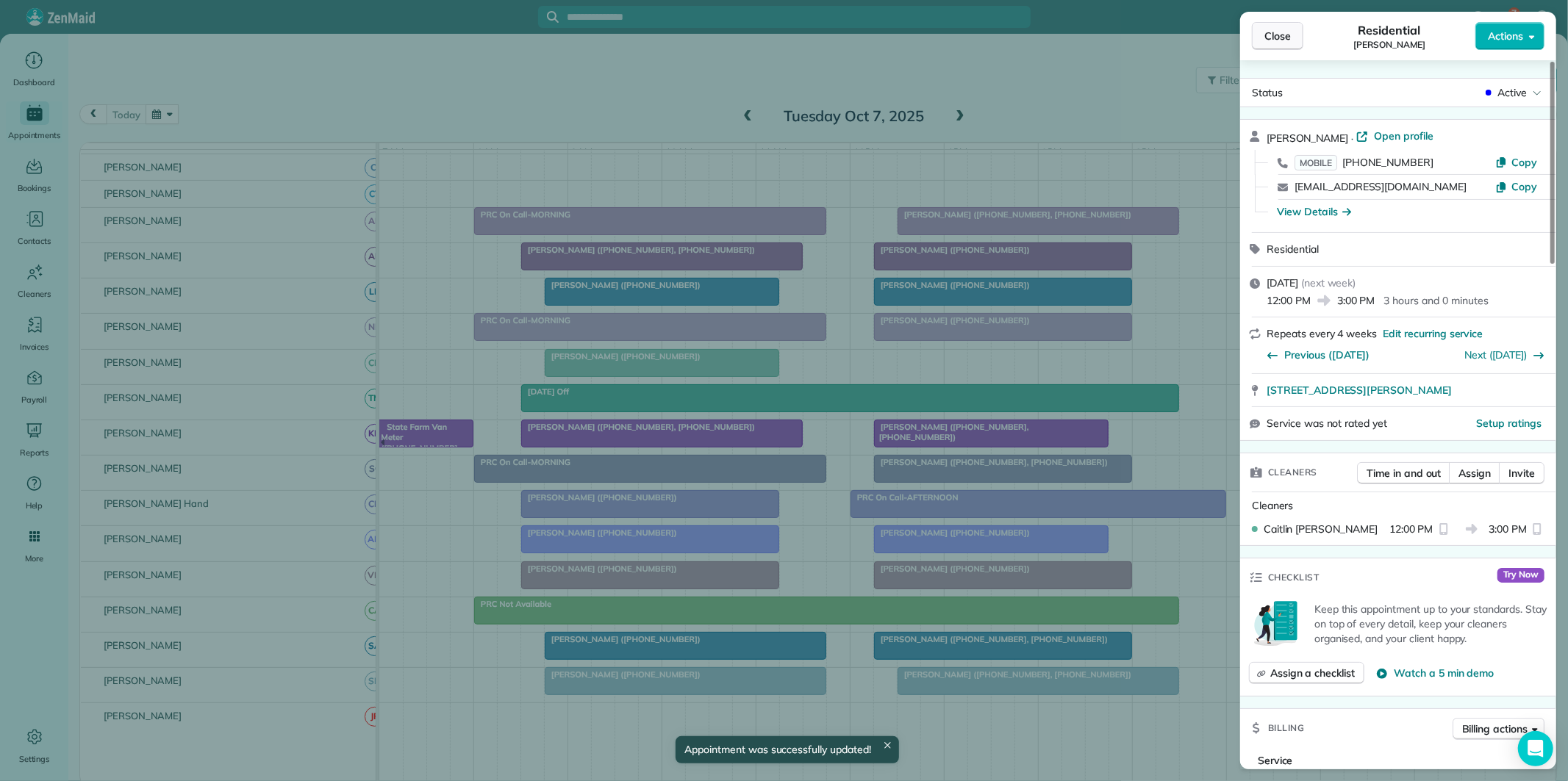
click at [1280, 39] on span "Close" at bounding box center [1277, 36] width 26 height 14
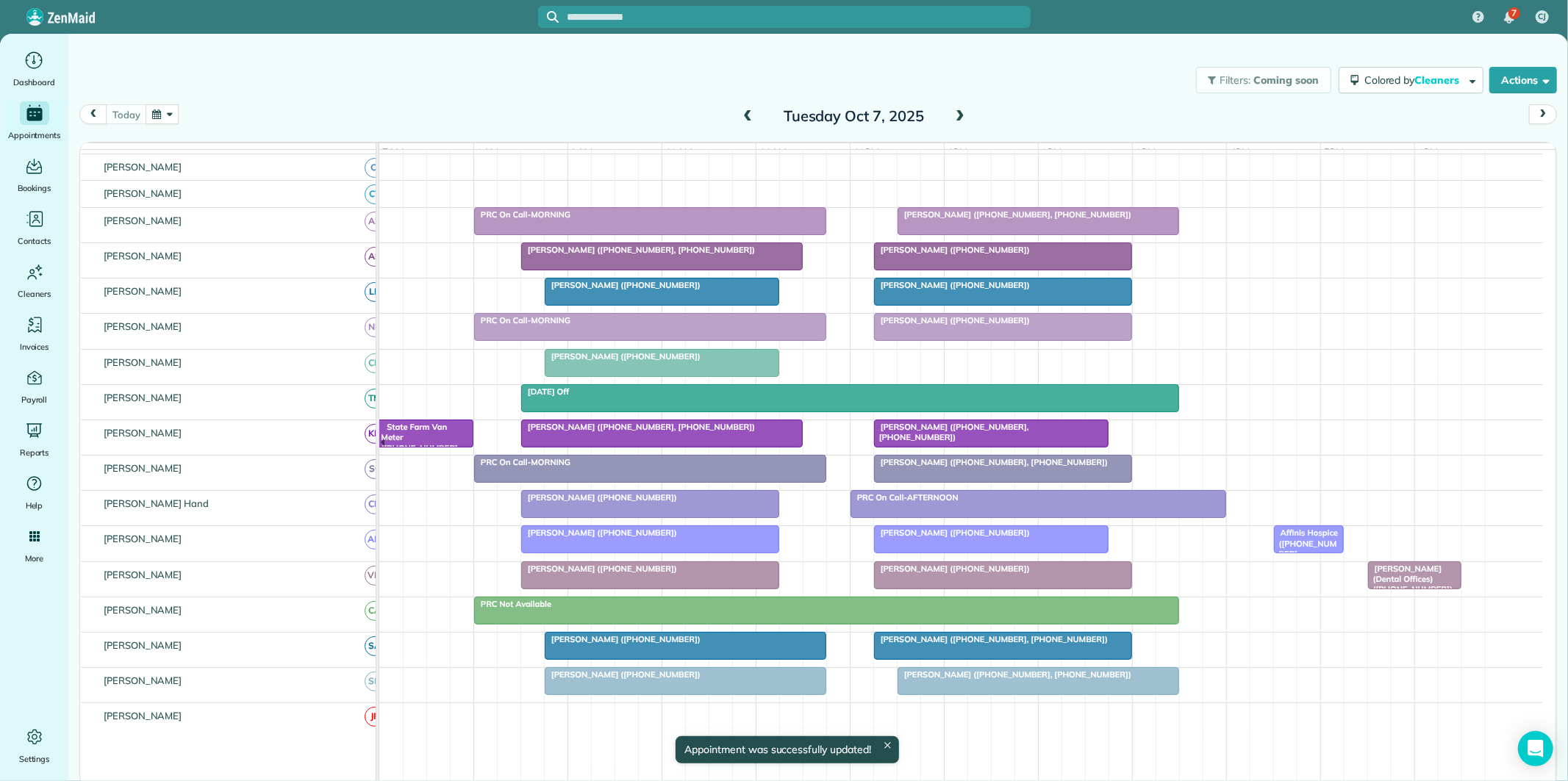
click at [537, 85] on div "Filters: Coming soon Colored by Cleaners Color by Cleaner Color by Team Color b…" at bounding box center [818, 80] width 1499 height 49
click at [164, 107] on button "button" at bounding box center [162, 115] width 33 height 20
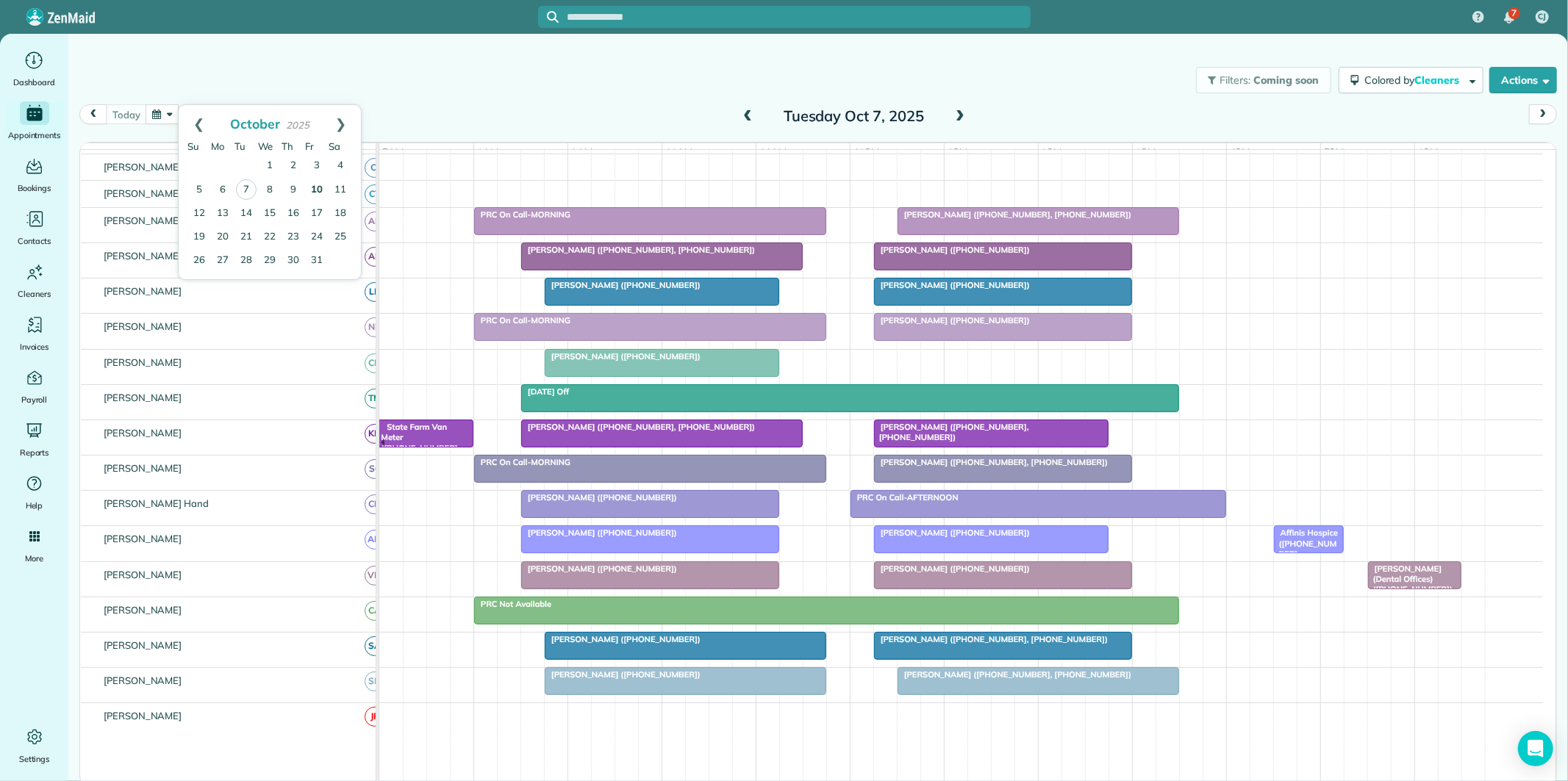
click at [322, 184] on link "10" at bounding box center [317, 191] width 23 height 23
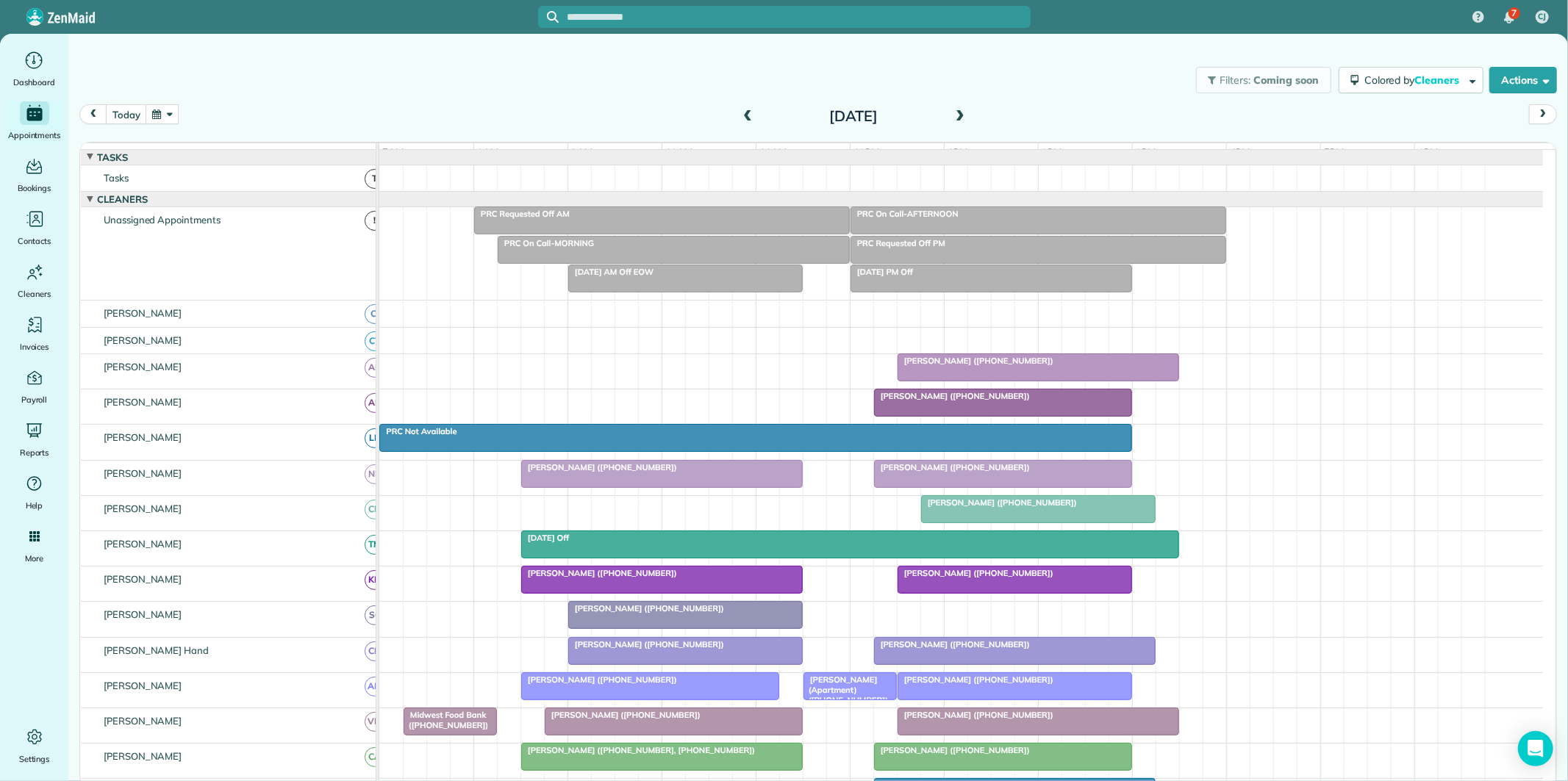
click at [975, 248] on div "PRC Requested Off PM" at bounding box center [1038, 243] width 367 height 10
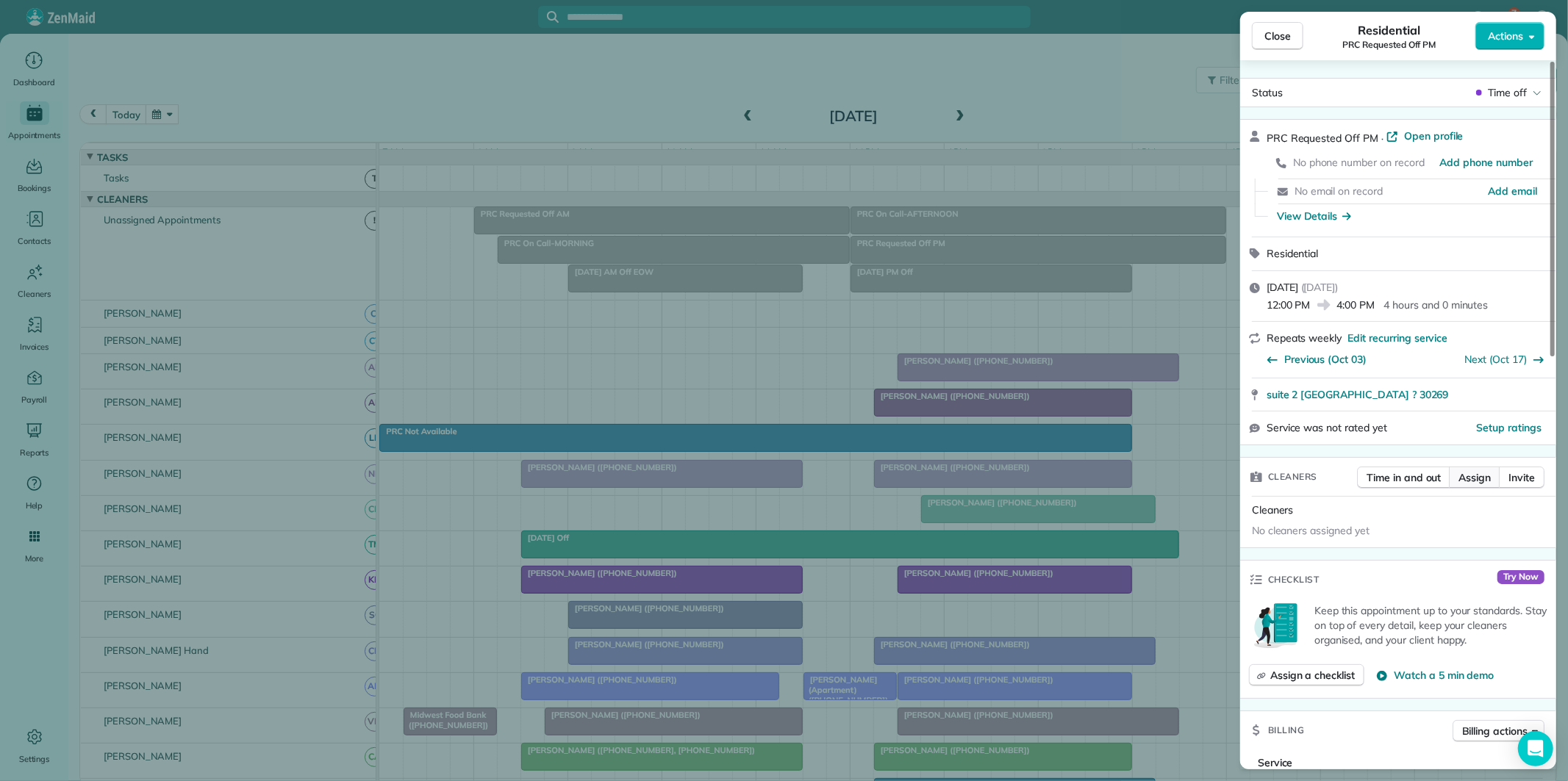
click at [1476, 475] on span "Assign" at bounding box center [1474, 478] width 33 height 14
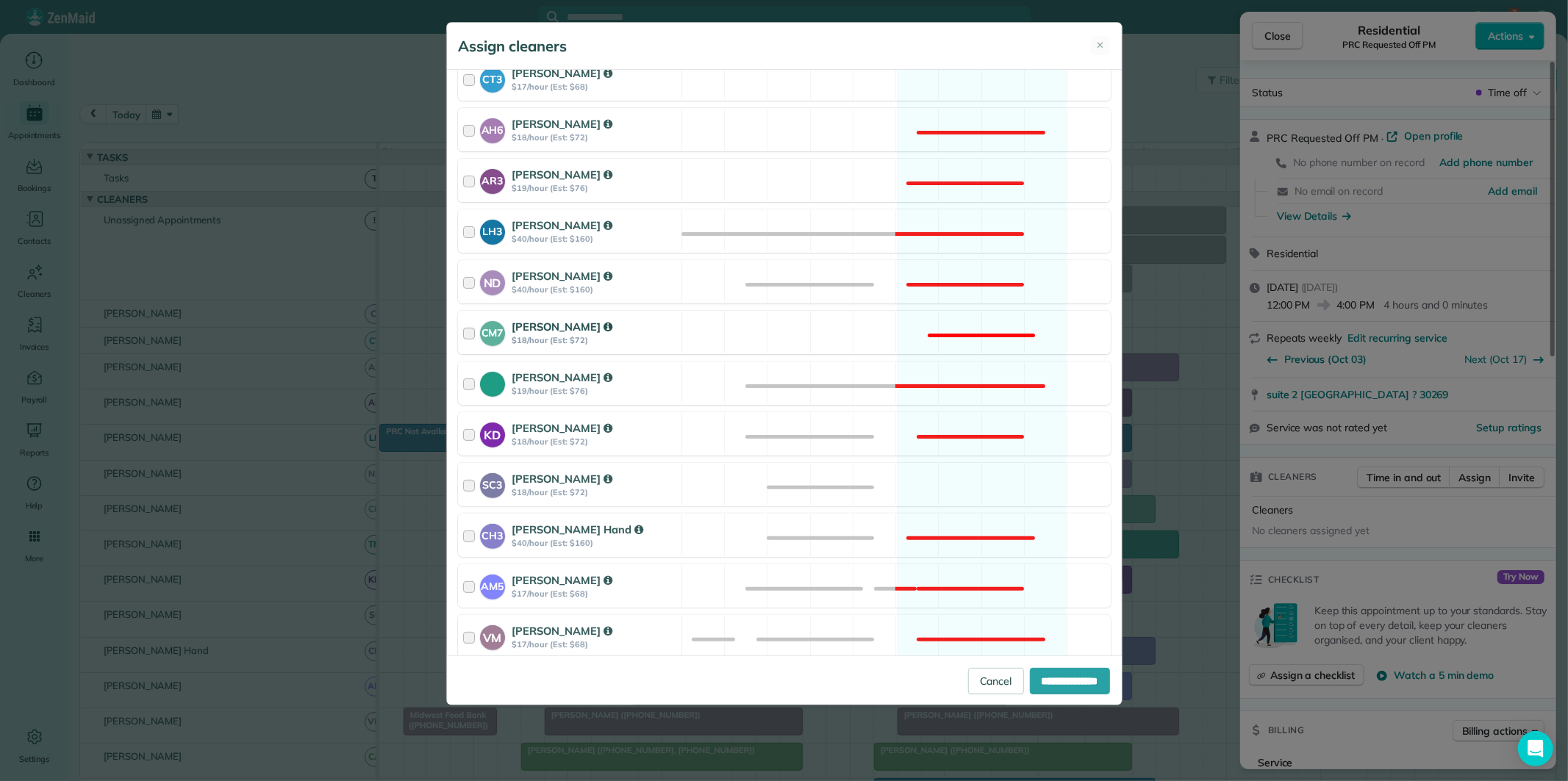
scroll to position [326, 0]
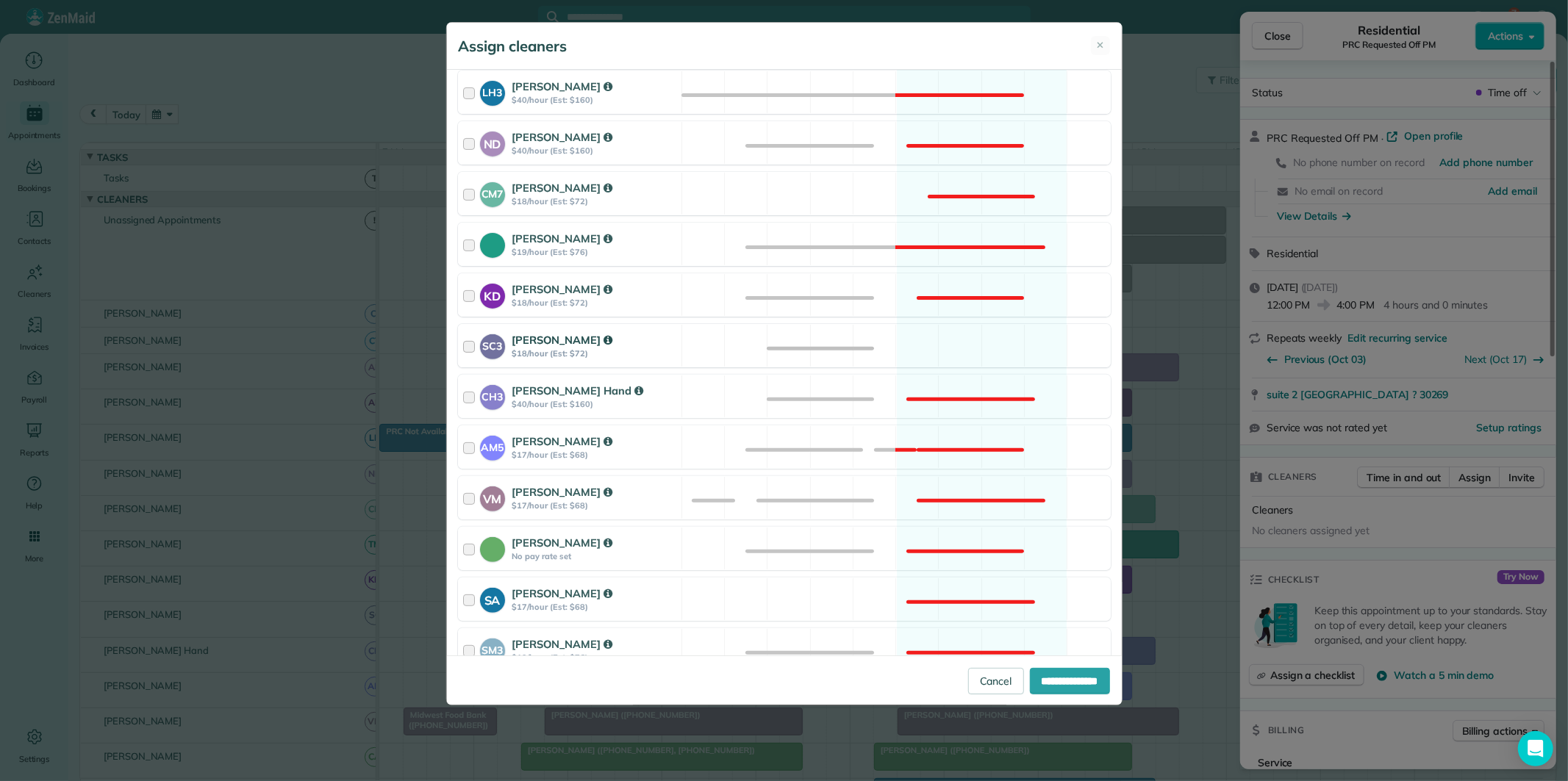
click at [965, 340] on div "SC3 Stephanie Cruz $18/hour (Est: $72) Available" at bounding box center [784, 346] width 653 height 43
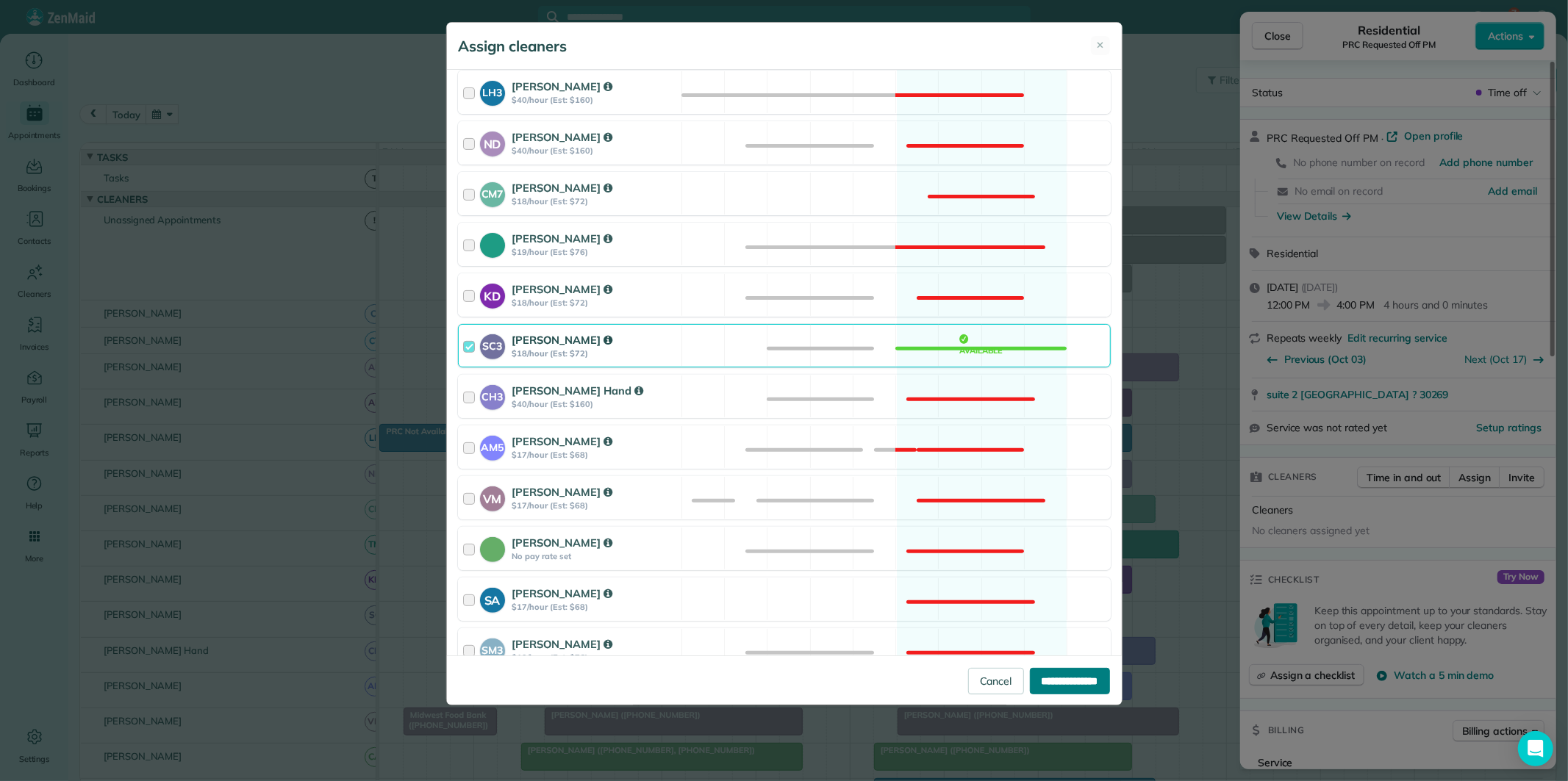
click at [1075, 684] on input "**********" at bounding box center [1069, 681] width 80 height 26
type input "**********"
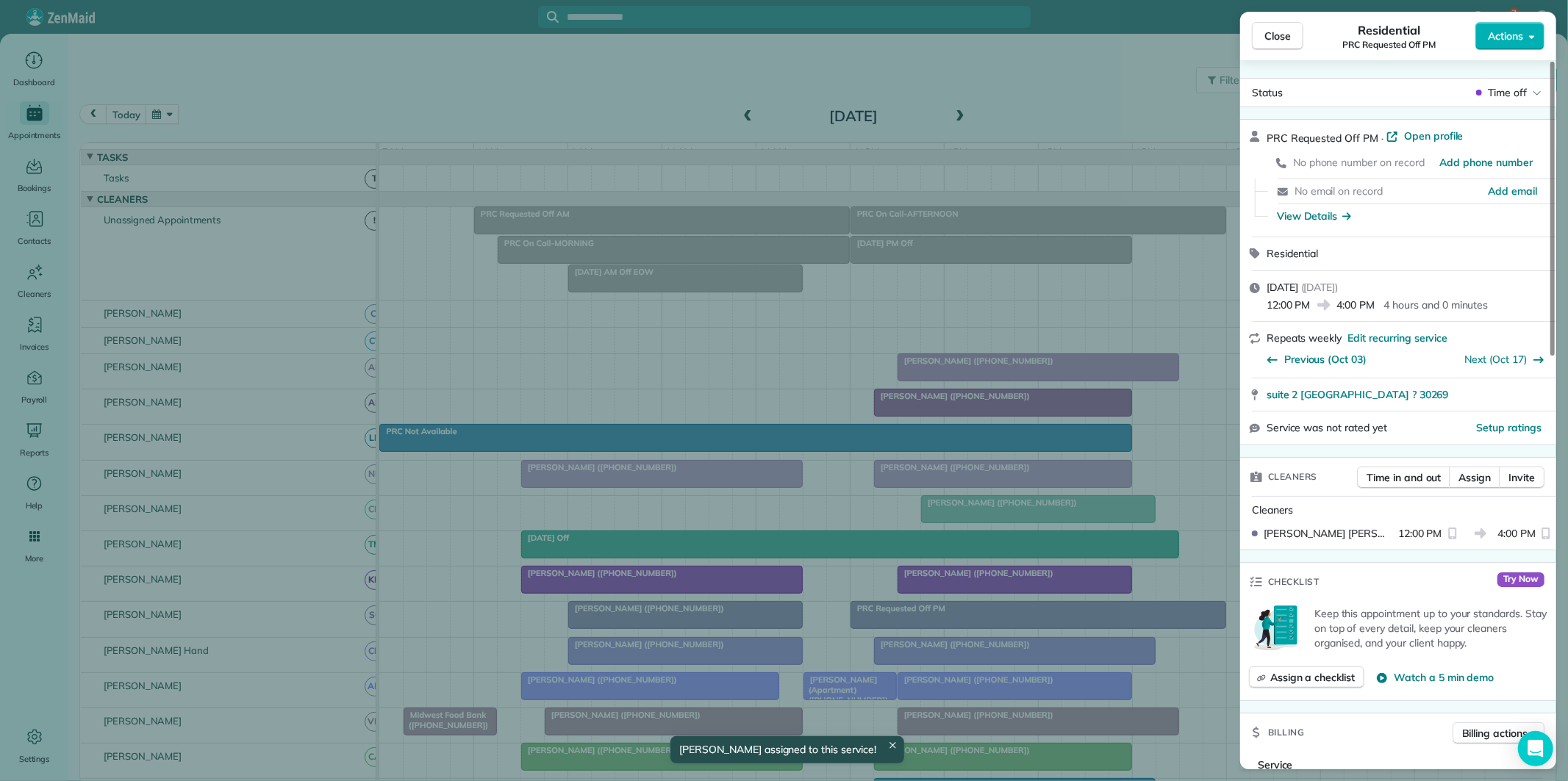
click at [1274, 35] on span "Close" at bounding box center [1277, 36] width 26 height 14
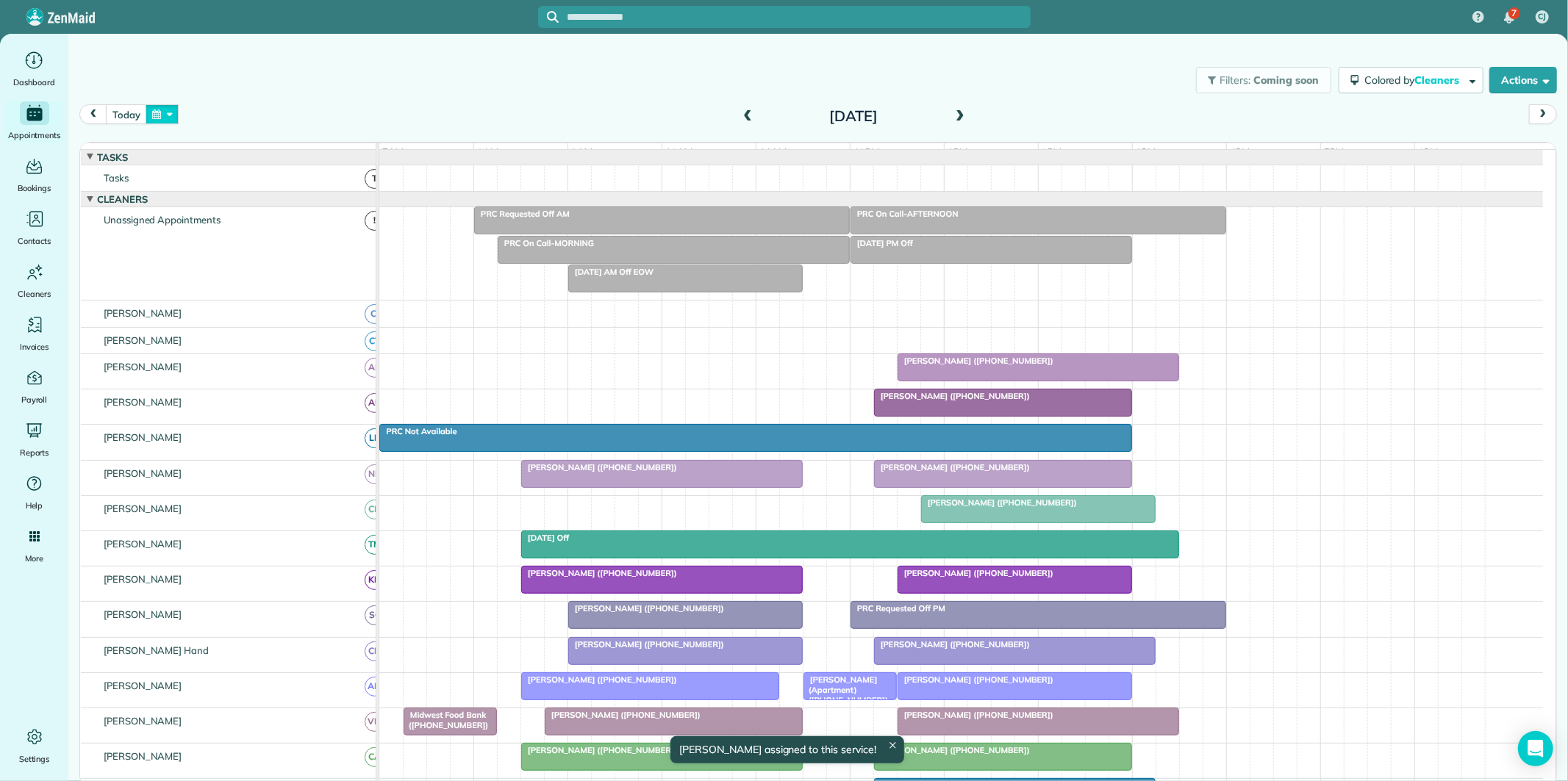
click at [166, 112] on button "button" at bounding box center [162, 115] width 33 height 20
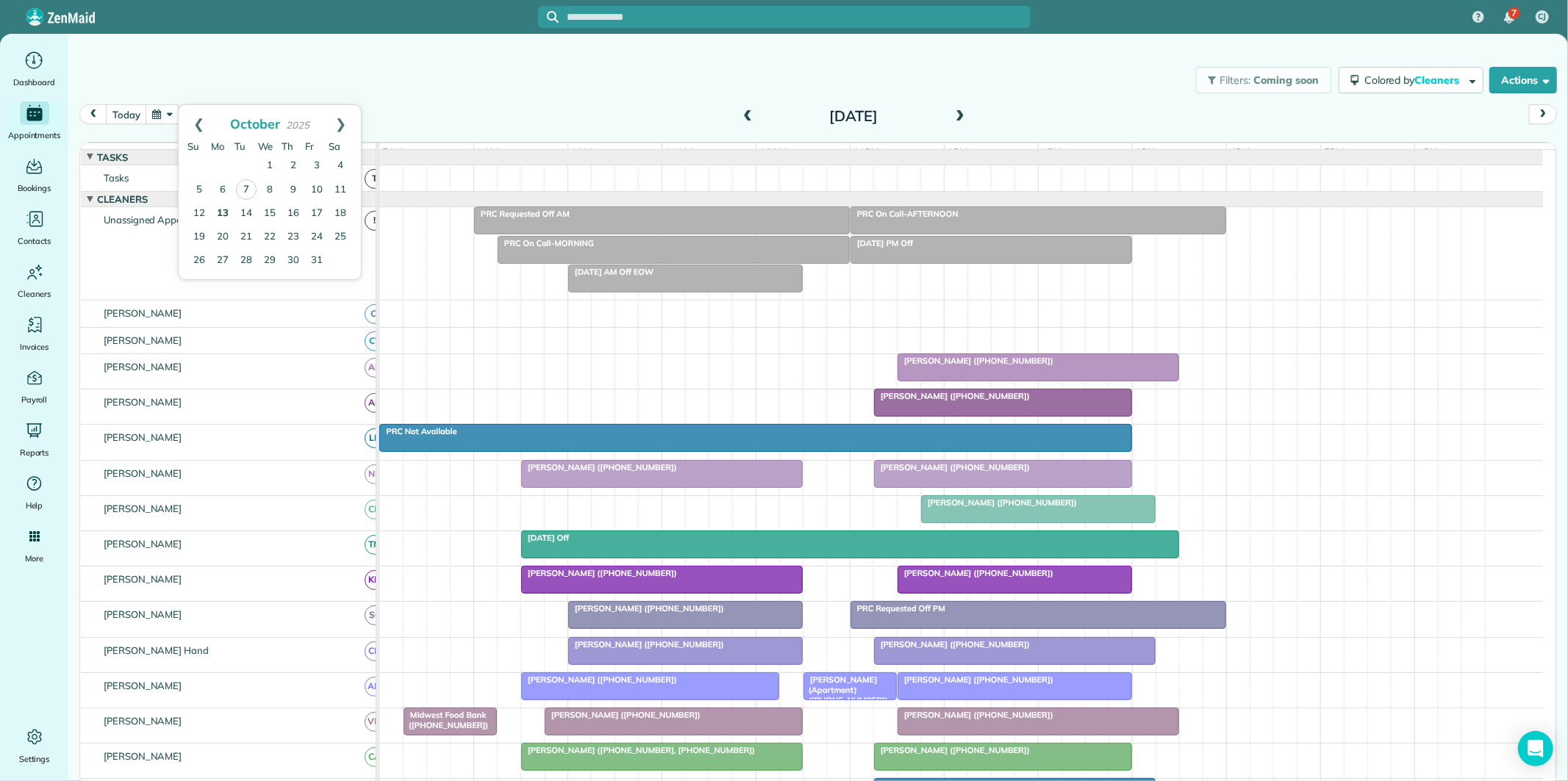
click at [223, 209] on link "13" at bounding box center [223, 214] width 23 height 23
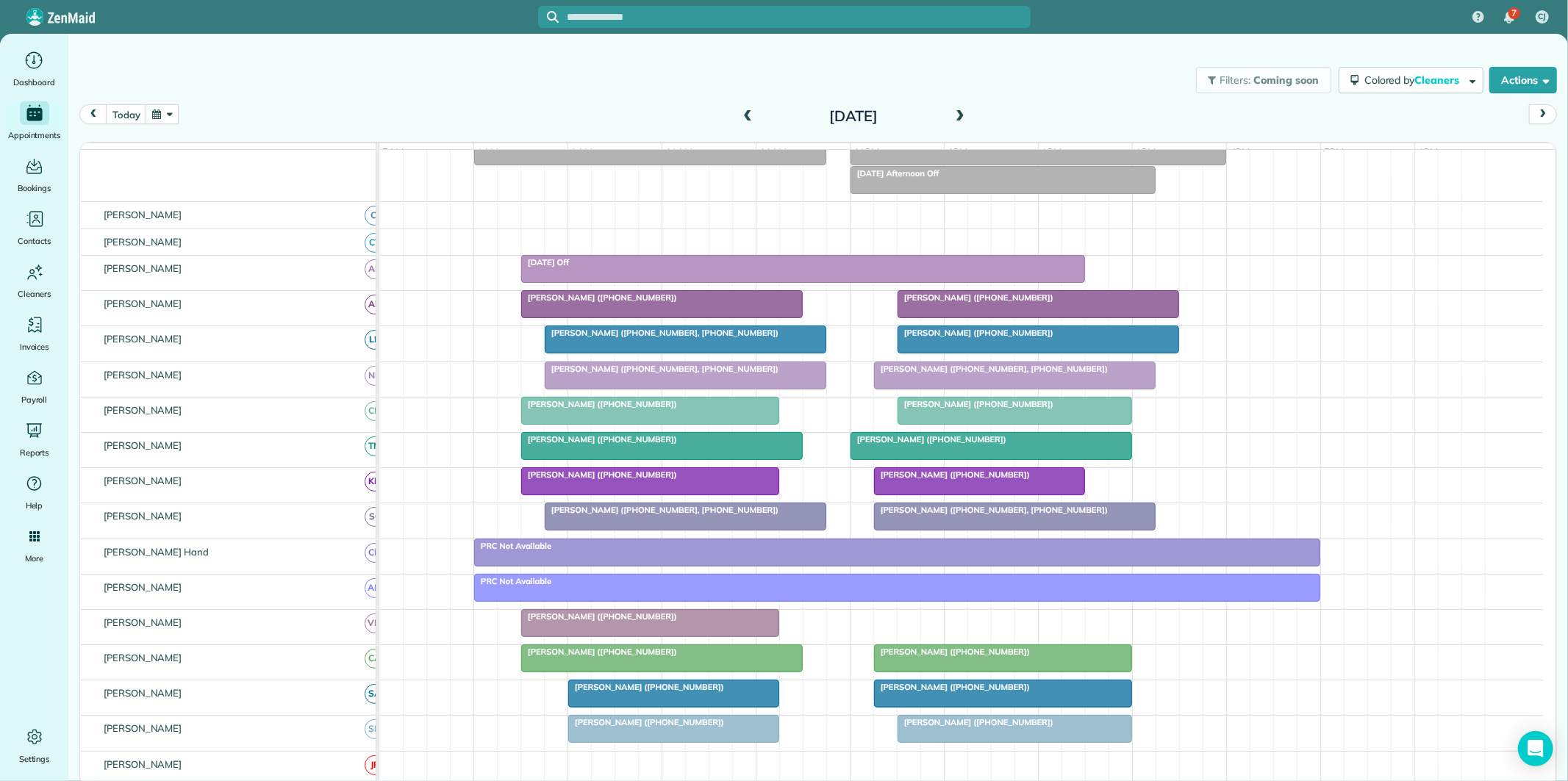
scroll to position [245, 0]
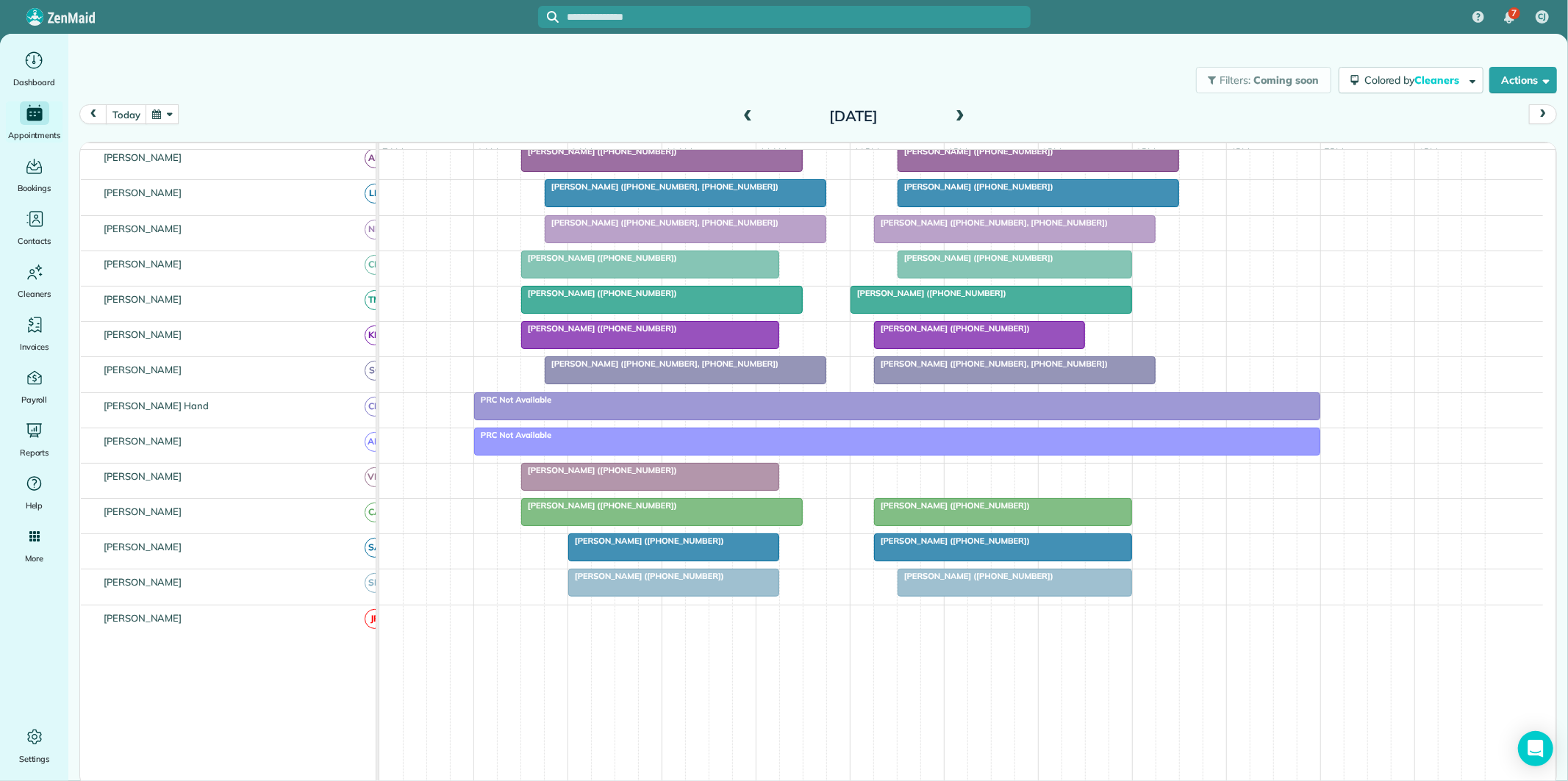
click at [853, 405] on link "PRC Not Available" at bounding box center [897, 406] width 846 height 28
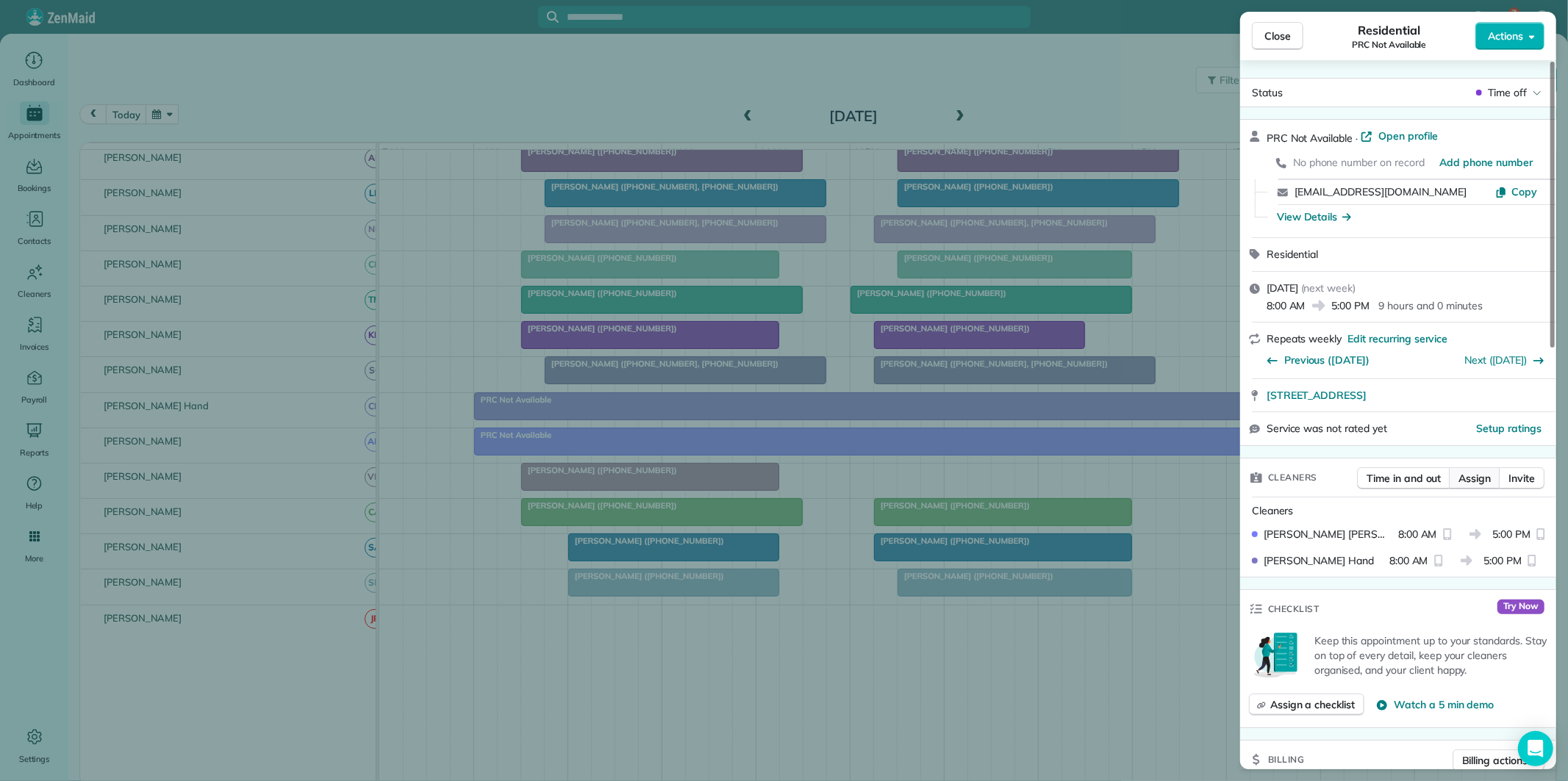
click at [1479, 471] on span "Assign" at bounding box center [1474, 479] width 33 height 14
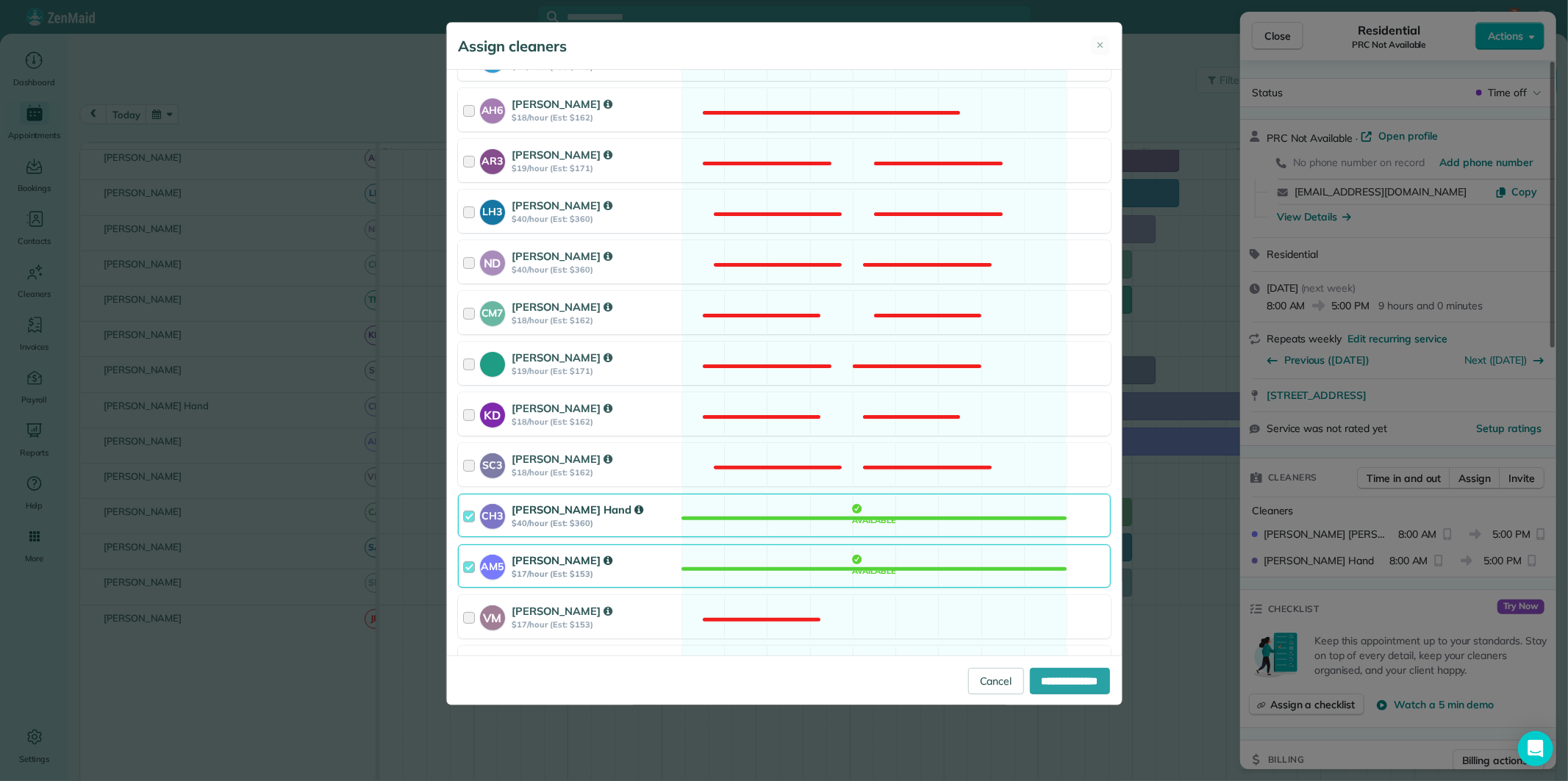
scroll to position [408, 0]
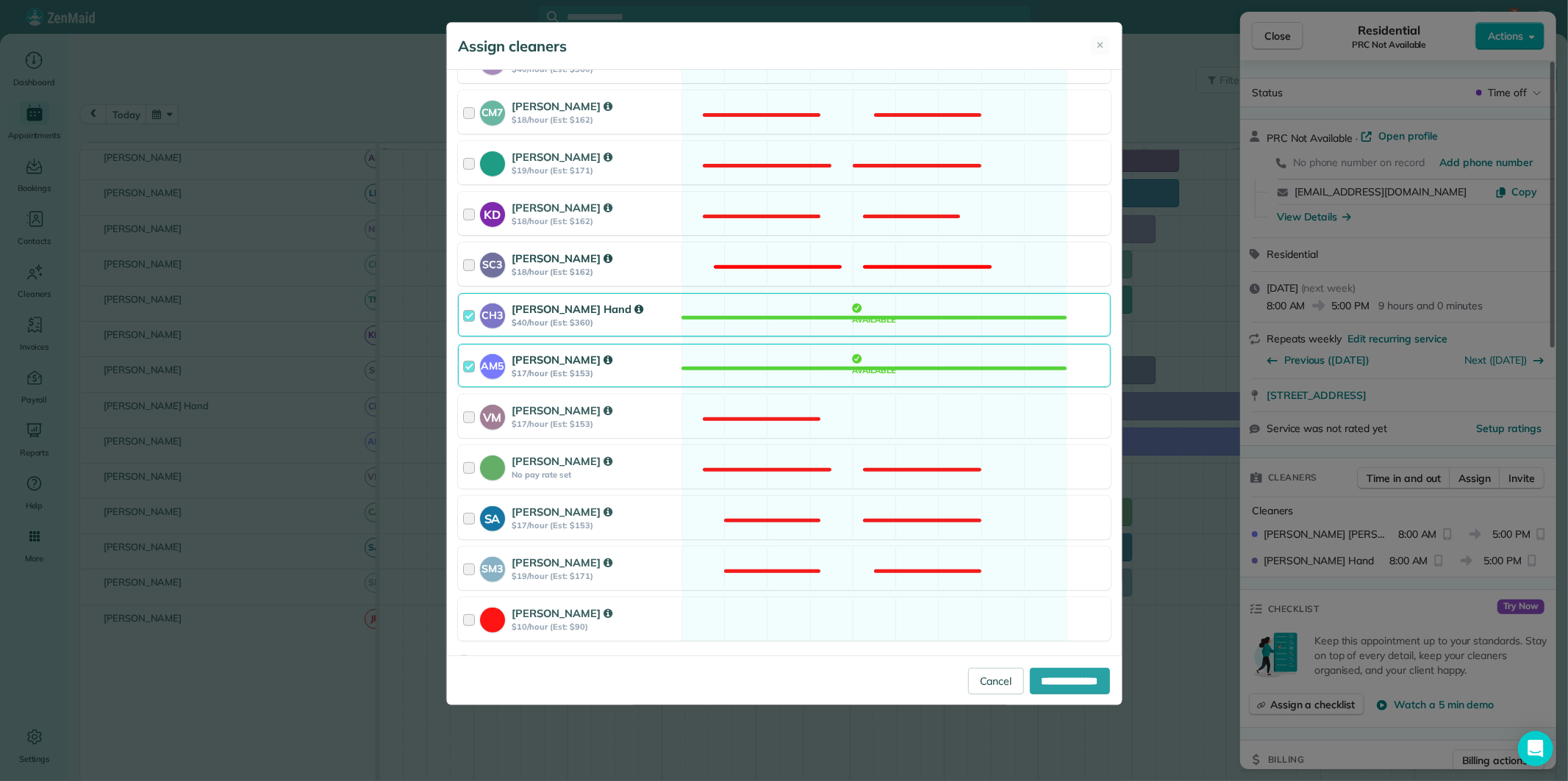
click at [818, 251] on div "SC3 Stephanie Cruz $18/hour (Est: $162) Not available" at bounding box center [784, 265] width 653 height 43
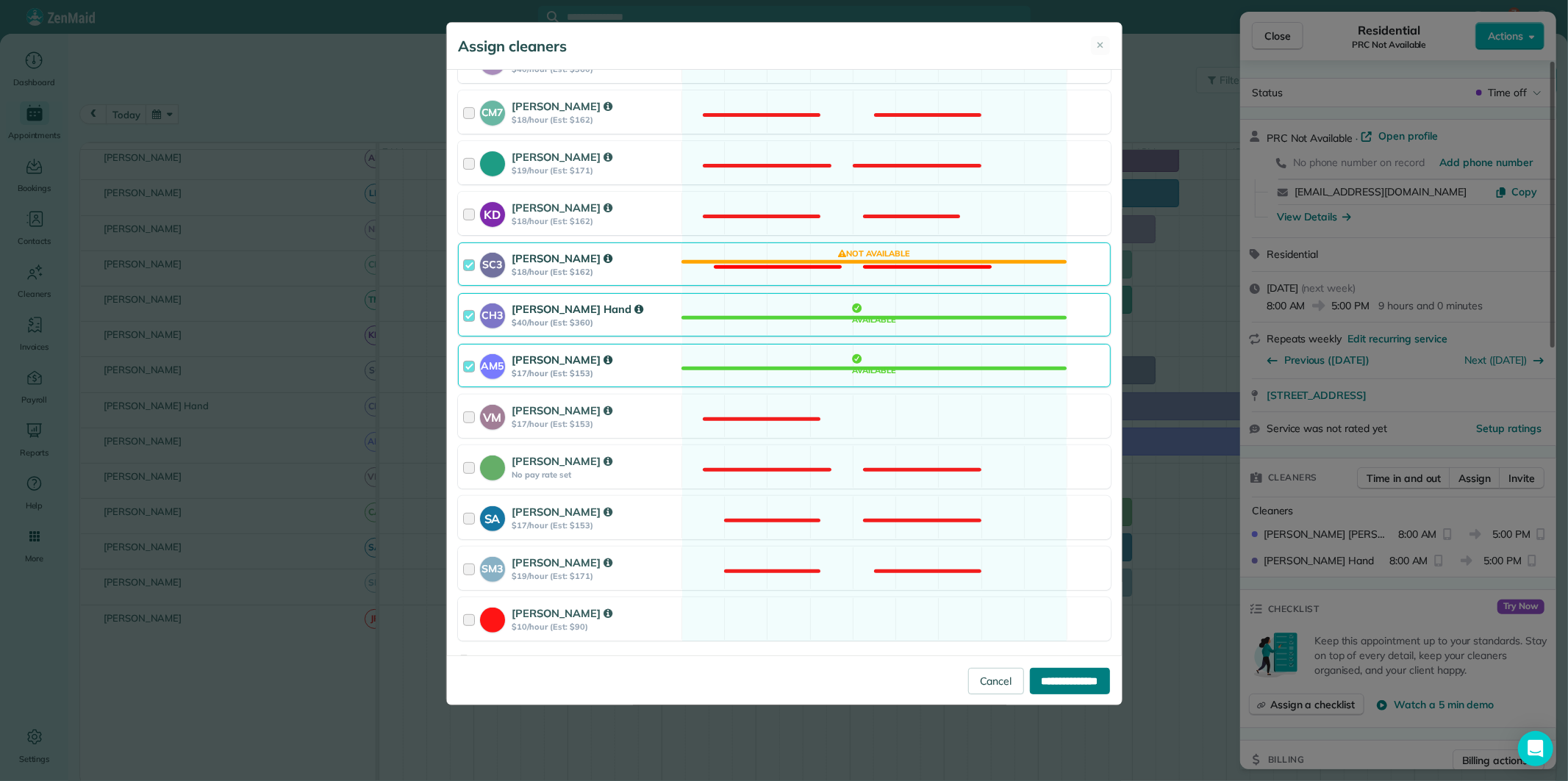
click at [1064, 677] on input "**********" at bounding box center [1069, 681] width 80 height 26
type input "**********"
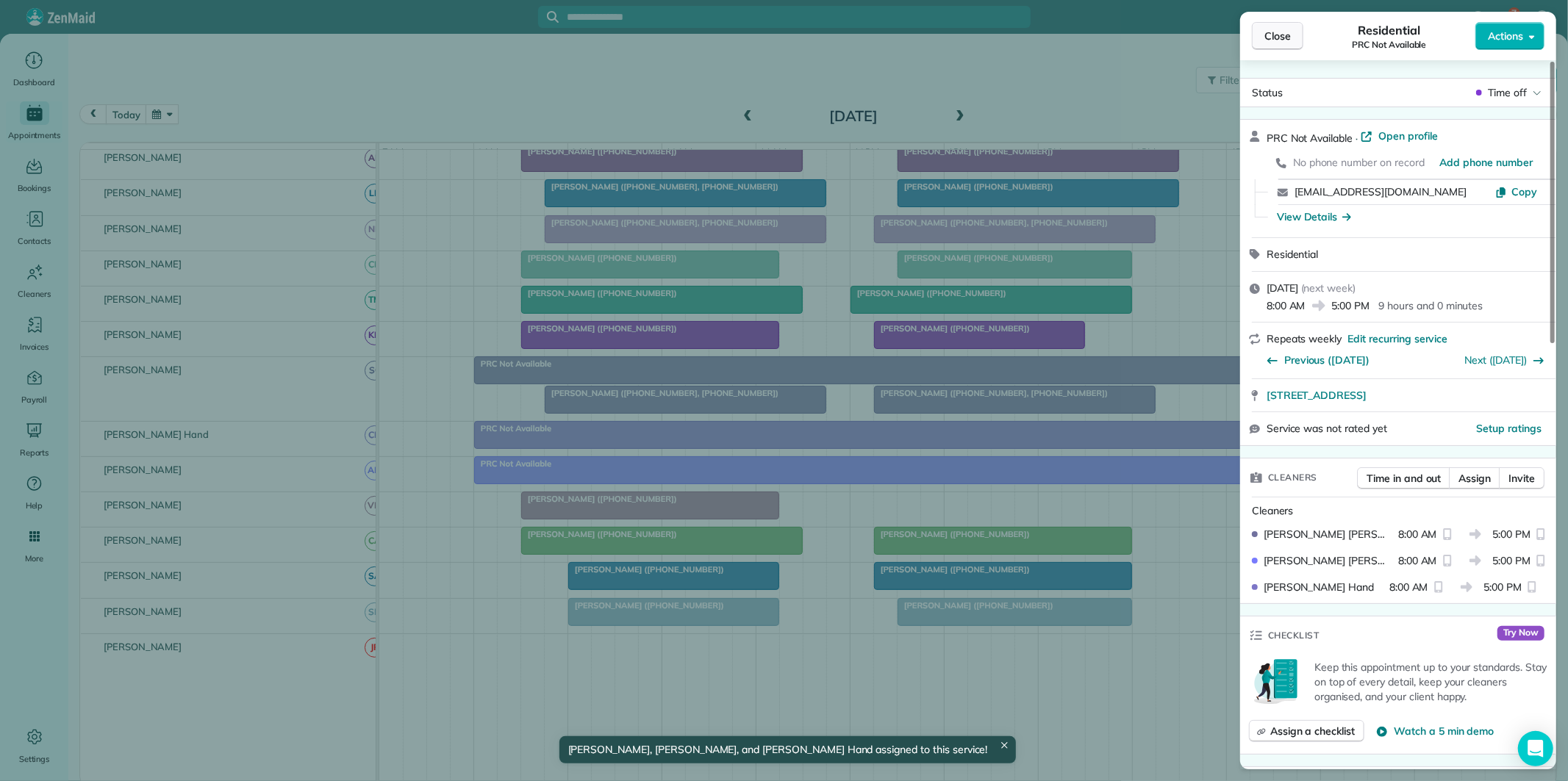
click at [1283, 35] on span "Close" at bounding box center [1277, 36] width 26 height 14
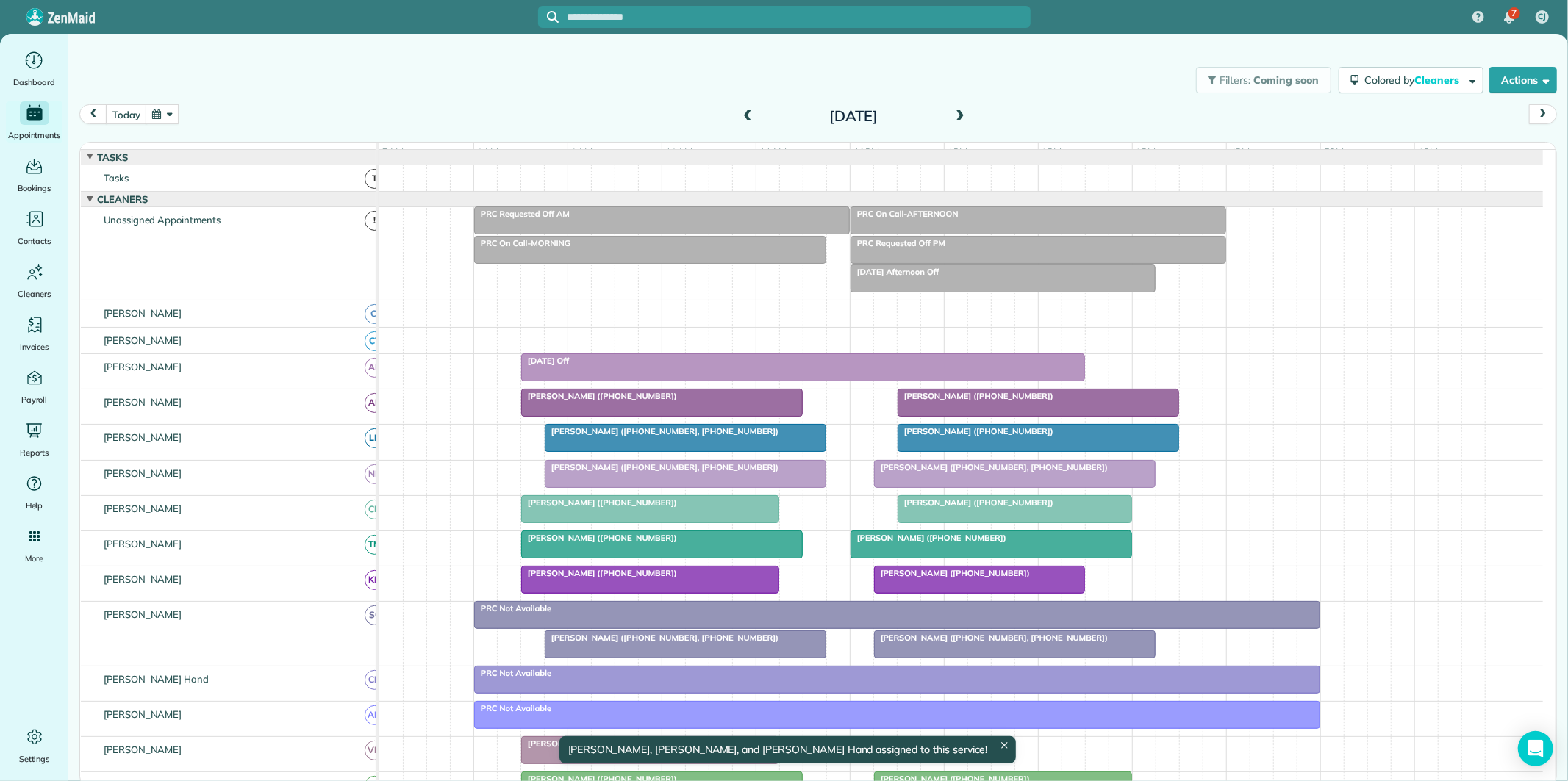
scroll to position [55, 0]
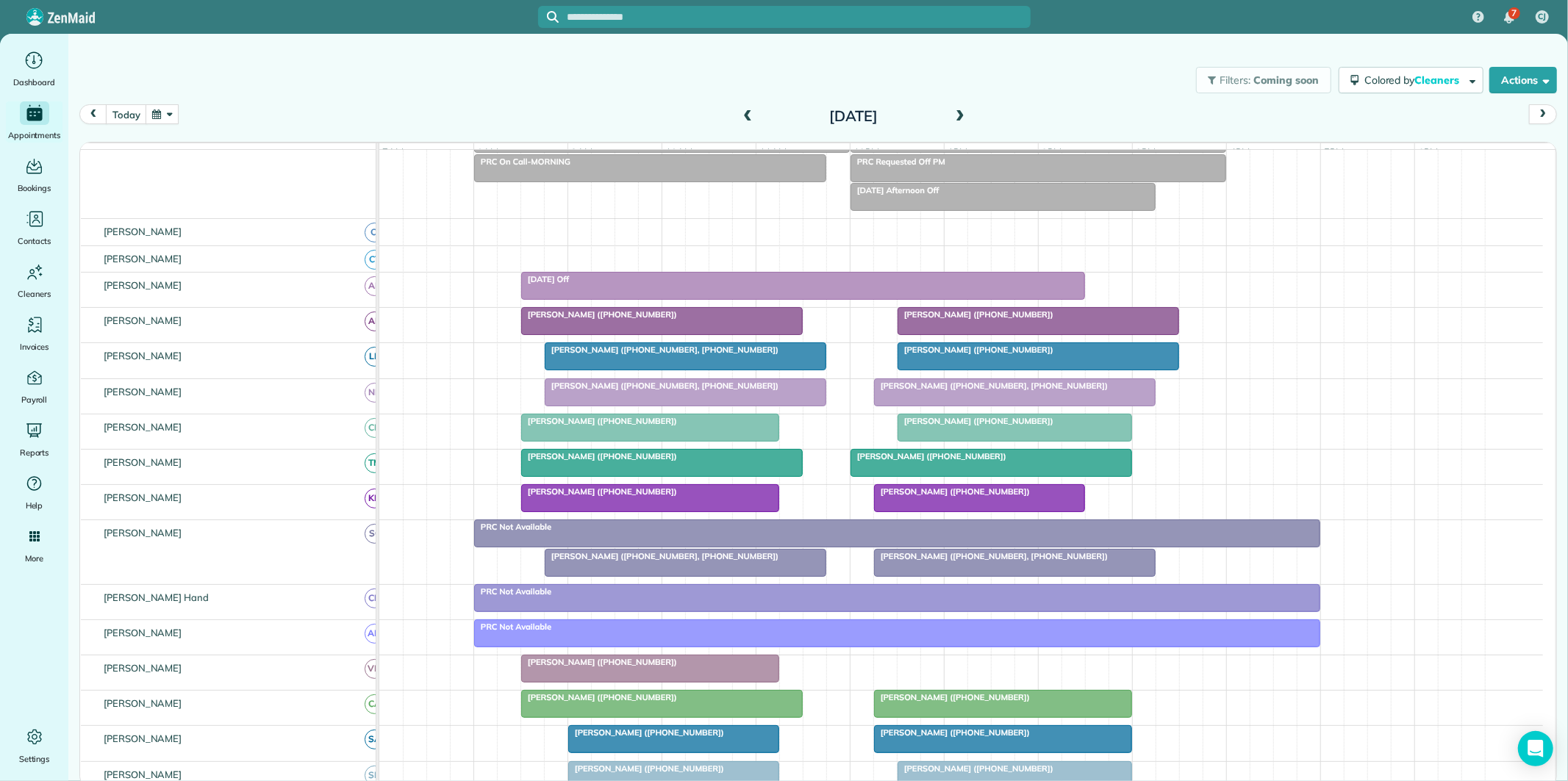
click at [988, 562] on span "Debbie Wrege (+14045023105, +17706326038)" at bounding box center [991, 555] width 235 height 10
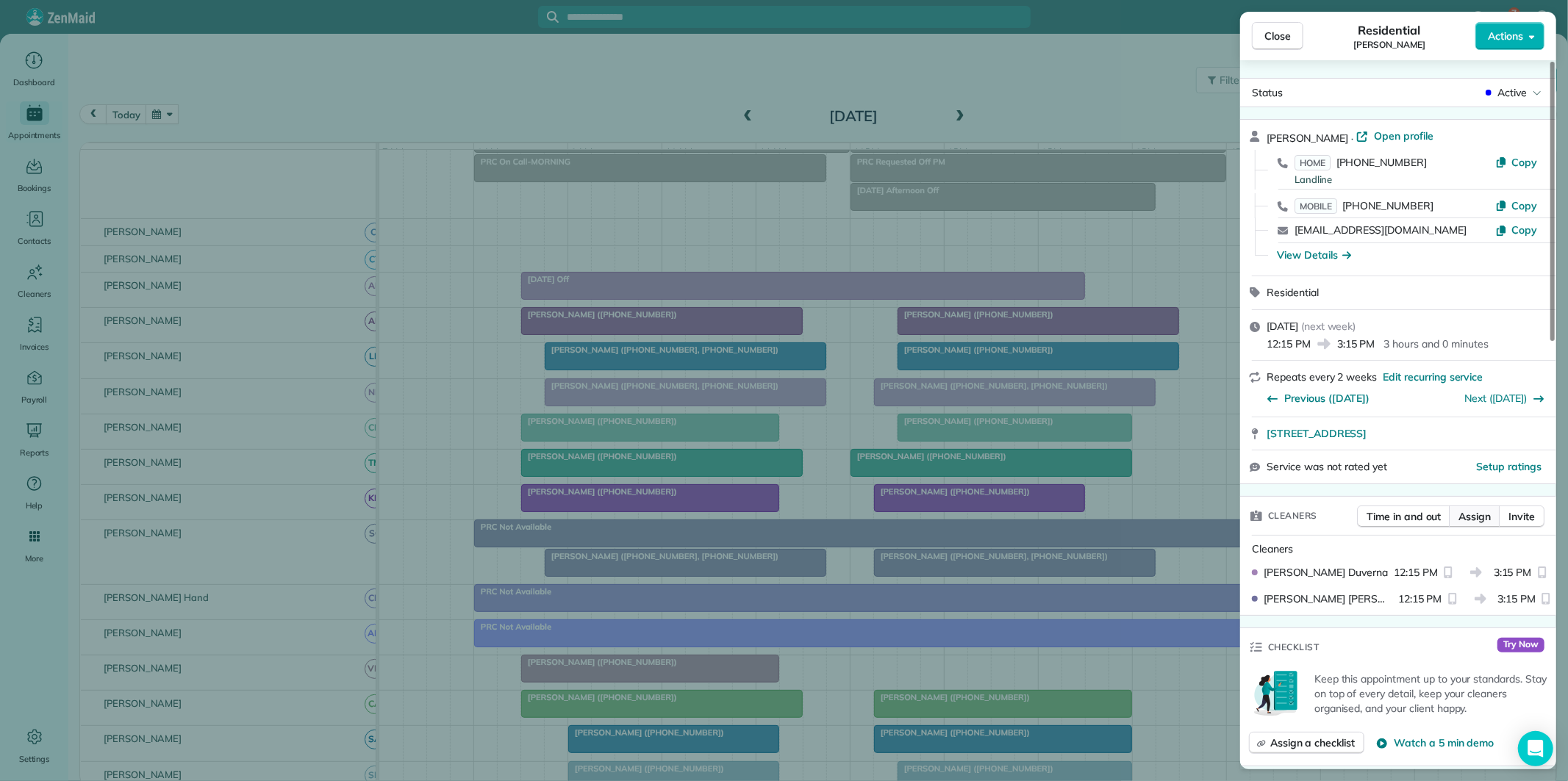
click at [1478, 516] on span "Assign" at bounding box center [1474, 516] width 33 height 14
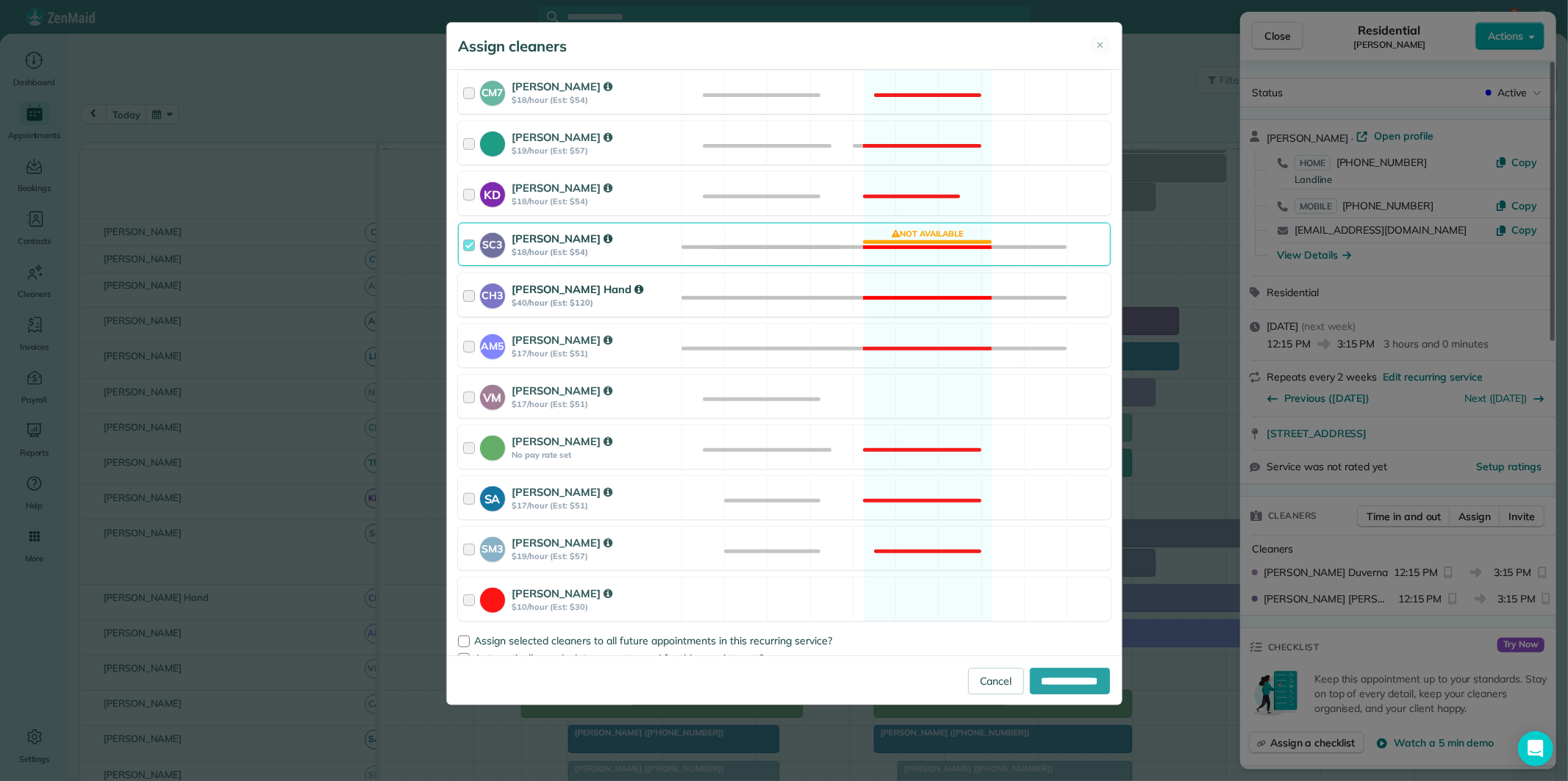
drag, startPoint x: 929, startPoint y: 395, endPoint x: 947, endPoint y: 302, distance: 94.7
click at [929, 395] on div "VM Victoria Minix $17/hour (Est: $51) Available" at bounding box center [784, 396] width 653 height 43
click at [933, 244] on div "SC3 Stephanie Cruz $18/hour (Est: $54) Not available" at bounding box center [784, 245] width 653 height 43
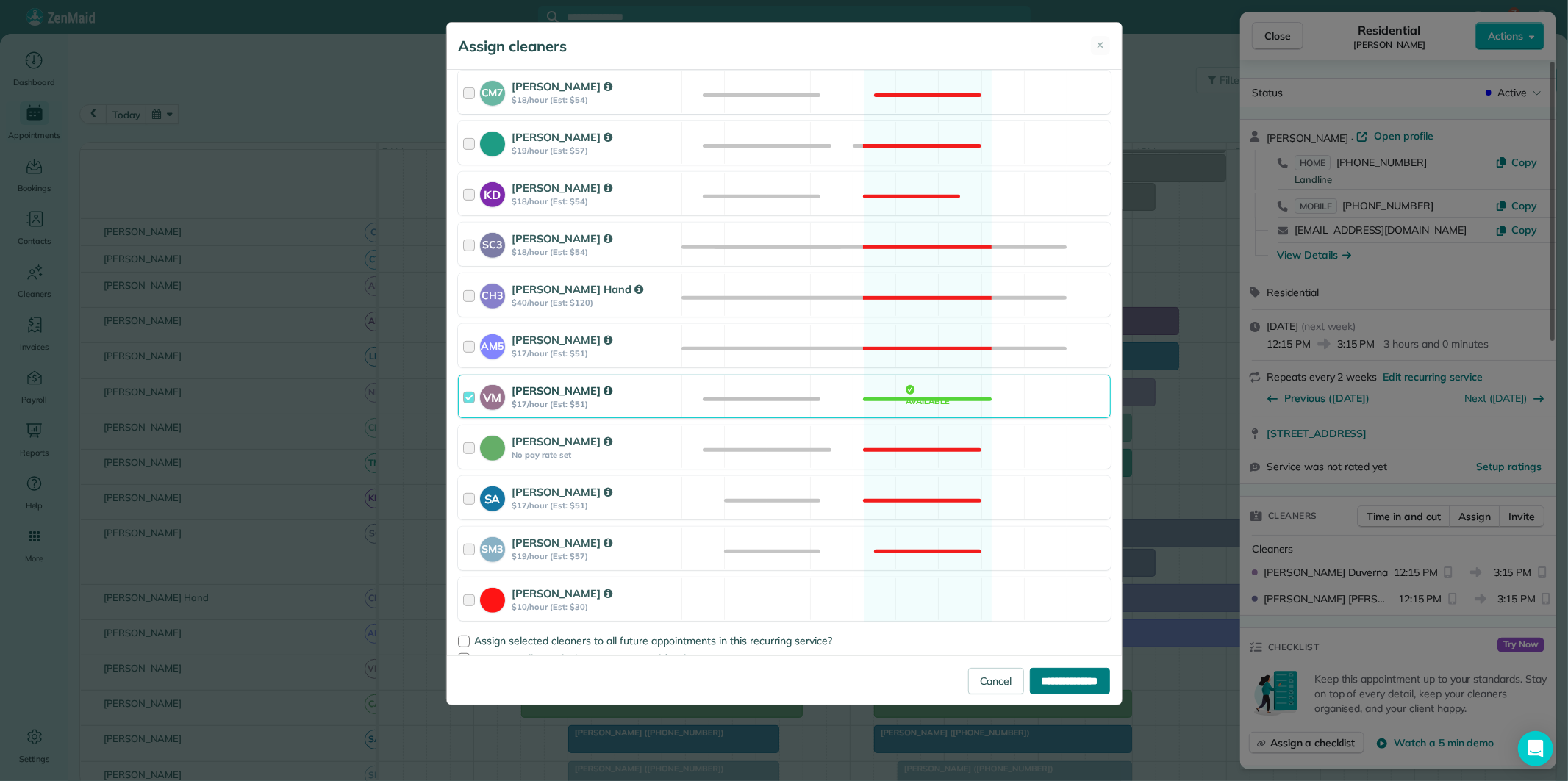
click at [1051, 682] on input "**********" at bounding box center [1069, 681] width 80 height 26
type input "**********"
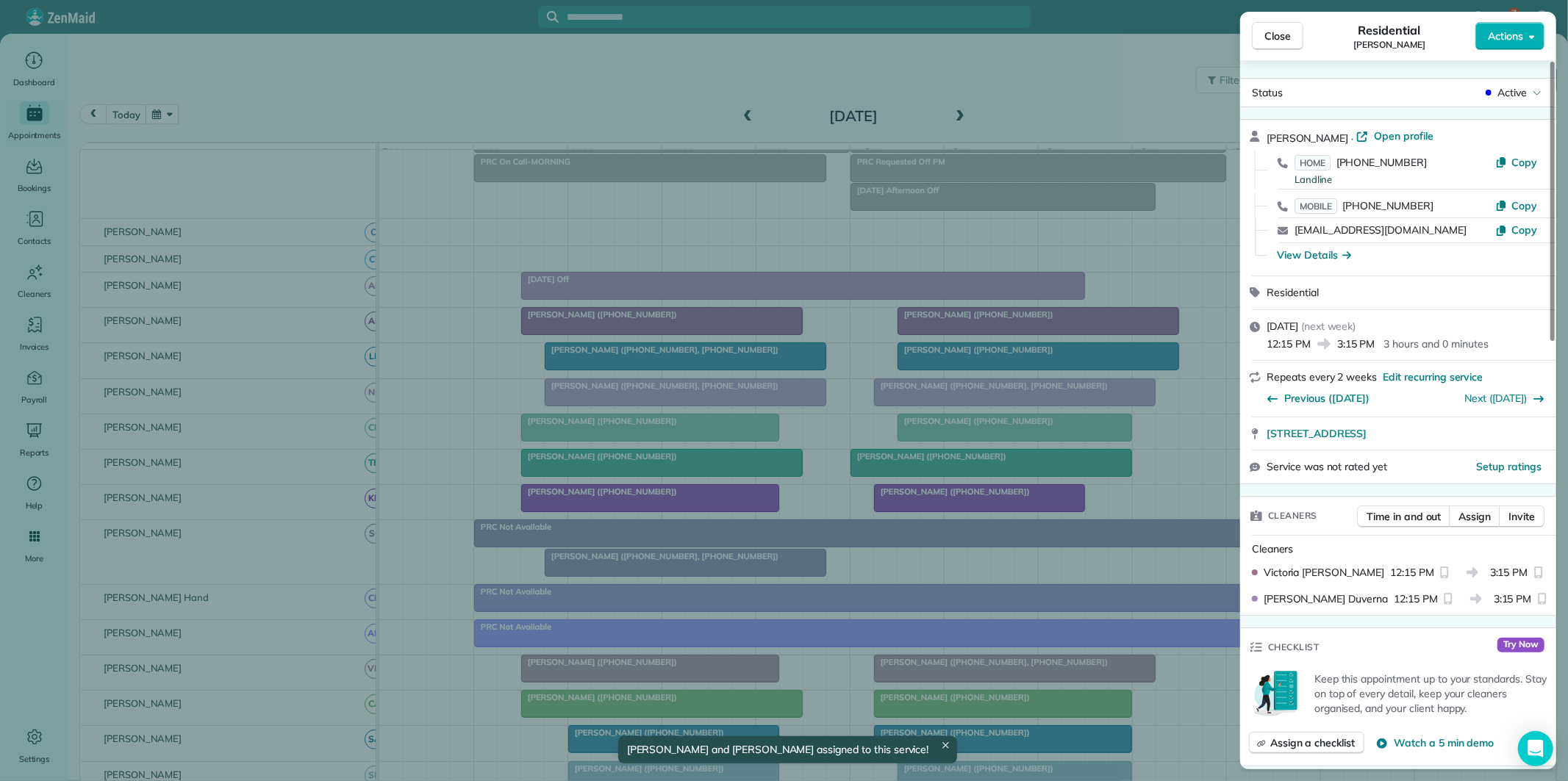
drag, startPoint x: 1281, startPoint y: 21, endPoint x: 1277, endPoint y: 33, distance: 12.6
click at [1281, 24] on button "Close" at bounding box center [1277, 35] width 51 height 28
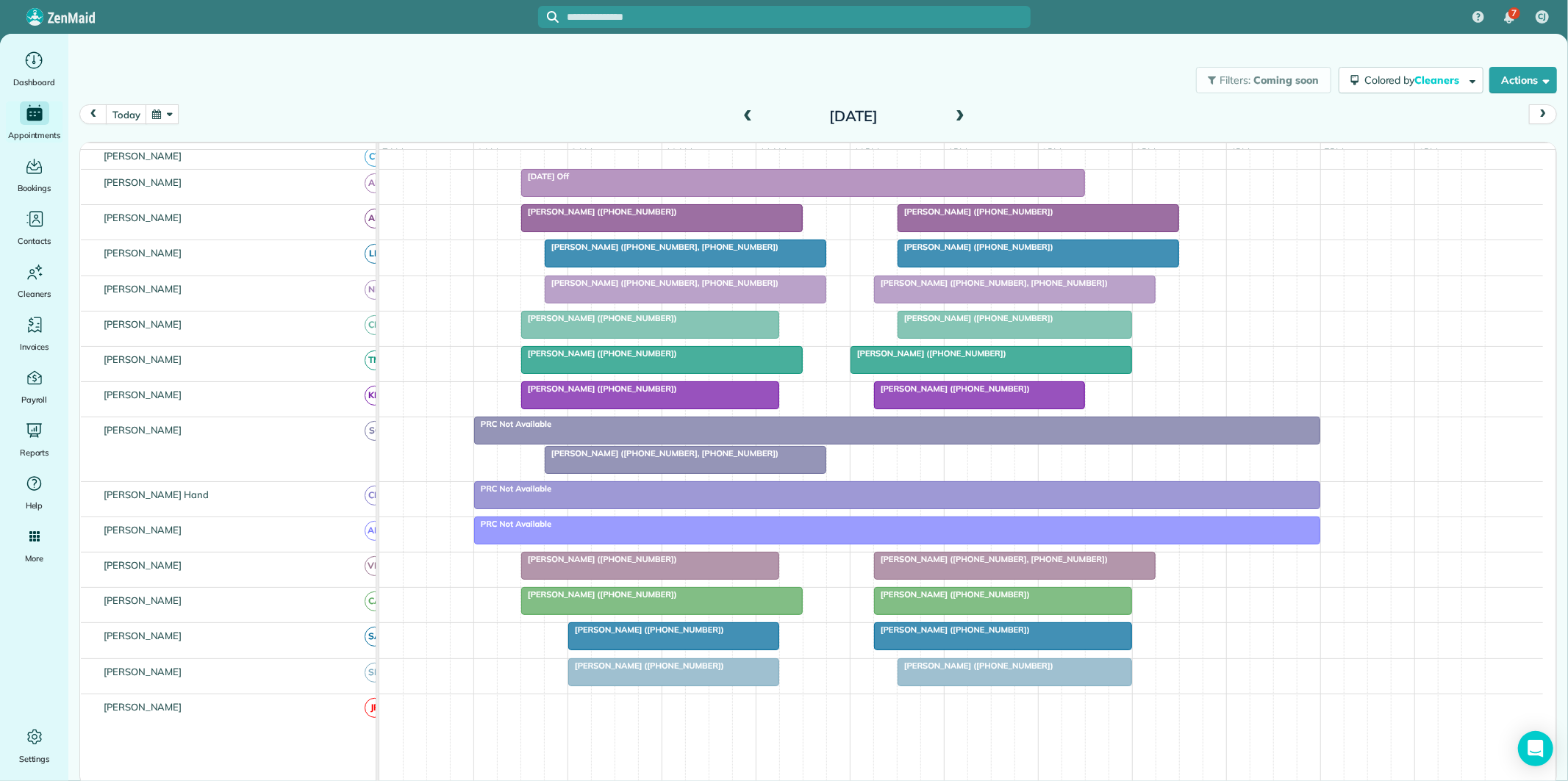
scroll to position [163, 0]
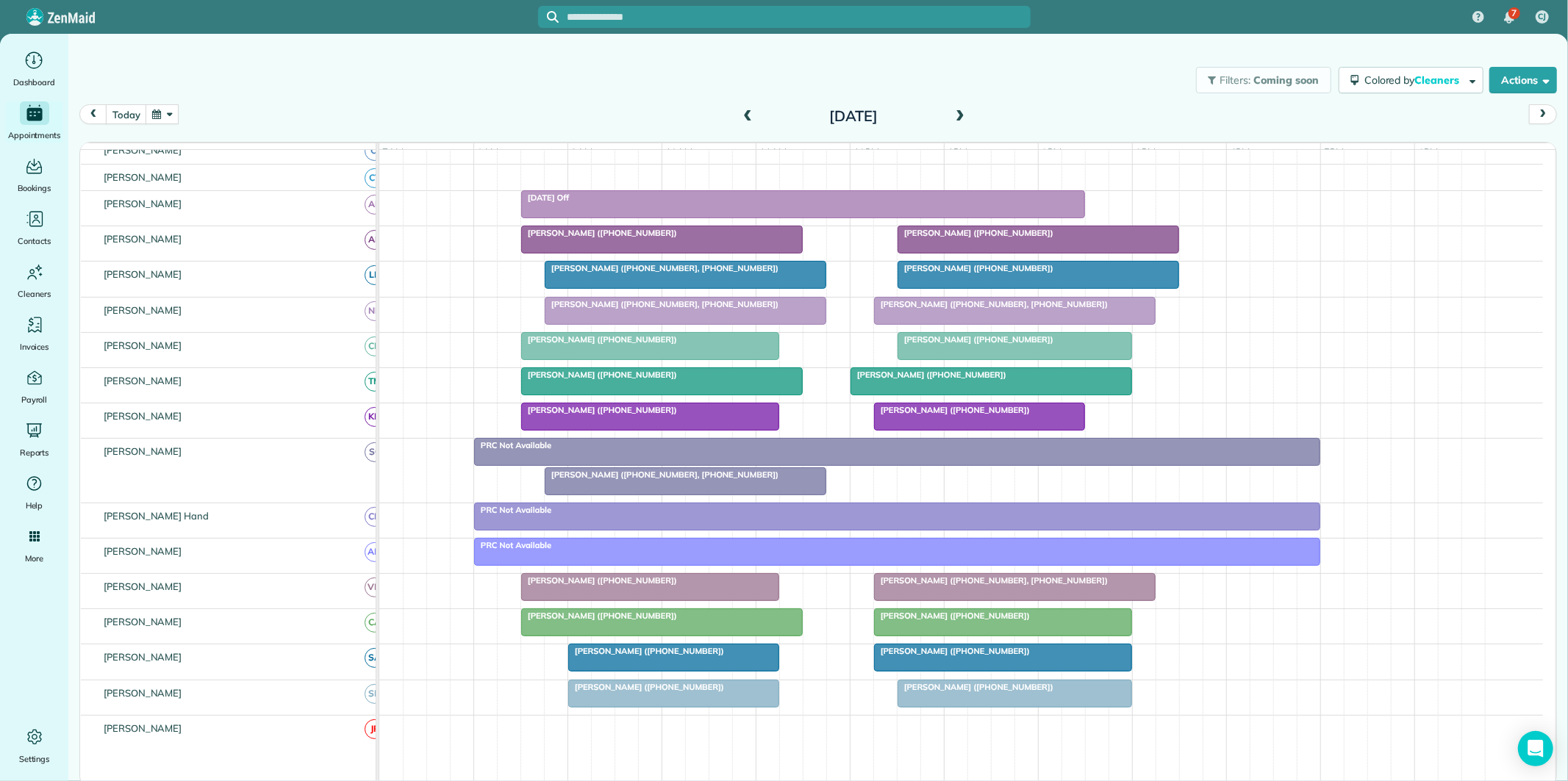
click at [695, 495] on div at bounding box center [686, 480] width 280 height 26
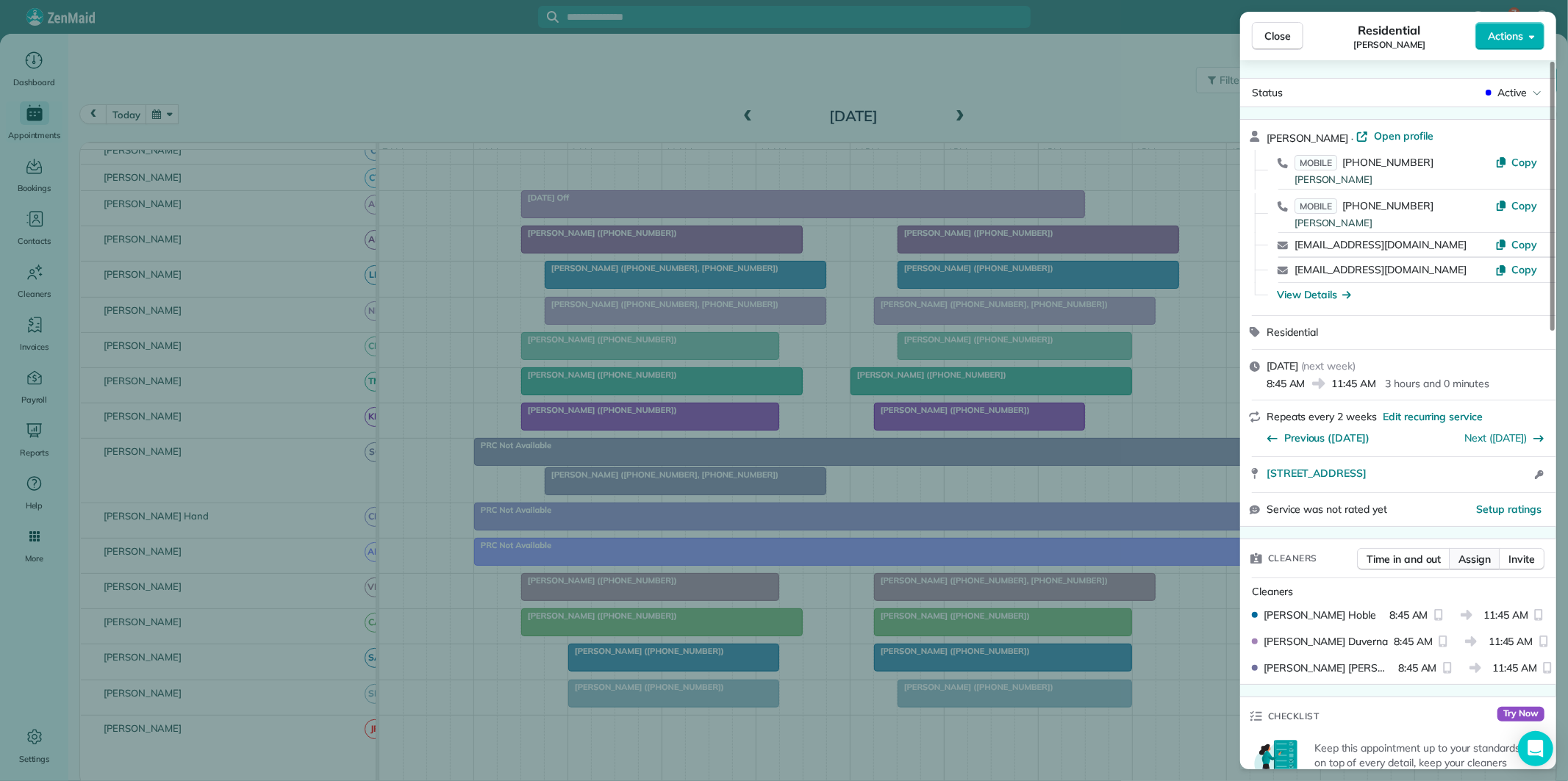
click at [1479, 564] on span "Assign" at bounding box center [1474, 559] width 33 height 14
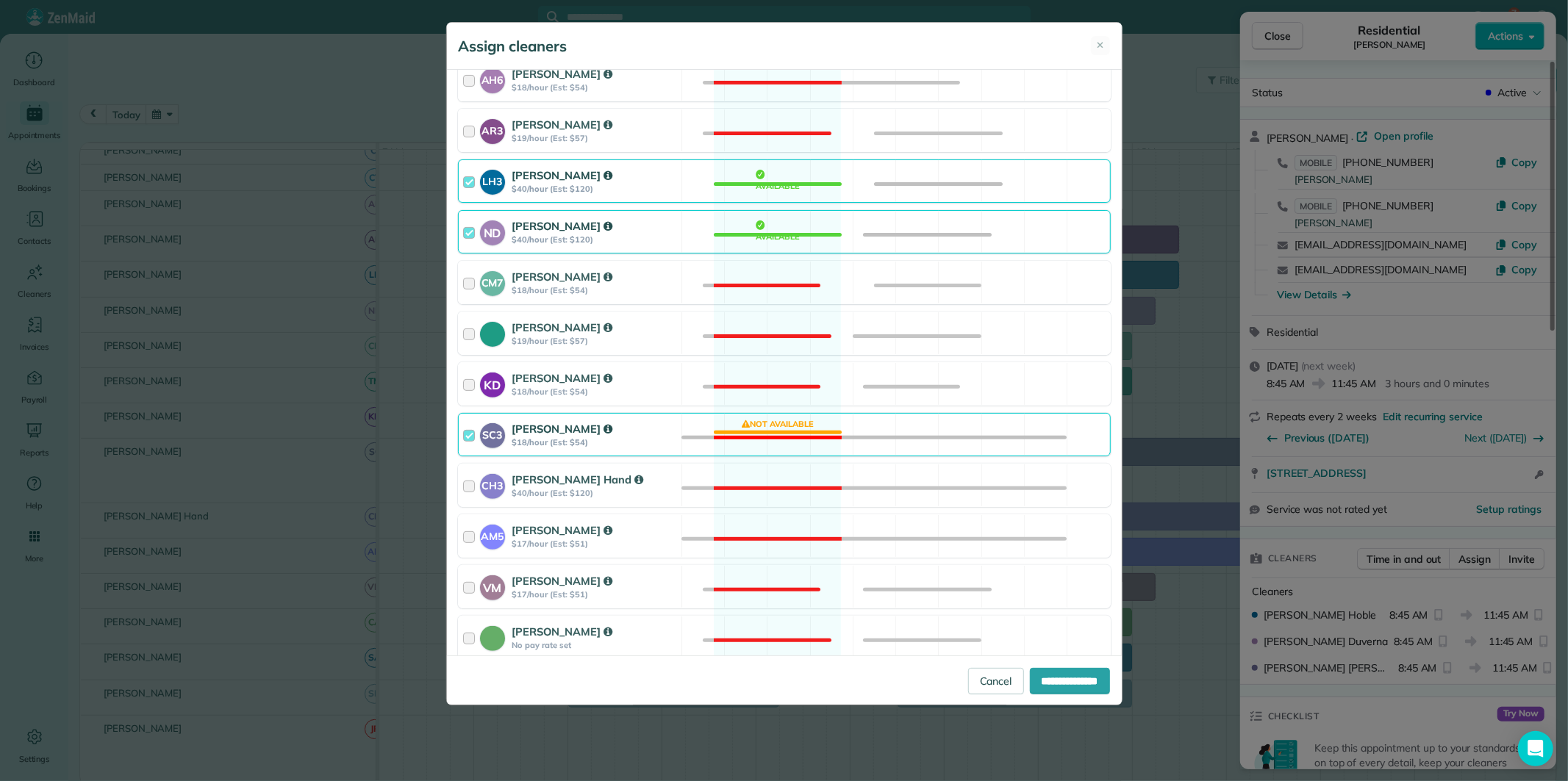
scroll to position [326, 0]
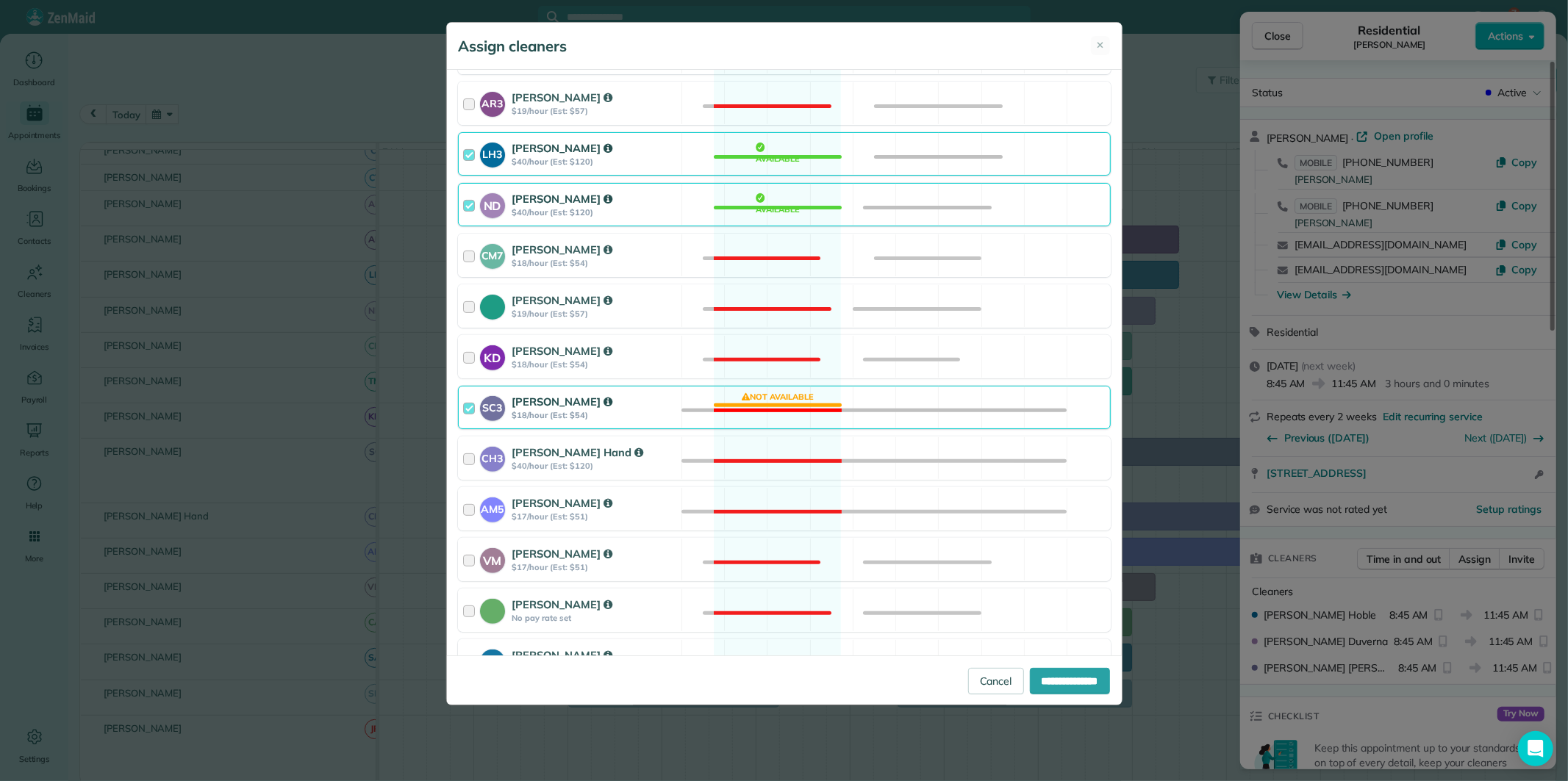
click at [778, 396] on div "SC3 Stephanie Cruz $18/hour (Est: $54) Not available" at bounding box center [784, 407] width 653 height 43
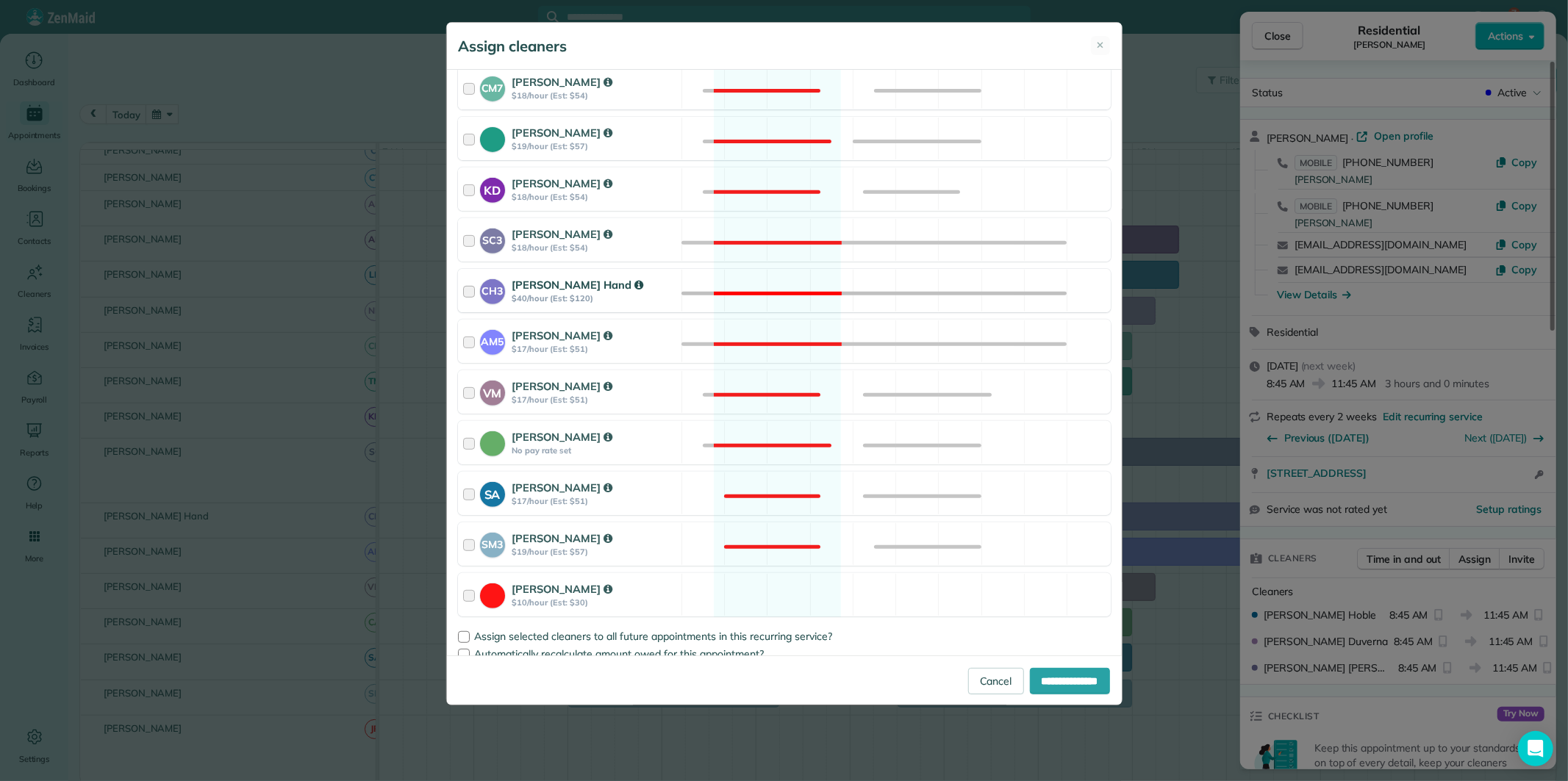
scroll to position [510, 0]
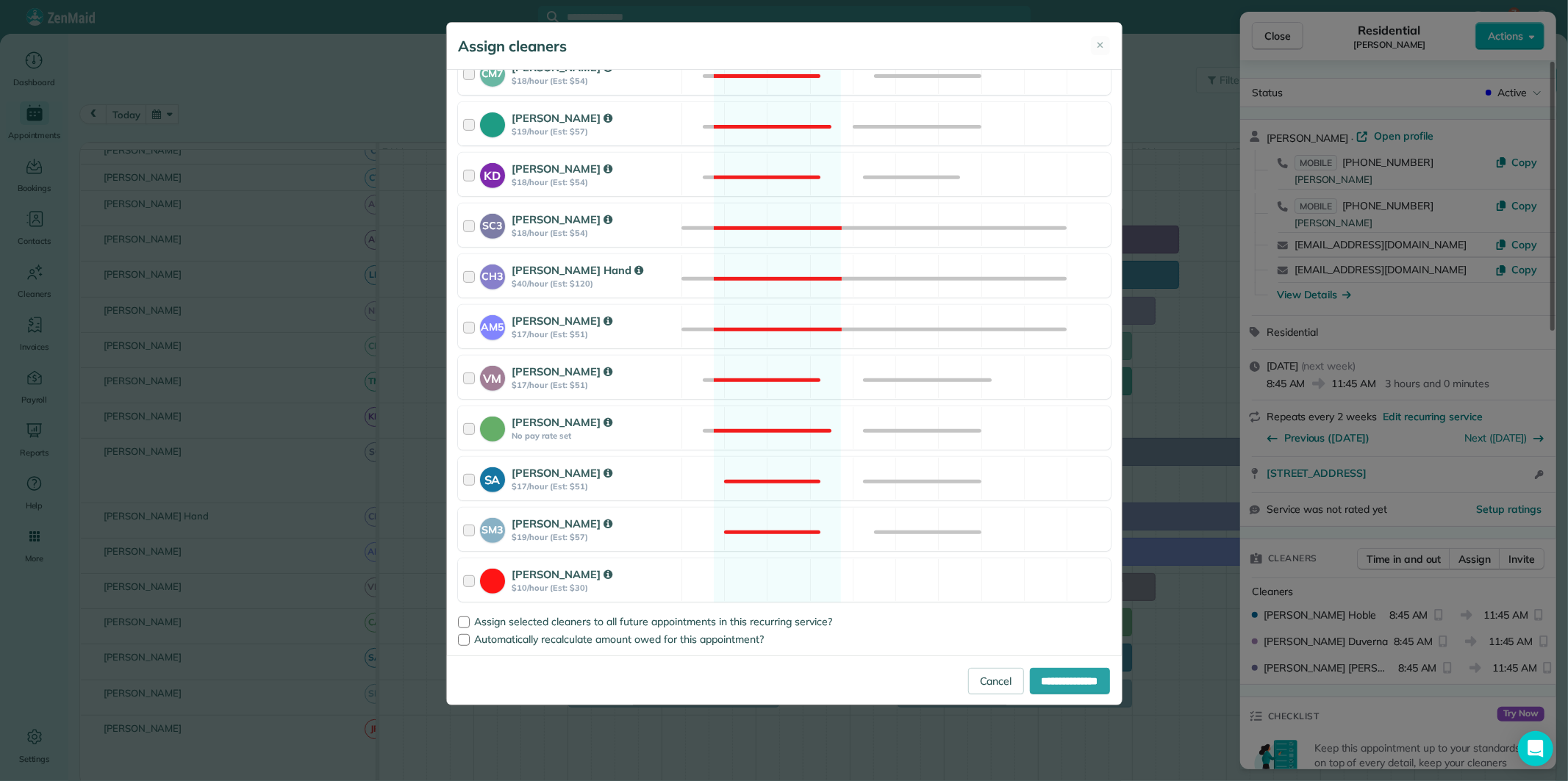
click at [761, 353] on div "Cleaning for John Long Mon, Oct 13 - 8:45 AM to 11:45 AM 44 Parkgate Lane Peach…" at bounding box center [784, 362] width 675 height 586
click at [771, 370] on div "VM Victoria Minix $17/hour (Est: $51) Not available" at bounding box center [784, 377] width 653 height 43
click at [775, 420] on div "Catherine Altman No pay rate set Not available" at bounding box center [784, 428] width 653 height 43
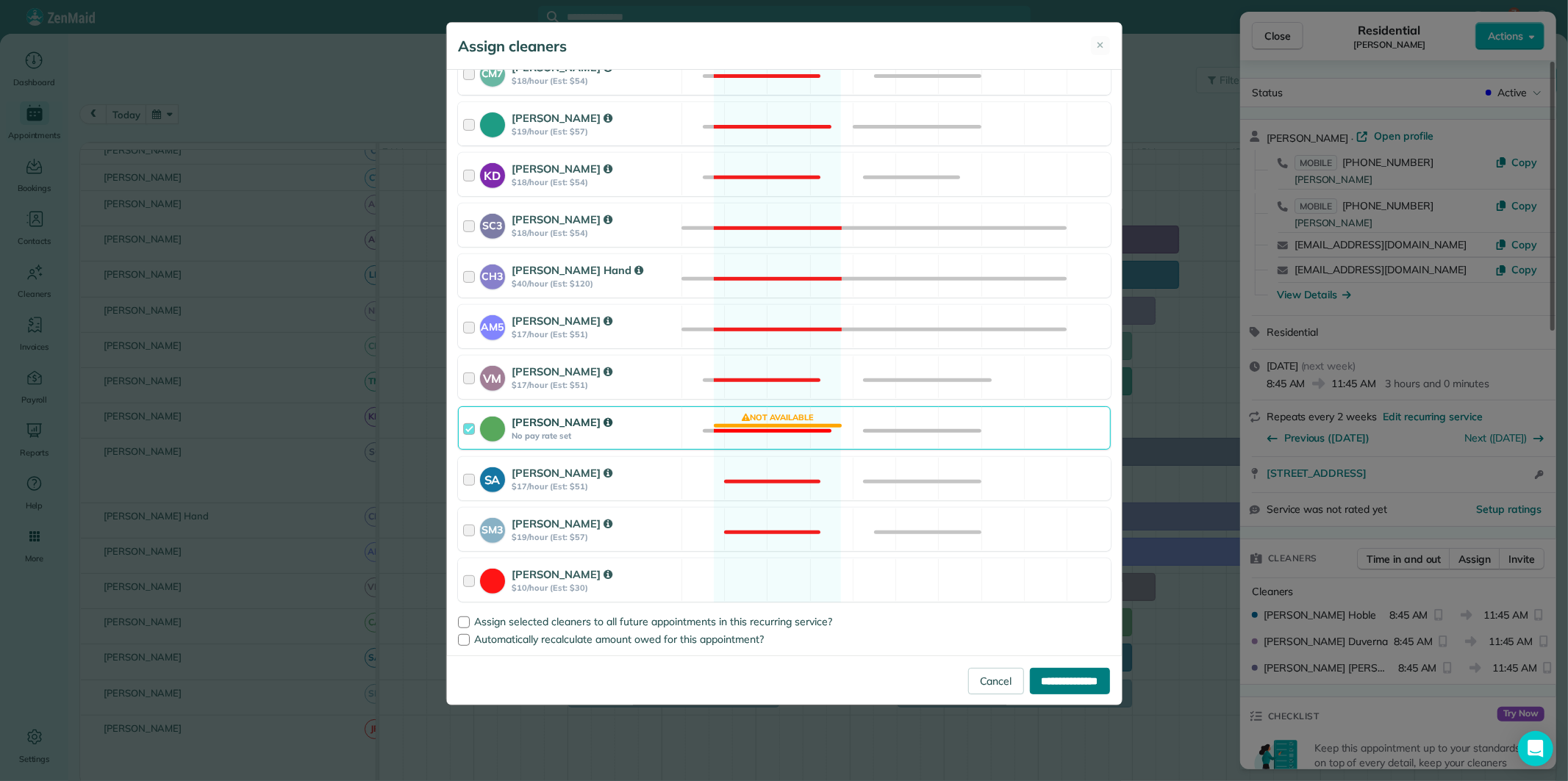
click at [1057, 686] on input "**********" at bounding box center [1069, 681] width 80 height 26
type input "**********"
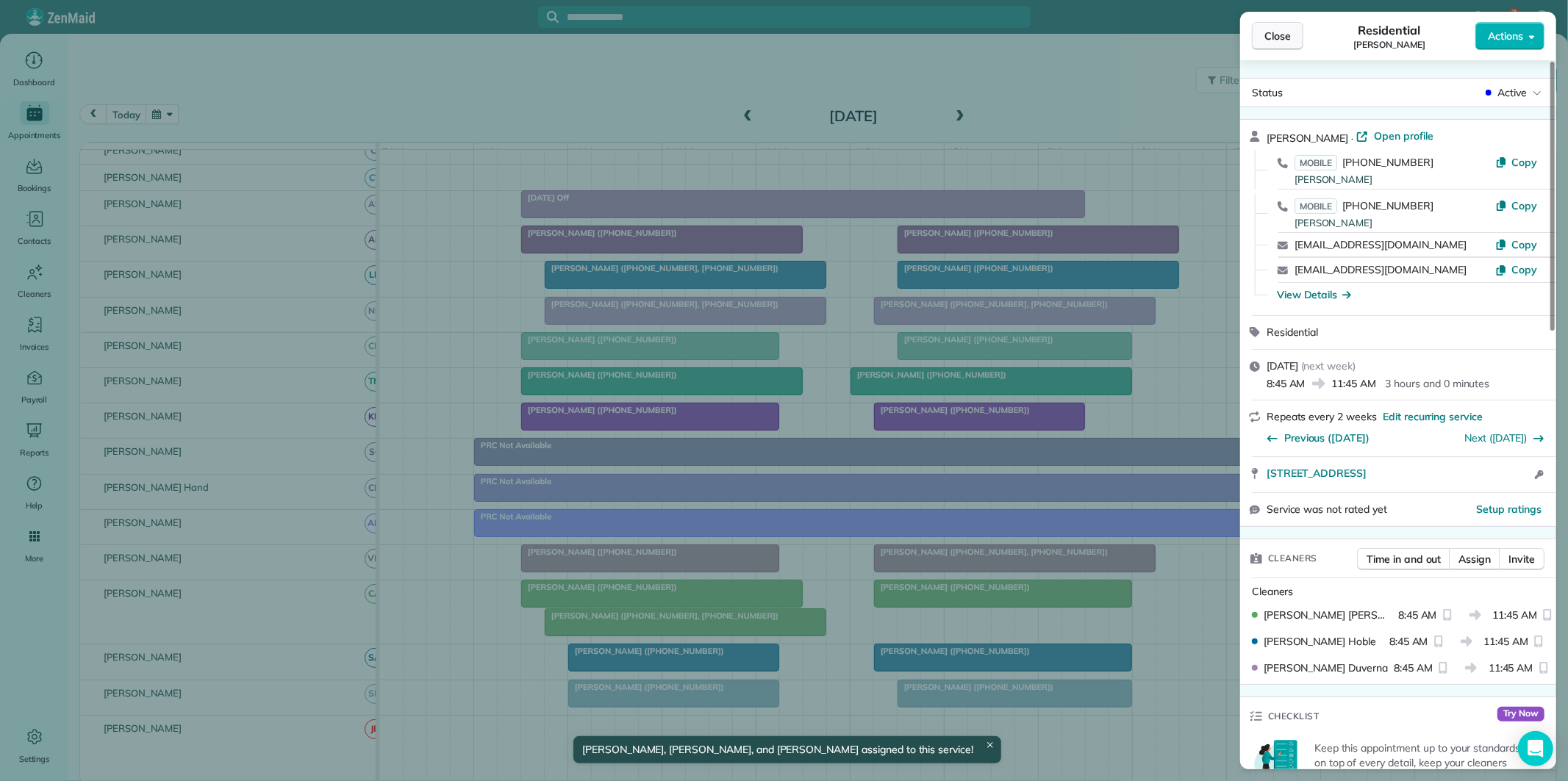
click at [1280, 33] on span "Close" at bounding box center [1277, 36] width 26 height 14
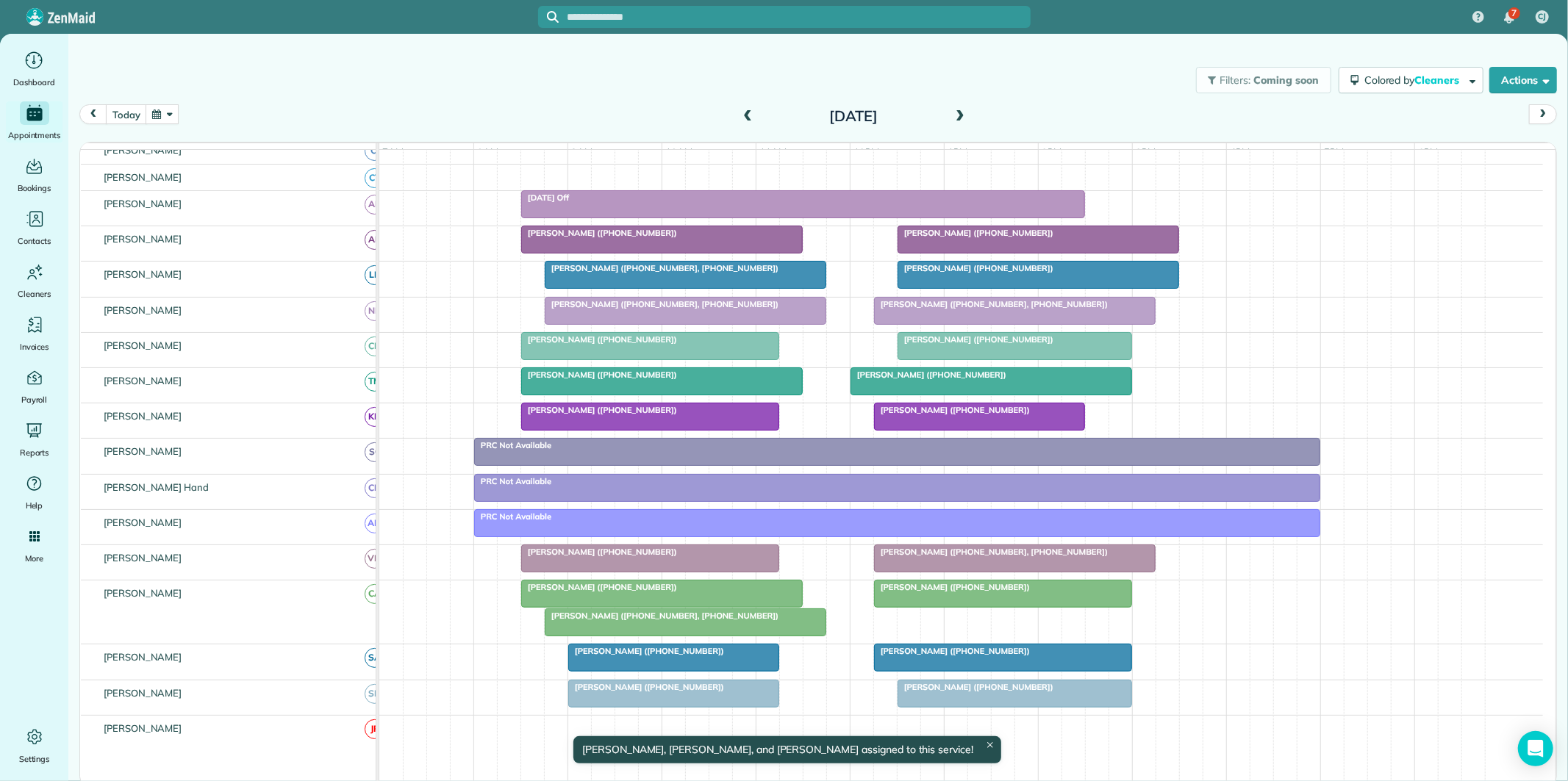
click at [679, 606] on div at bounding box center [662, 593] width 280 height 26
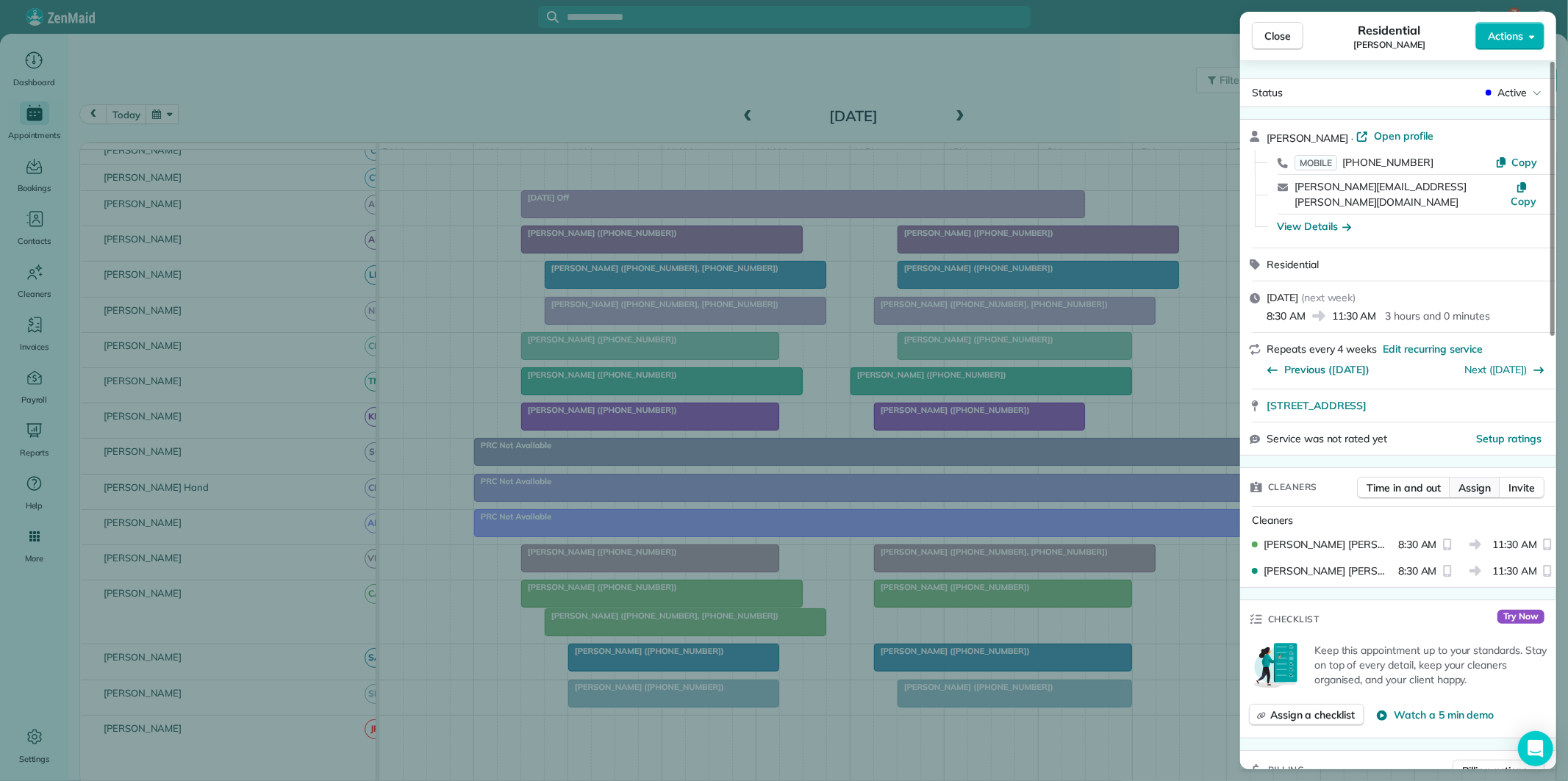
click at [1474, 480] on span "Assign" at bounding box center [1474, 488] width 33 height 14
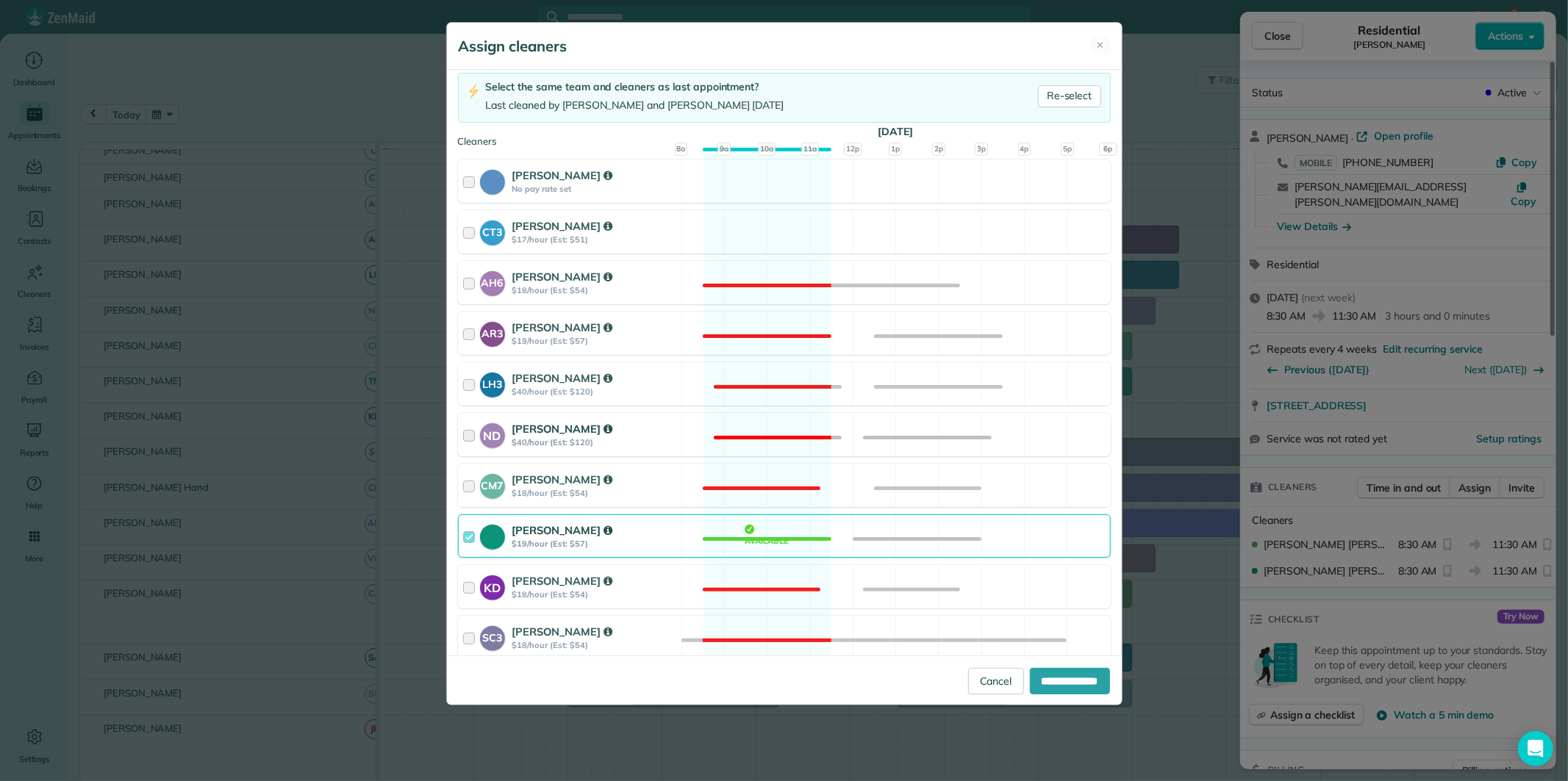
scroll to position [326, 0]
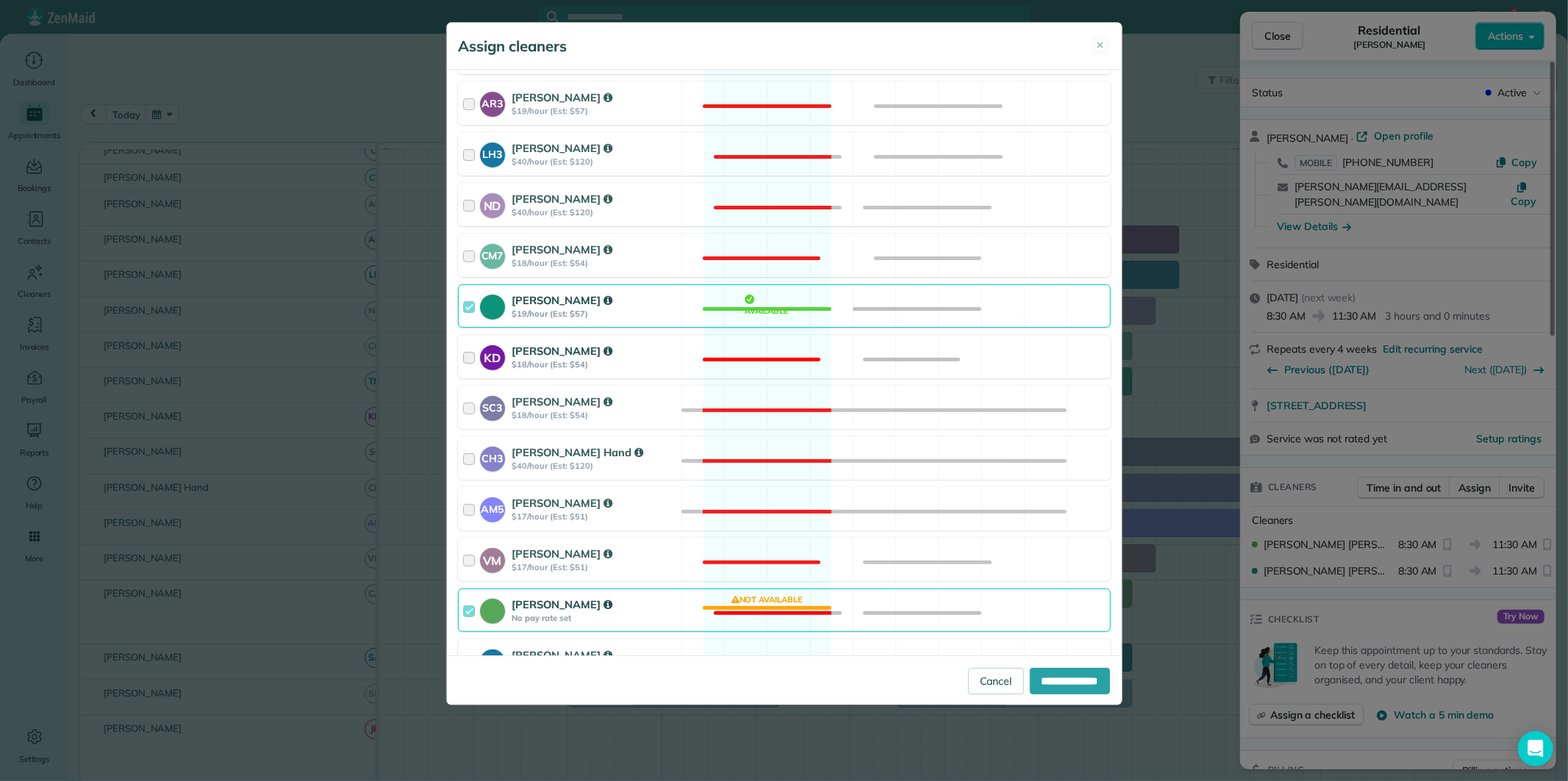
click at [762, 346] on div "KD Katerina Doane $18/hour (Est: $54) Not available" at bounding box center [784, 357] width 653 height 43
click at [767, 604] on div "Catherine Altman No pay rate set Not available" at bounding box center [784, 610] width 653 height 43
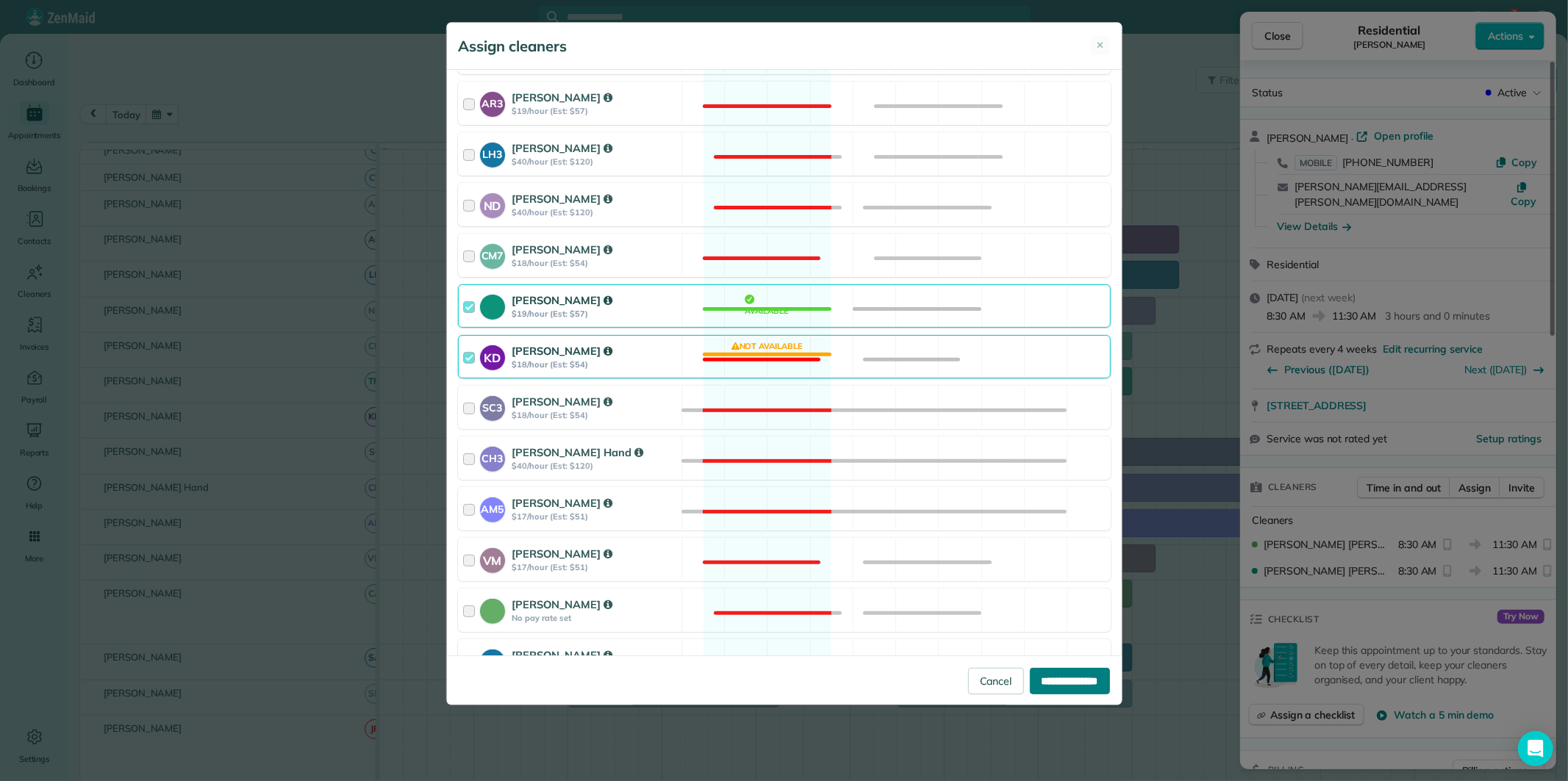
click at [1043, 682] on input "**********" at bounding box center [1069, 681] width 80 height 26
type input "**********"
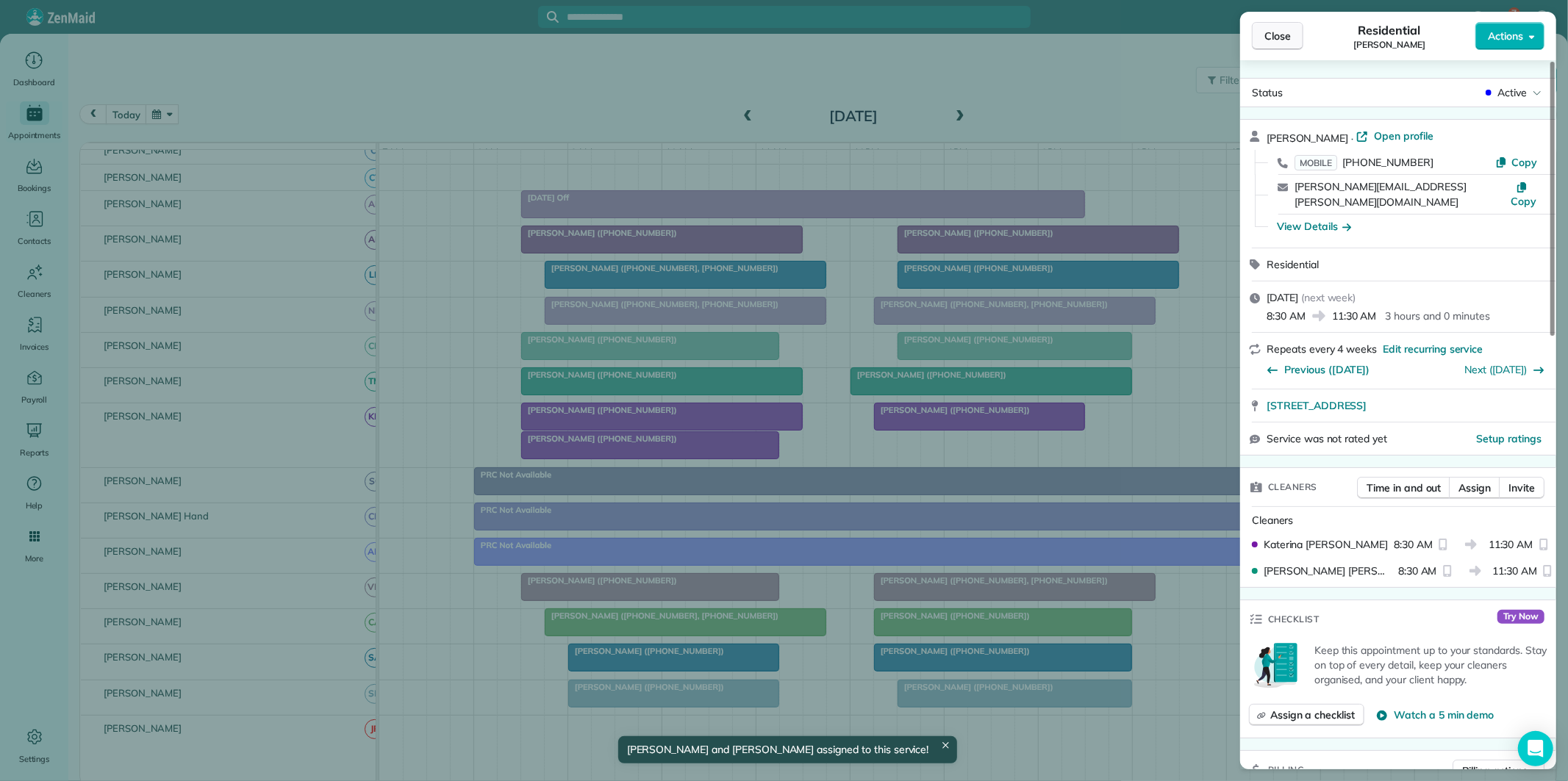
click at [1291, 32] on button "Close" at bounding box center [1277, 35] width 51 height 28
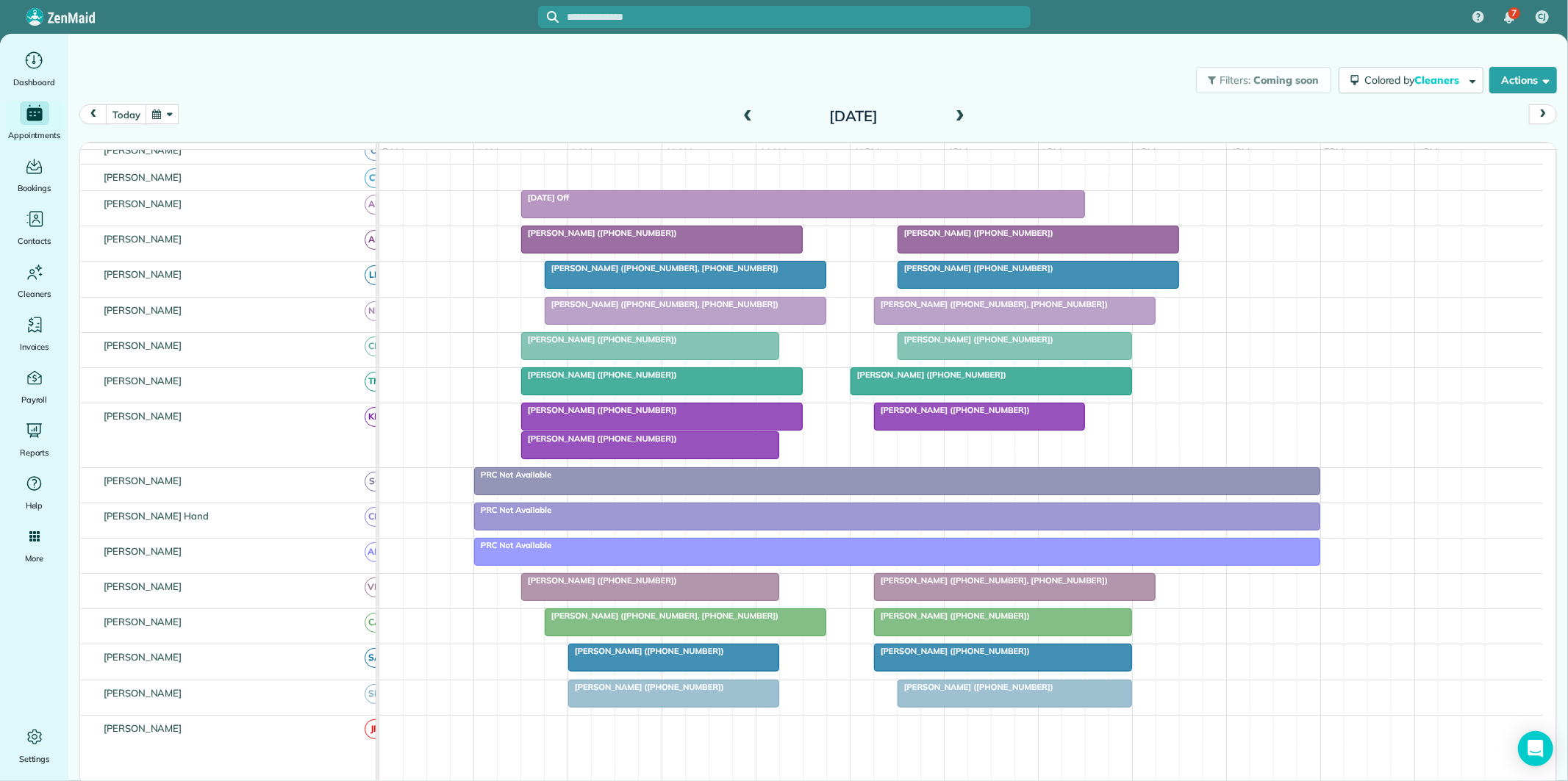
click at [680, 459] on div at bounding box center [650, 444] width 257 height 26
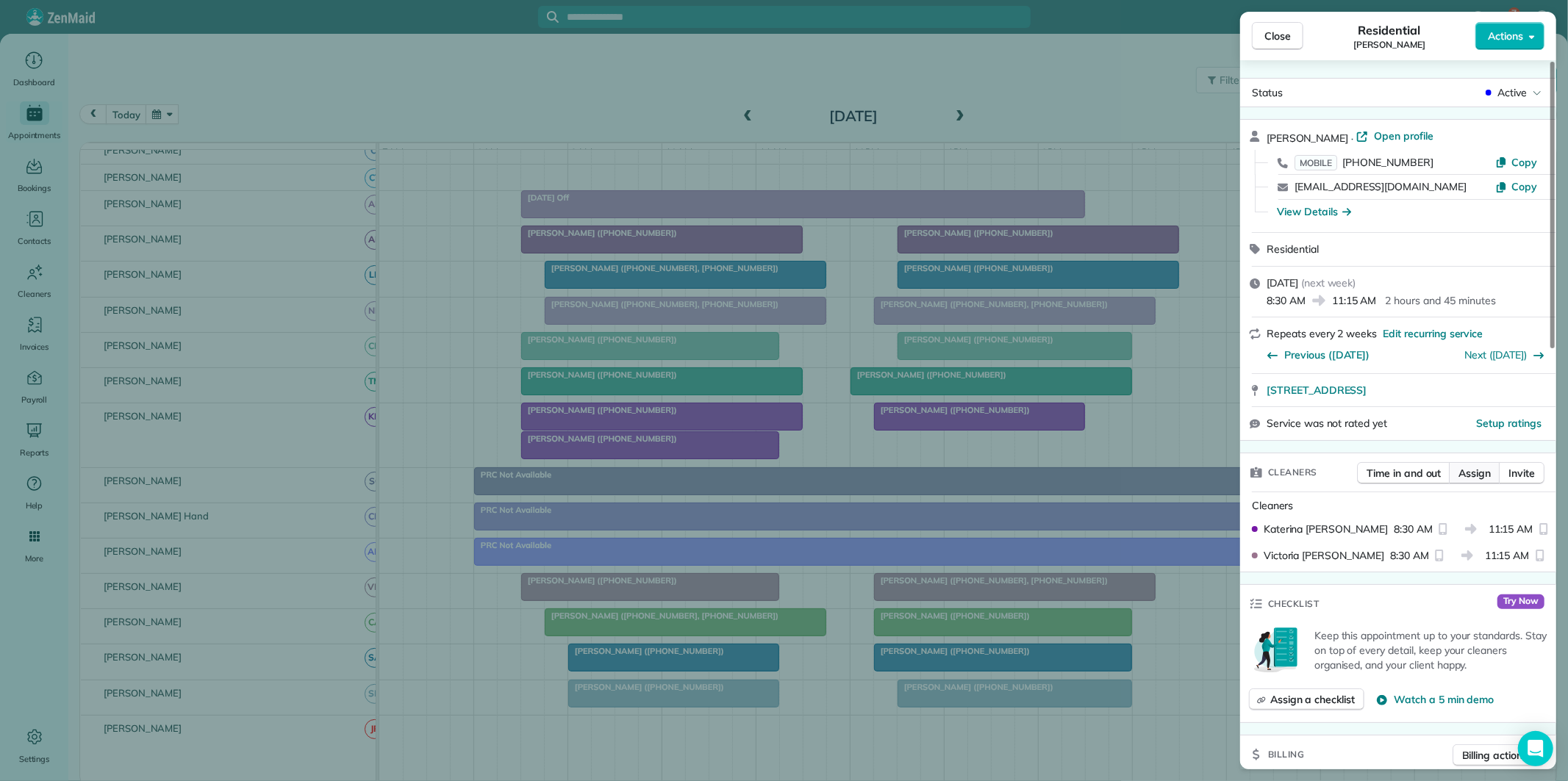
click at [1489, 475] on span "Assign" at bounding box center [1474, 473] width 33 height 14
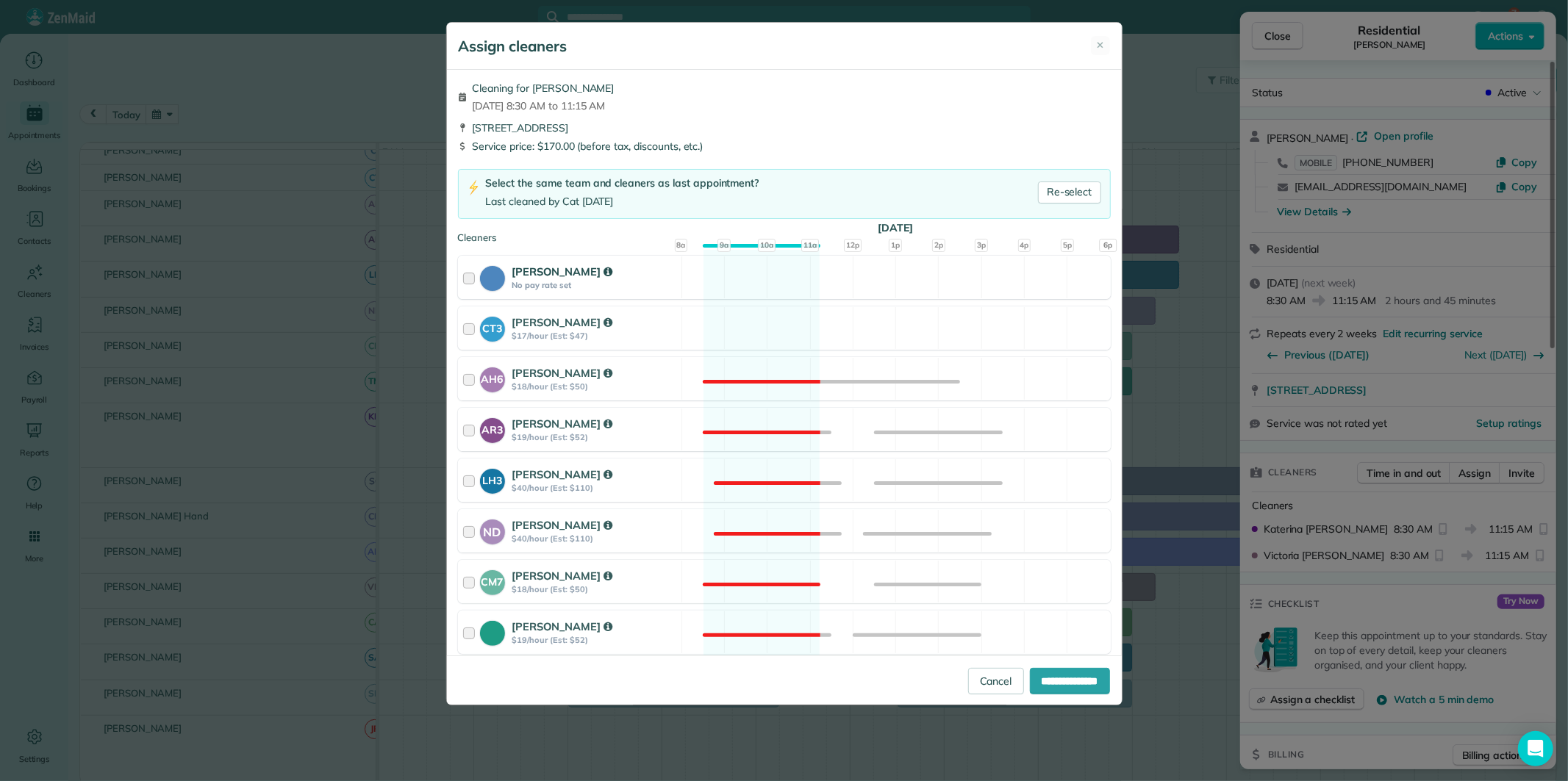
click at [754, 282] on div "Cat Jacobson No pay rate set Available" at bounding box center [784, 277] width 653 height 43
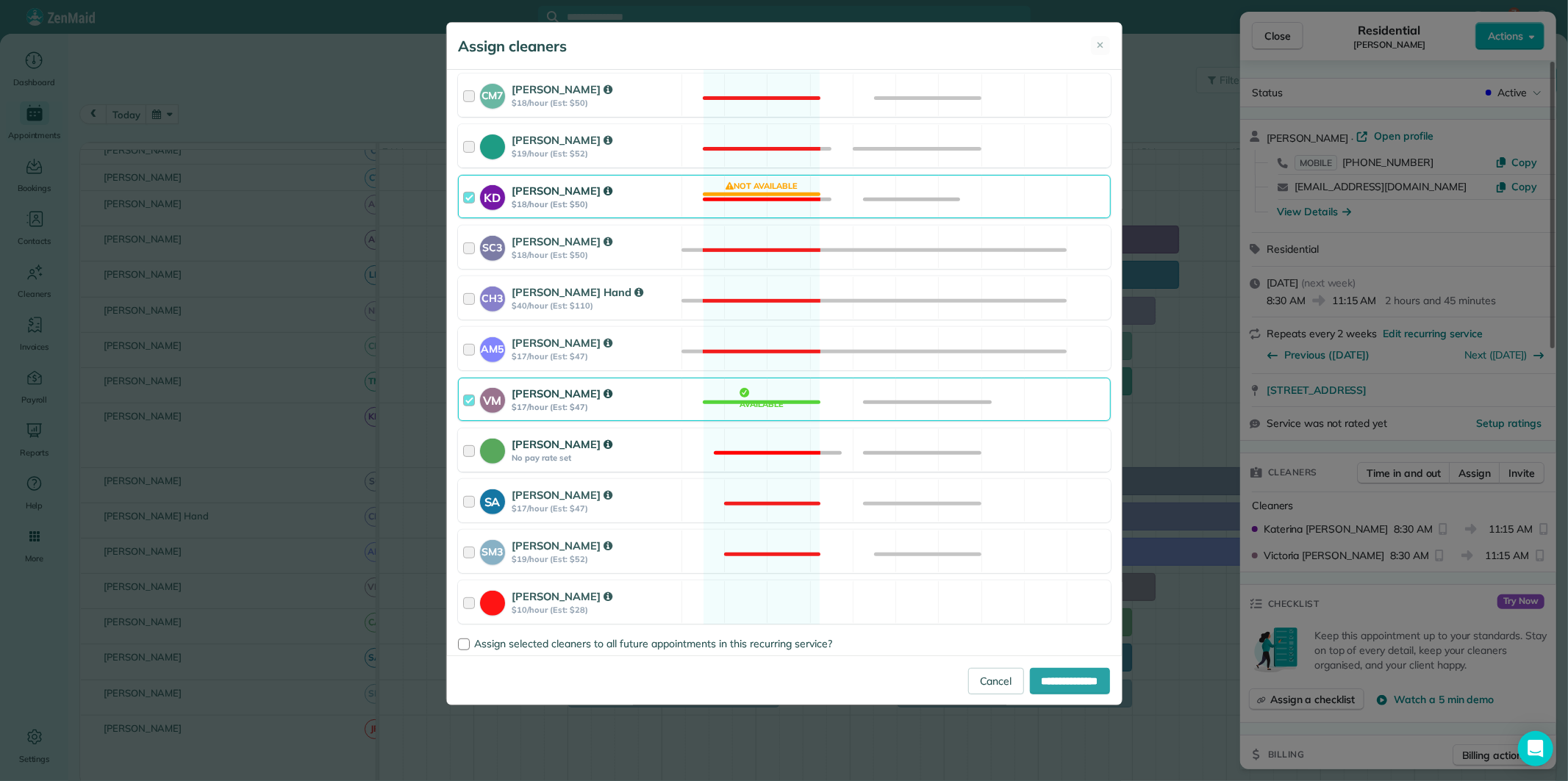
scroll to position [489, 0]
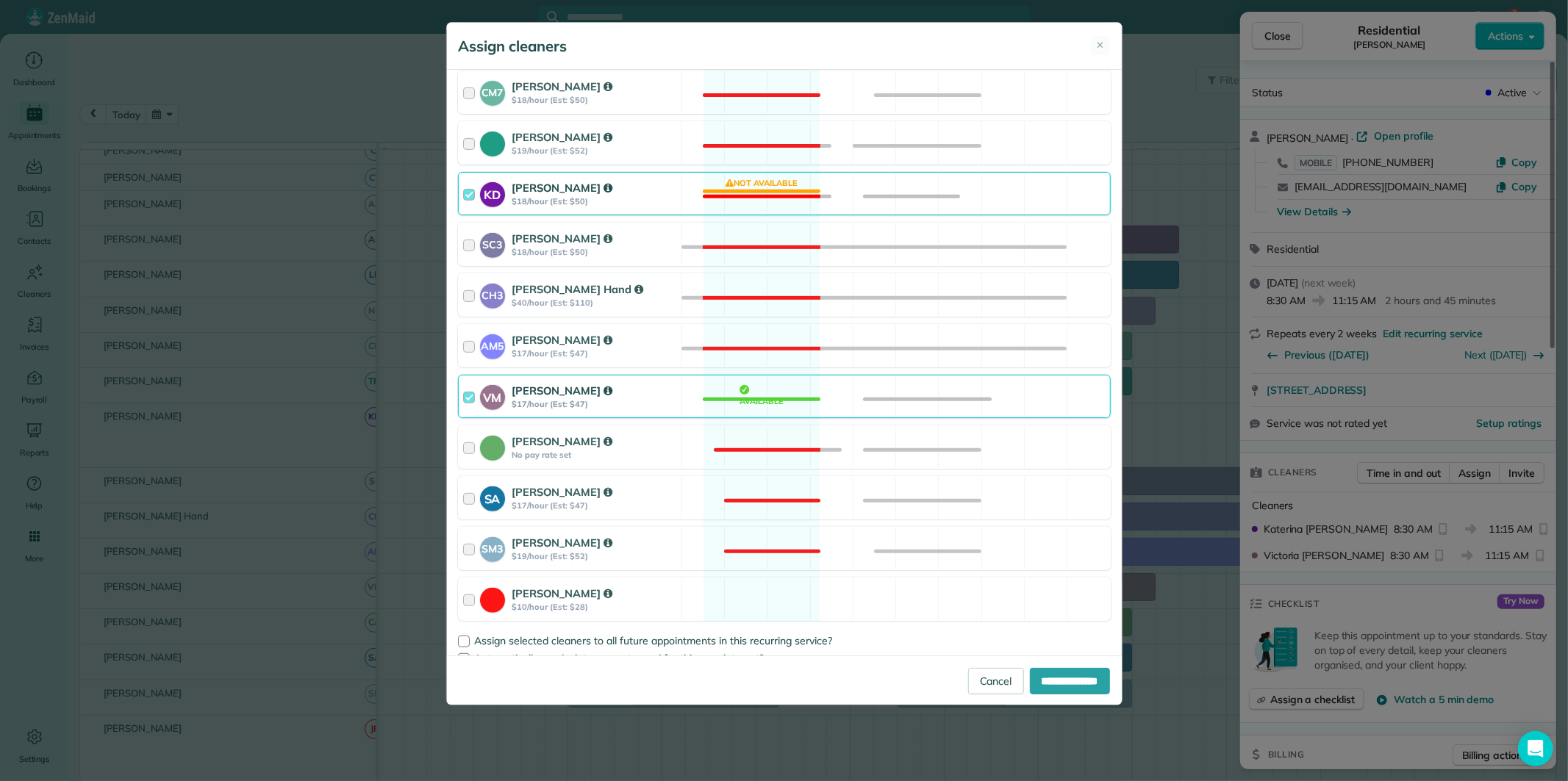
click at [733, 180] on div "KD Katerina Doane $18/hour (Est: $50) Not available" at bounding box center [784, 193] width 653 height 43
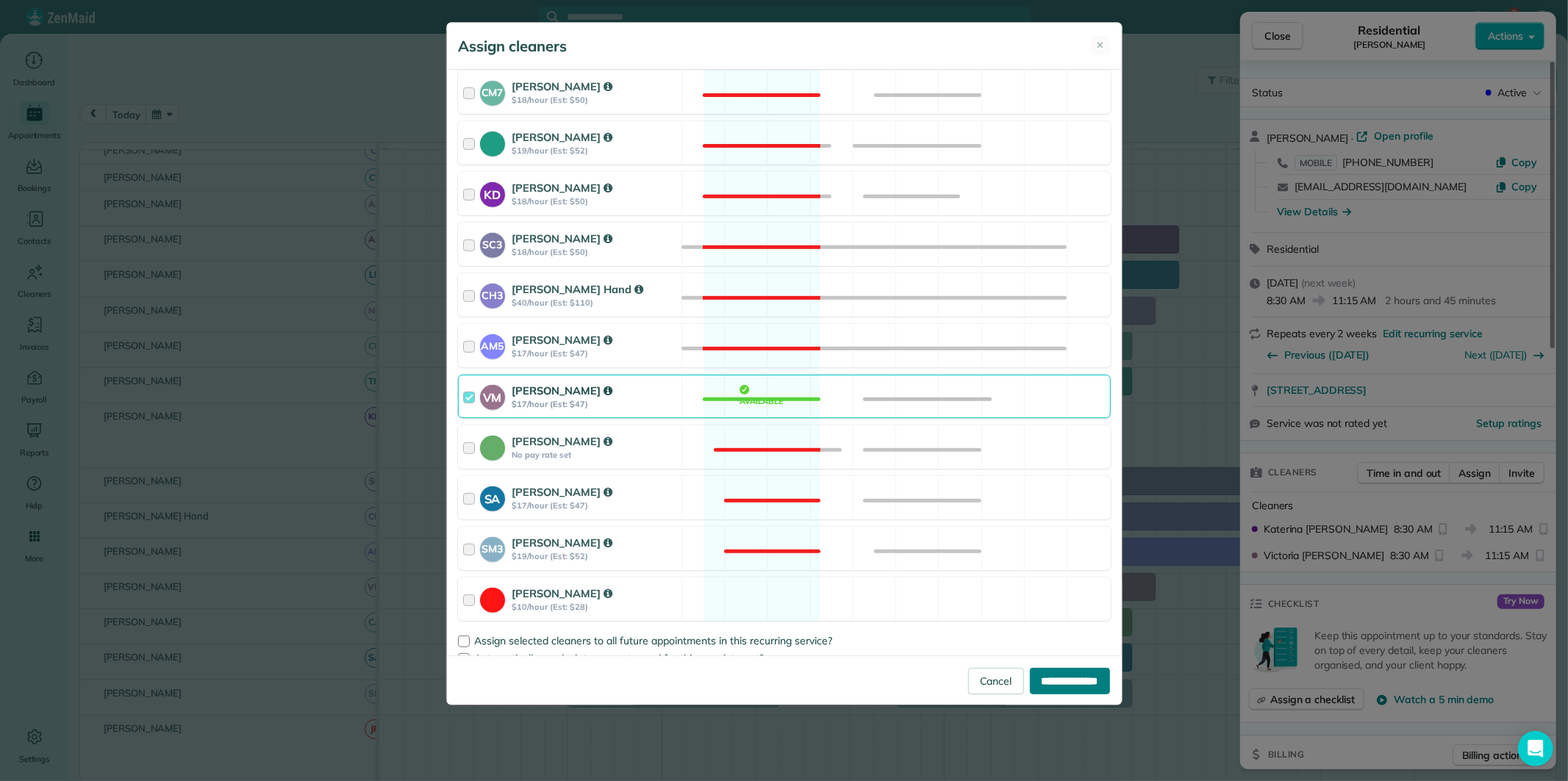
click at [1067, 680] on input "**********" at bounding box center [1069, 681] width 80 height 26
type input "**********"
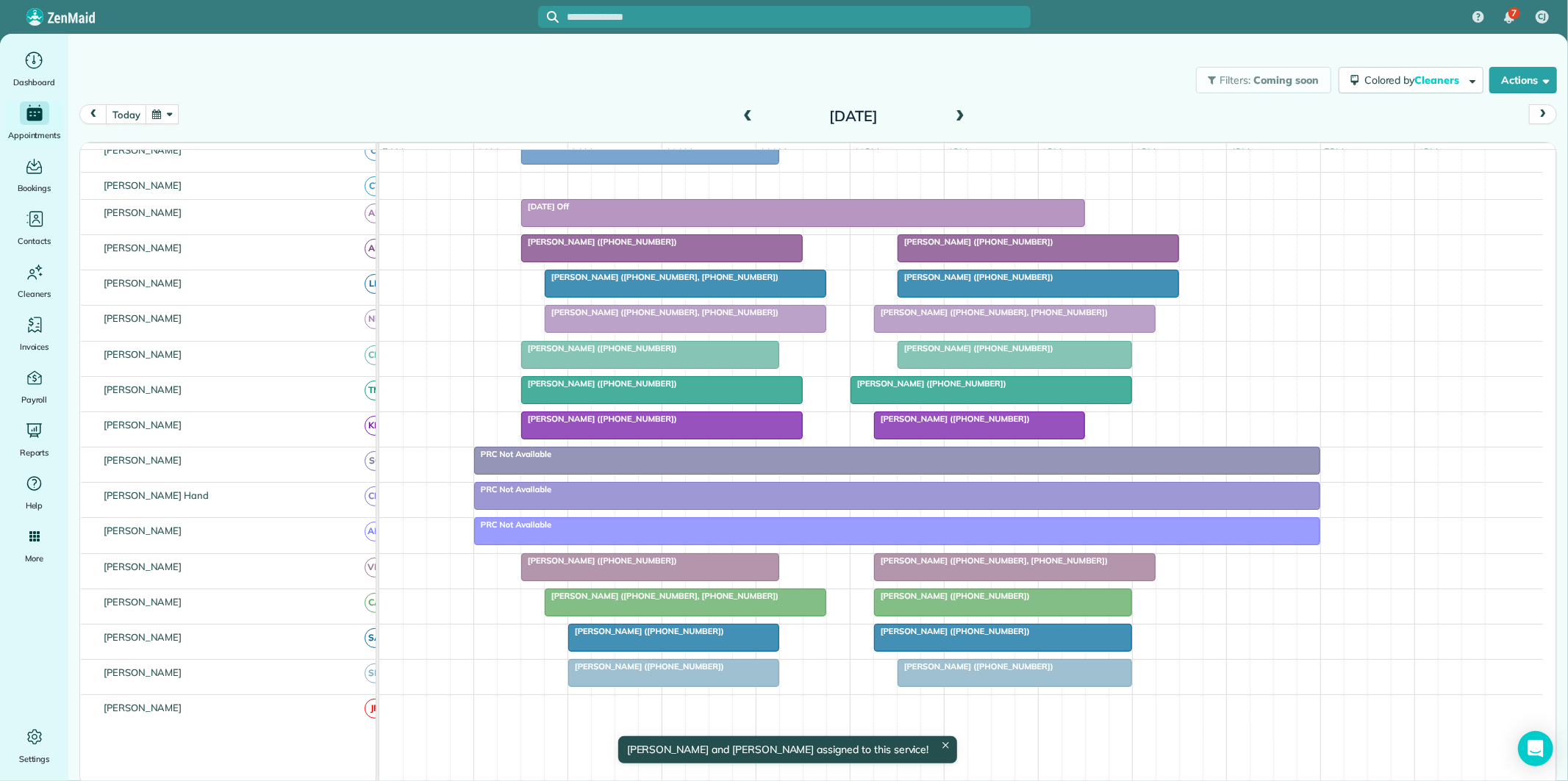
scroll to position [172, 0]
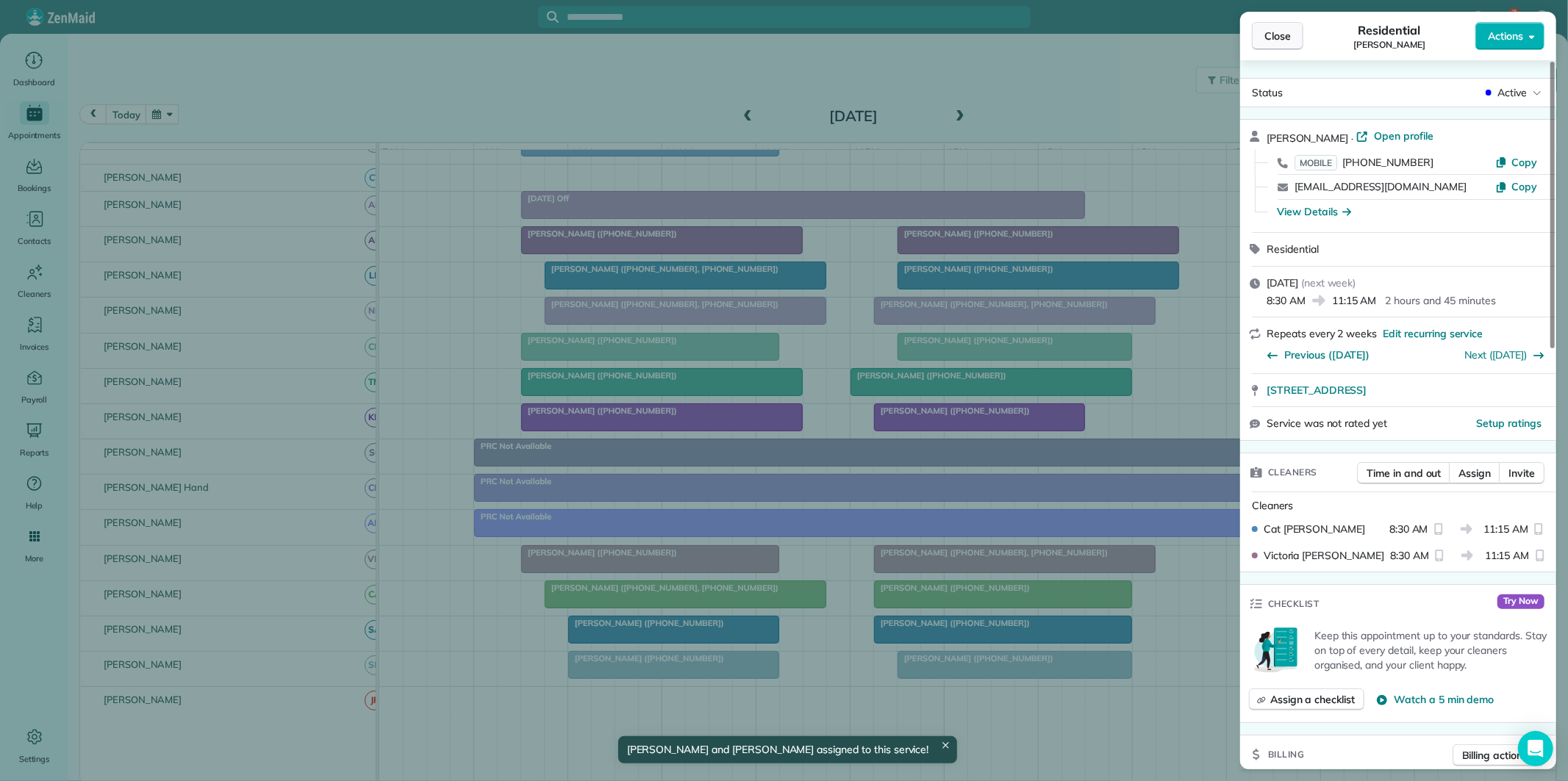
click at [1274, 31] on span "Close" at bounding box center [1277, 36] width 26 height 14
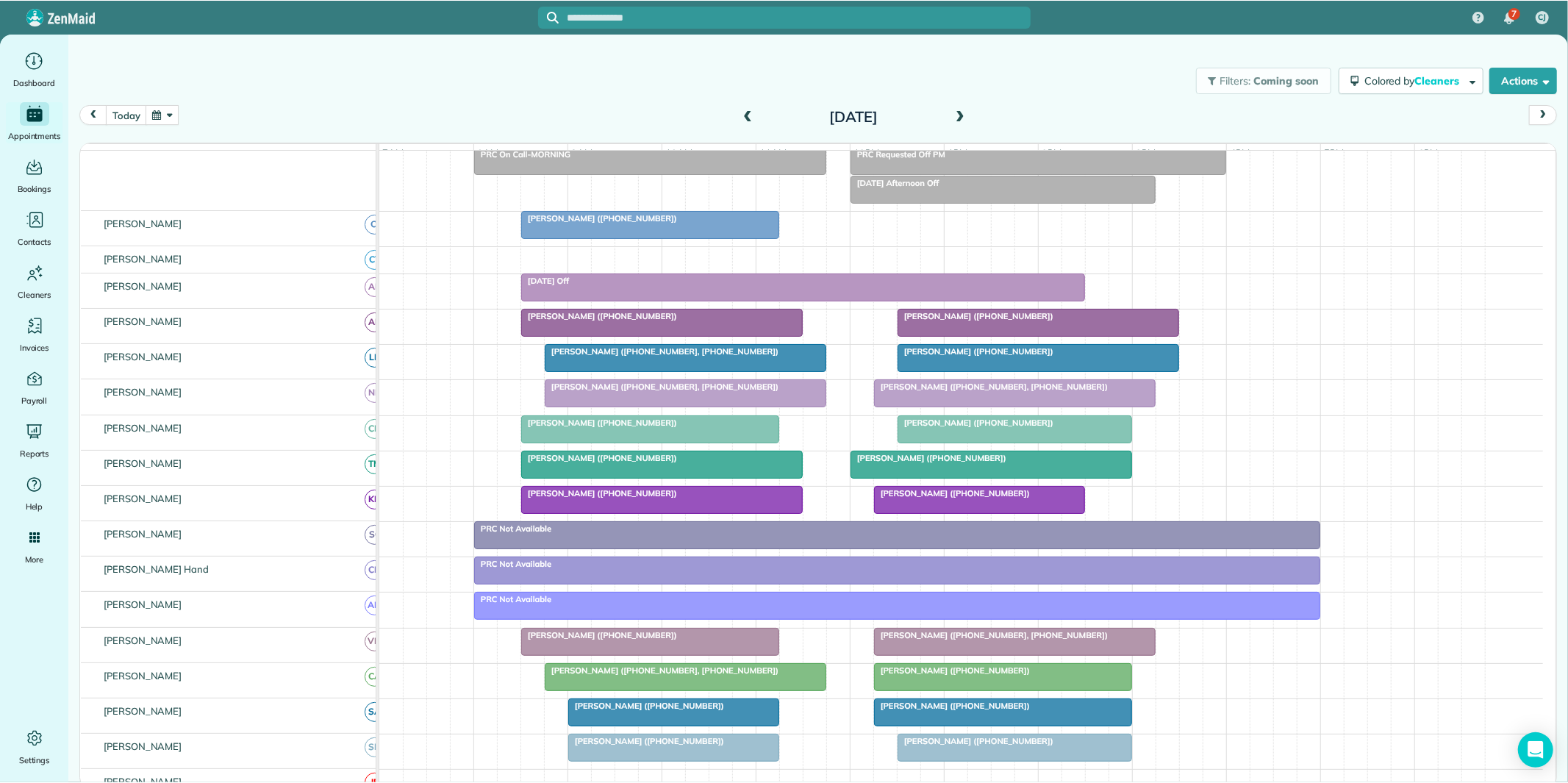
scroll to position [89, 0]
click at [611, 223] on span "Amy Bennett (+17702967326)" at bounding box center [599, 217] width 157 height 10
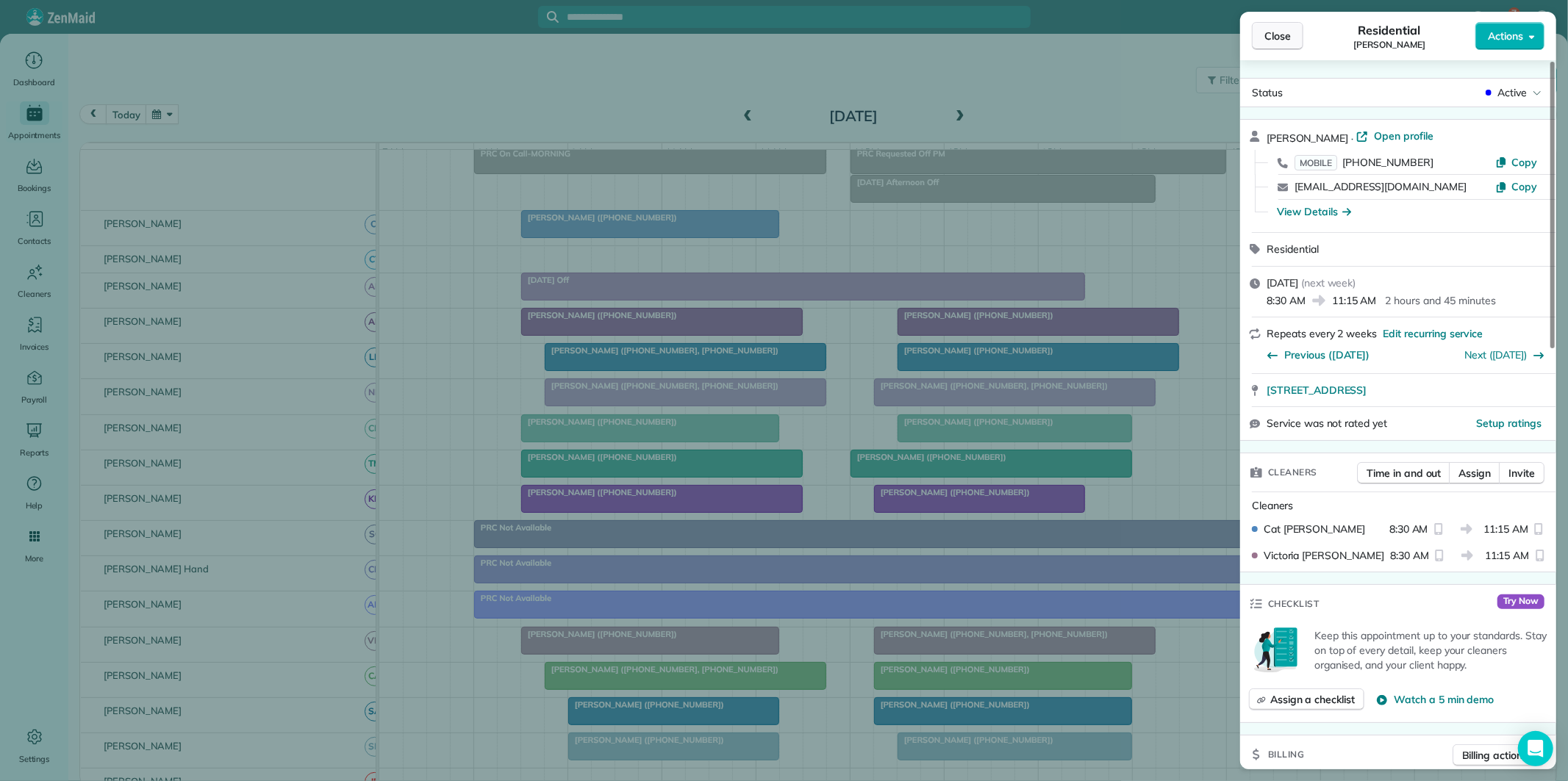
click at [1281, 45] on button "Close" at bounding box center [1277, 35] width 51 height 28
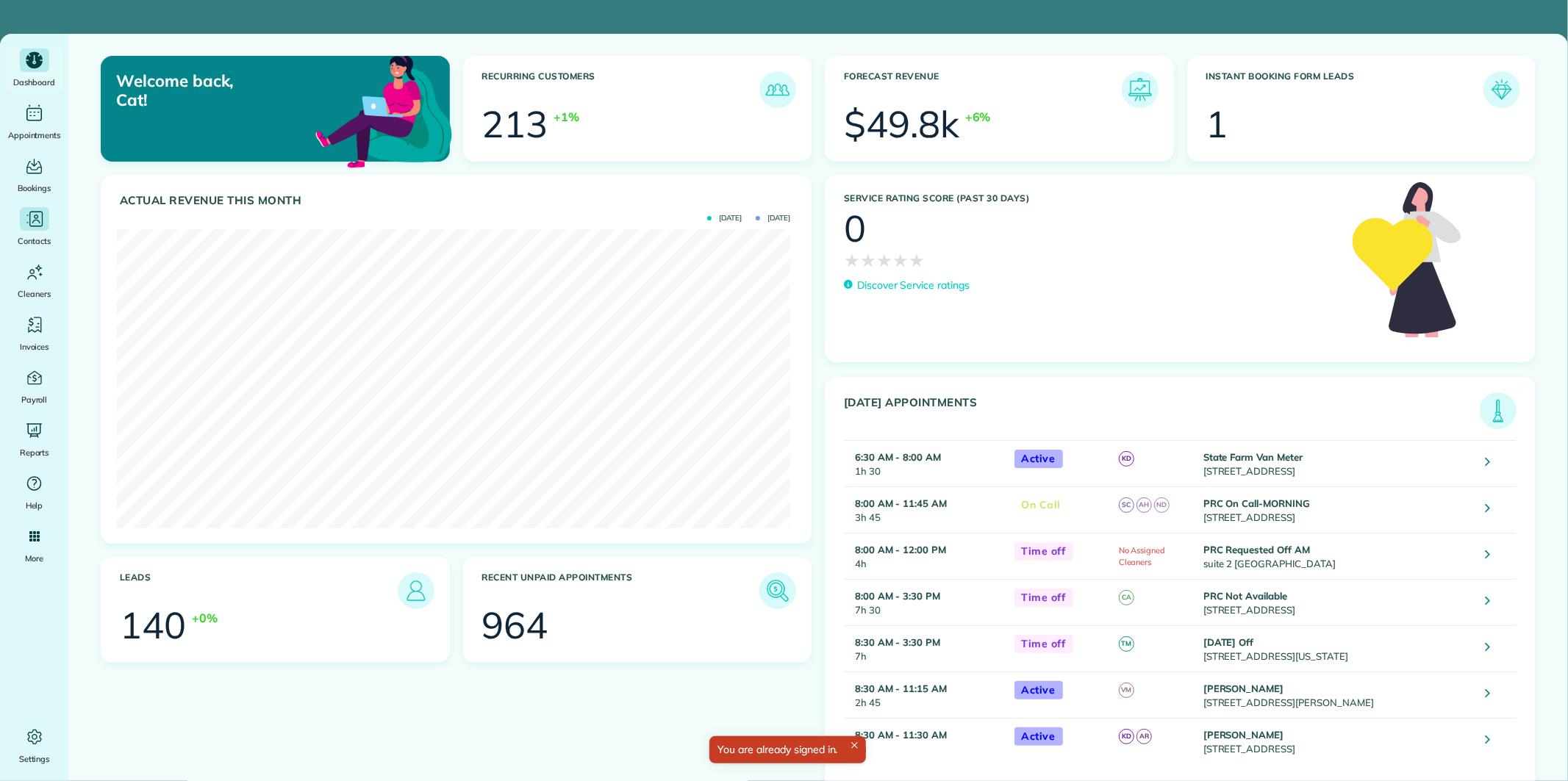
scroll to position [299, 673]
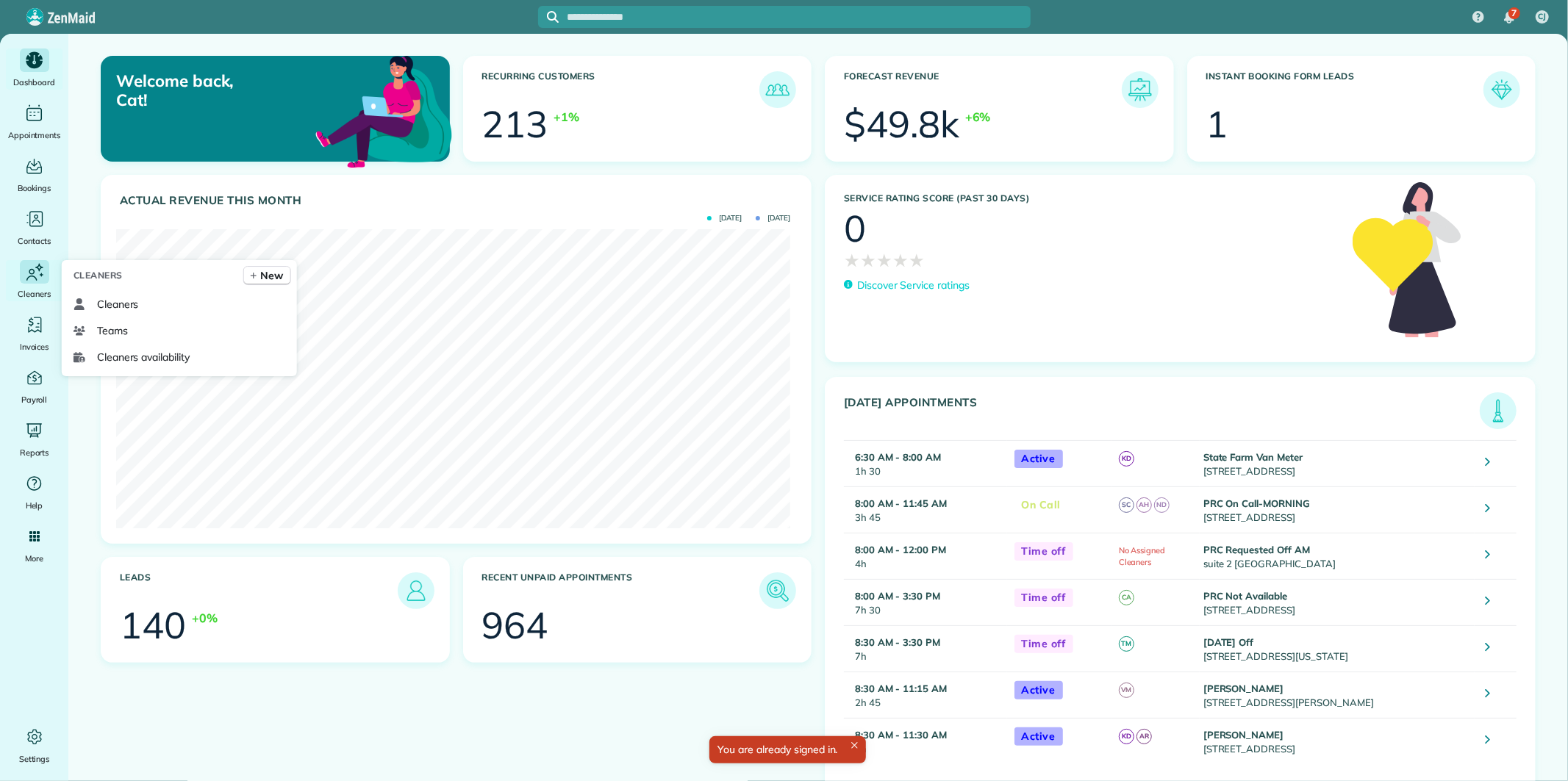
click at [37, 278] on icon "Main" at bounding box center [34, 272] width 22 height 23
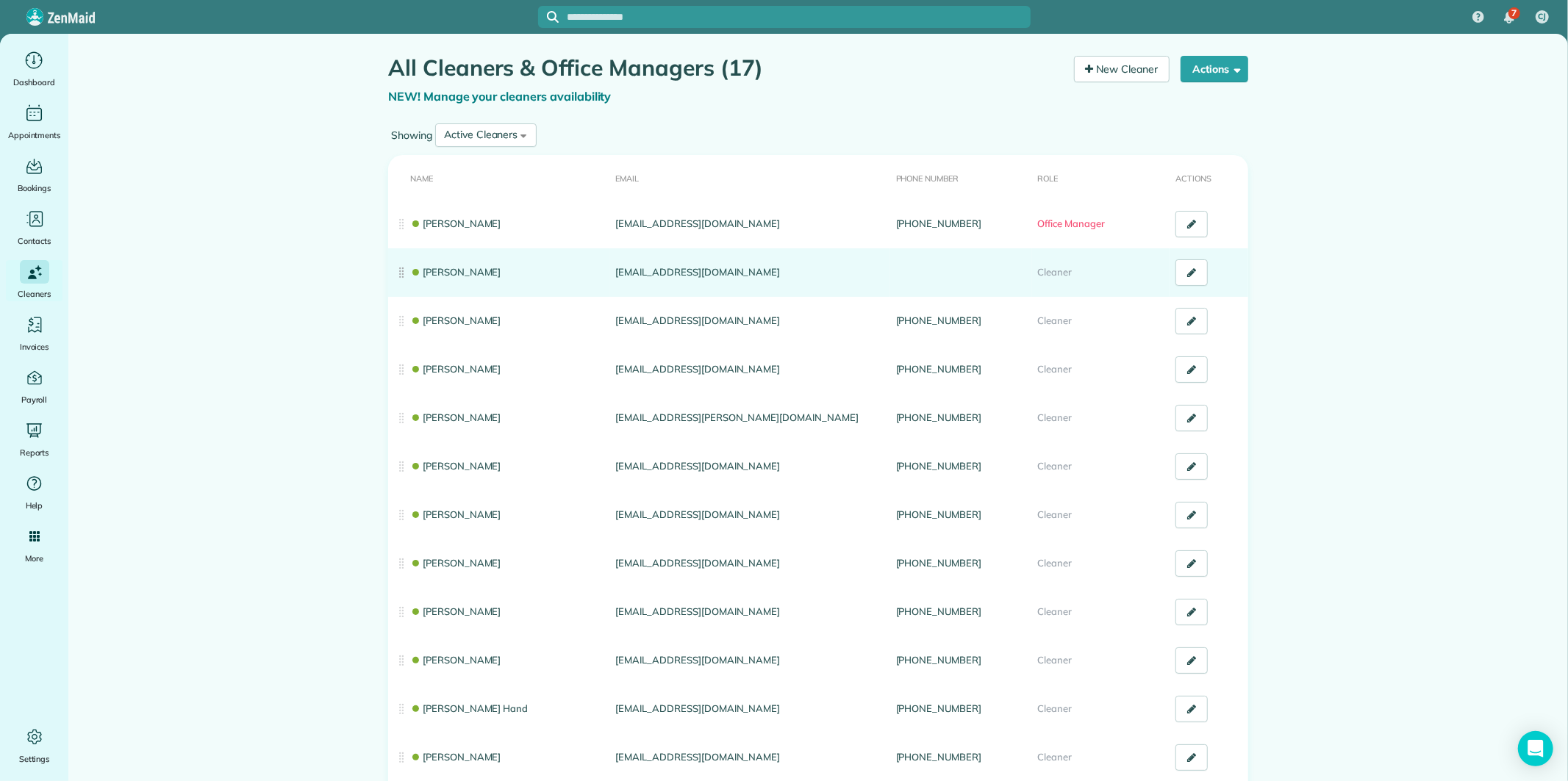
click at [442, 267] on link "[PERSON_NAME]" at bounding box center [455, 272] width 91 height 12
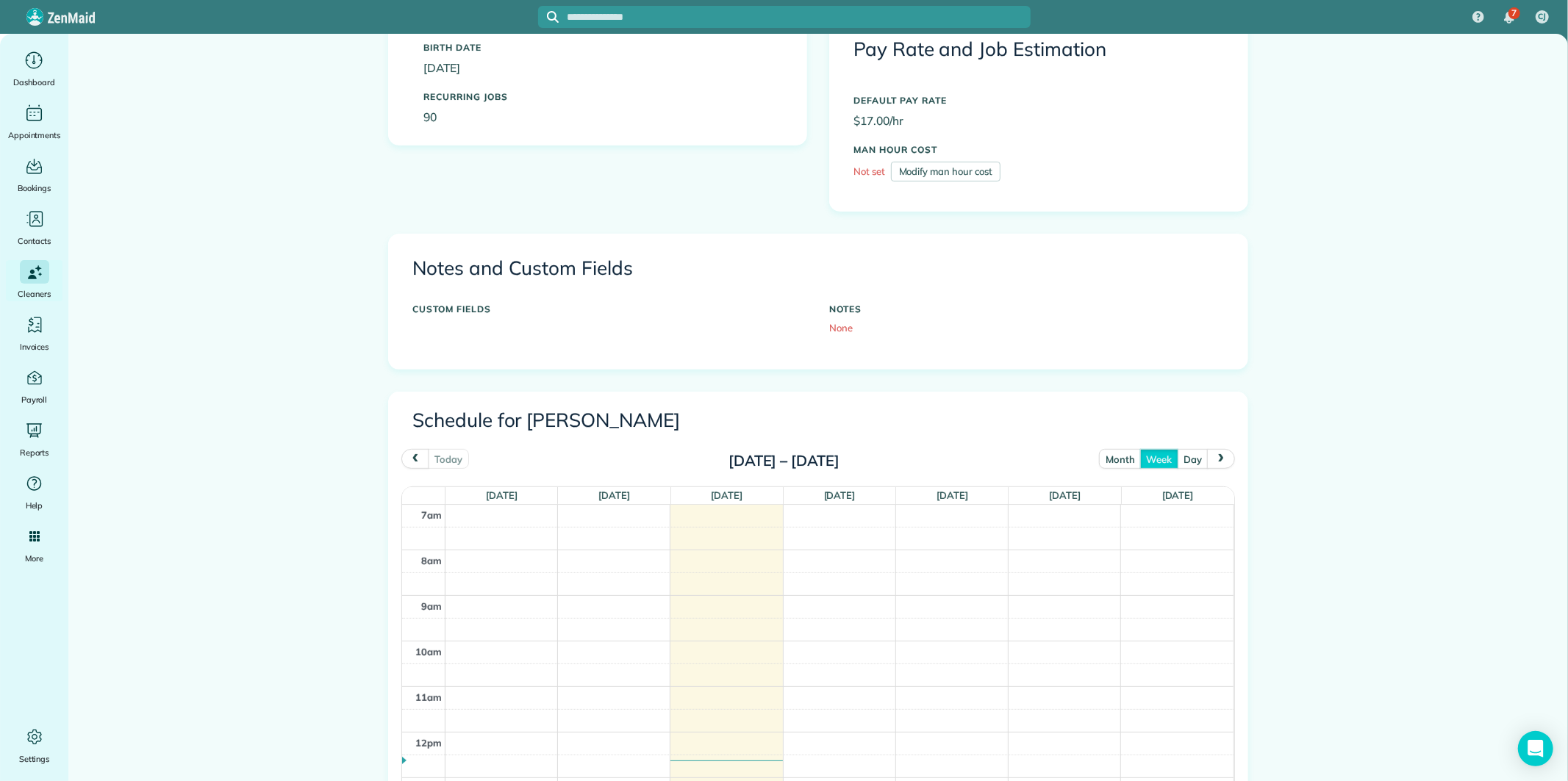
scroll to position [326, 0]
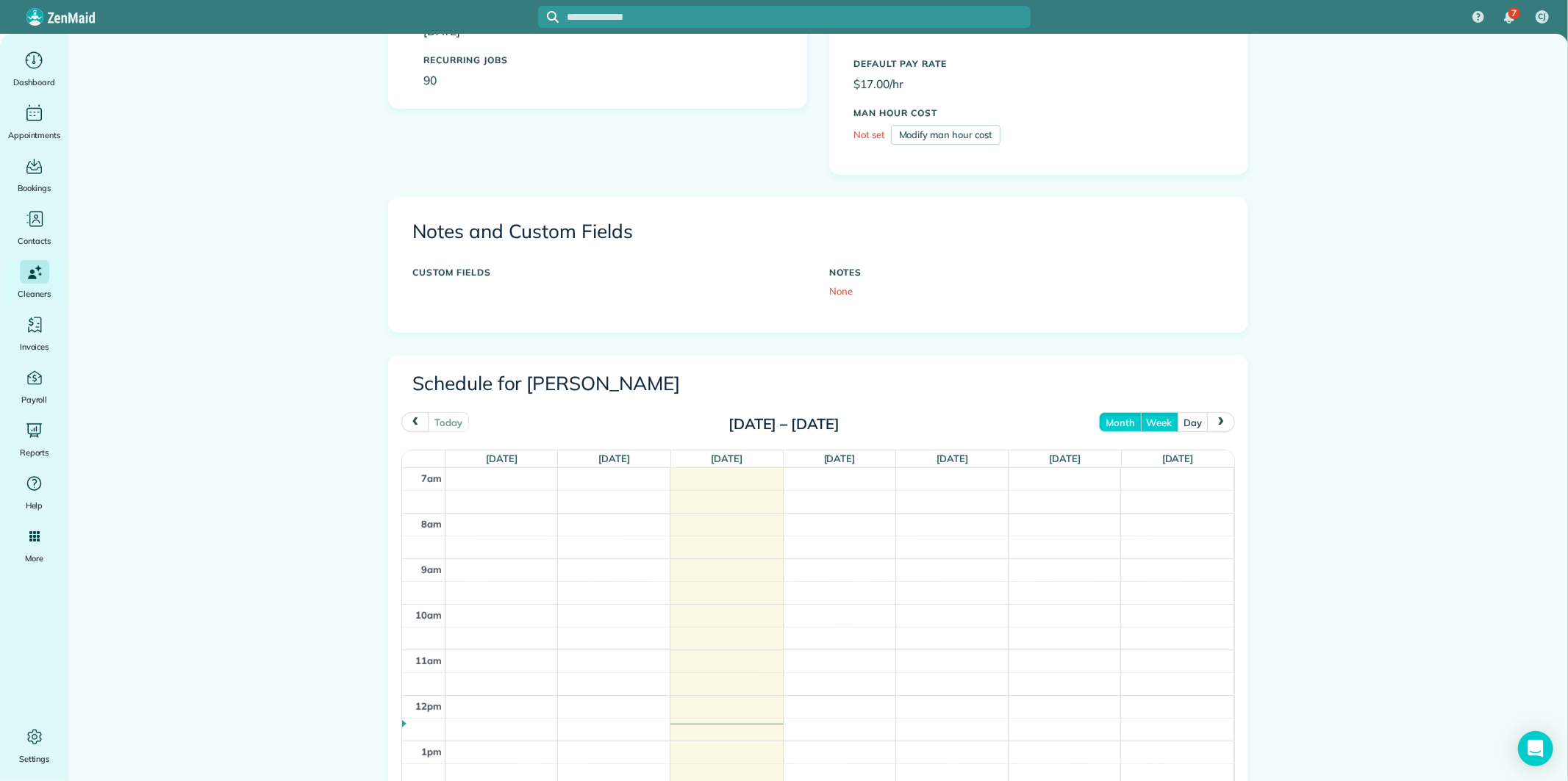
click at [1115, 423] on button "month" at bounding box center [1119, 422] width 42 height 20
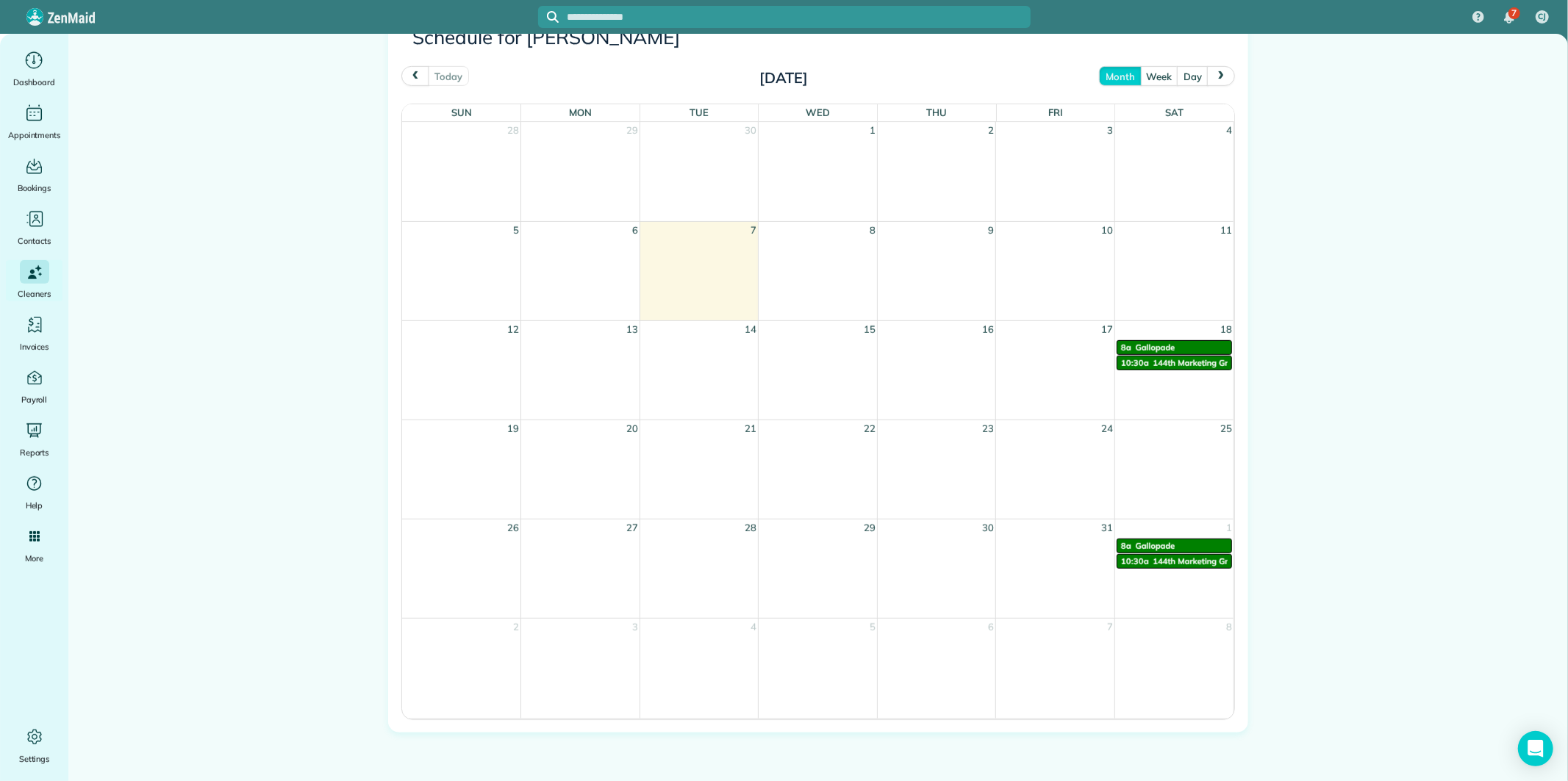
scroll to position [701, 0]
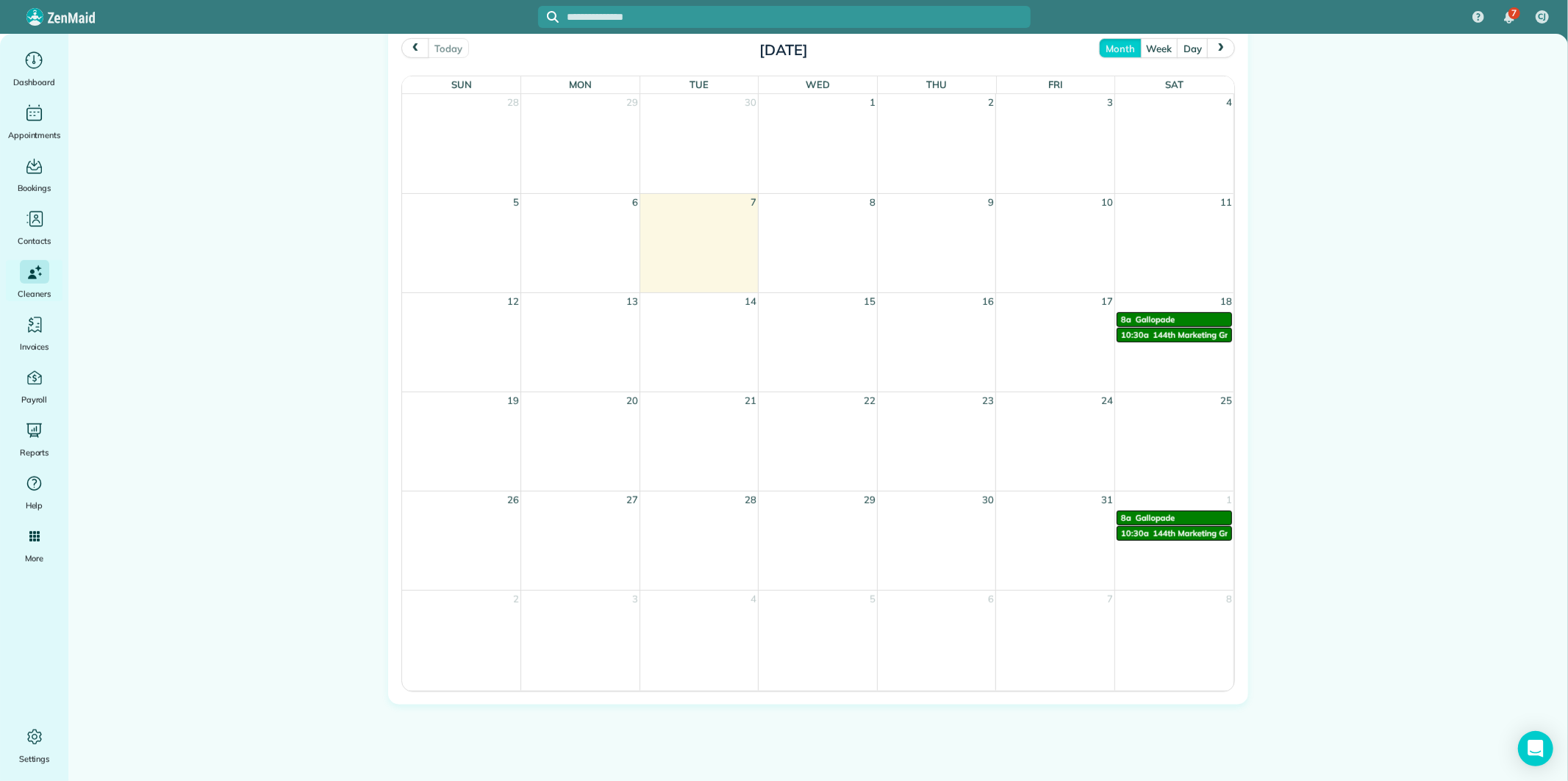
click at [1215, 43] on span "next" at bounding box center [1220, 48] width 12 height 10
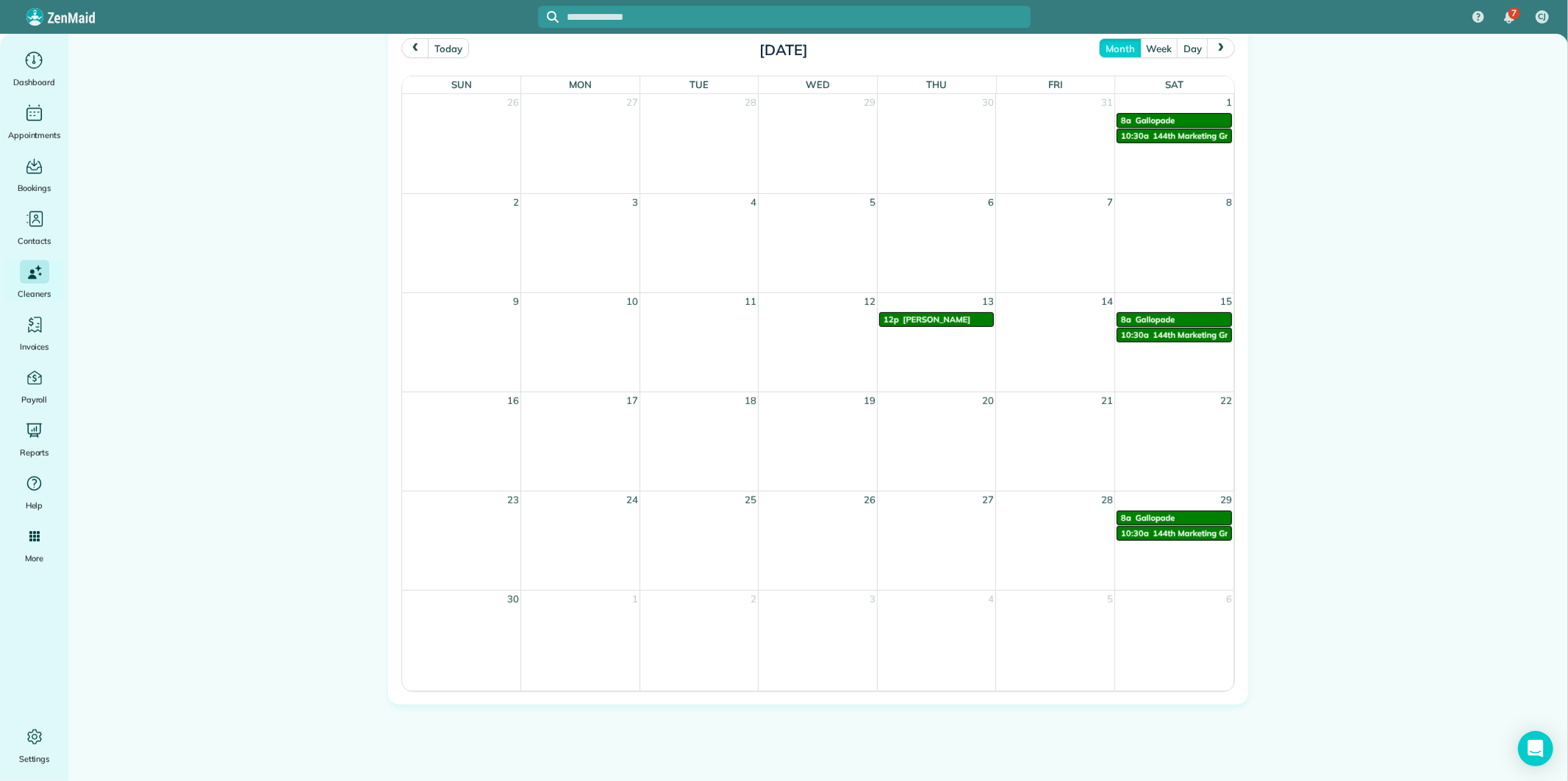
click at [1215, 43] on span "next" at bounding box center [1220, 48] width 12 height 10
